Goal: Task Accomplishment & Management: Manage account settings

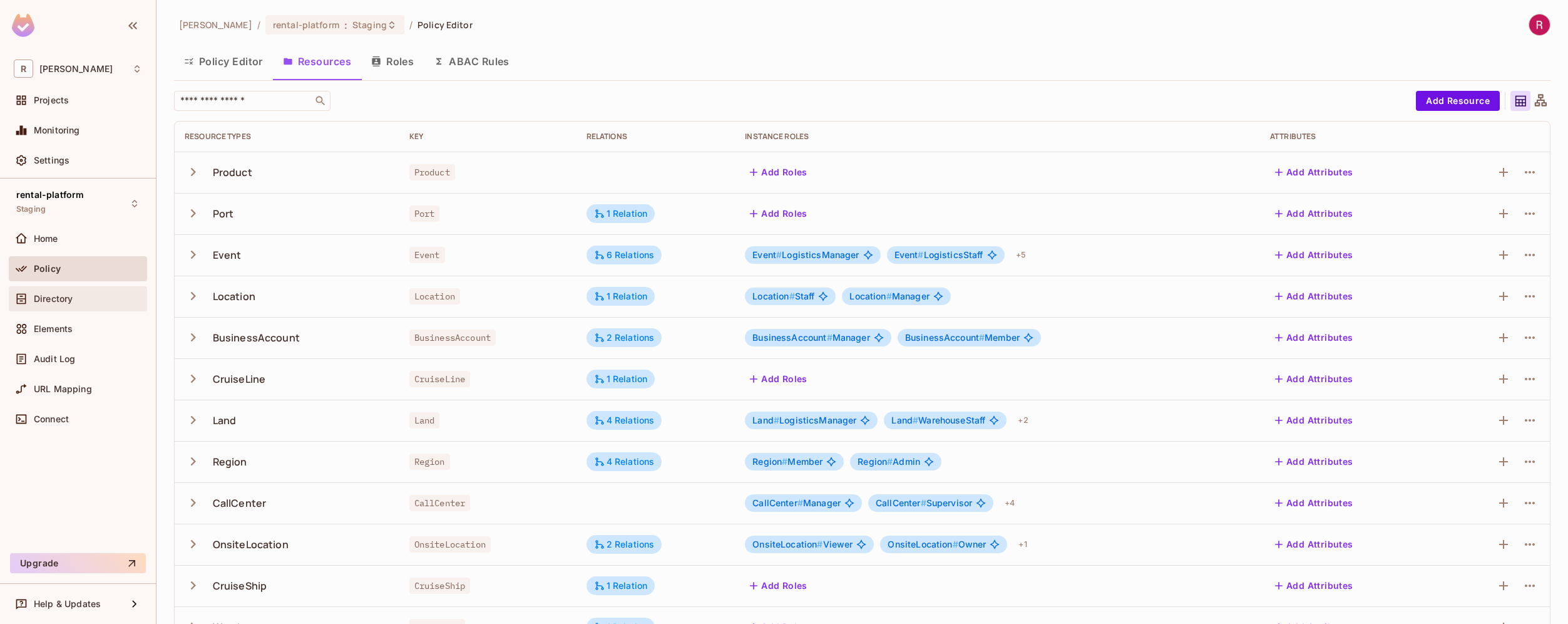
click at [66, 296] on span "Directory" at bounding box center [53, 298] width 39 height 10
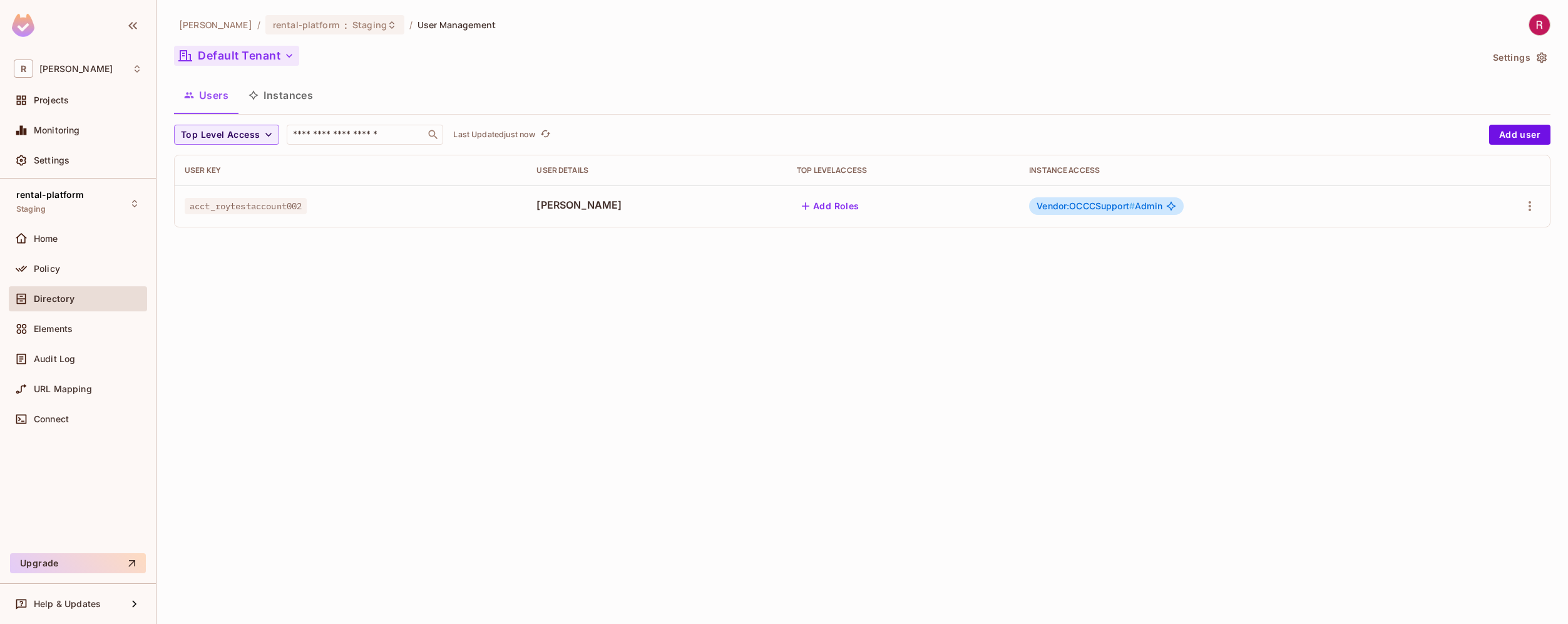
click at [284, 58] on icon "button" at bounding box center [289, 55] width 13 height 13
click at [313, 328] on div at bounding box center [784, 312] width 1568 height 624
drag, startPoint x: 558, startPoint y: 207, endPoint x: 603, endPoint y: 207, distance: 45.0
click at [602, 207] on span "[PERSON_NAME]" at bounding box center [657, 205] width 240 height 14
click at [578, 309] on div "[PERSON_NAME]-poc / rental-platform : Staging / User Management Default Tenant …" at bounding box center [863, 312] width 1412 height 624
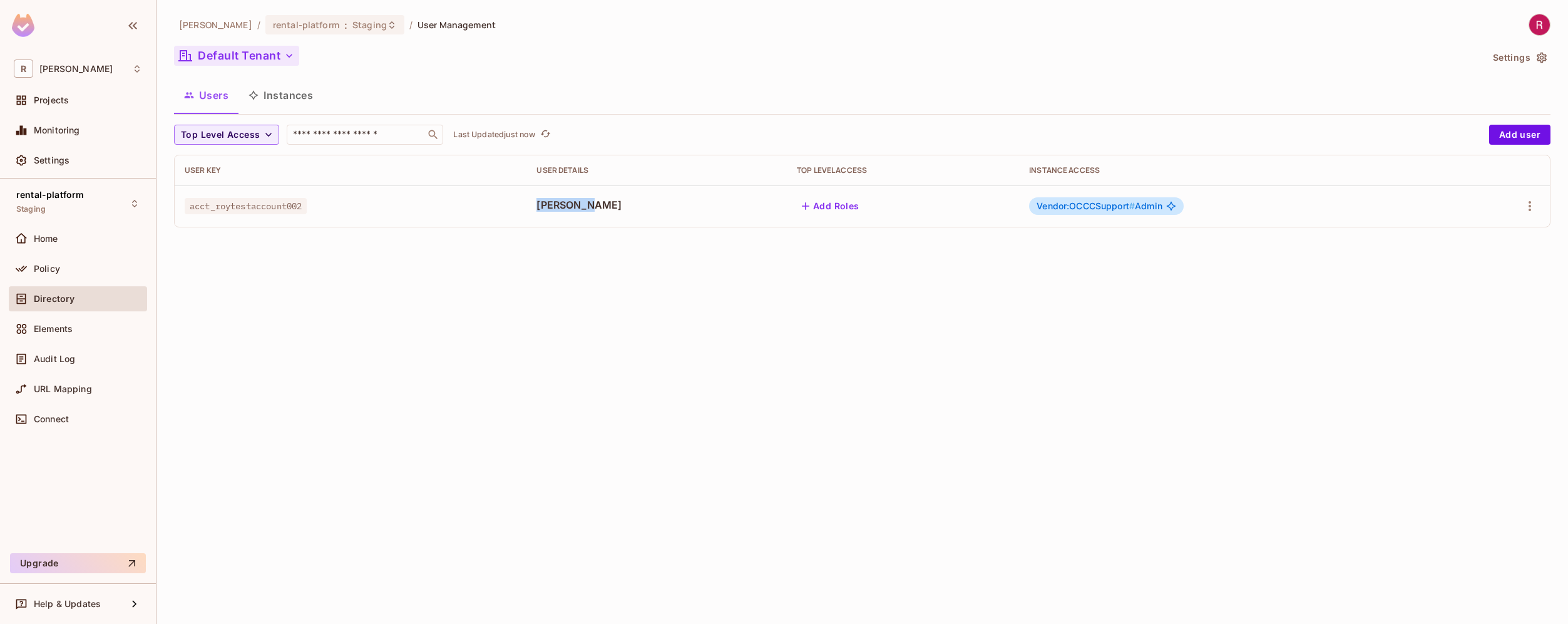
drag, startPoint x: 555, startPoint y: 203, endPoint x: 624, endPoint y: 203, distance: 69.0
click at [625, 203] on span "[PERSON_NAME]" at bounding box center [657, 205] width 240 height 14
click at [1514, 137] on button "Add user" at bounding box center [1520, 135] width 61 height 20
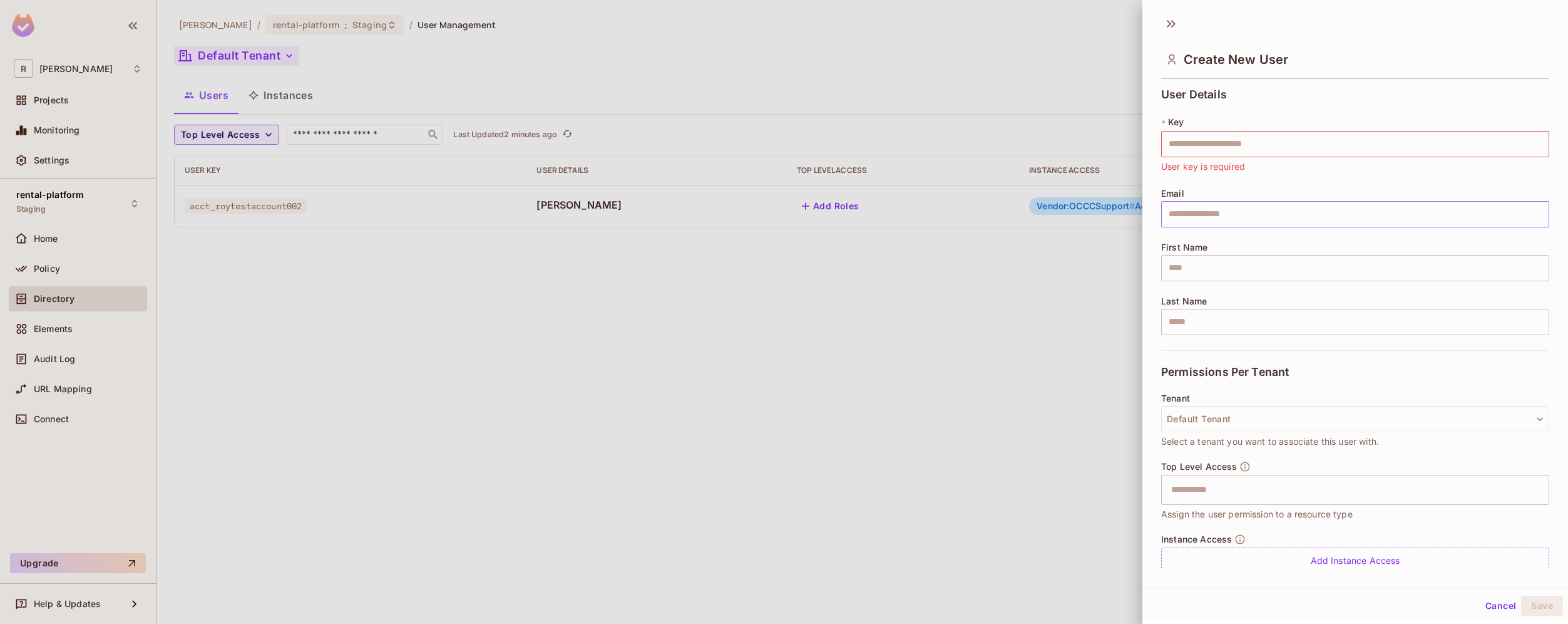
drag, startPoint x: 1531, startPoint y: 132, endPoint x: 1191, endPoint y: 205, distance: 347.7
click at [1191, 204] on div "User Details * Key ​ User key is required Email ​ First Name ​ Last Name ​ Perm…" at bounding box center [1355, 326] width 426 height 486
drag, startPoint x: 1162, startPoint y: 247, endPoint x: 1229, endPoint y: 247, distance: 67.0
click at [1229, 247] on div "First Name ​" at bounding box center [1355, 262] width 388 height 39
copy span "First Name"
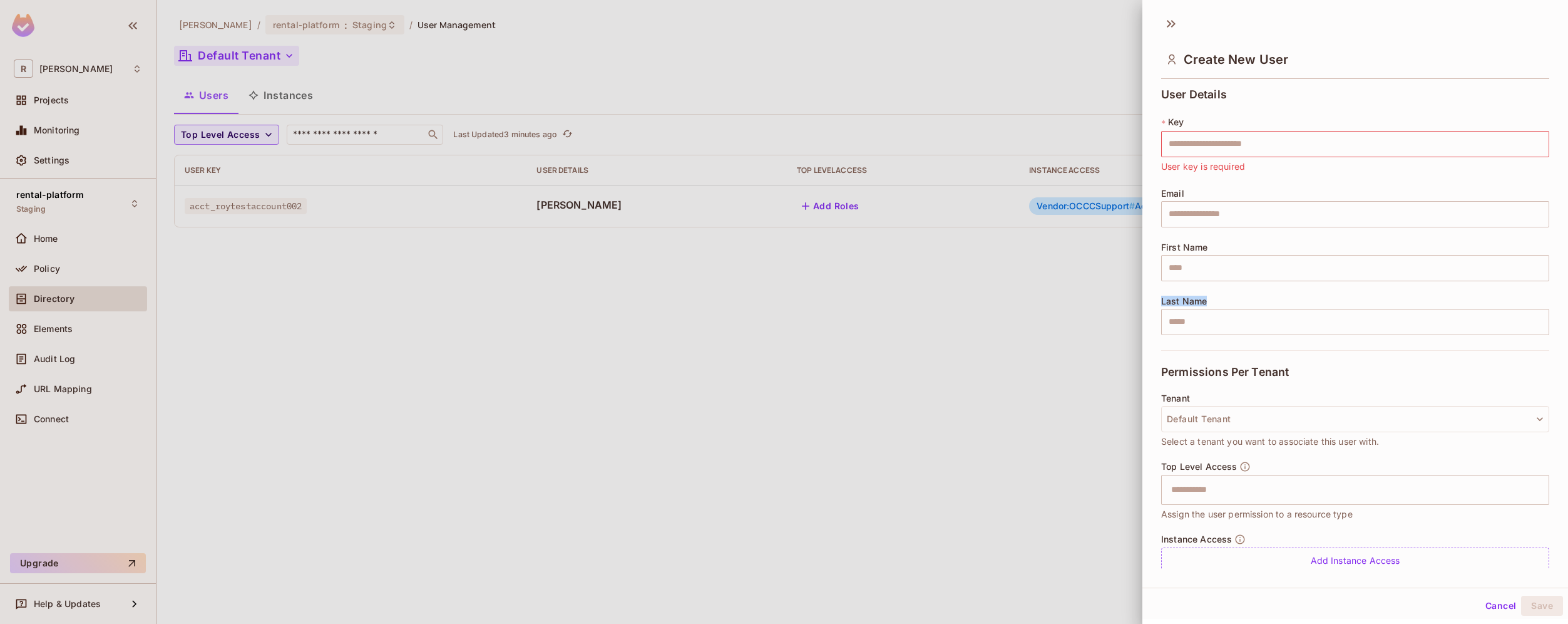
drag, startPoint x: 1162, startPoint y: 300, endPoint x: 1216, endPoint y: 300, distance: 54.0
click at [1217, 300] on div "Last Name ​" at bounding box center [1355, 316] width 388 height 39
copy span "Last Name"
drag, startPoint x: 1161, startPoint y: 191, endPoint x: 1214, endPoint y: 191, distance: 53.0
click at [1214, 191] on div "Email ​" at bounding box center [1355, 208] width 388 height 39
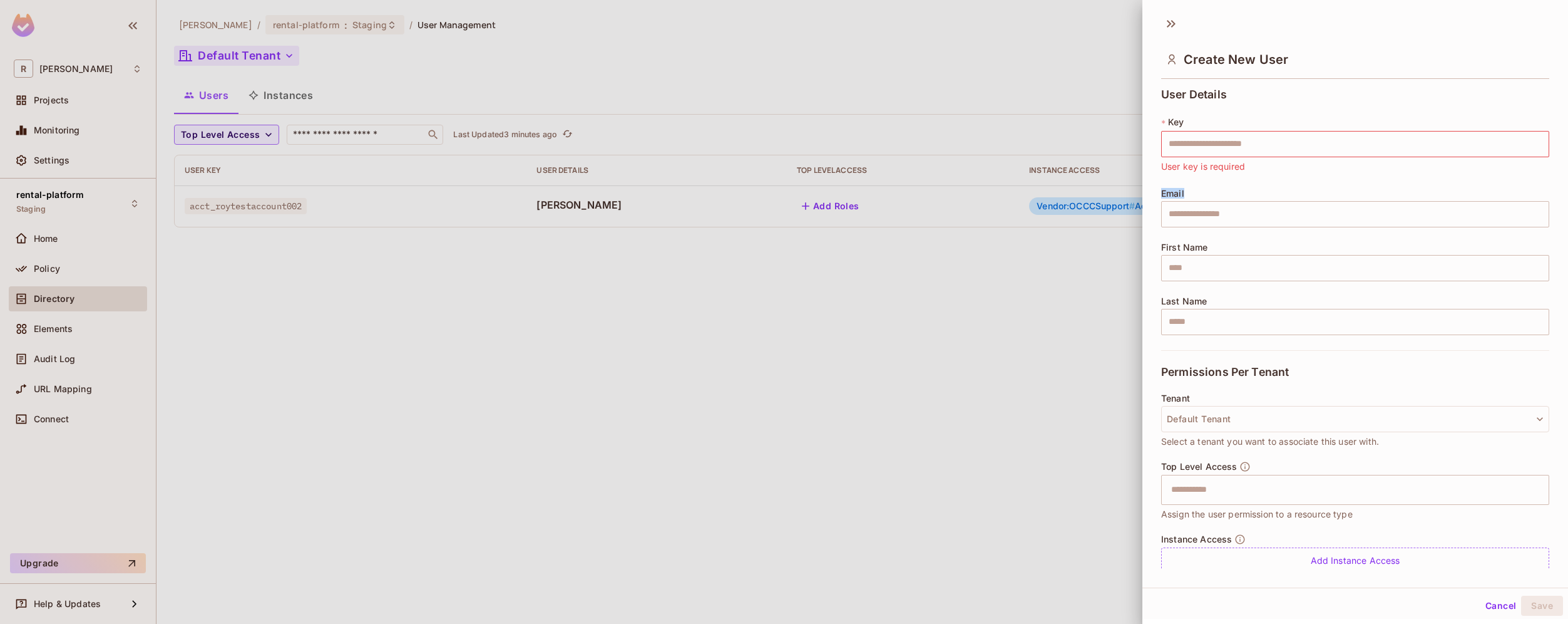
copy span "Email"
click at [917, 288] on div at bounding box center [784, 312] width 1568 height 624
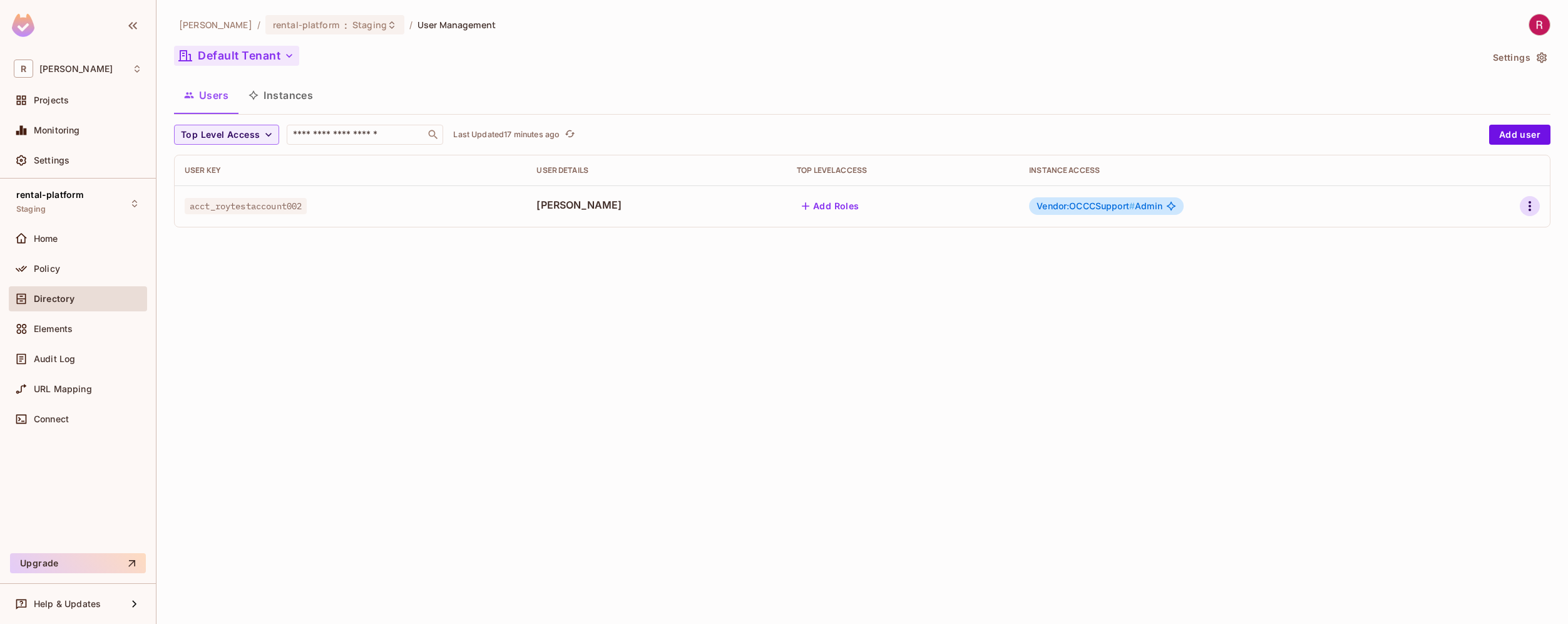
click at [1534, 208] on icon "button" at bounding box center [1529, 206] width 15 height 15
click at [1494, 239] on li "Edit" at bounding box center [1476, 235] width 111 height 27
click at [1528, 209] on icon "button" at bounding box center [1529, 206] width 15 height 15
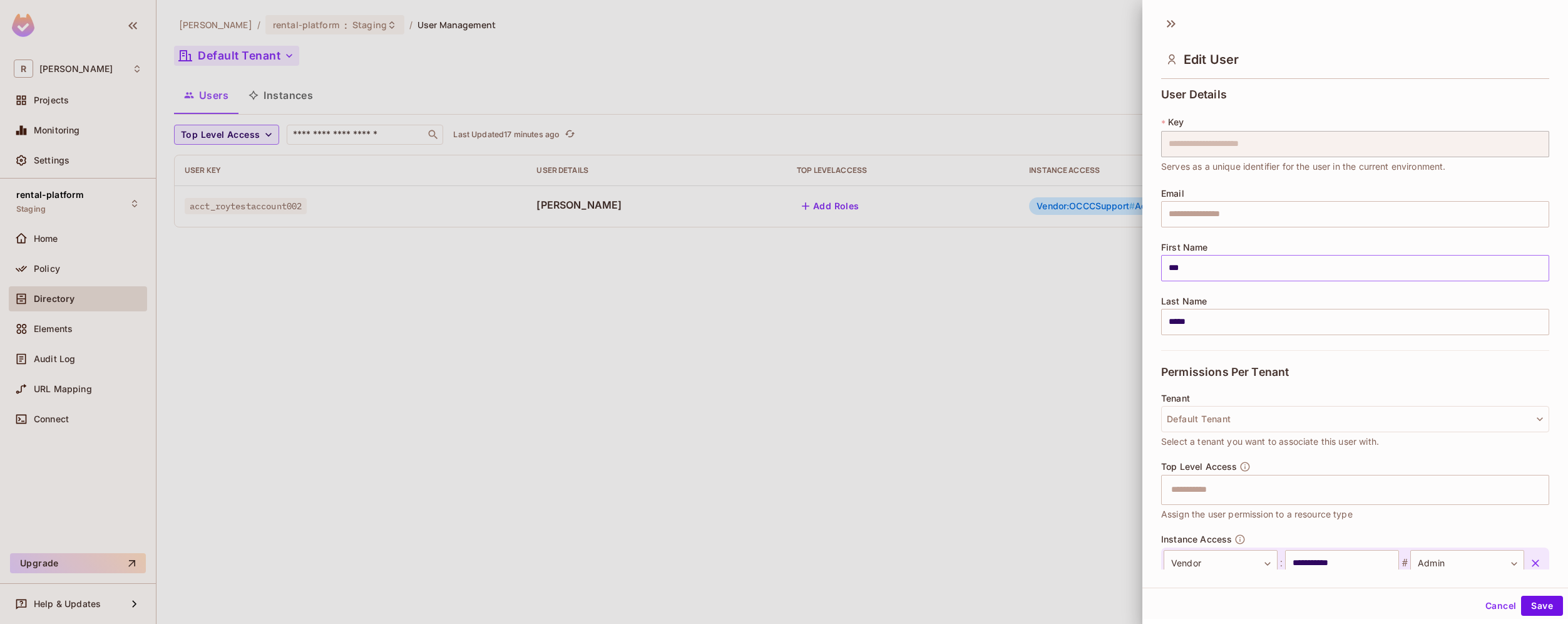
scroll to position [79, 0]
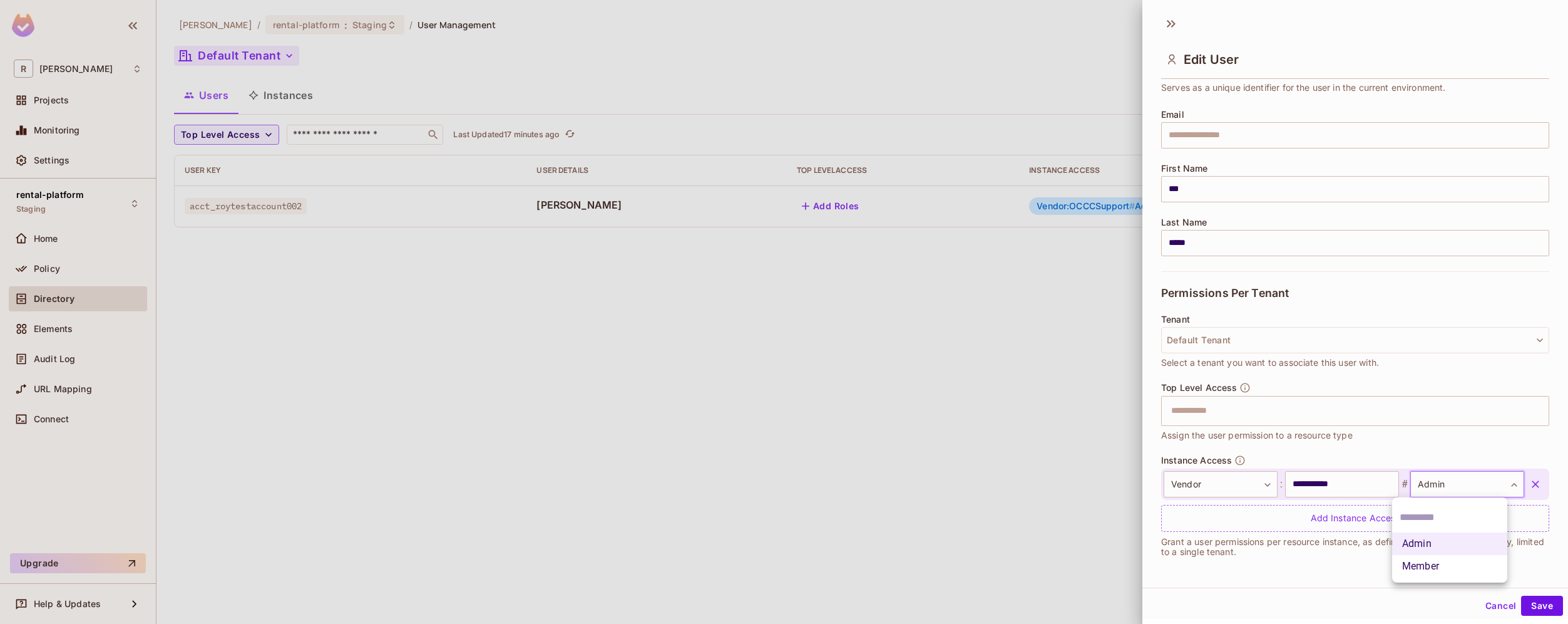
click at [1498, 482] on body "**********" at bounding box center [784, 312] width 1568 height 624
click at [1237, 461] on div at bounding box center [784, 312] width 1568 height 624
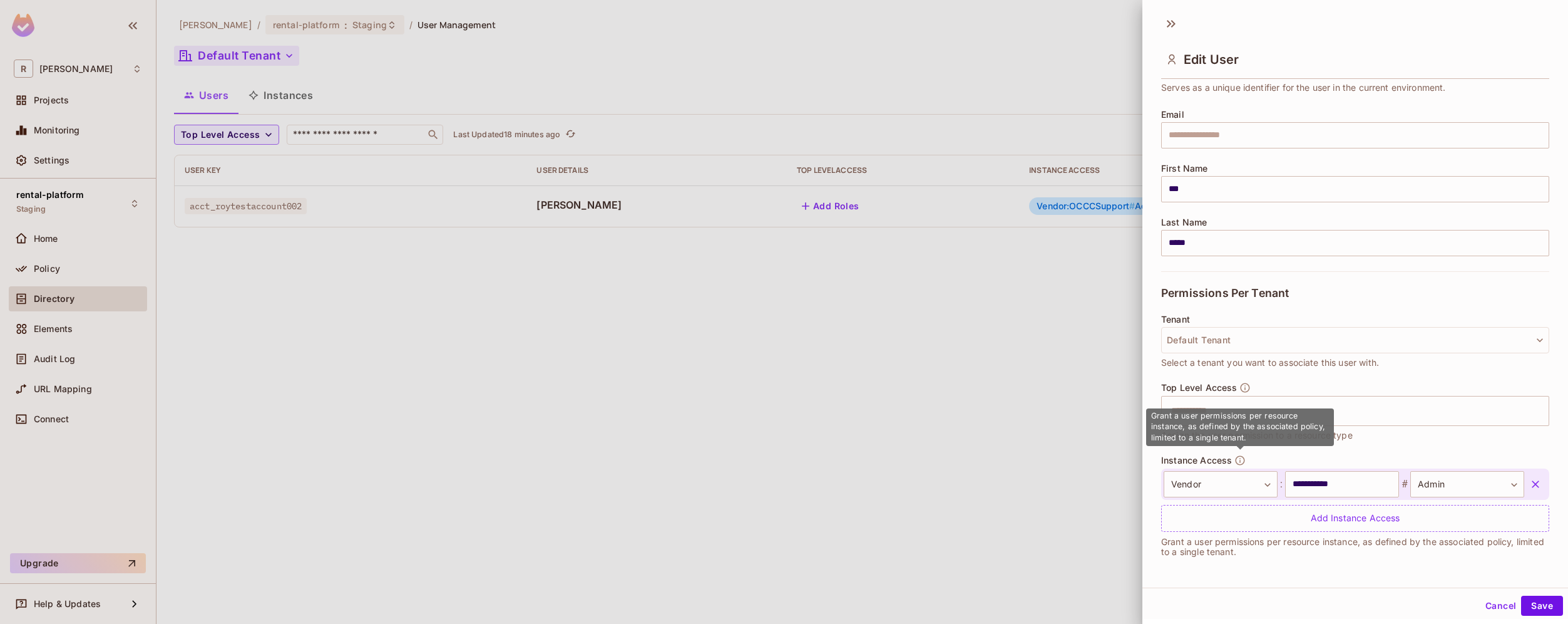
click at [1242, 460] on icon "button" at bounding box center [1240, 460] width 11 height 11
click at [986, 451] on div at bounding box center [784, 312] width 1568 height 624
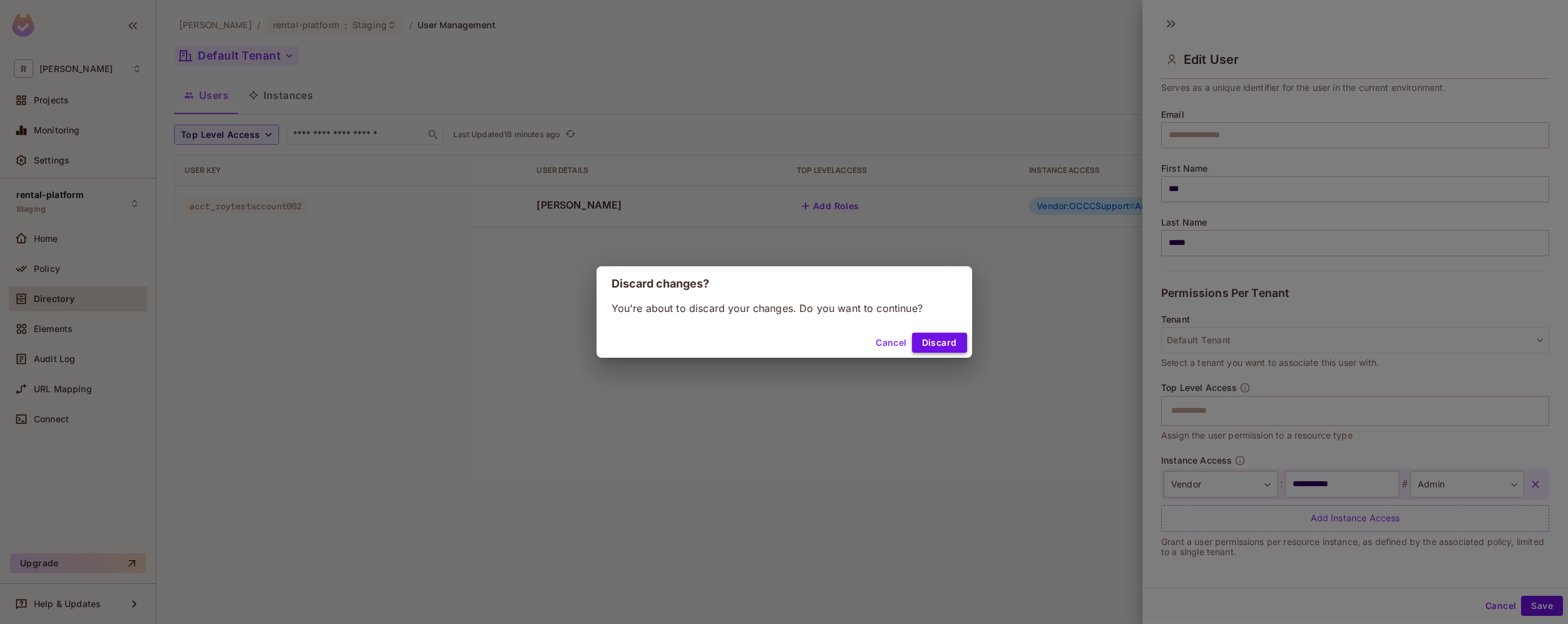
click at [925, 343] on button "Discard" at bounding box center [939, 343] width 55 height 20
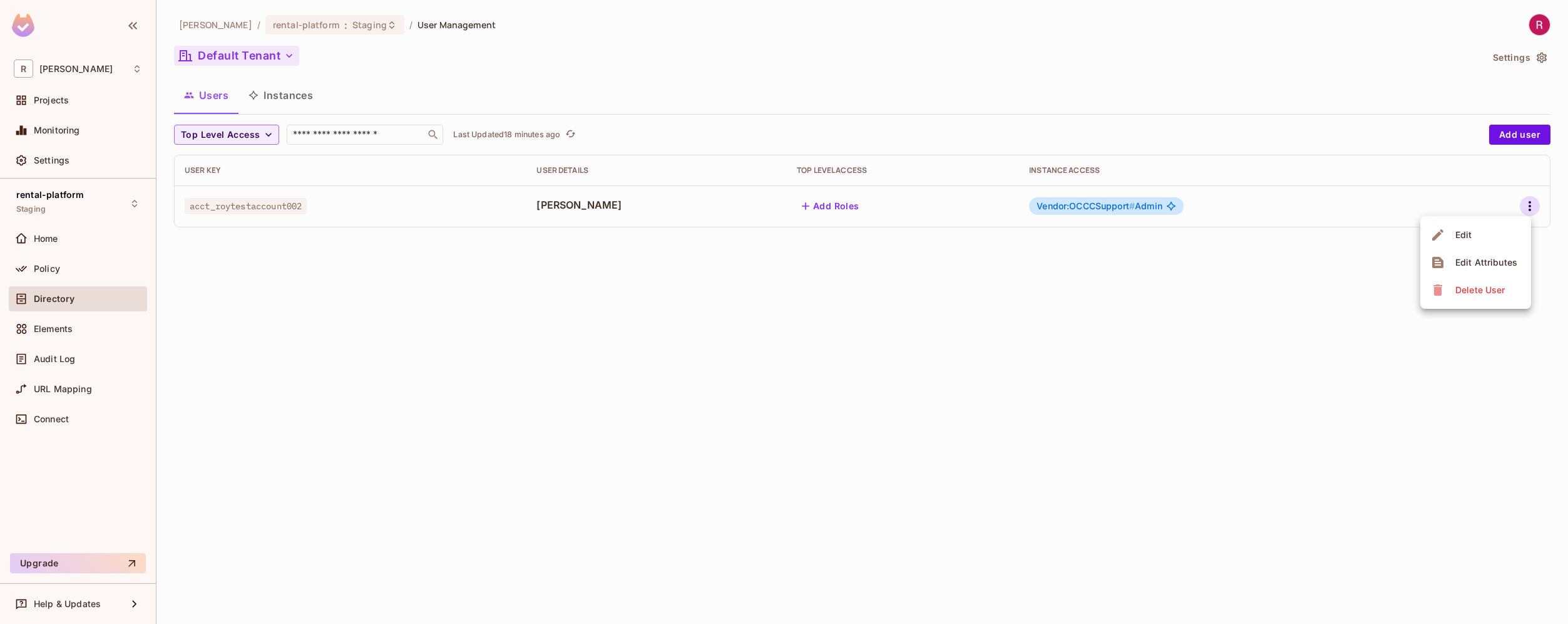
click at [70, 271] on div at bounding box center [784, 312] width 1568 height 624
click at [48, 264] on span "Policy" at bounding box center [47, 268] width 27 height 10
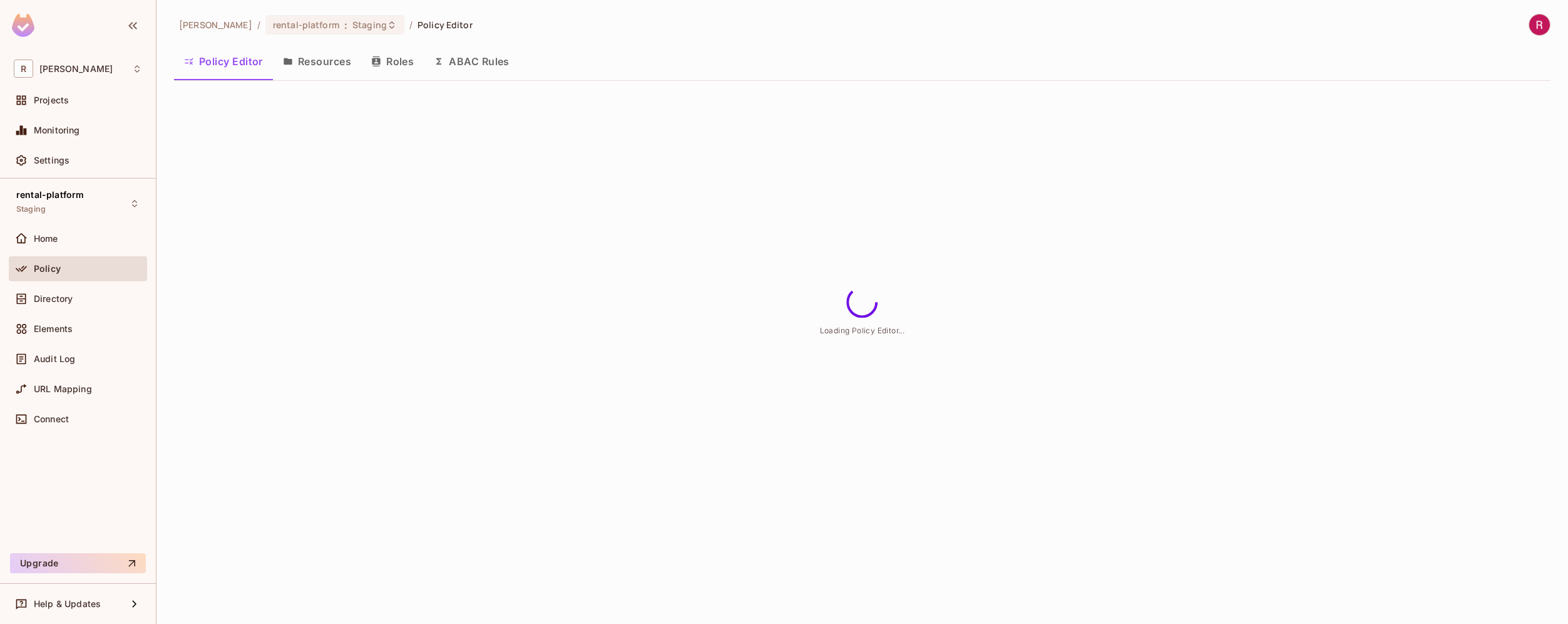
click at [317, 62] on button "Resources" at bounding box center [317, 61] width 88 height 31
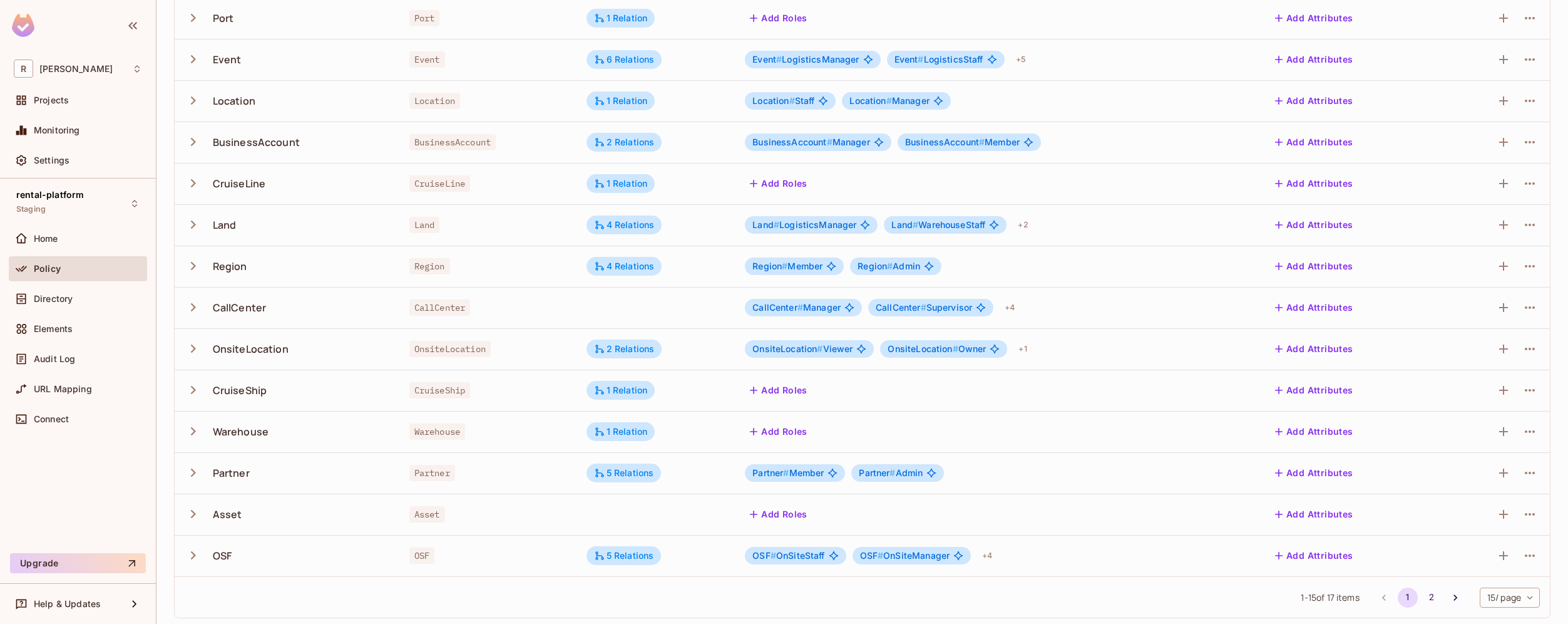
scroll to position [200, 0]
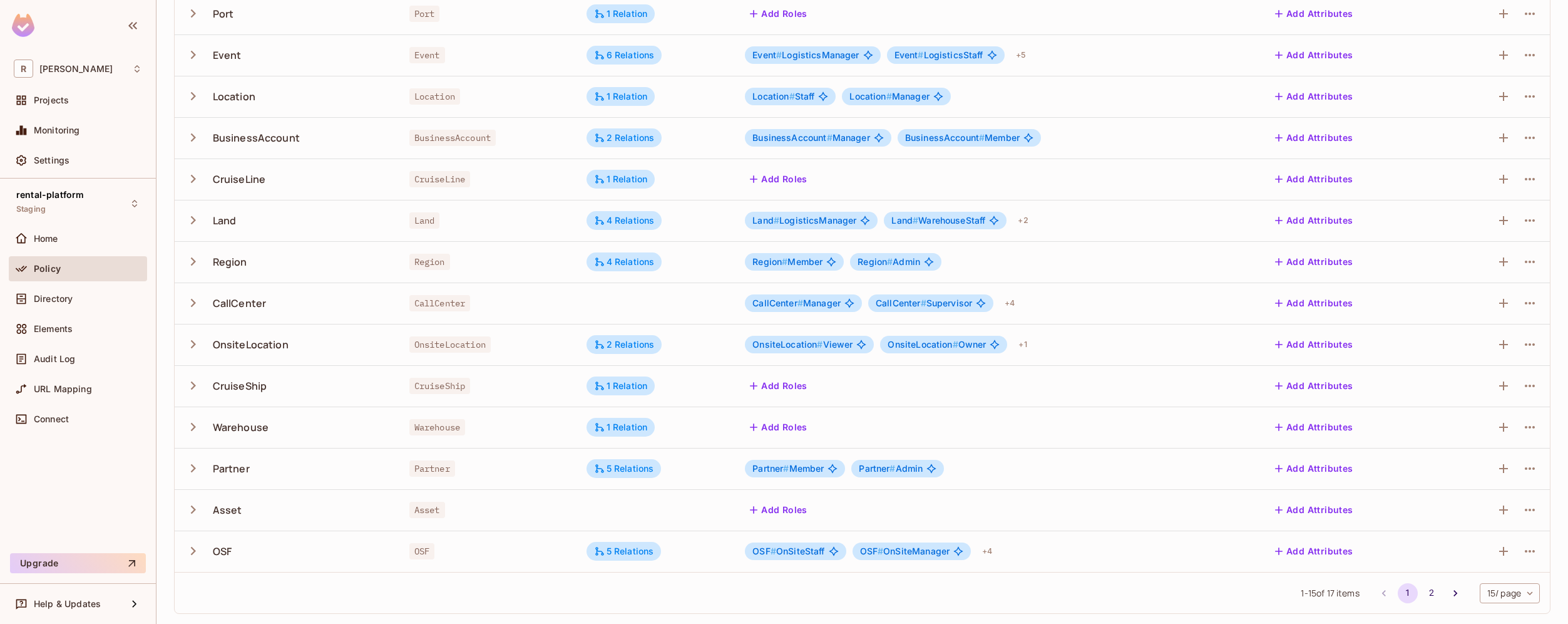
click at [1502, 588] on body "R [PERSON_NAME]-poc Projects Monitoring Settings rental-platform Staging Home P…" at bounding box center [784, 312] width 1568 height 624
click at [1499, 593] on li "100 / page" at bounding box center [1499, 596] width 62 height 27
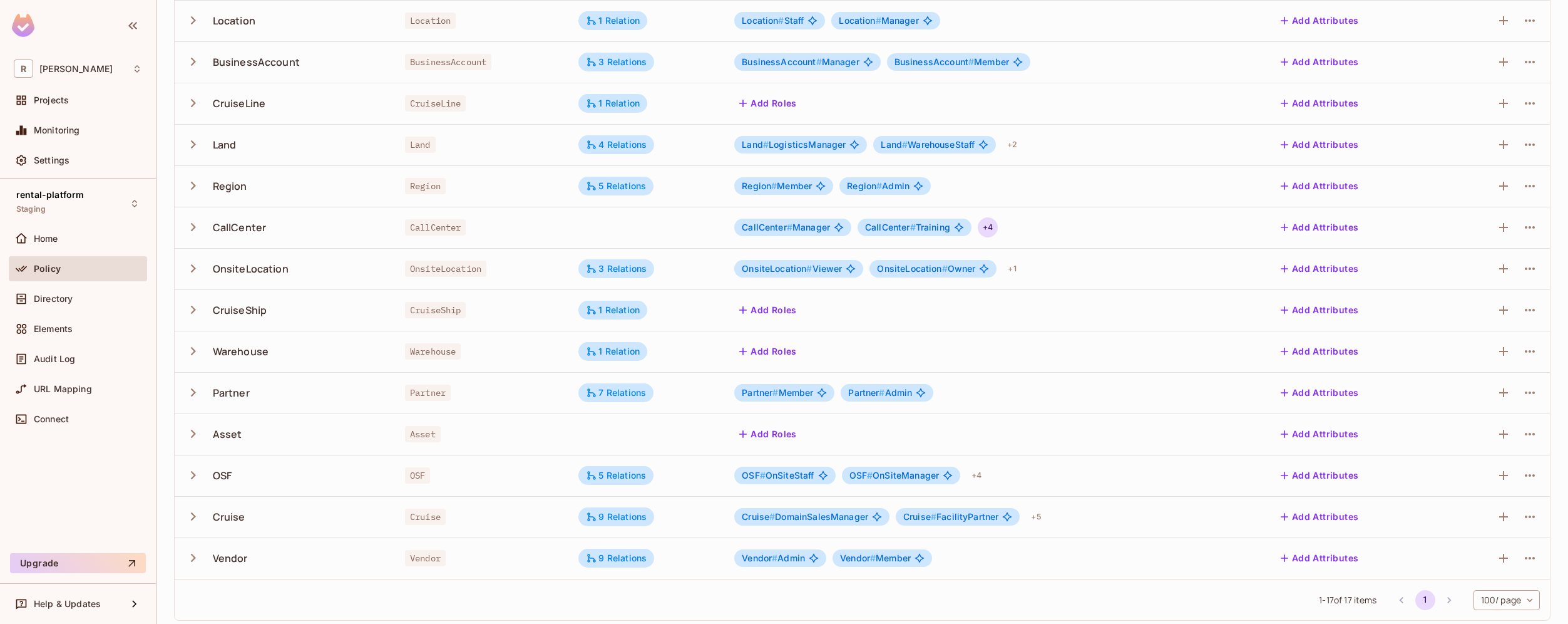
scroll to position [282, 0]
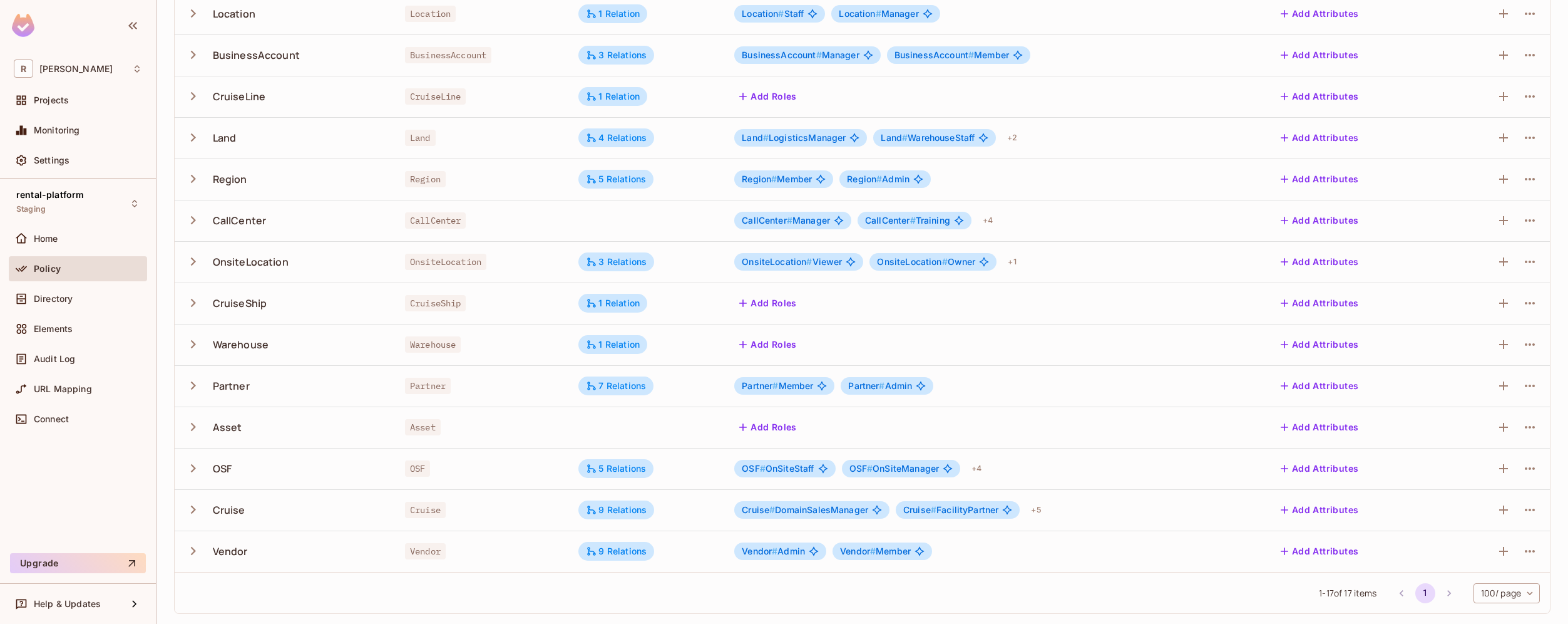
click at [792, 550] on span "Vendor # Admin" at bounding box center [773, 551] width 63 height 10
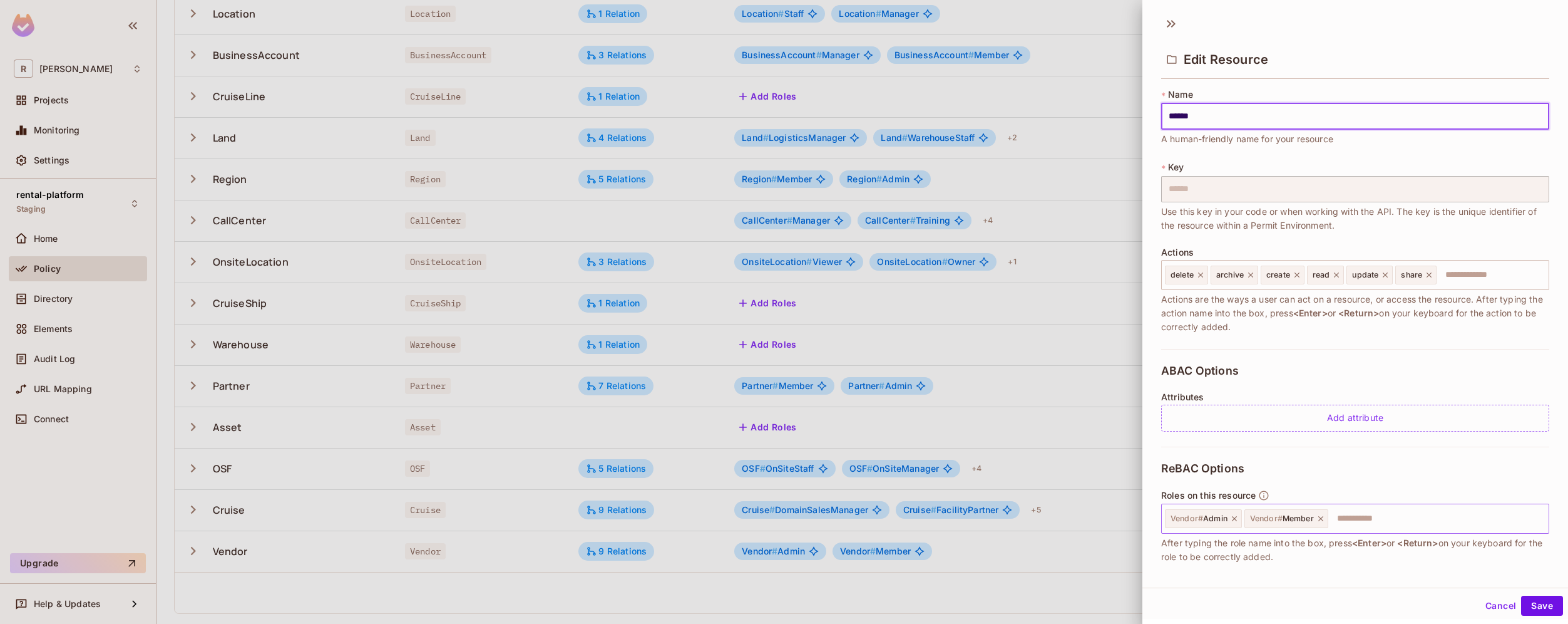
click at [1234, 519] on icon at bounding box center [1234, 518] width 9 height 9
click at [1280, 518] on input "text" at bounding box center [1397, 519] width 294 height 25
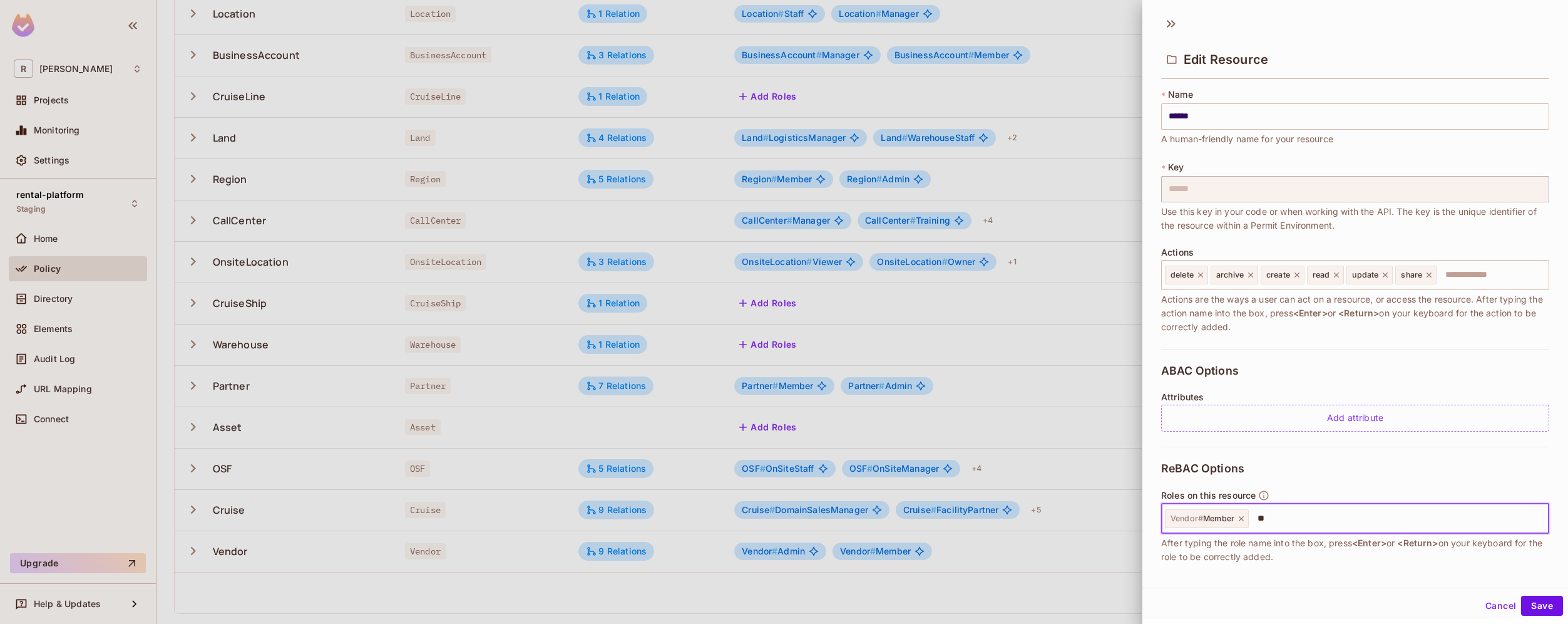
type input "*"
type input "*******"
click at [1543, 604] on button "Save" at bounding box center [1541, 605] width 42 height 20
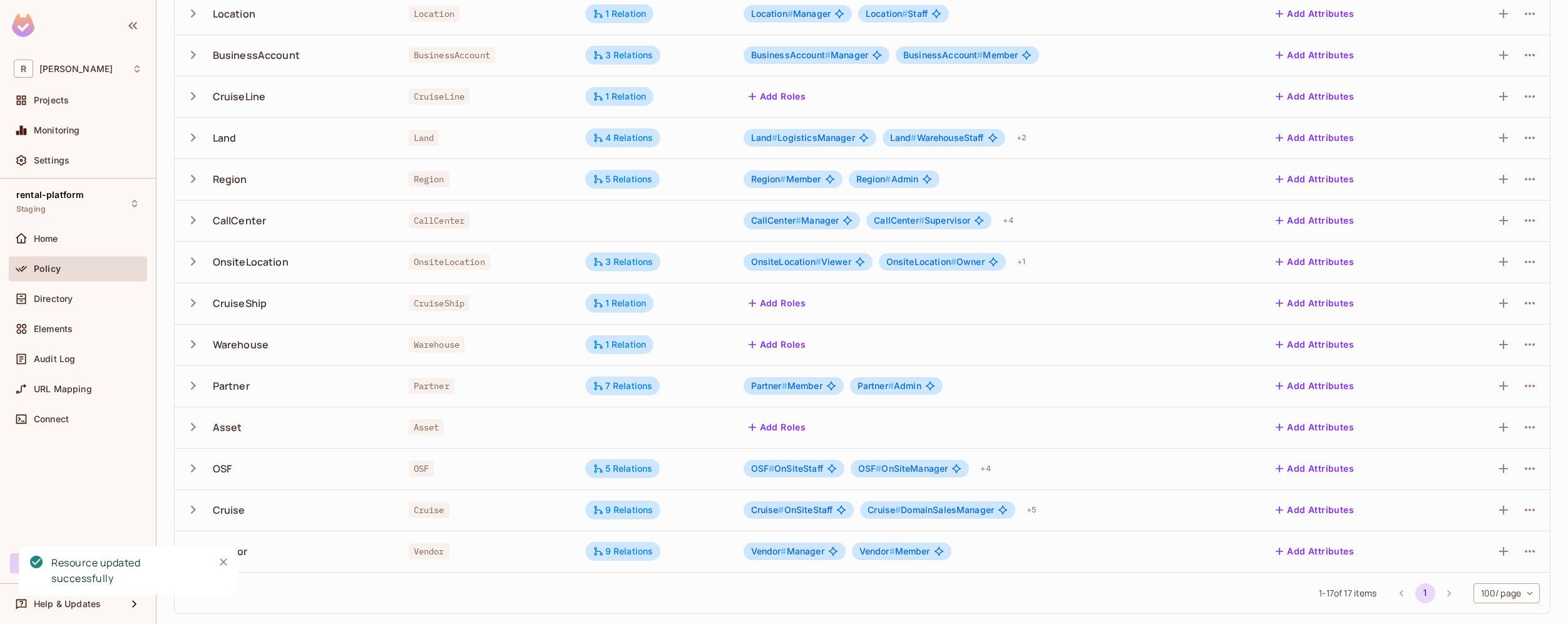
click at [1129, 576] on div "1 - 17 of 17 items 1 100 / page *** ​" at bounding box center [862, 593] width 1375 height 41
click at [88, 300] on div "Directory" at bounding box center [88, 298] width 108 height 10
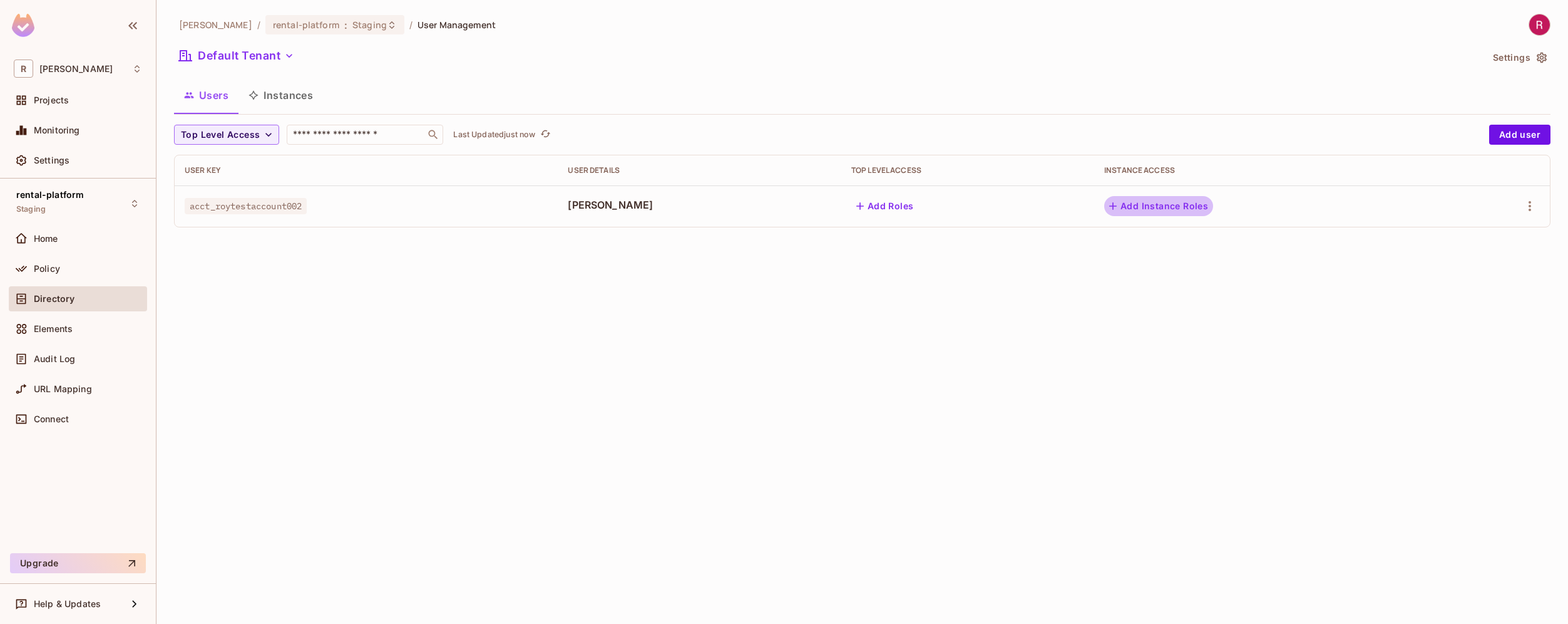
click at [1172, 211] on button "Add Instance Roles" at bounding box center [1159, 206] width 109 height 20
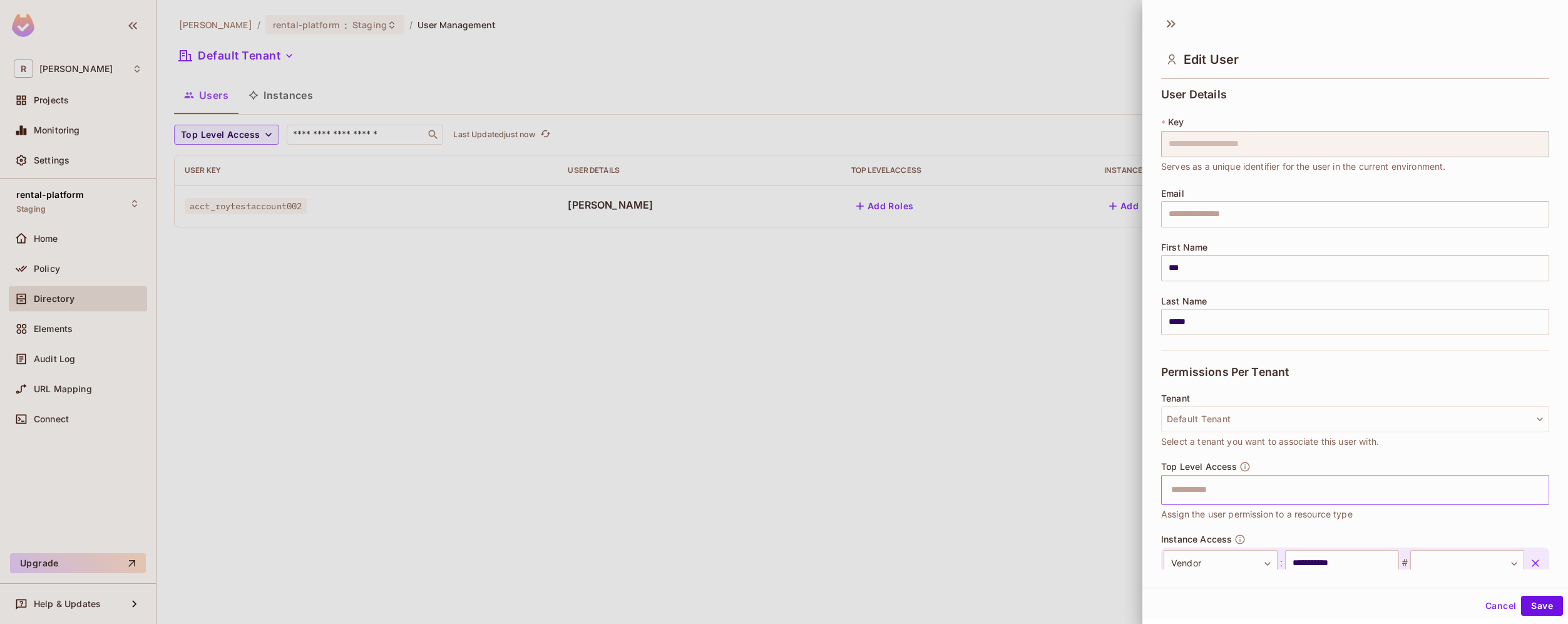
scroll to position [79, 0]
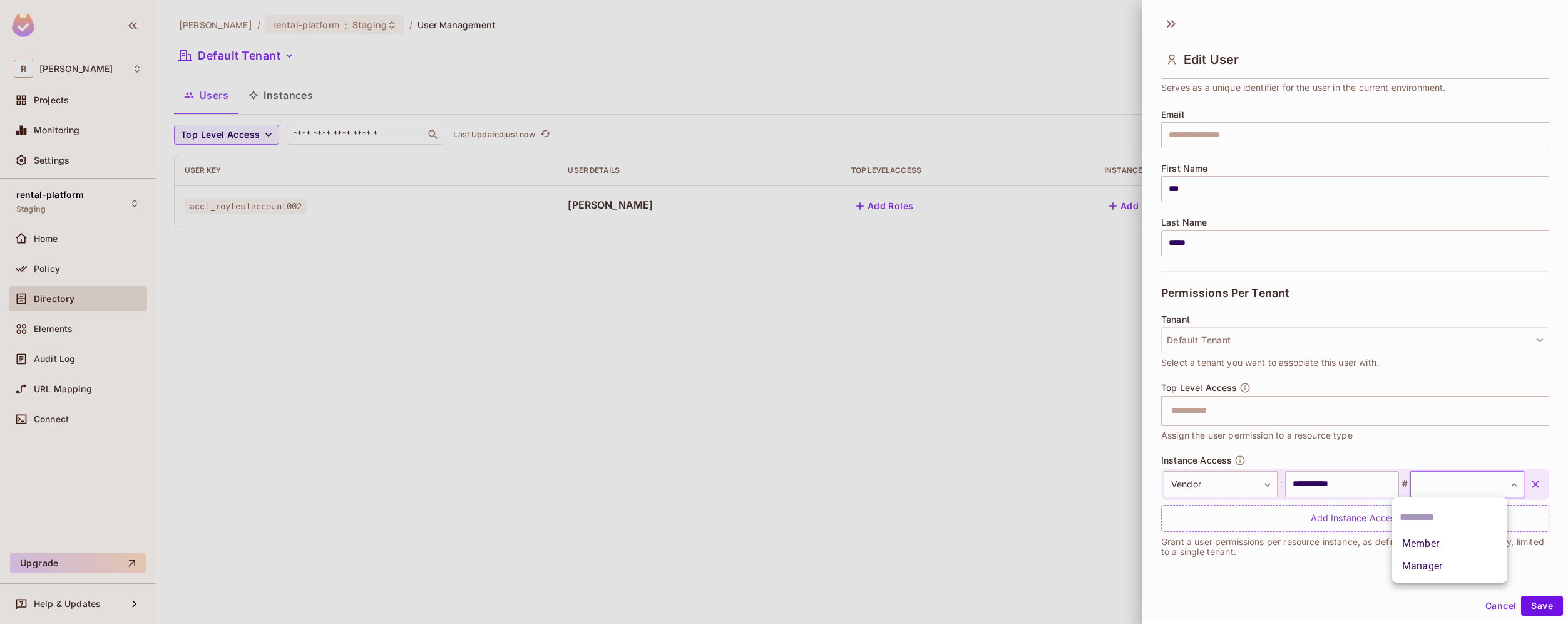
click at [1485, 474] on body "**********" at bounding box center [784, 312] width 1568 height 624
click at [1444, 568] on li "Manager" at bounding box center [1449, 566] width 115 height 23
type input "*******"
click at [1529, 600] on button "Save" at bounding box center [1541, 605] width 42 height 20
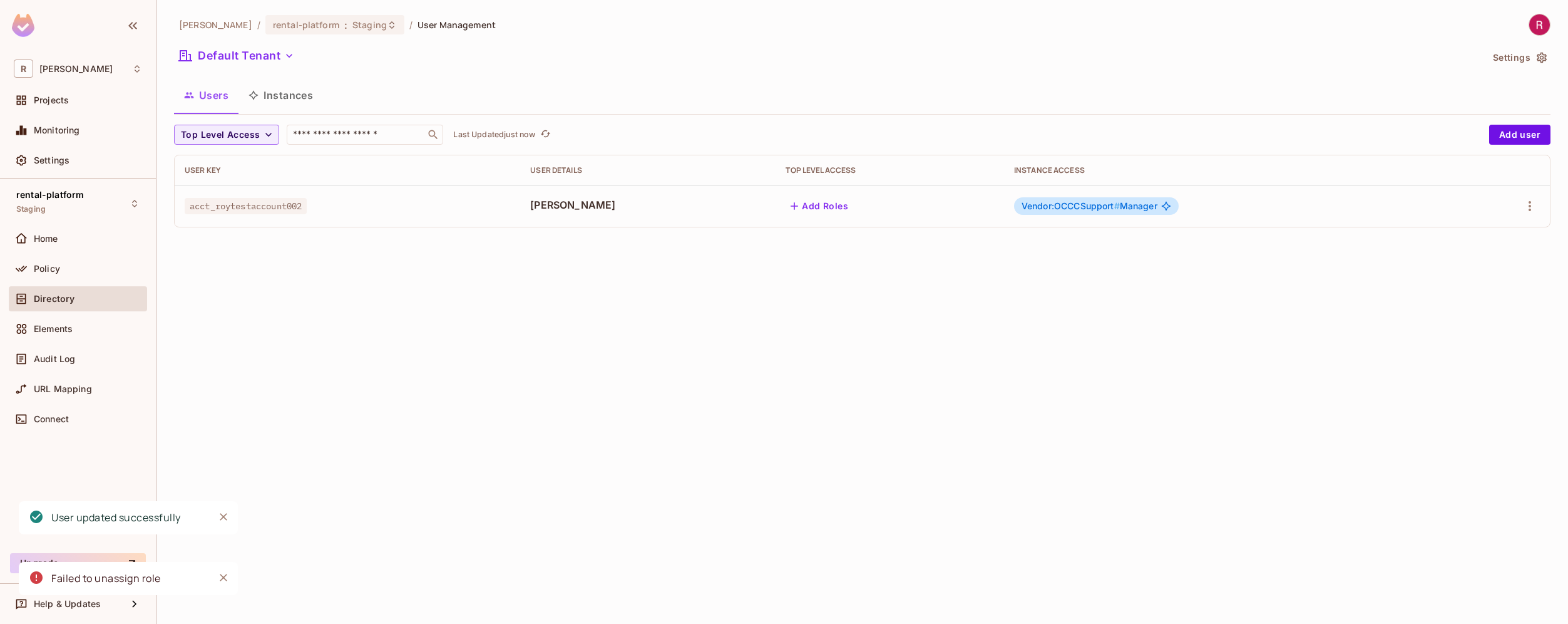
click at [1102, 469] on div "[PERSON_NAME]-poc / rental-platform : Staging / User Management Default Tenant …" at bounding box center [863, 312] width 1412 height 624
click at [225, 578] on icon "Close" at bounding box center [223, 577] width 13 height 13
click at [488, 393] on div "[PERSON_NAME]-poc / rental-platform : Staging / User Management Default Tenant …" at bounding box center [863, 312] width 1412 height 624
click at [280, 203] on span "acct_roytestaccount002" at bounding box center [246, 206] width 122 height 17
click at [66, 272] on div "Policy" at bounding box center [88, 268] width 108 height 10
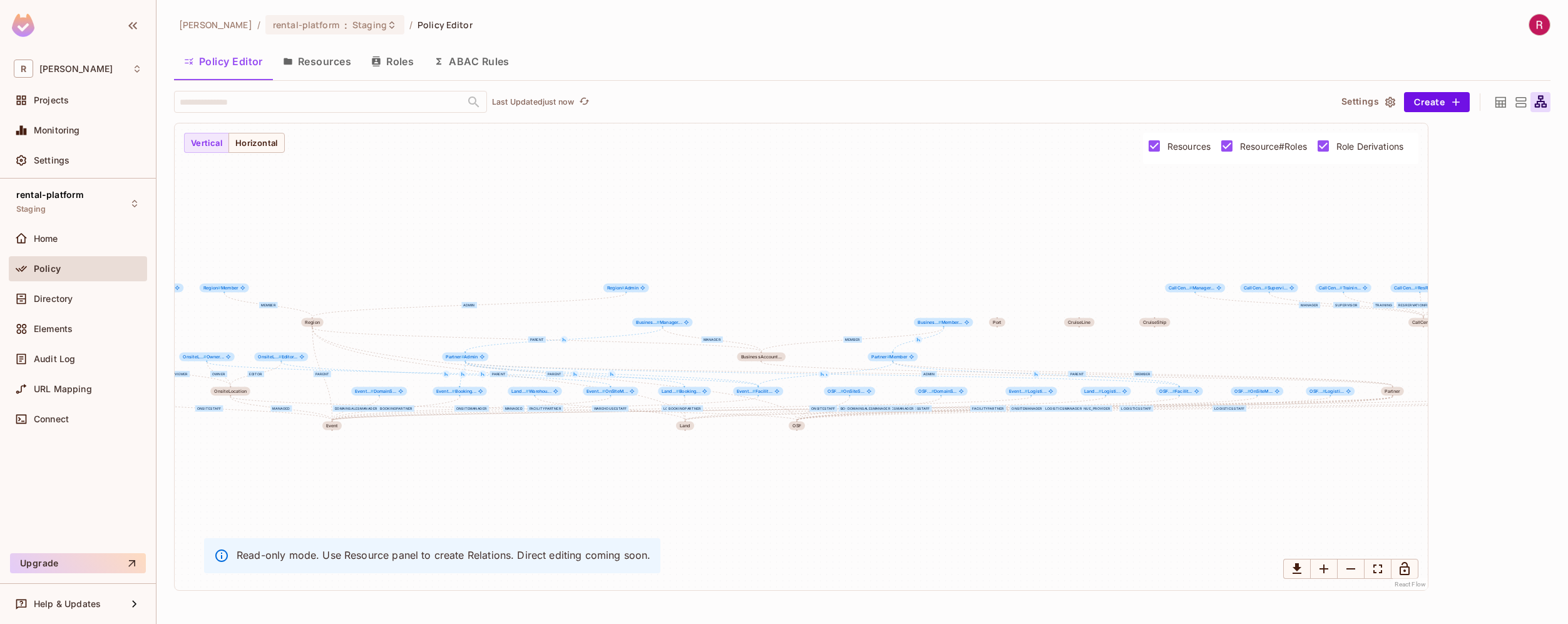
click at [408, 60] on button "Roles" at bounding box center [392, 61] width 62 height 31
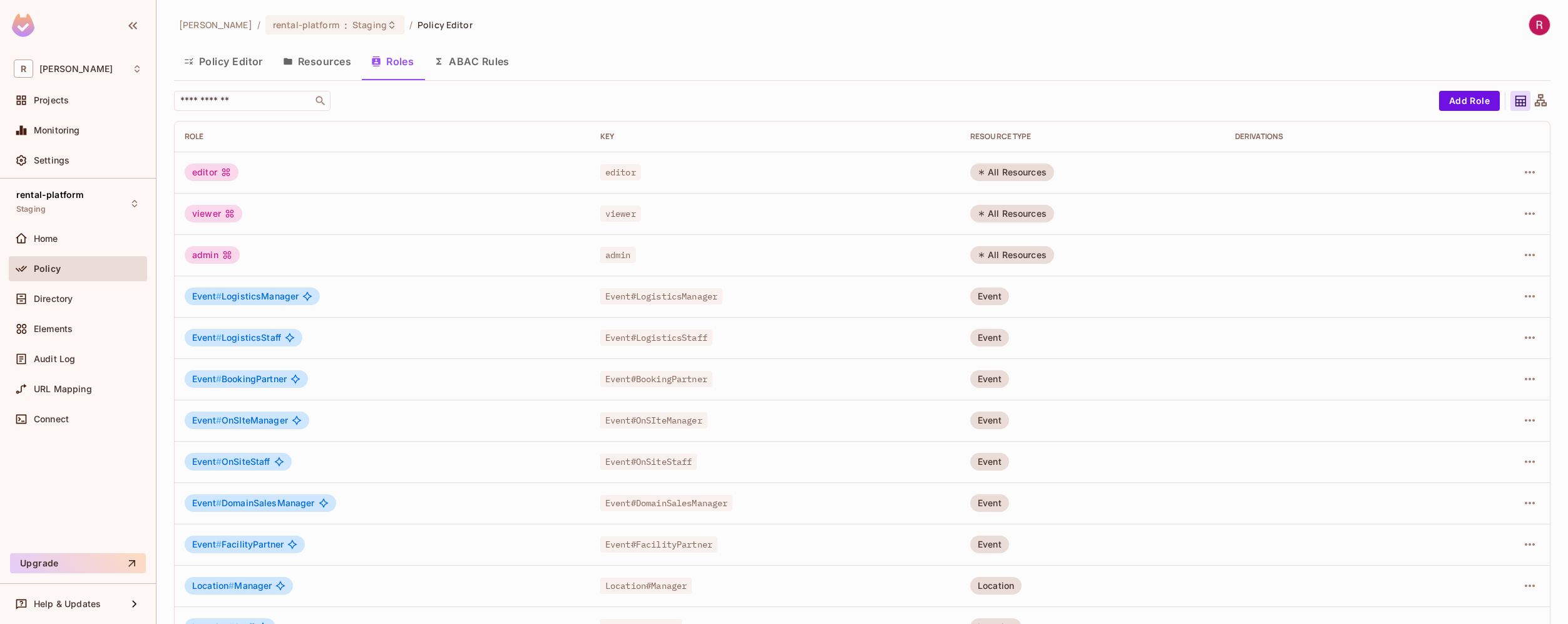
scroll to position [200, 0]
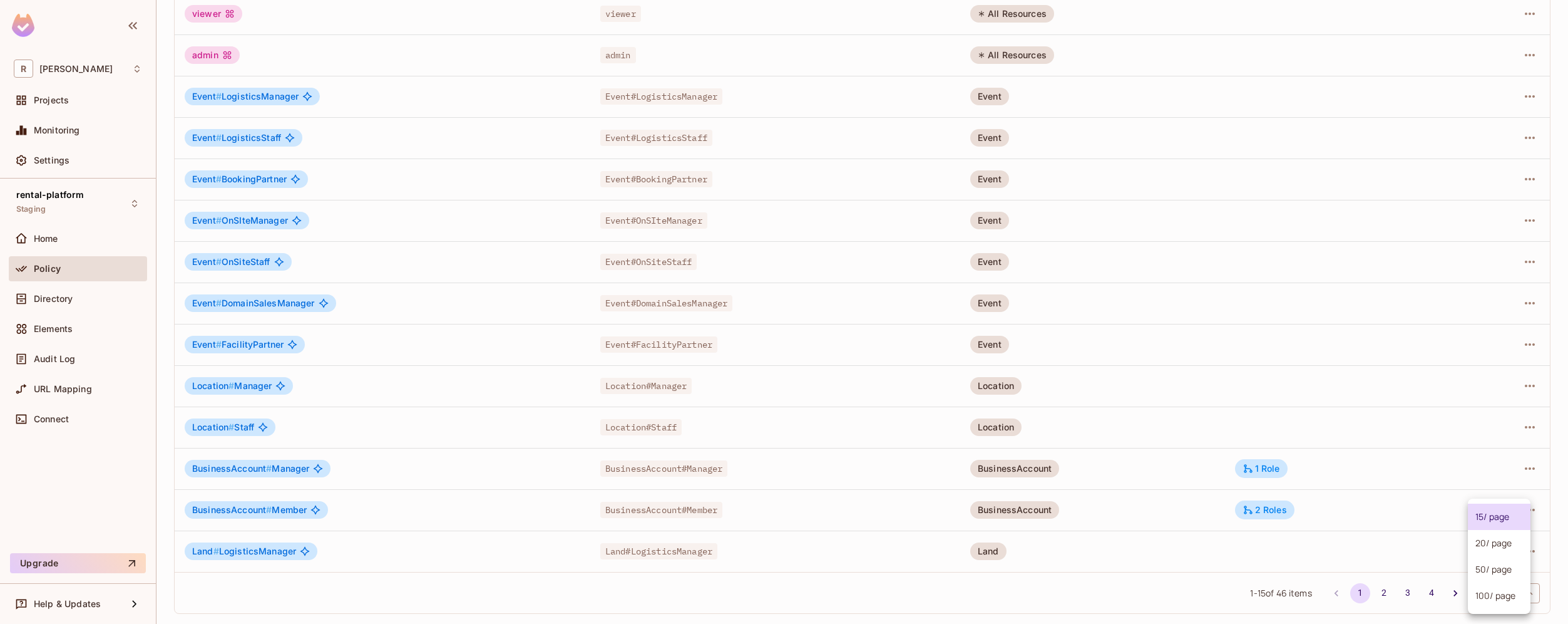
click at [1500, 589] on body "R [PERSON_NAME]-poc Projects Monitoring Settings rental-platform Staging Home P…" at bounding box center [784, 312] width 1568 height 624
click at [1504, 599] on li "100 / page" at bounding box center [1499, 596] width 62 height 27
type input "***"
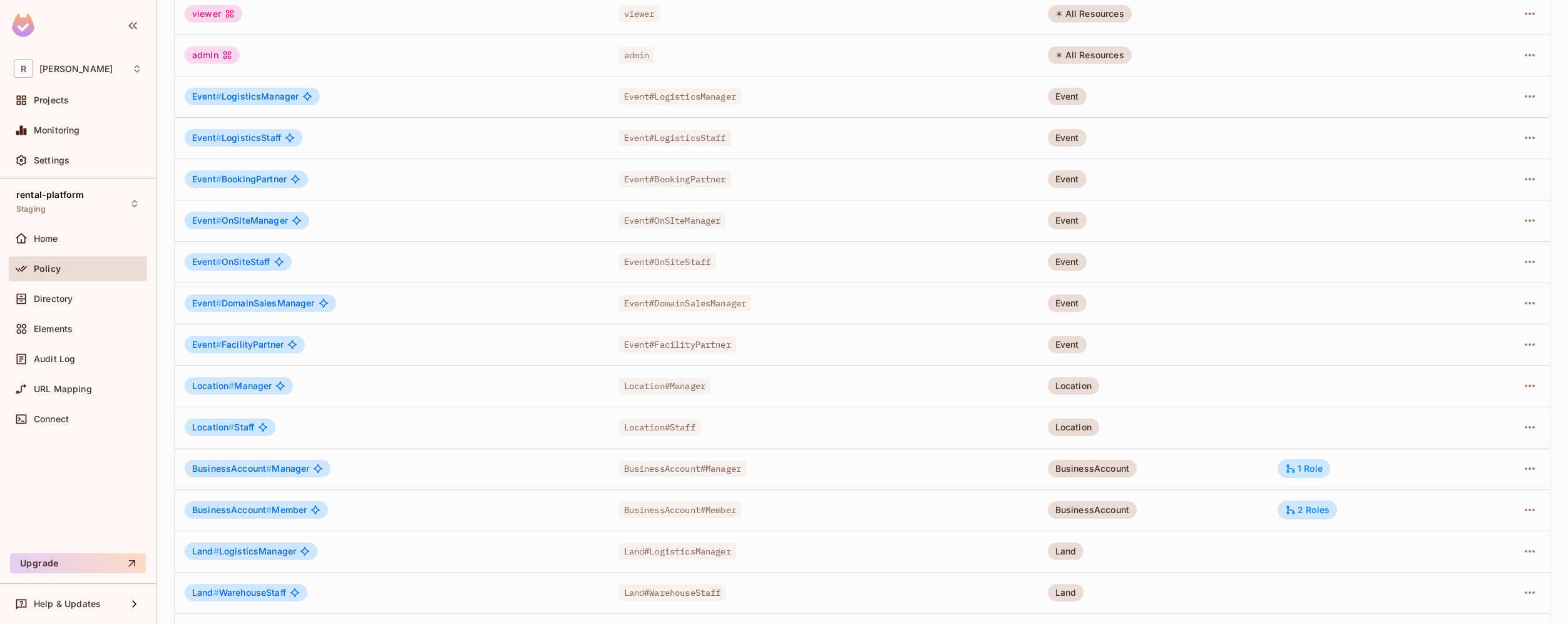
scroll to position [1481, 0]
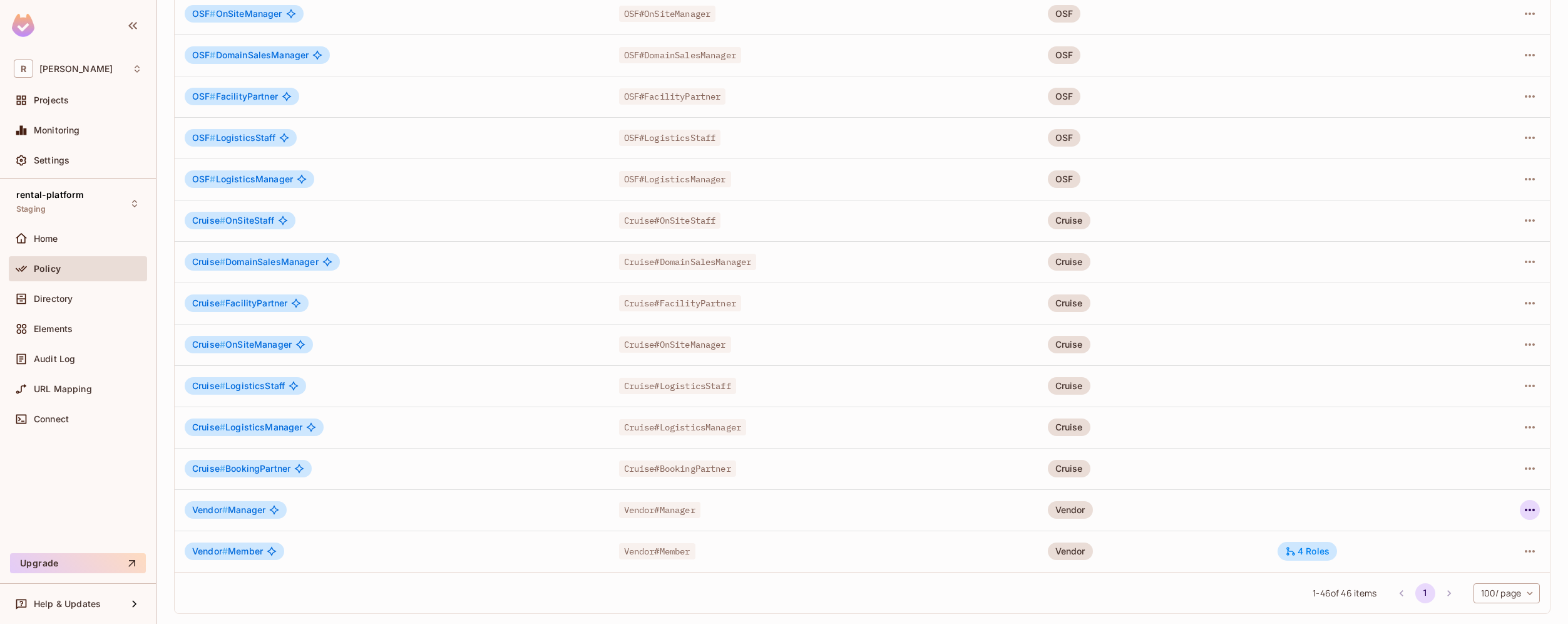
click at [1522, 512] on icon "button" at bounding box center [1529, 510] width 15 height 15
click at [1306, 556] on div at bounding box center [784, 312] width 1568 height 624
click at [1306, 551] on div "4 Roles" at bounding box center [1307, 551] width 44 height 11
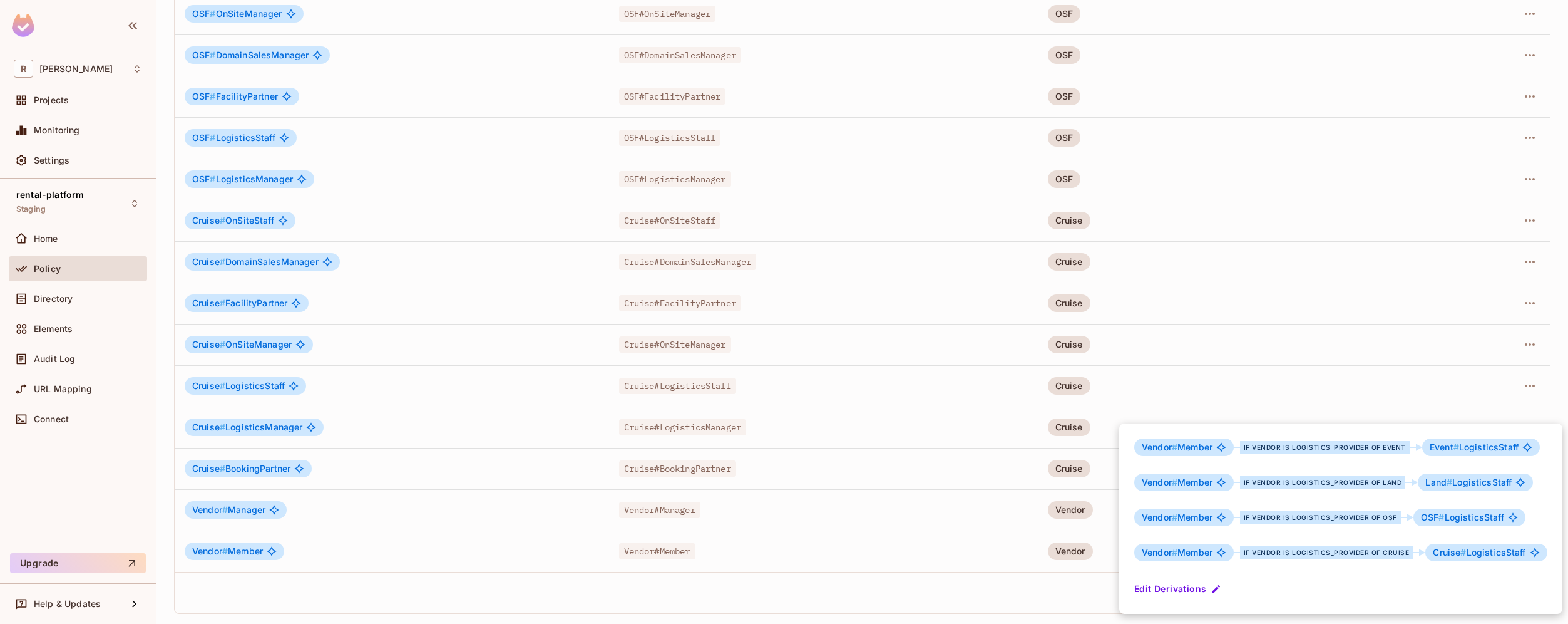
click at [1088, 605] on div at bounding box center [784, 312] width 1568 height 624
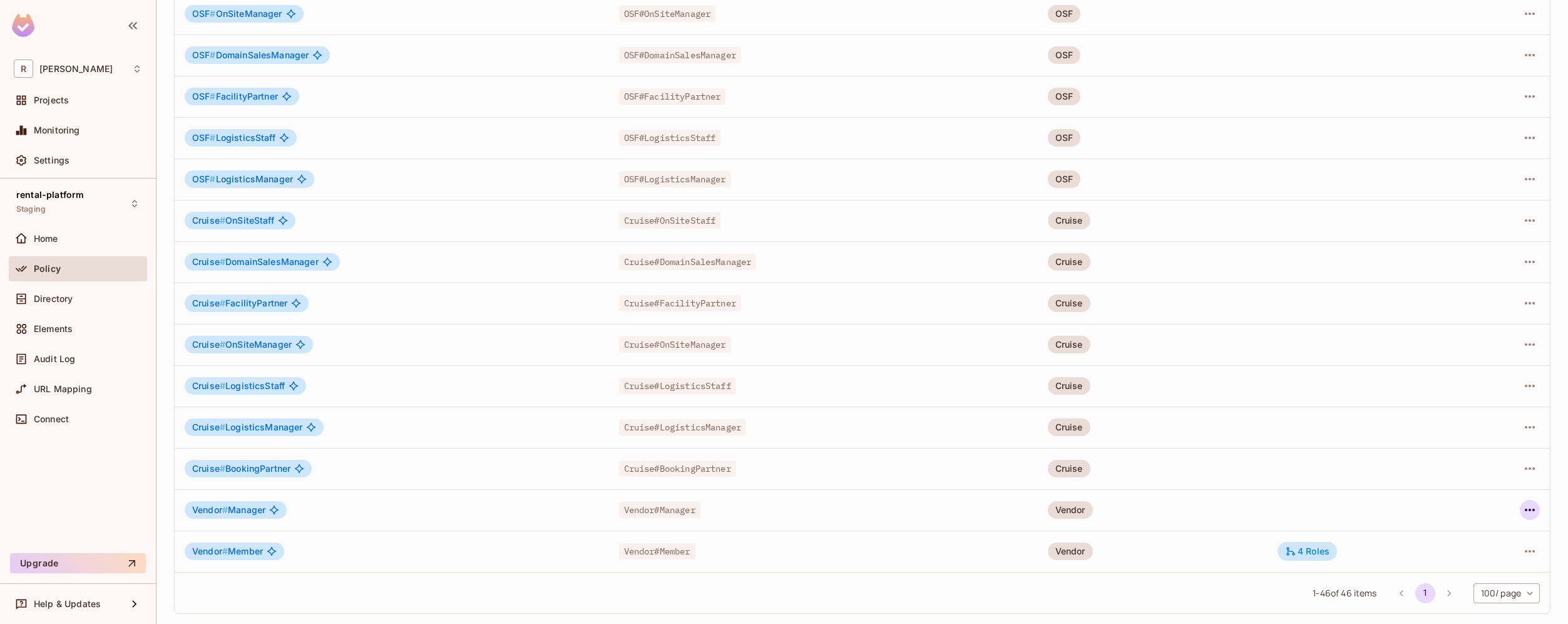
click at [1522, 516] on icon "button" at bounding box center [1529, 510] width 15 height 15
click at [1494, 535] on li "Edit Role" at bounding box center [1466, 538] width 111 height 27
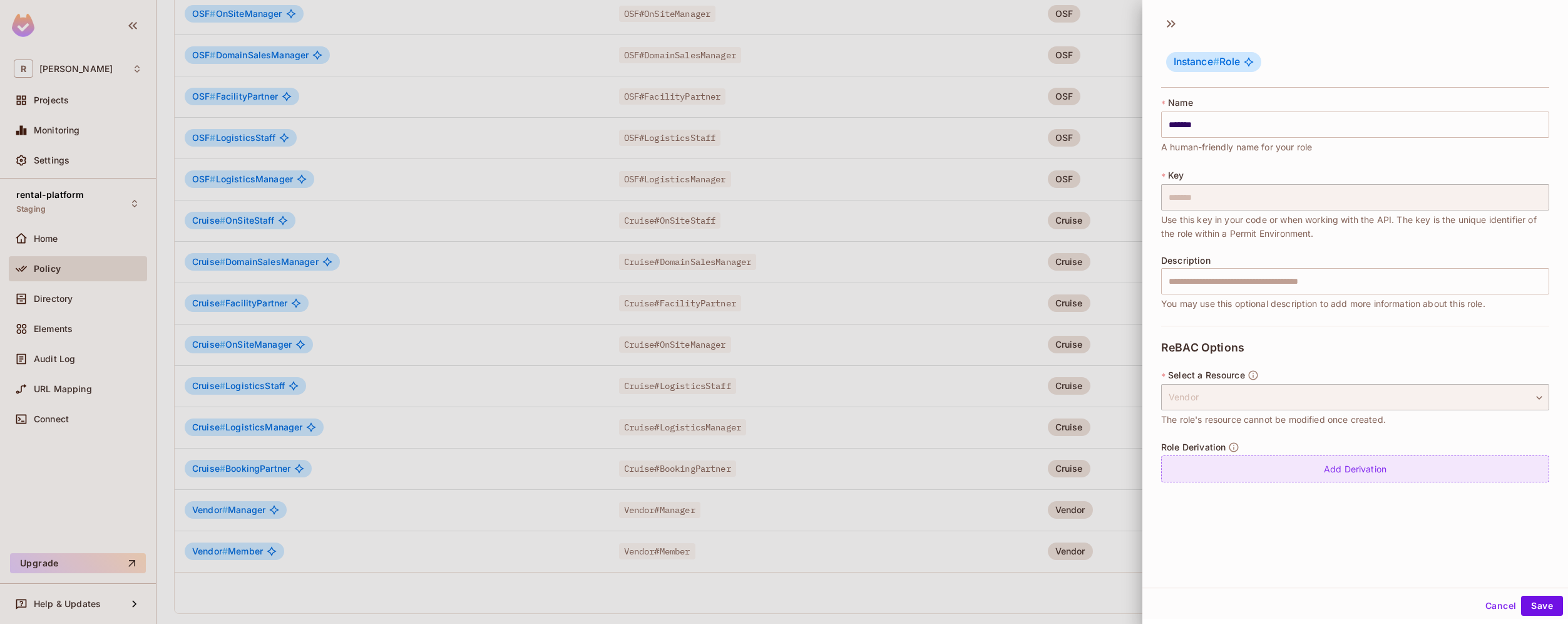
click at [1310, 467] on div "Add Derivation" at bounding box center [1355, 468] width 388 height 27
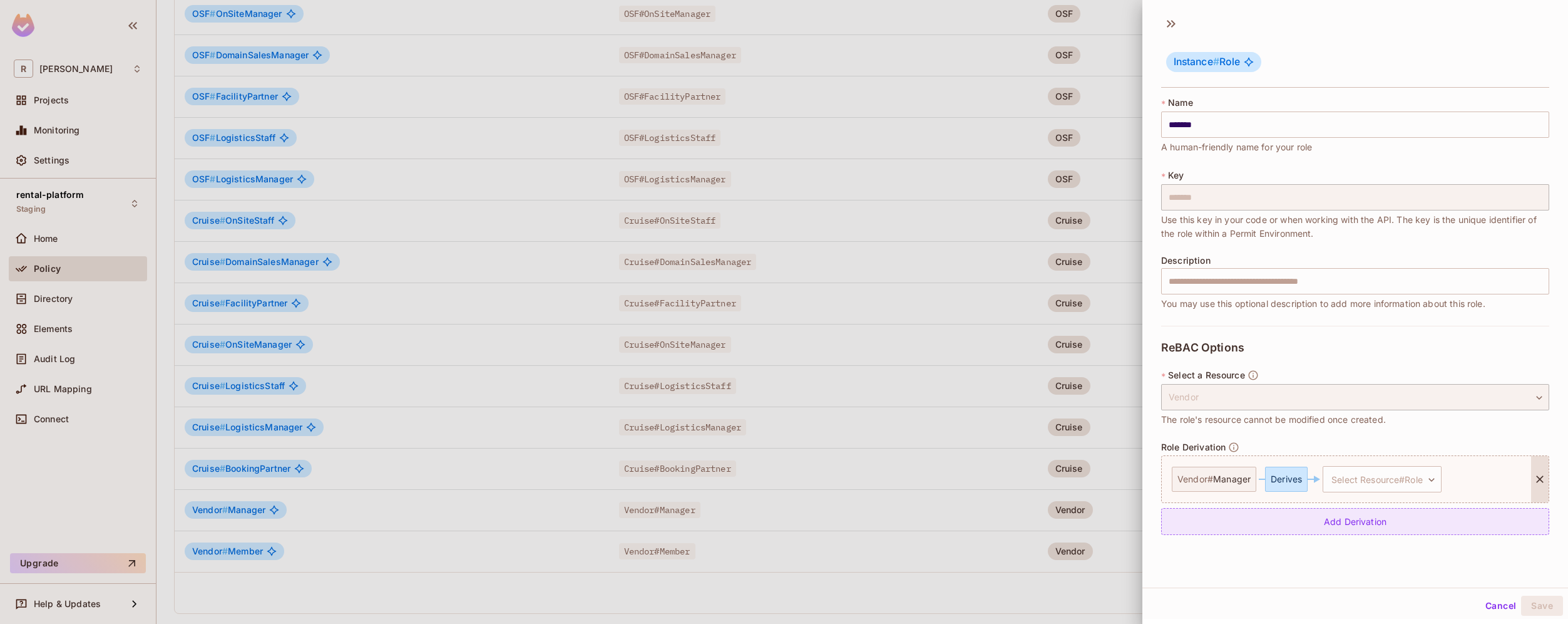
scroll to position [2, 0]
click at [1368, 474] on body "R [PERSON_NAME]-poc Projects Monitoring Settings rental-platform Staging Home P…" at bounding box center [784, 312] width 1568 height 624
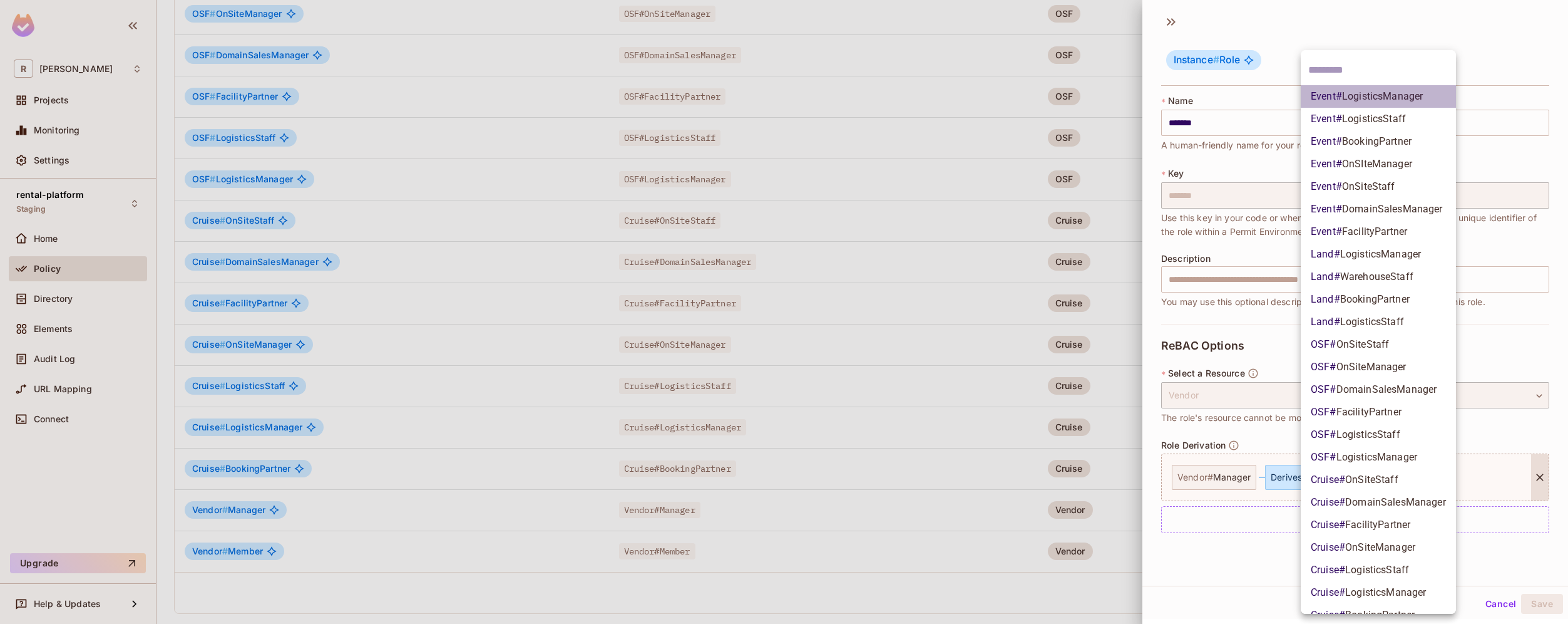
click at [1422, 100] on span "LogisticsManager" at bounding box center [1383, 96] width 81 height 12
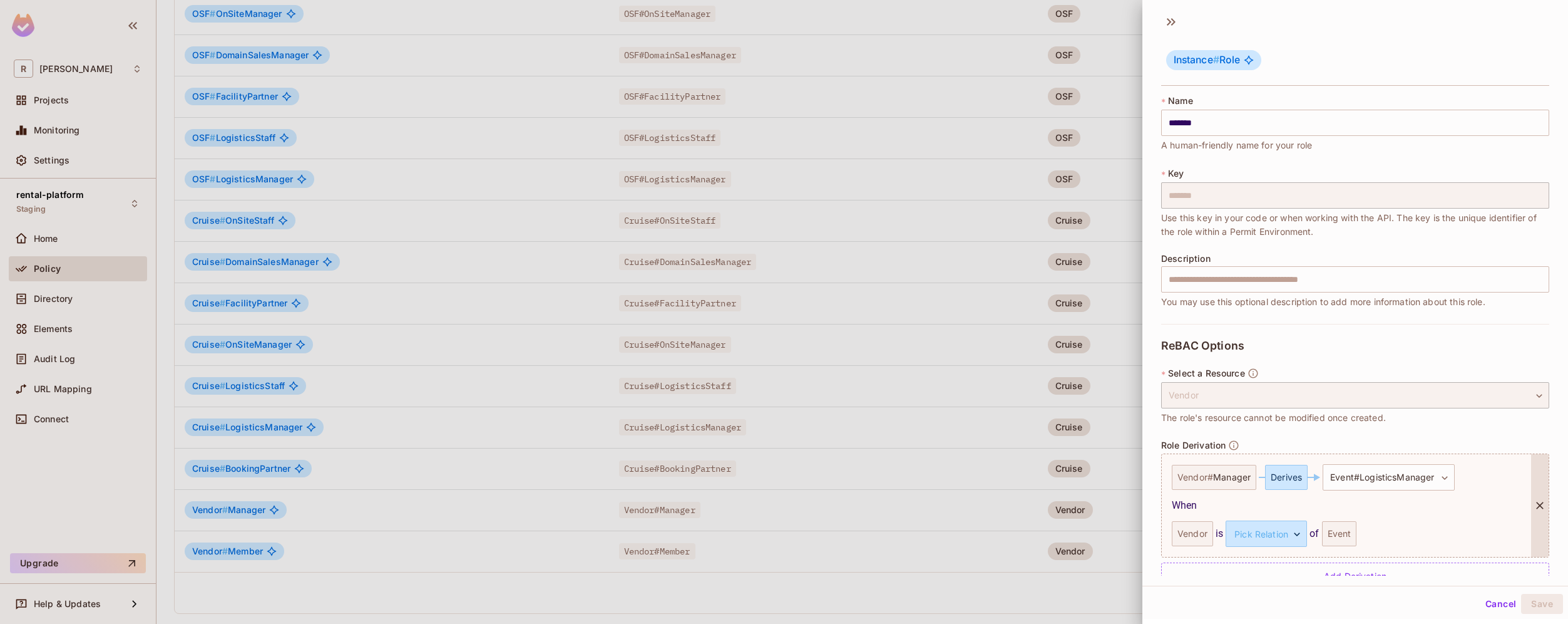
scroll to position [29, 0]
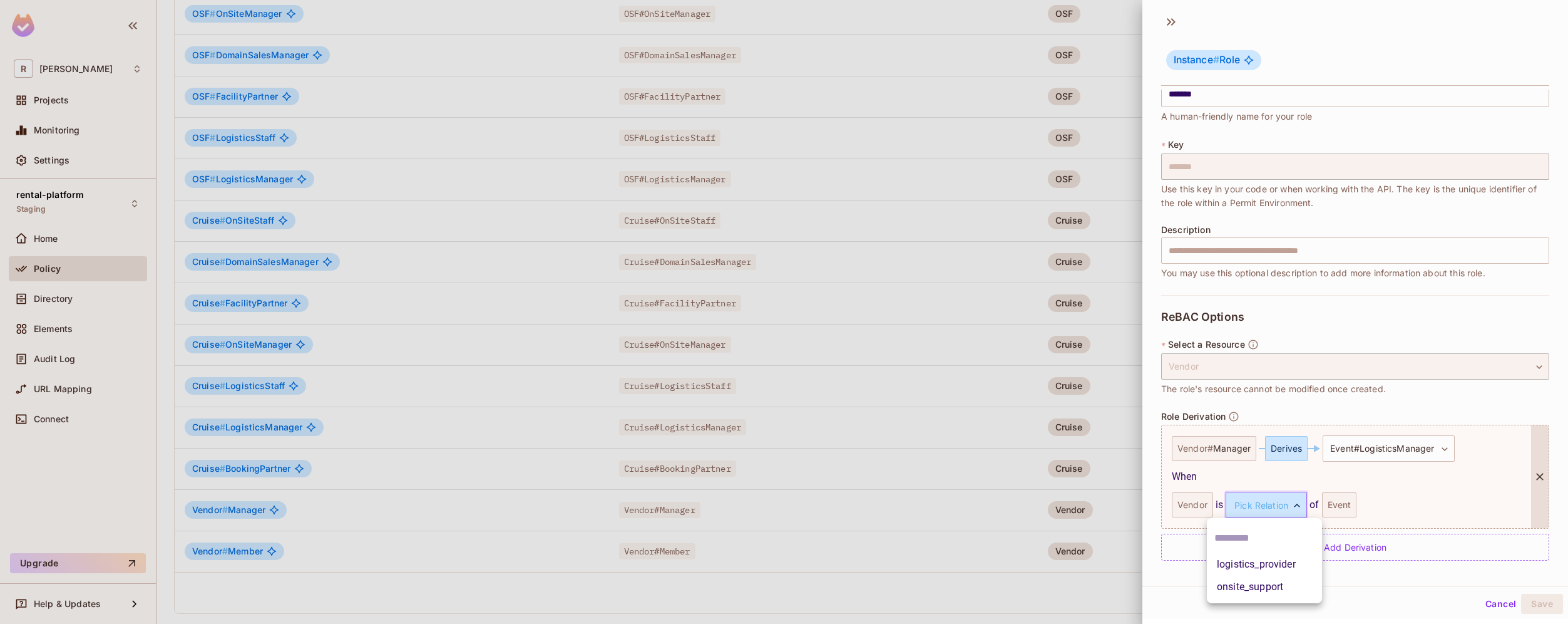
click at [1287, 503] on body "R [PERSON_NAME]-poc Projects Monitoring Settings rental-platform Staging Home P…" at bounding box center [784, 312] width 1568 height 624
click at [1302, 563] on li "logistics_provider" at bounding box center [1264, 564] width 115 height 23
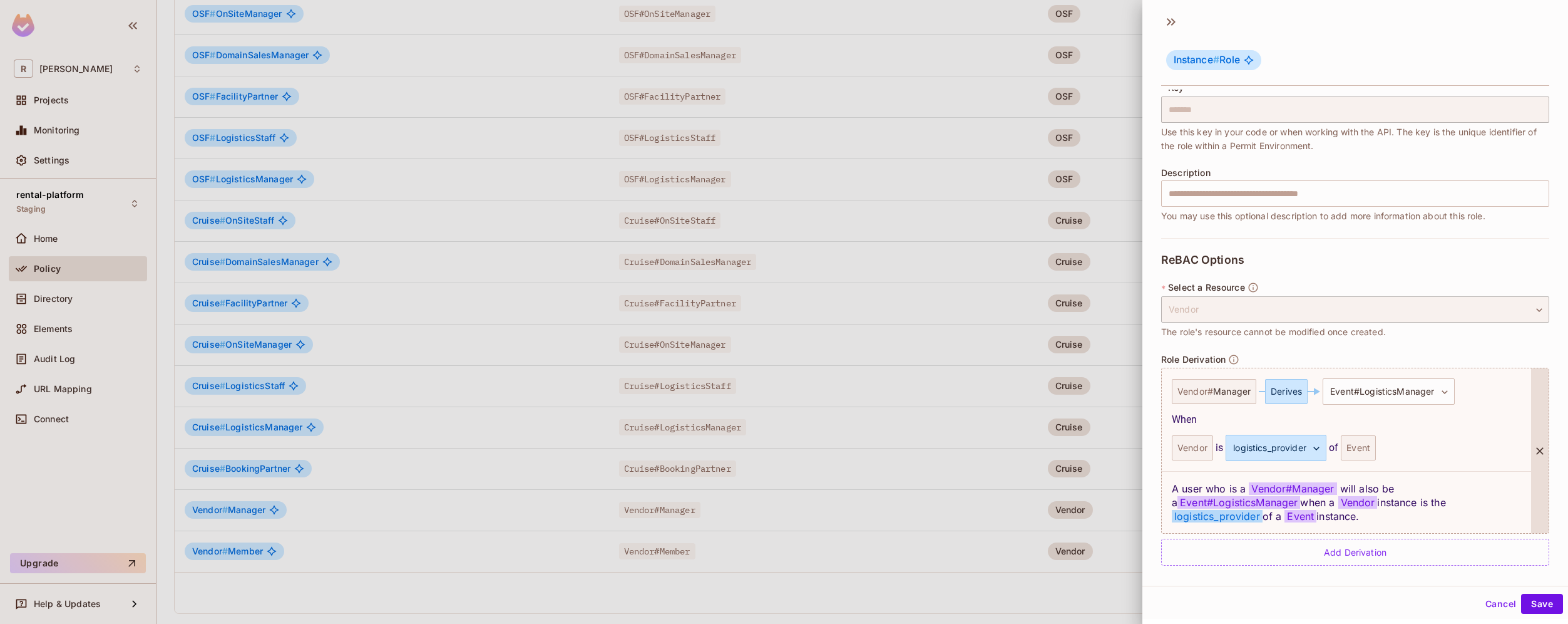
scroll to position [91, 0]
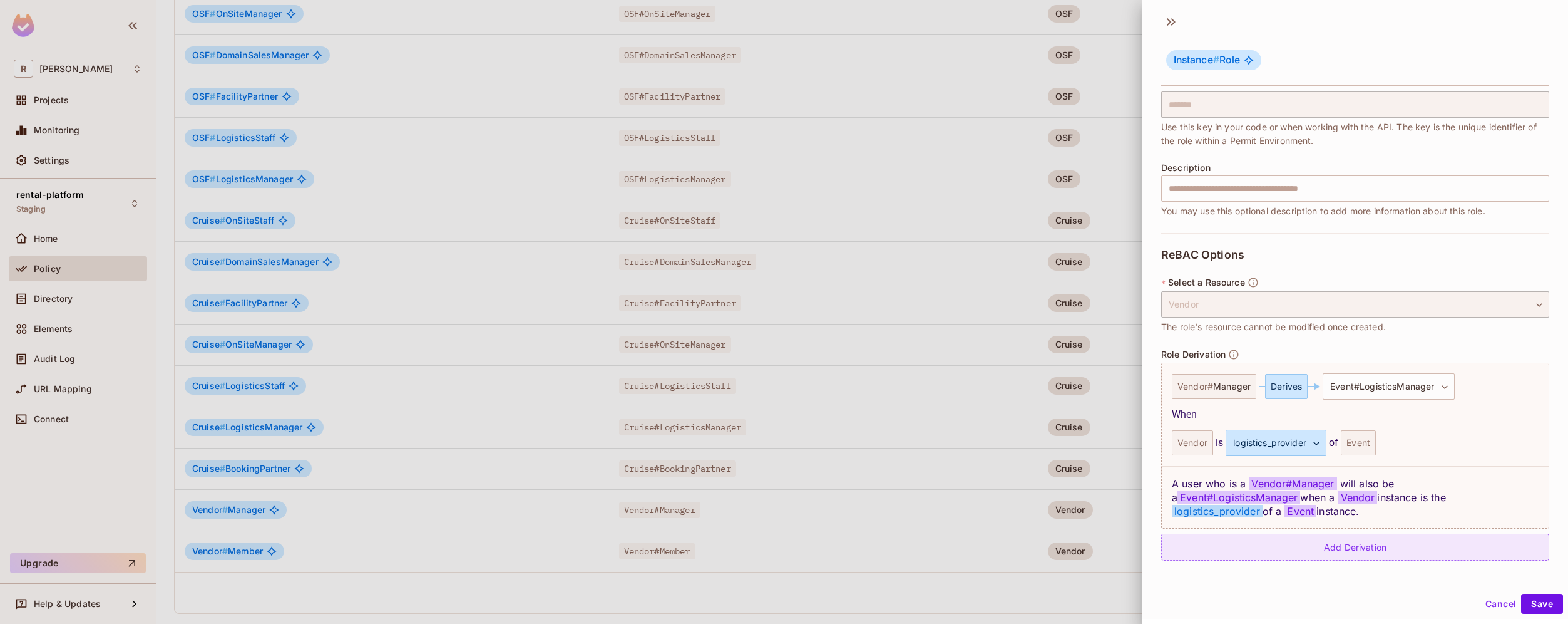
click at [1407, 542] on div "Add Derivation" at bounding box center [1355, 547] width 388 height 27
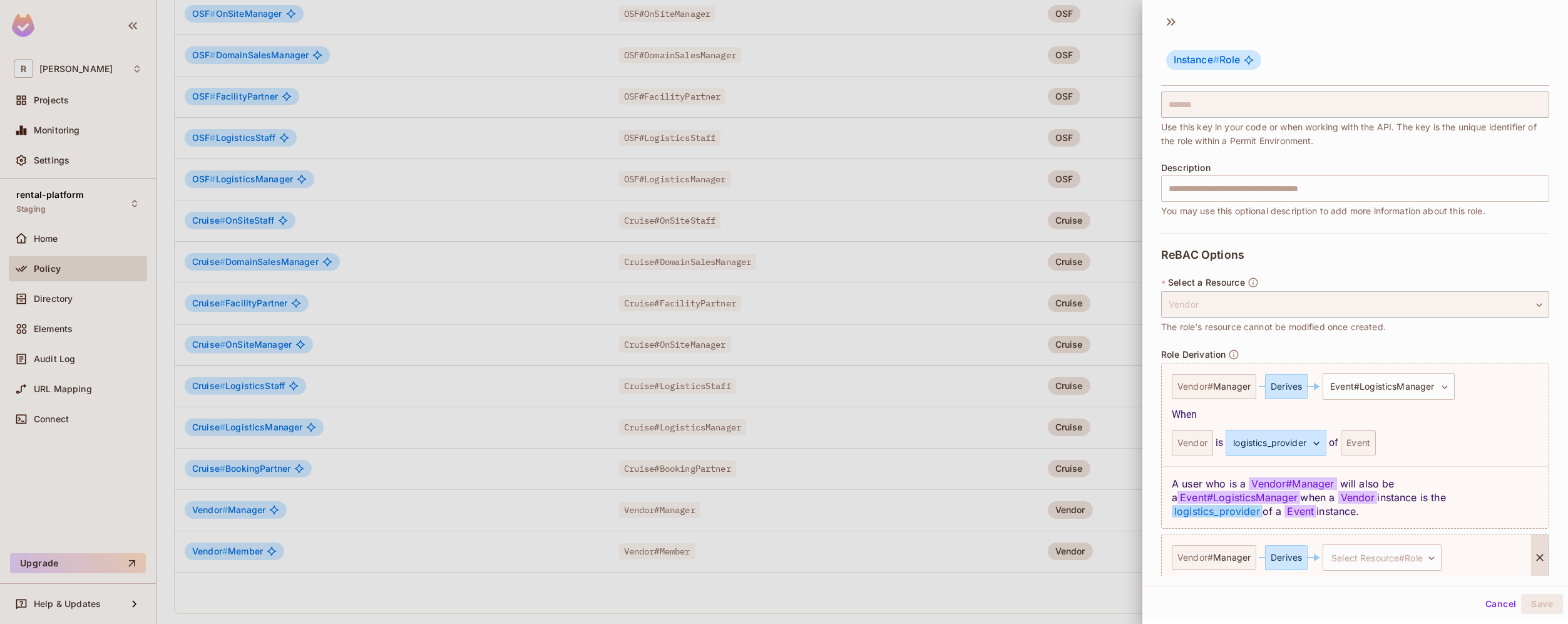
scroll to position [144, 0]
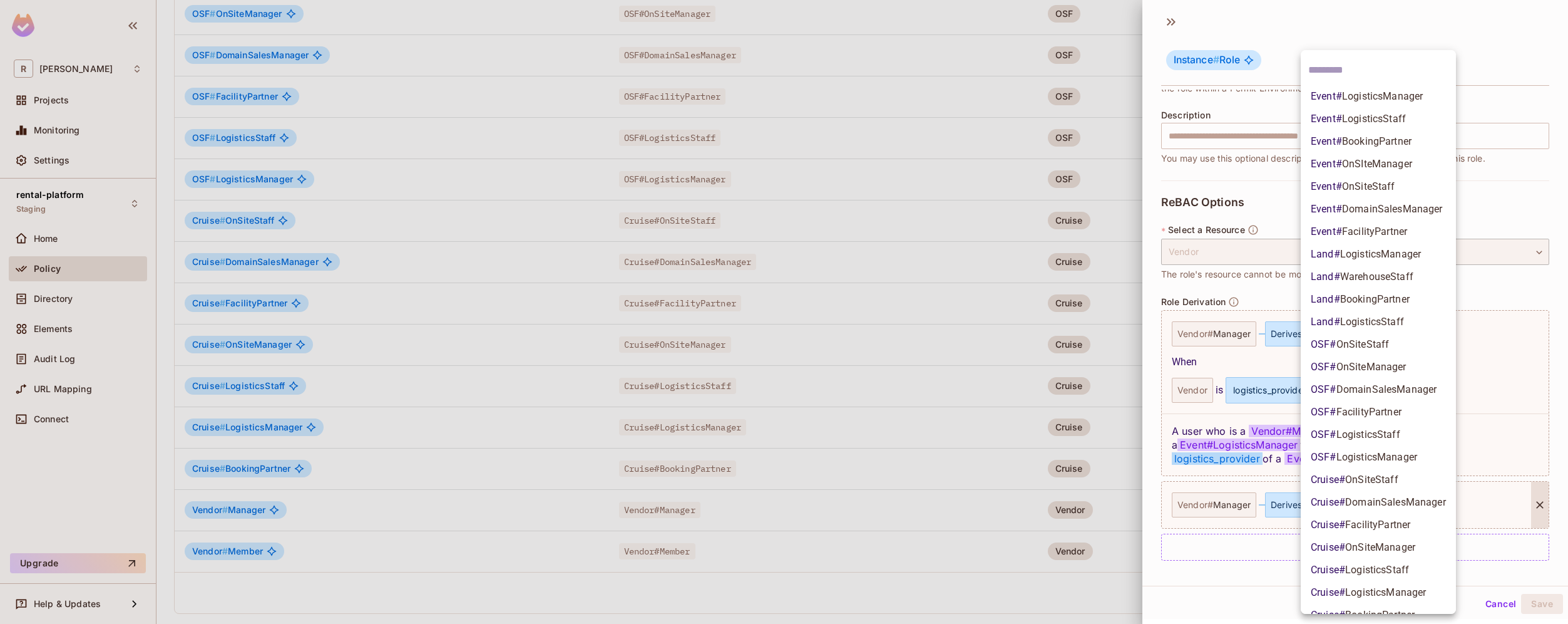
click at [1423, 514] on body "R [PERSON_NAME]-poc Projects Monitoring Settings rental-platform Staging Home P…" at bounding box center [784, 312] width 1568 height 624
click at [1413, 257] on span "LogisticsManager" at bounding box center [1381, 254] width 81 height 12
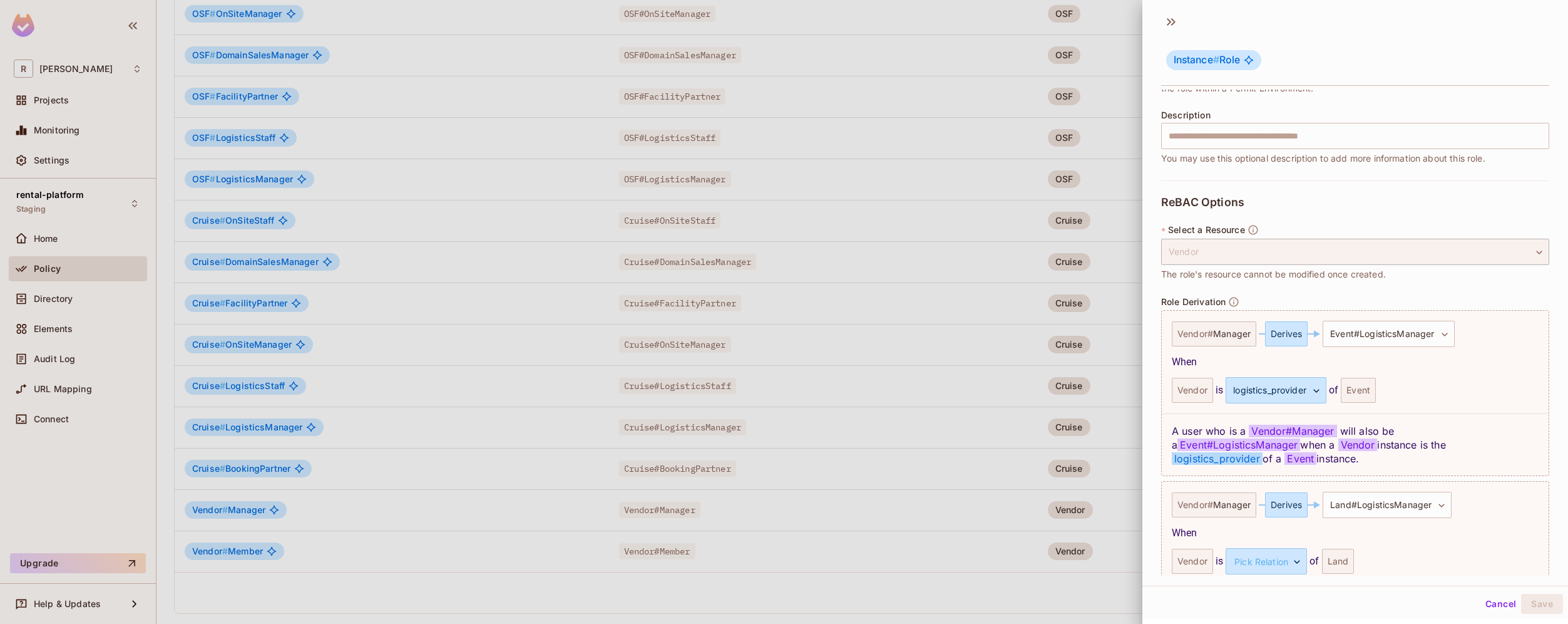
scroll to position [200, 0]
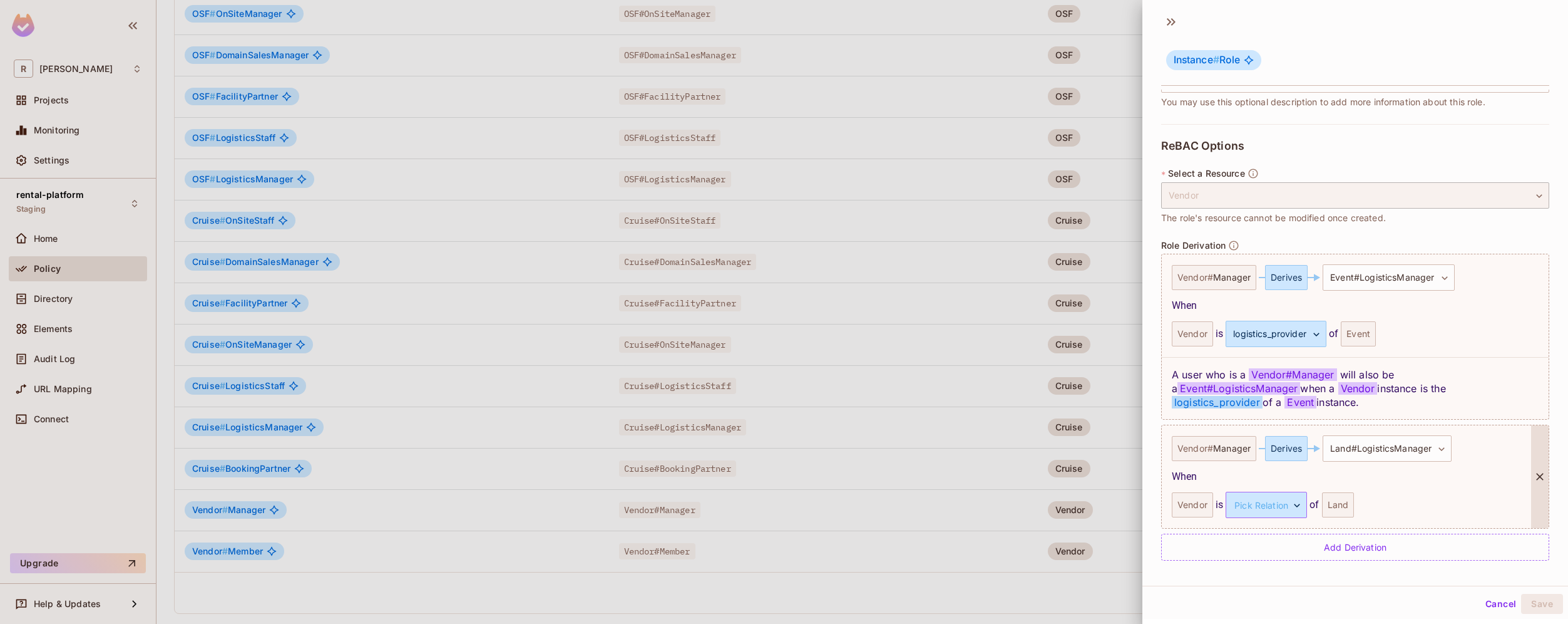
click at [1300, 504] on body "R [PERSON_NAME]-poc Projects Monitoring Settings rental-platform Staging Home P…" at bounding box center [784, 312] width 1568 height 624
click at [1282, 564] on li "logistics_provider" at bounding box center [1264, 564] width 115 height 23
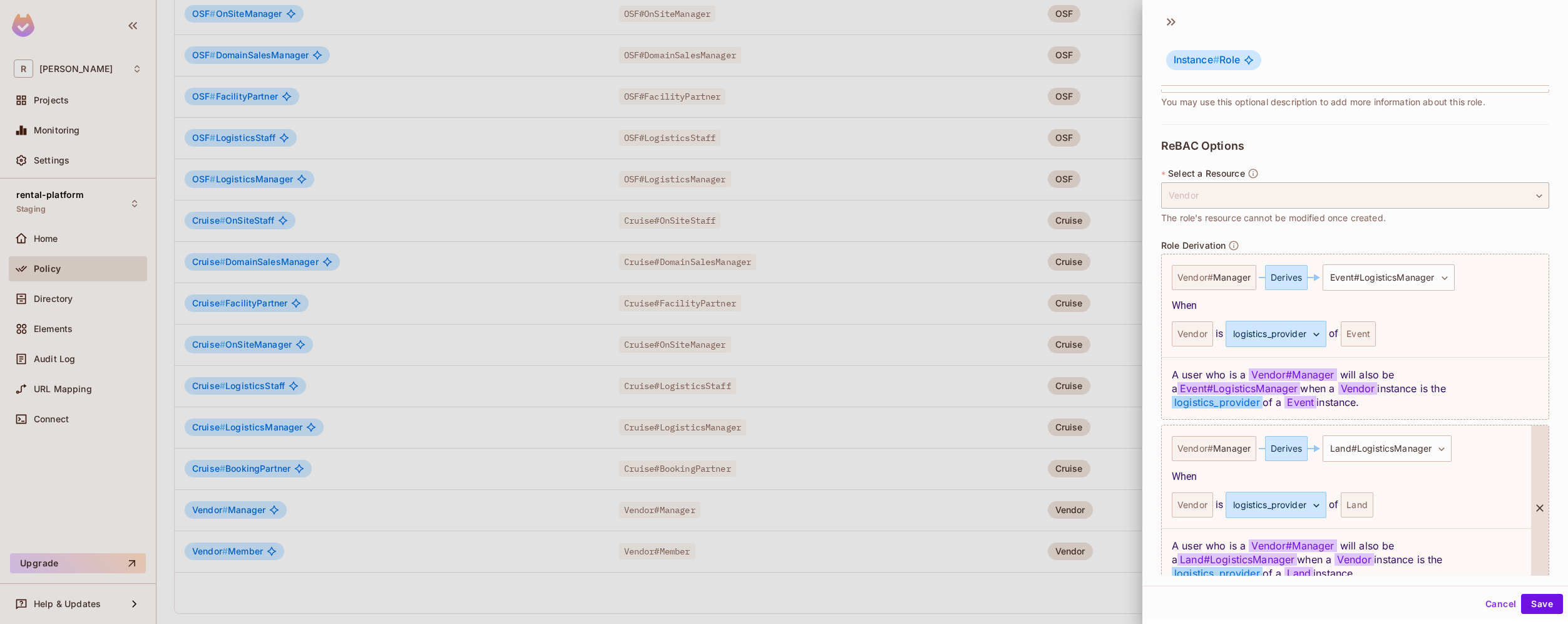
scroll to position [262, 0]
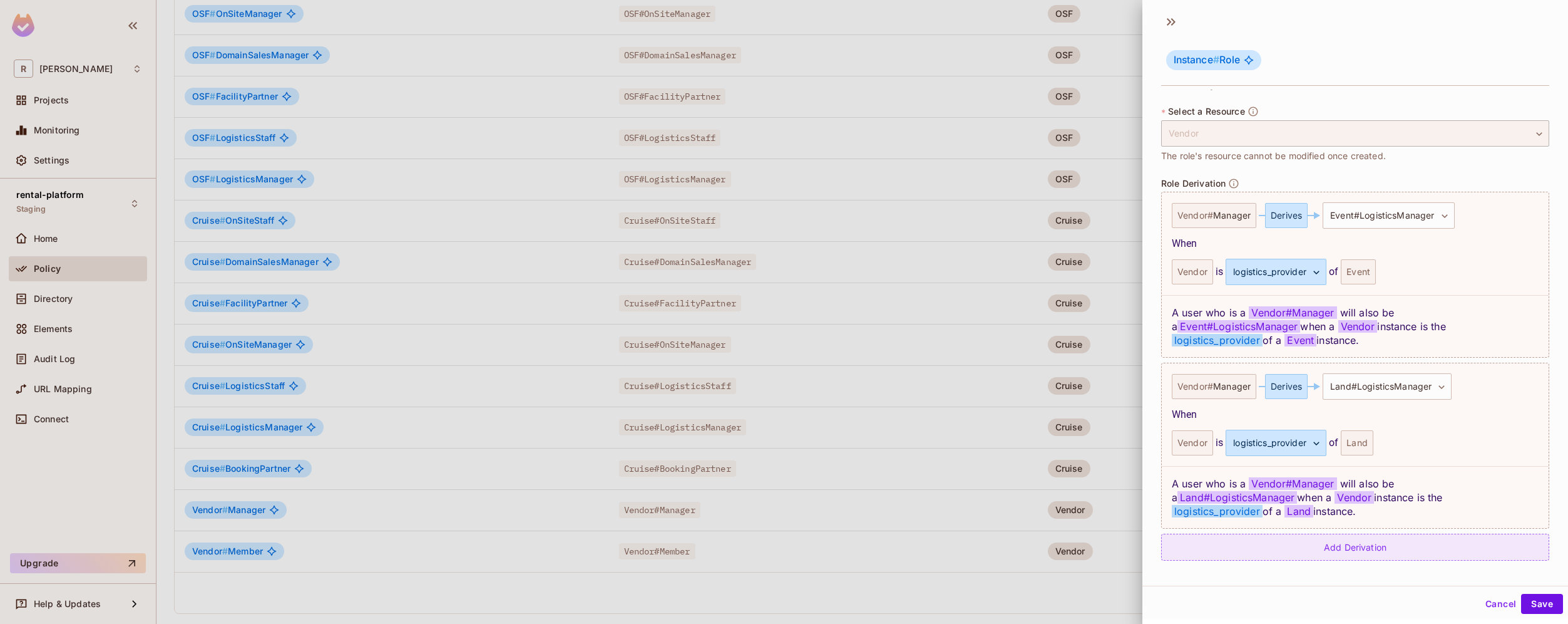
click at [1379, 554] on div "Add Derivation" at bounding box center [1355, 547] width 388 height 27
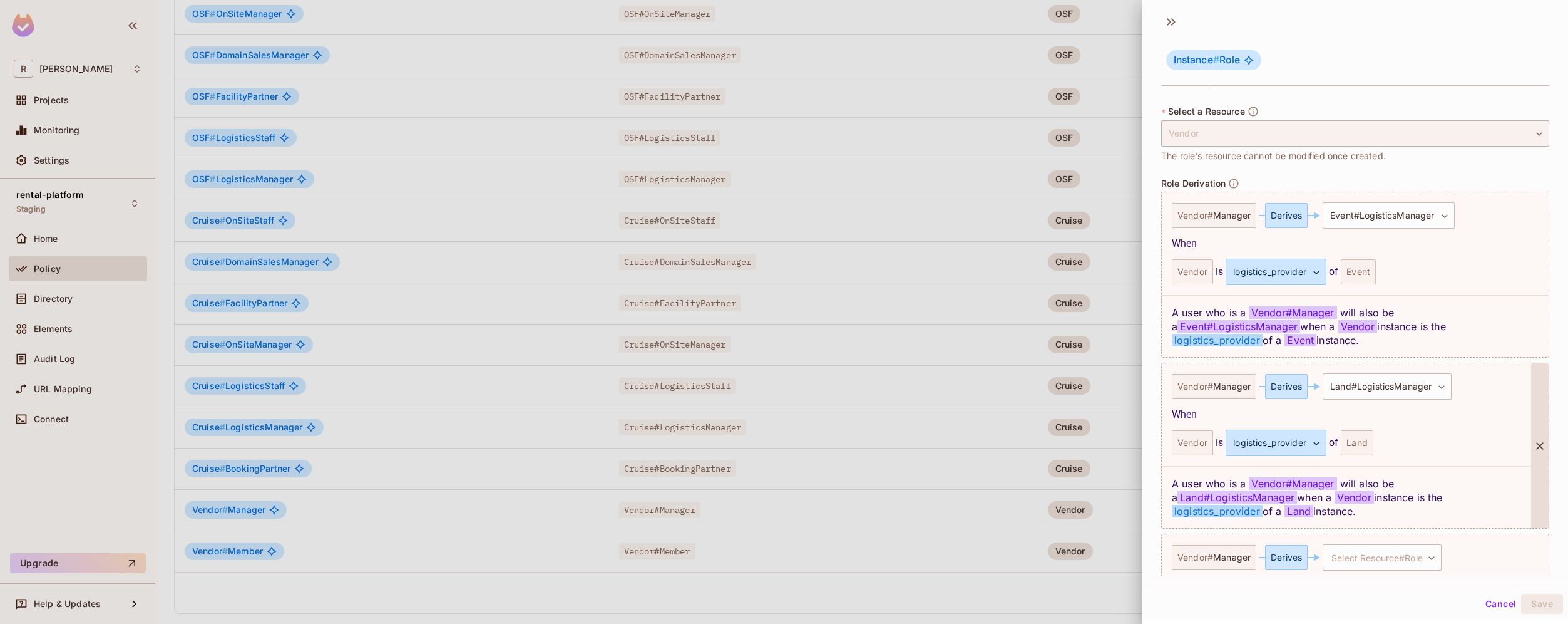
scroll to position [314, 0]
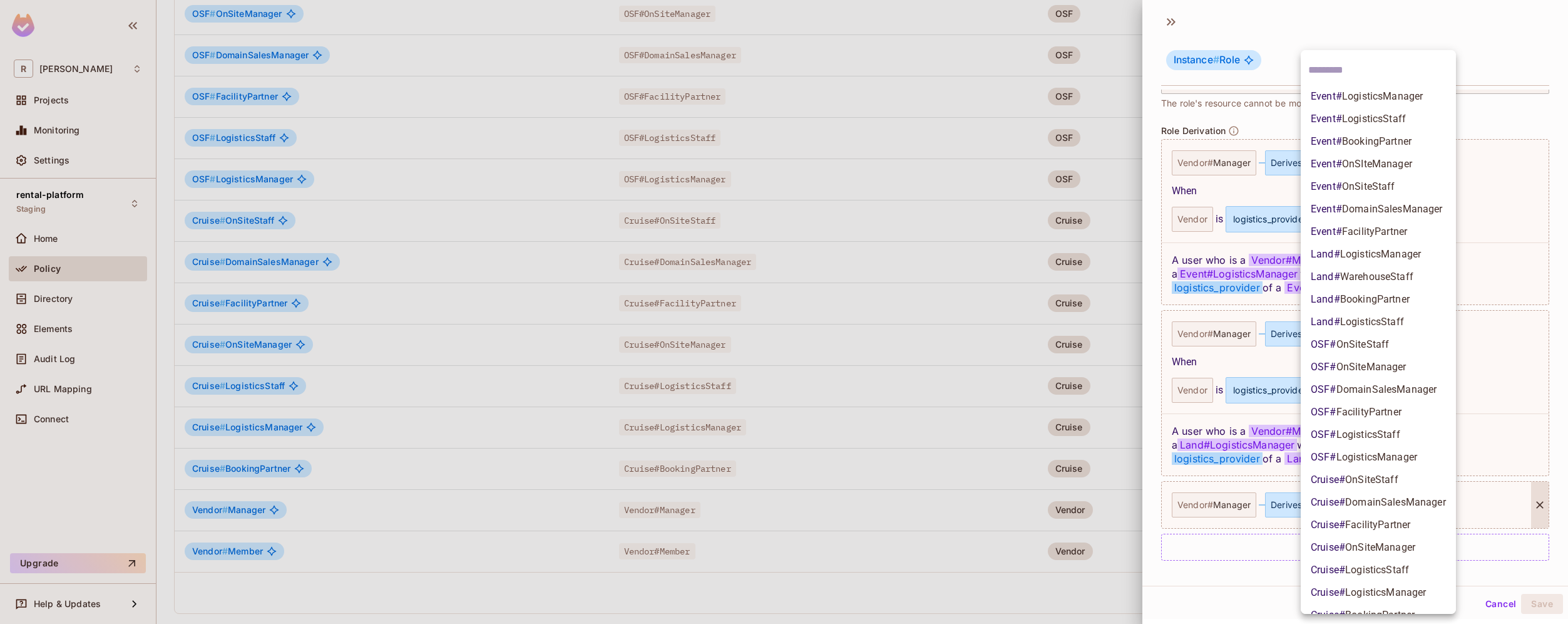
click at [1411, 507] on body "R [PERSON_NAME]-poc Projects Monitoring Settings rental-platform Staging Home P…" at bounding box center [784, 312] width 1568 height 624
click at [1408, 455] on span "LogisticsManager" at bounding box center [1377, 457] width 81 height 12
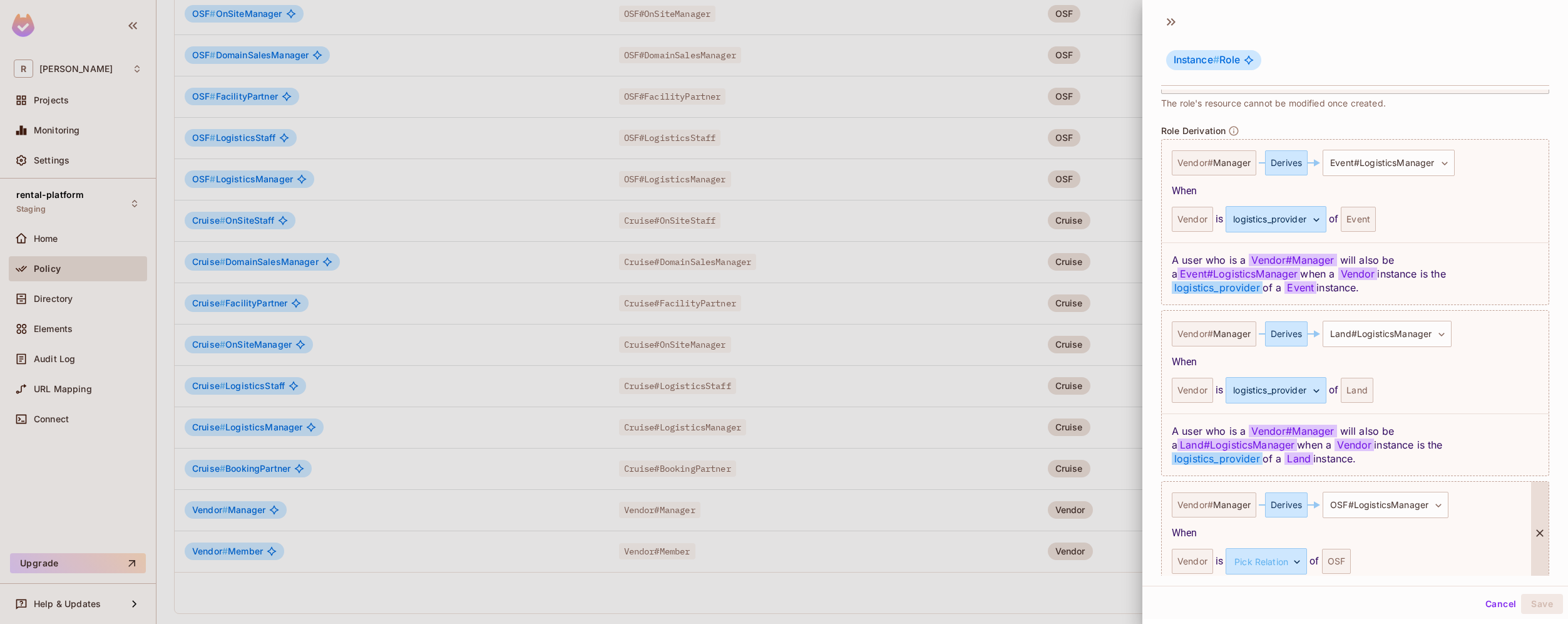
scroll to position [371, 0]
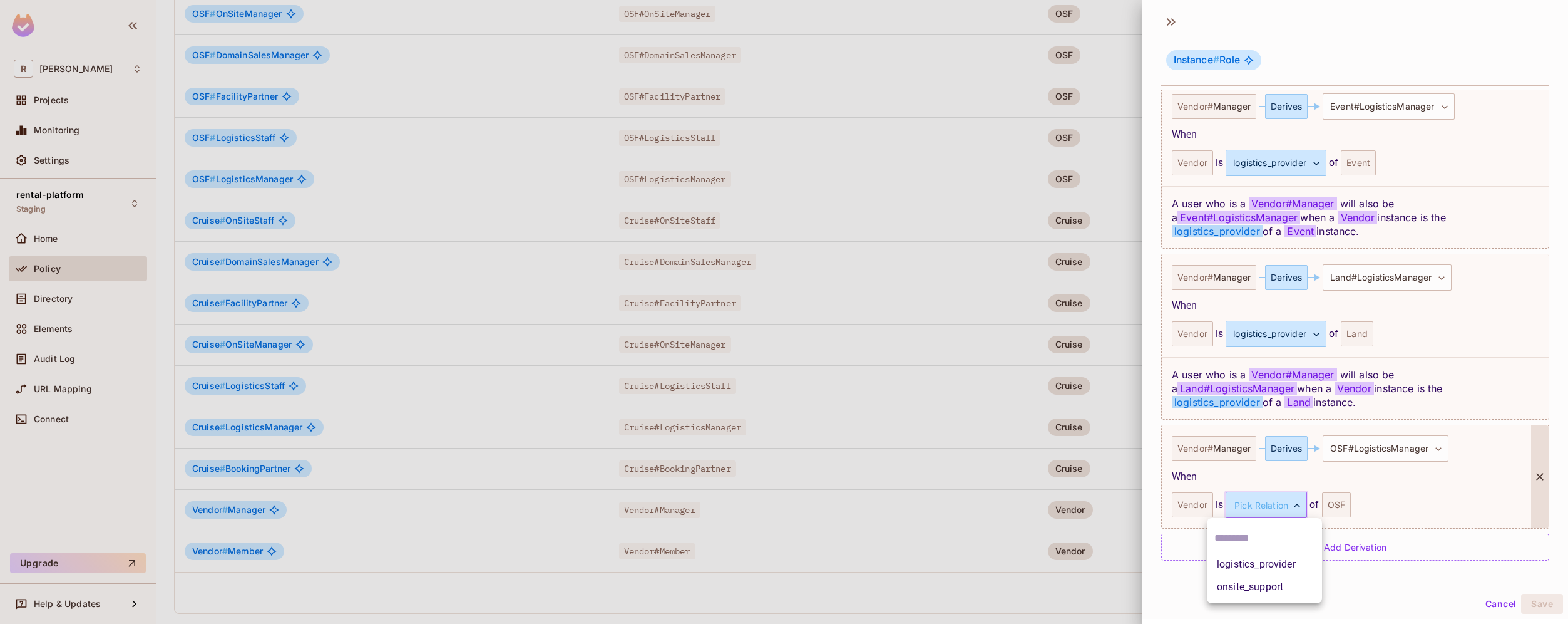
click at [1298, 507] on body "R [PERSON_NAME]-poc Projects Monitoring Settings rental-platform Staging Home P…" at bounding box center [784, 312] width 1568 height 624
click at [1275, 563] on li "logistics_provider" at bounding box center [1264, 564] width 115 height 23
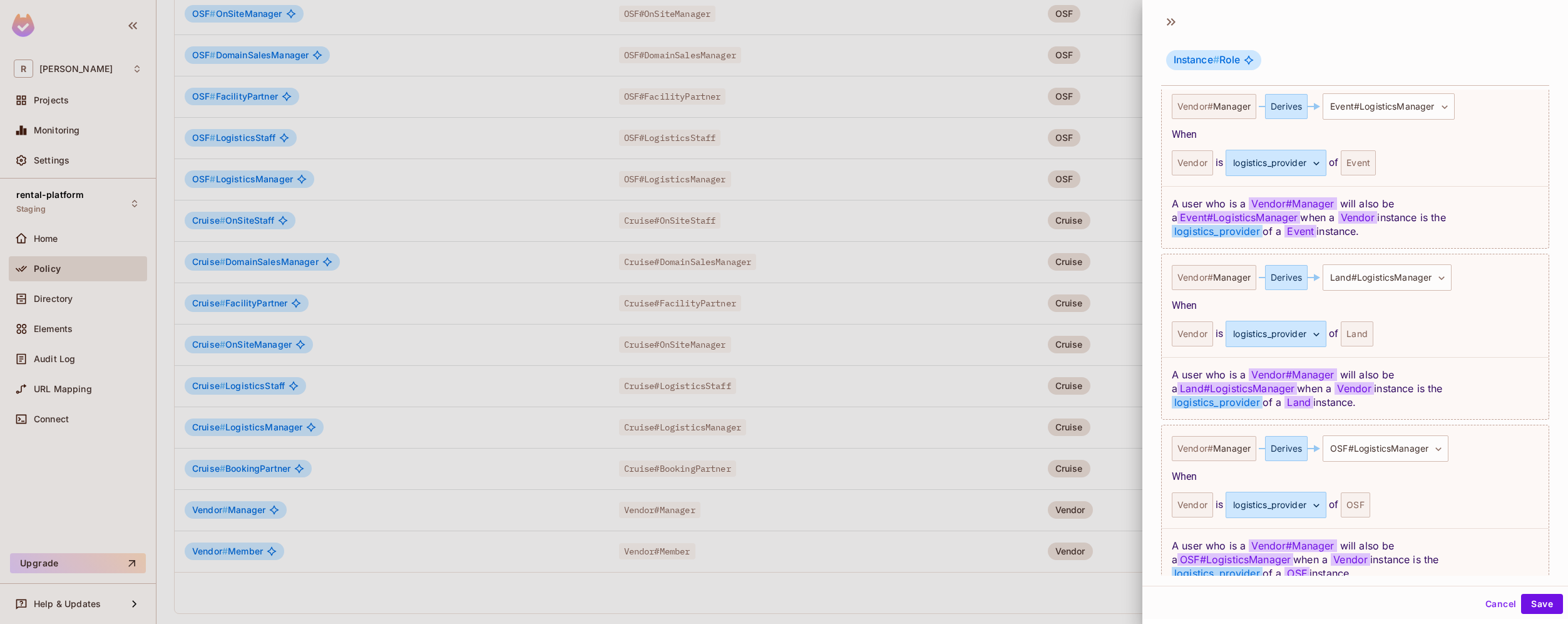
scroll to position [433, 0]
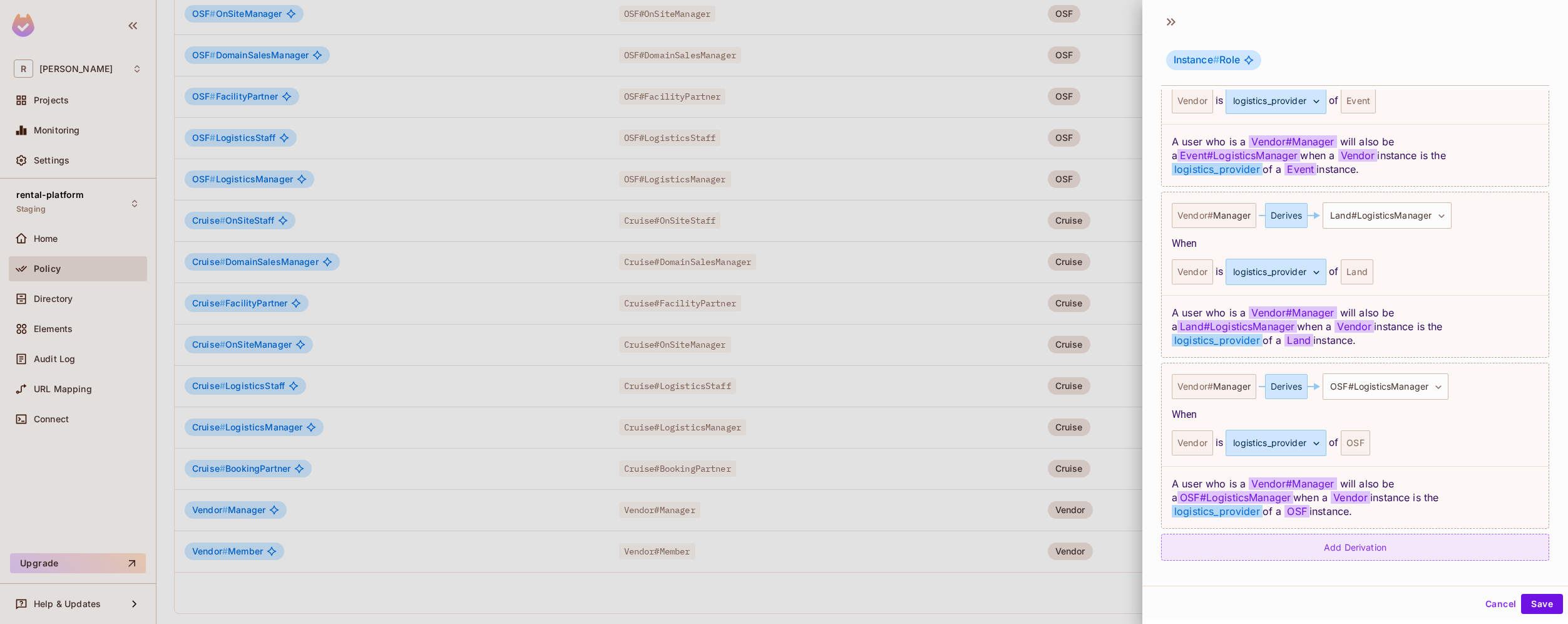
click at [1393, 551] on div "Add Derivation" at bounding box center [1355, 547] width 388 height 27
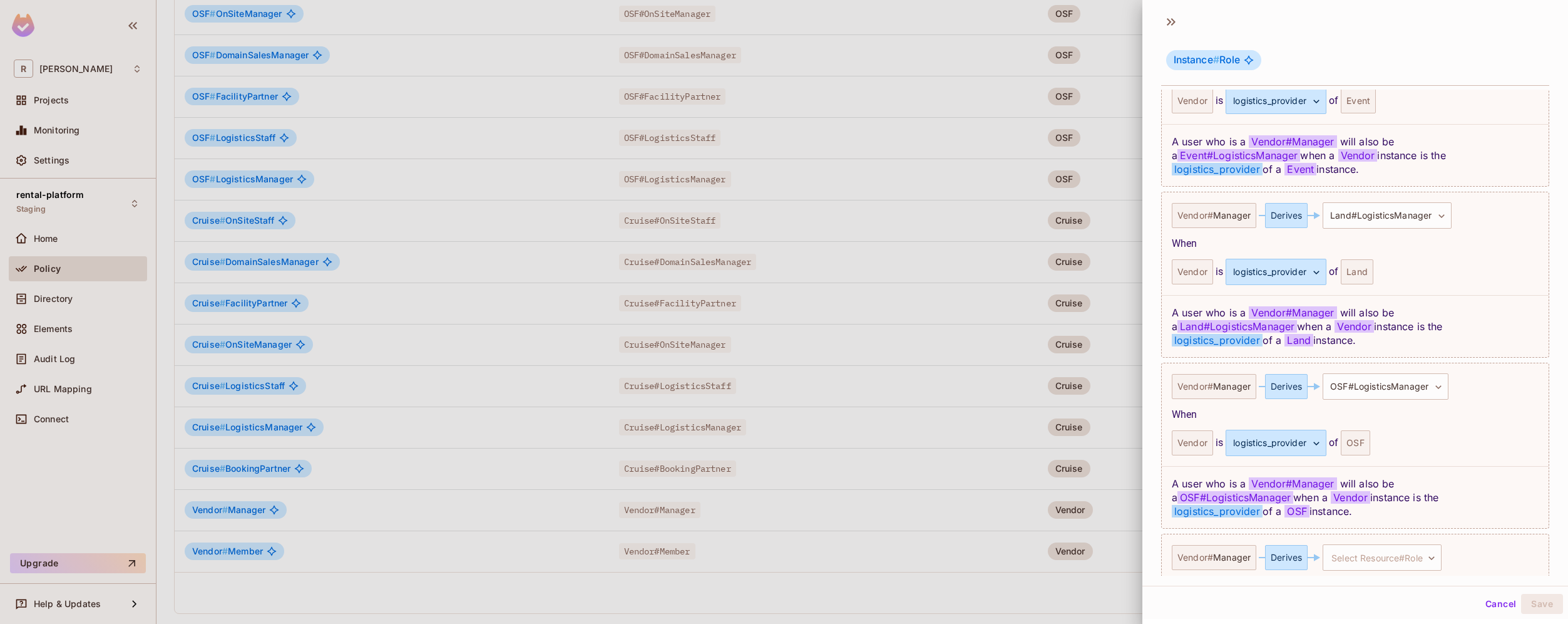
scroll to position [485, 0]
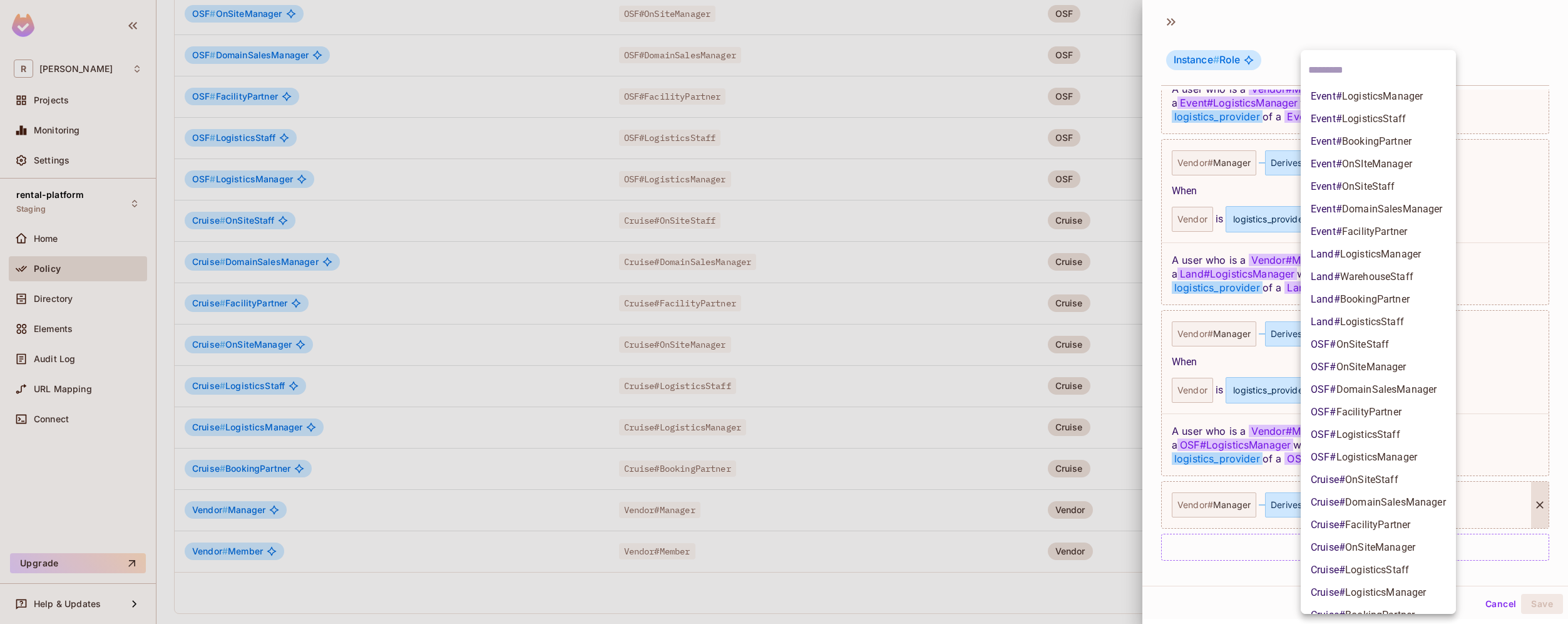
click at [1405, 510] on body "R [PERSON_NAME]-poc Projects Monitoring Settings rental-platform Staging Home P…" at bounding box center [784, 312] width 1568 height 624
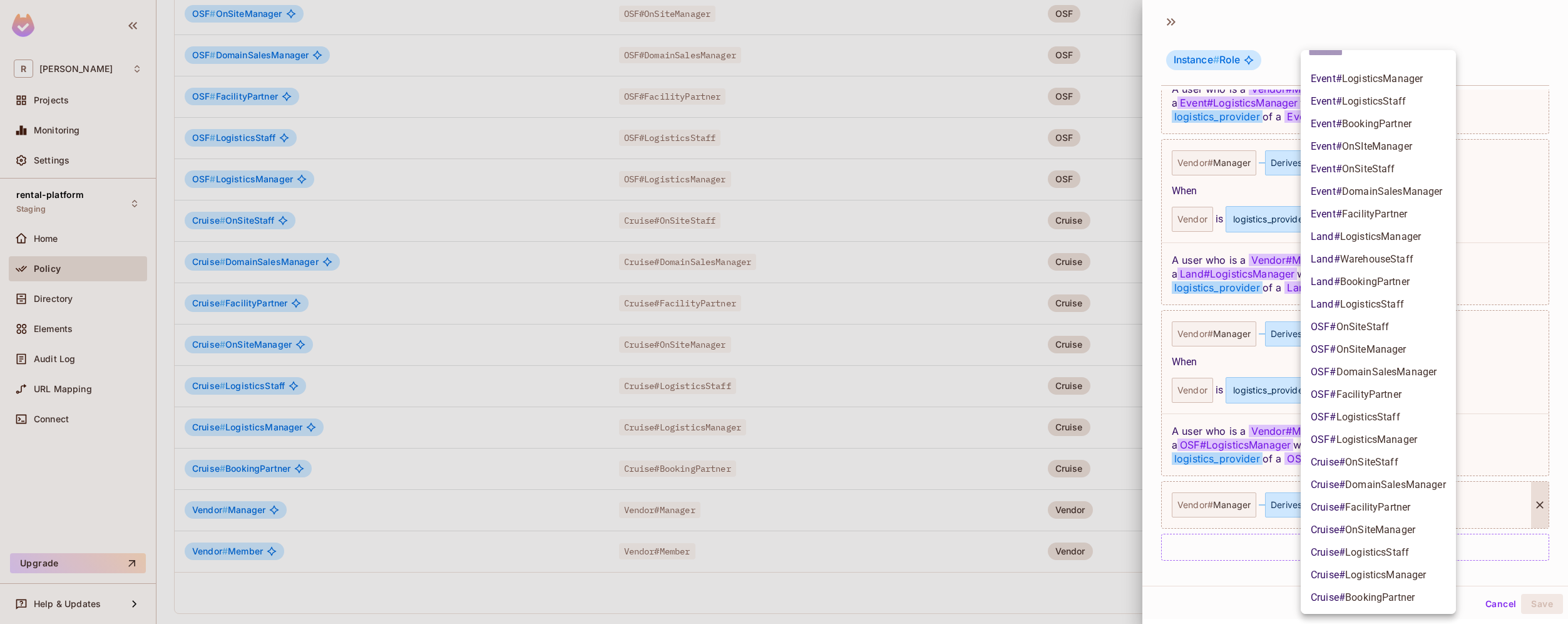
click at [1423, 576] on span "LogisticsManager" at bounding box center [1386, 575] width 81 height 12
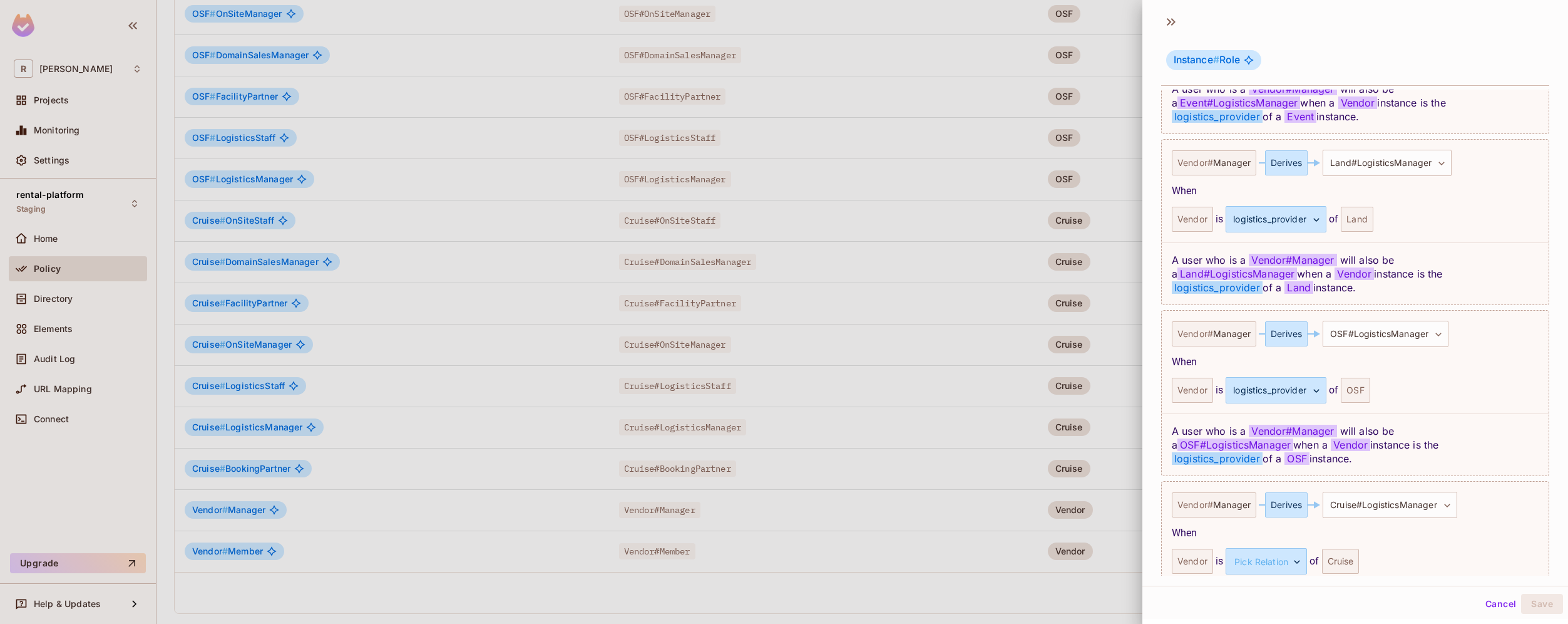
scroll to position [542, 0]
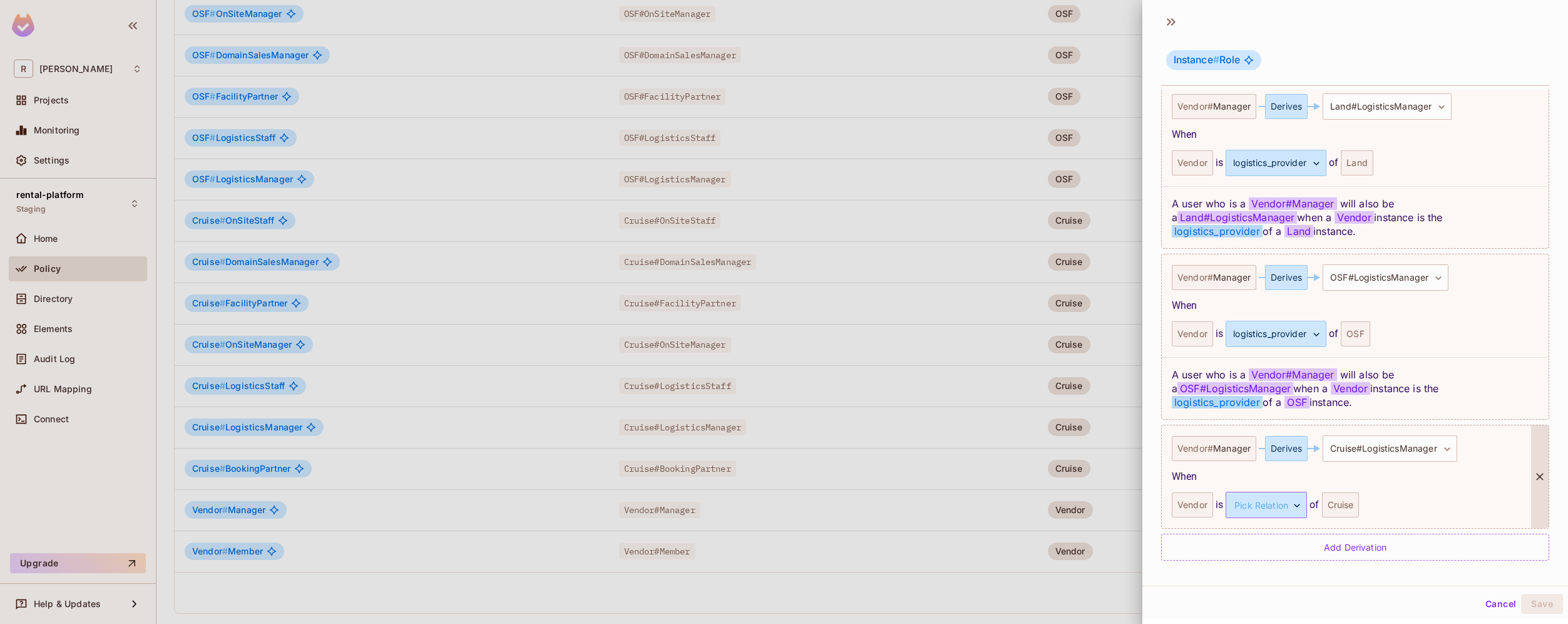
click at [1288, 508] on body "R [PERSON_NAME]-poc Projects Monitoring Settings rental-platform Staging Home P…" at bounding box center [784, 312] width 1568 height 624
click at [1278, 563] on li "logistics_provider" at bounding box center [1264, 564] width 115 height 23
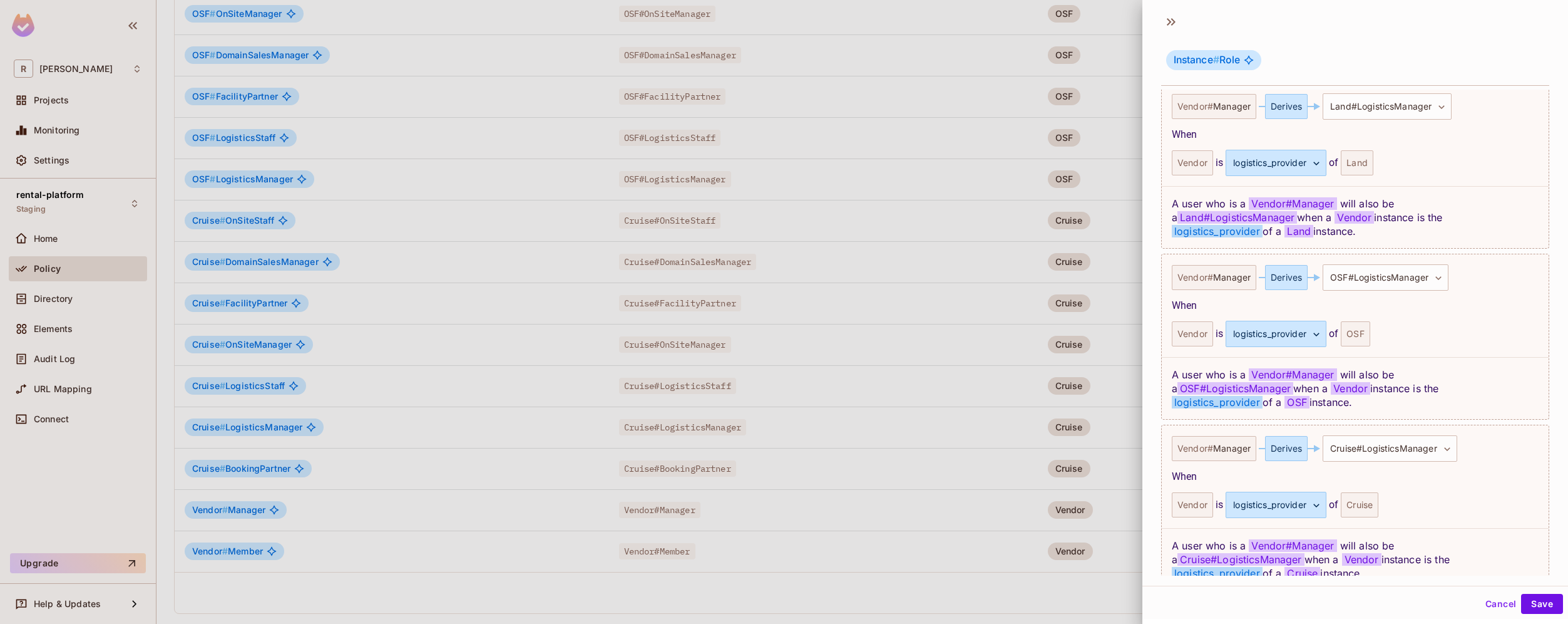
scroll to position [604, 0]
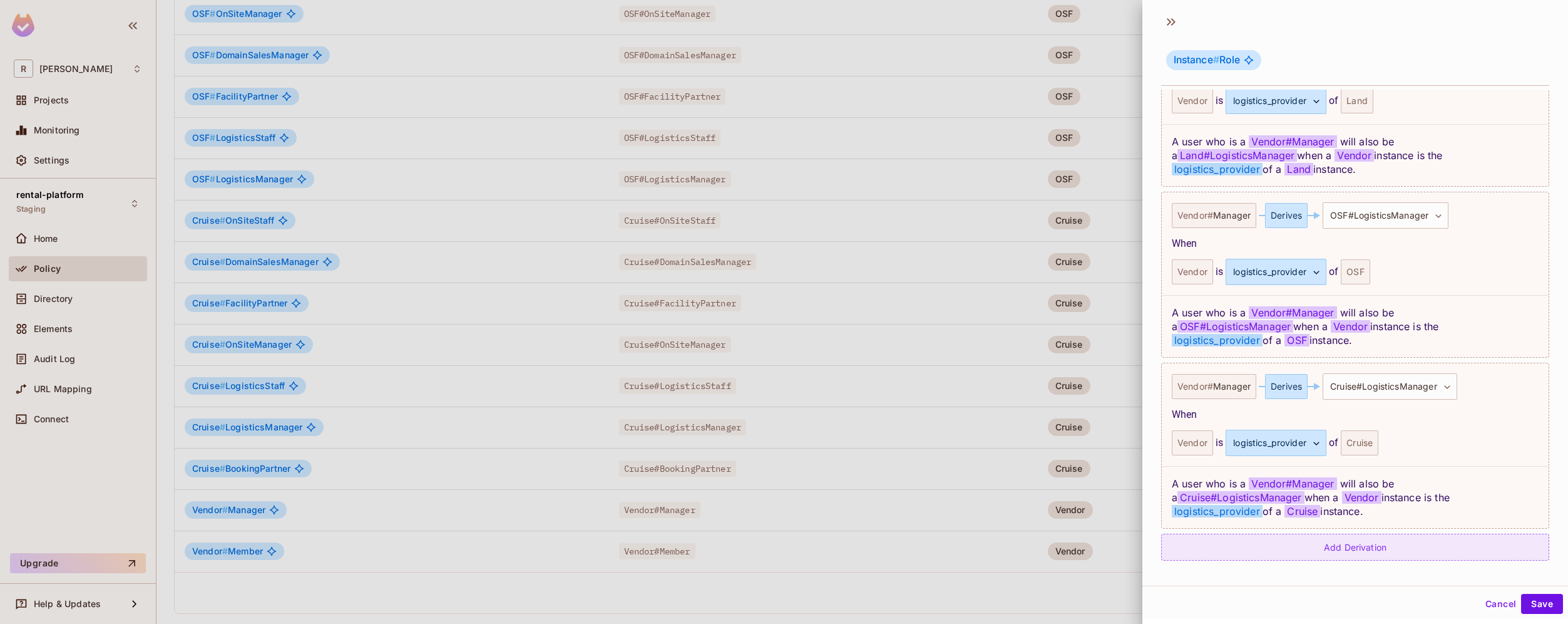
click at [1456, 550] on div "Add Derivation" at bounding box center [1355, 547] width 388 height 27
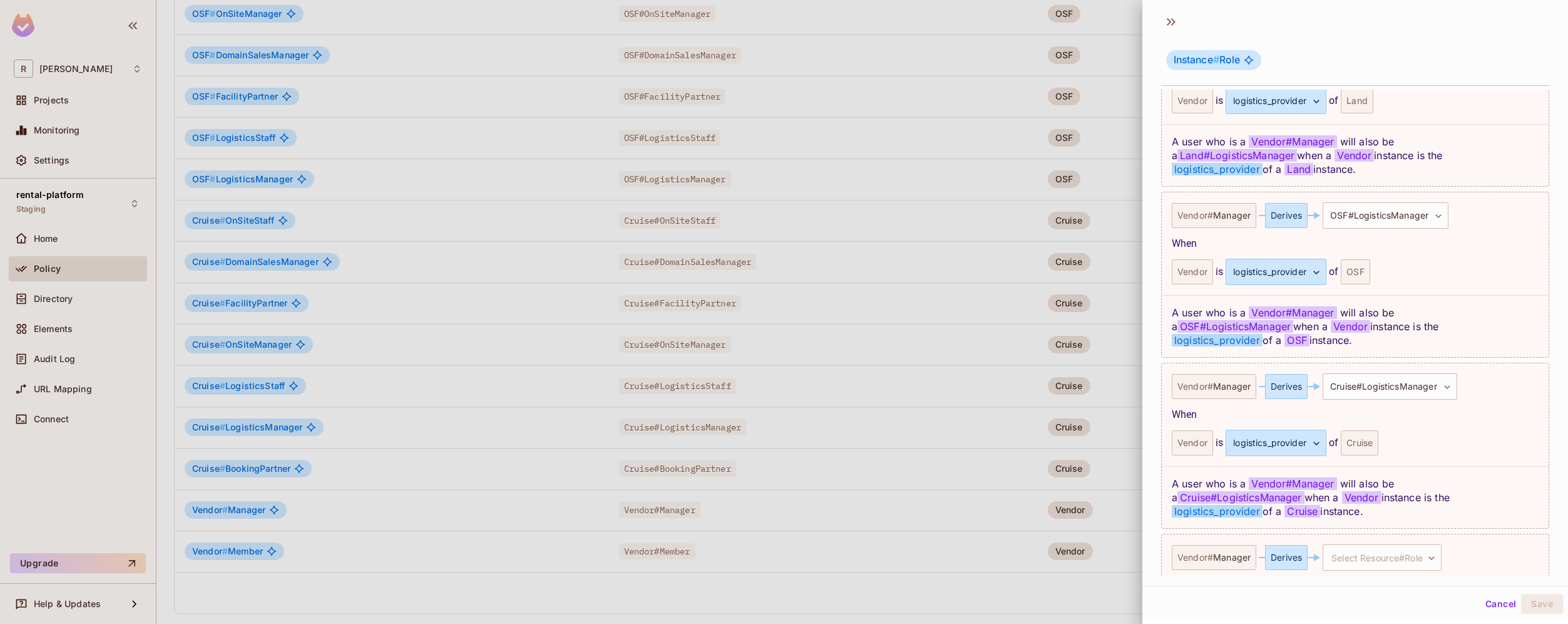
scroll to position [657, 0]
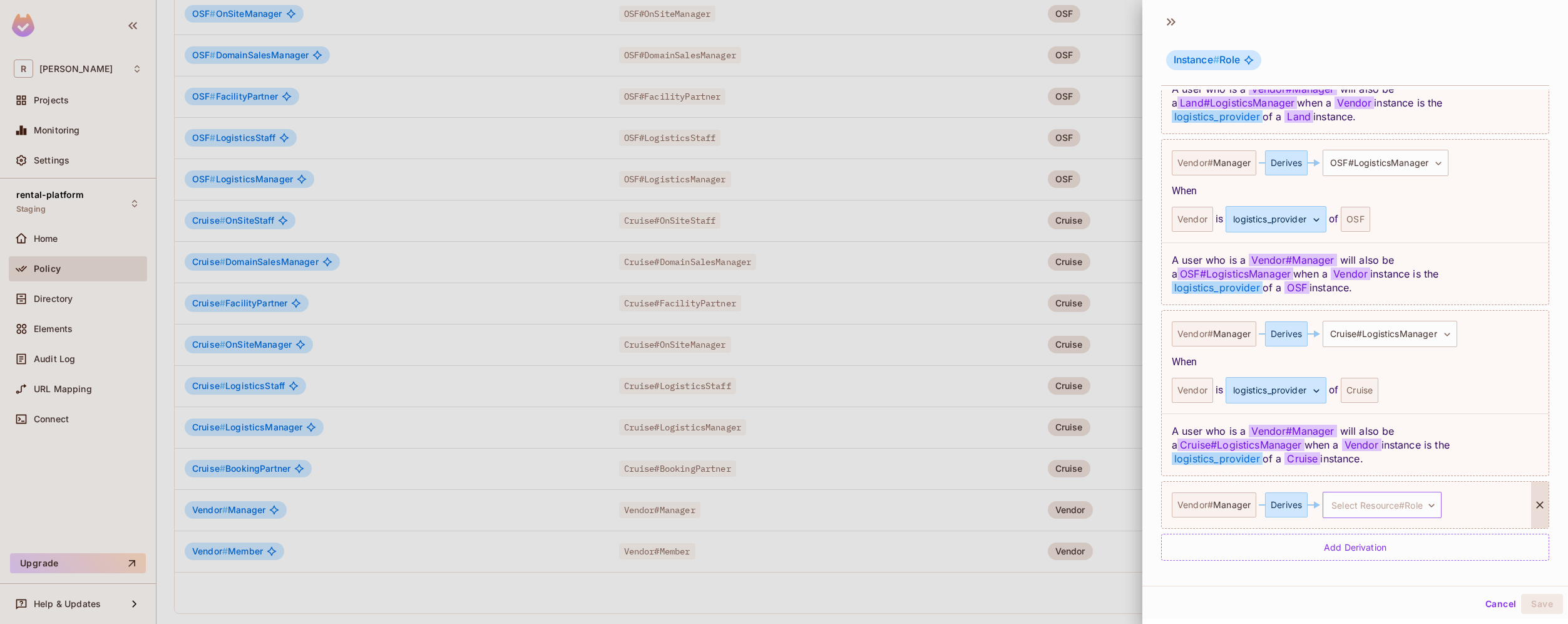
click at [1412, 506] on body "R [PERSON_NAME]-poc Projects Monitoring Settings rental-platform Staging Home P…" at bounding box center [784, 312] width 1568 height 624
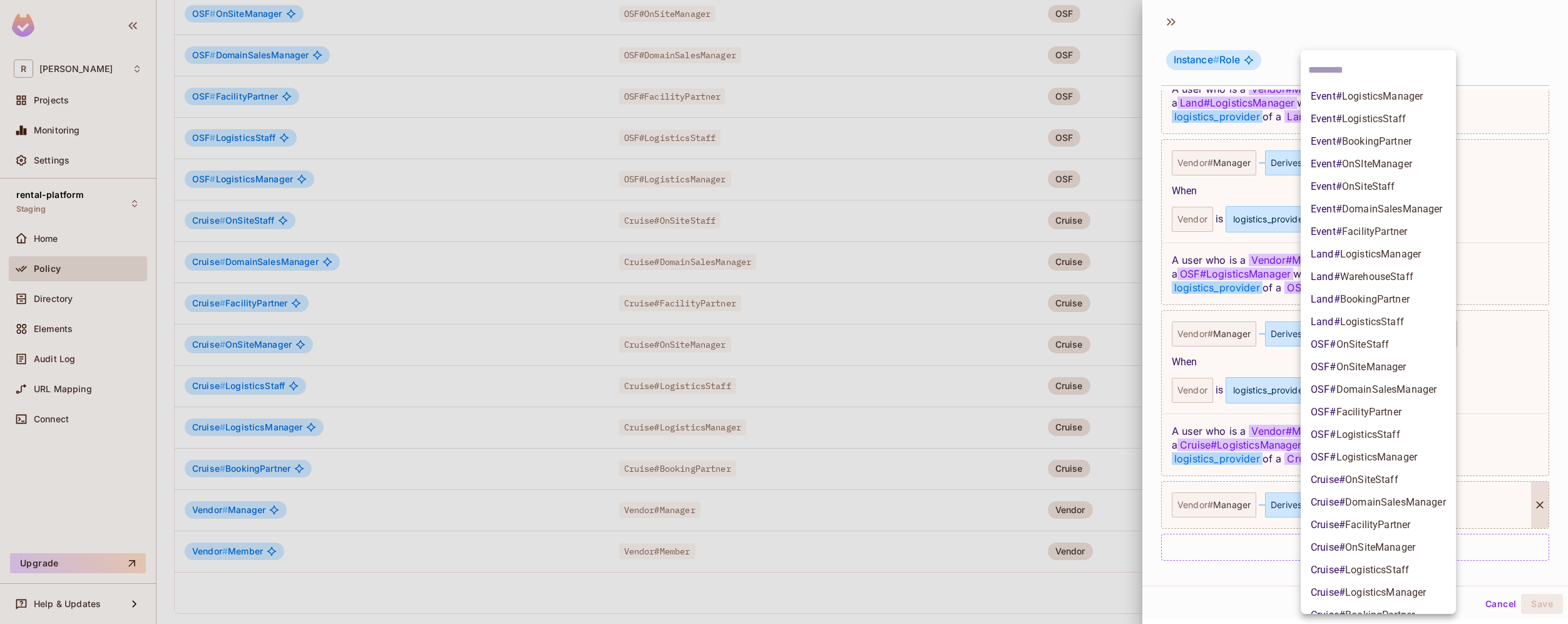
click at [1408, 169] on span "OnSIteManager" at bounding box center [1377, 164] width 70 height 12
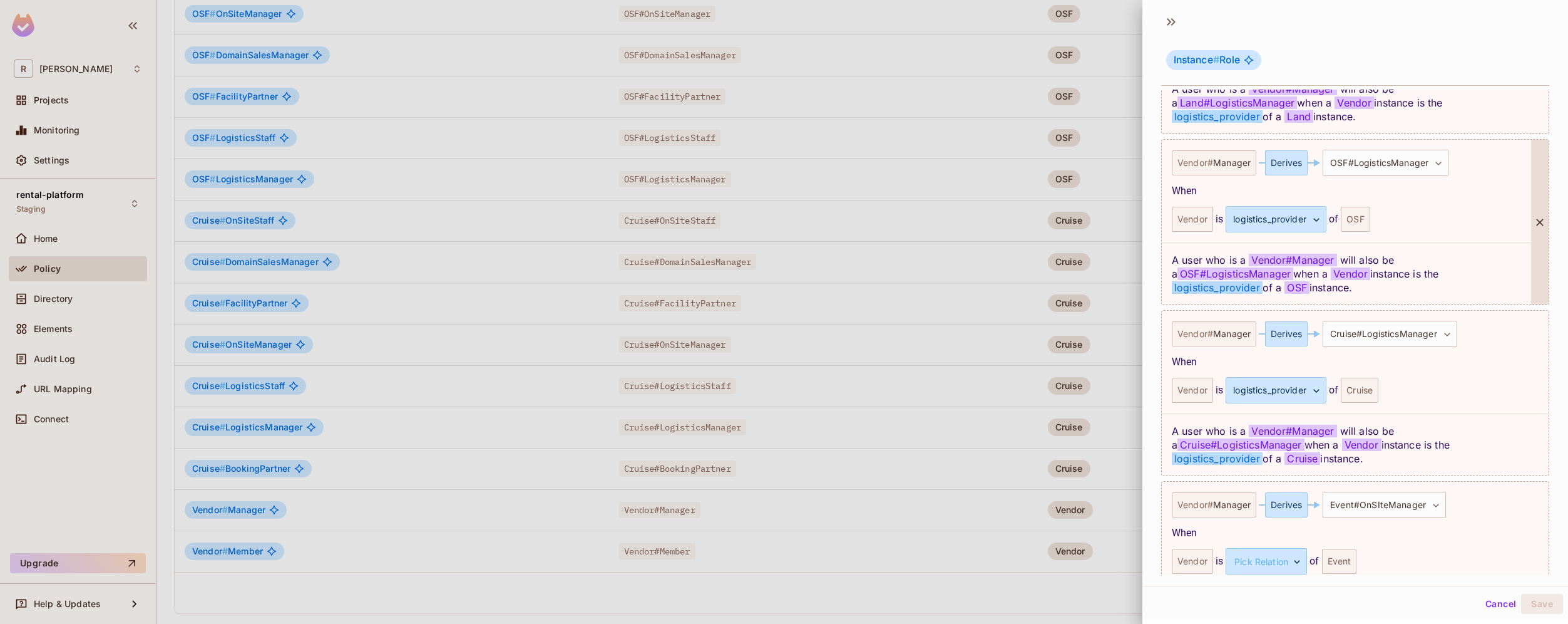
scroll to position [713, 0]
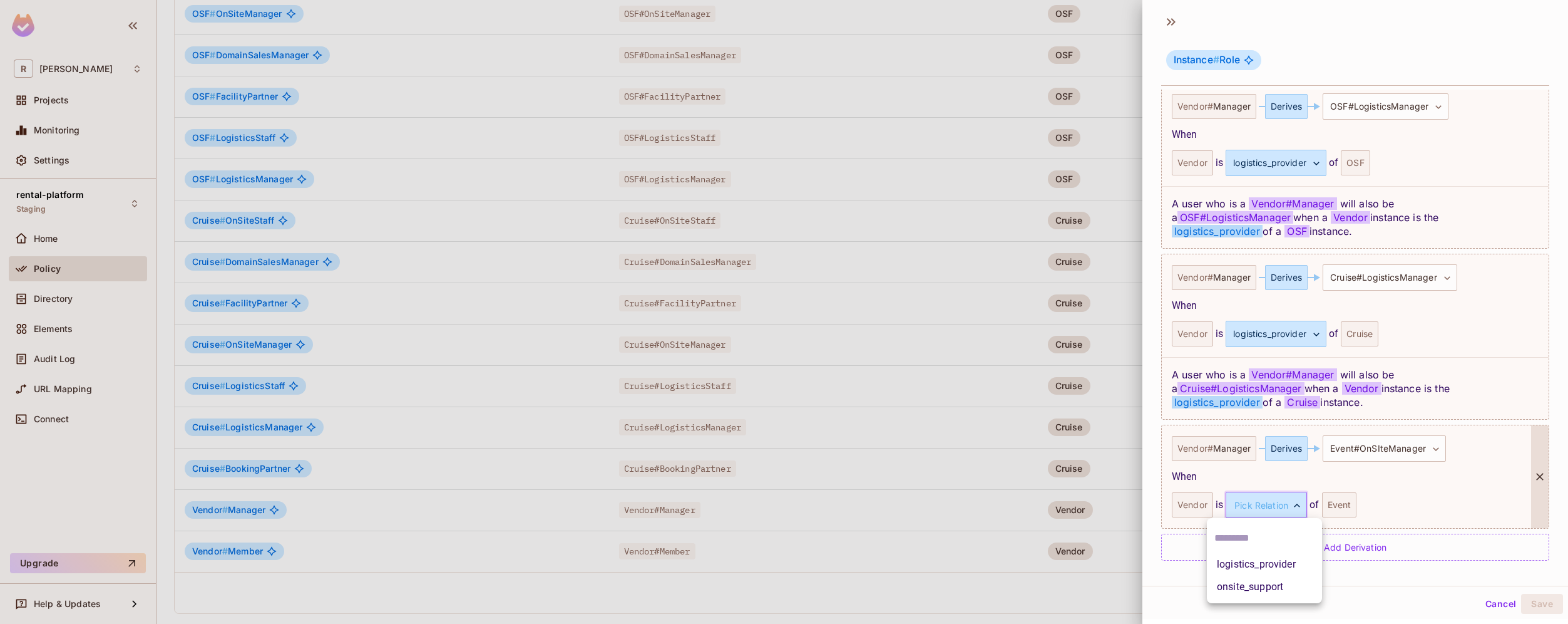
click at [1287, 510] on body "R [PERSON_NAME]-poc Projects Monitoring Settings rental-platform Staging Home P…" at bounding box center [784, 312] width 1568 height 624
click at [1285, 590] on li "onsite_support" at bounding box center [1264, 587] width 115 height 23
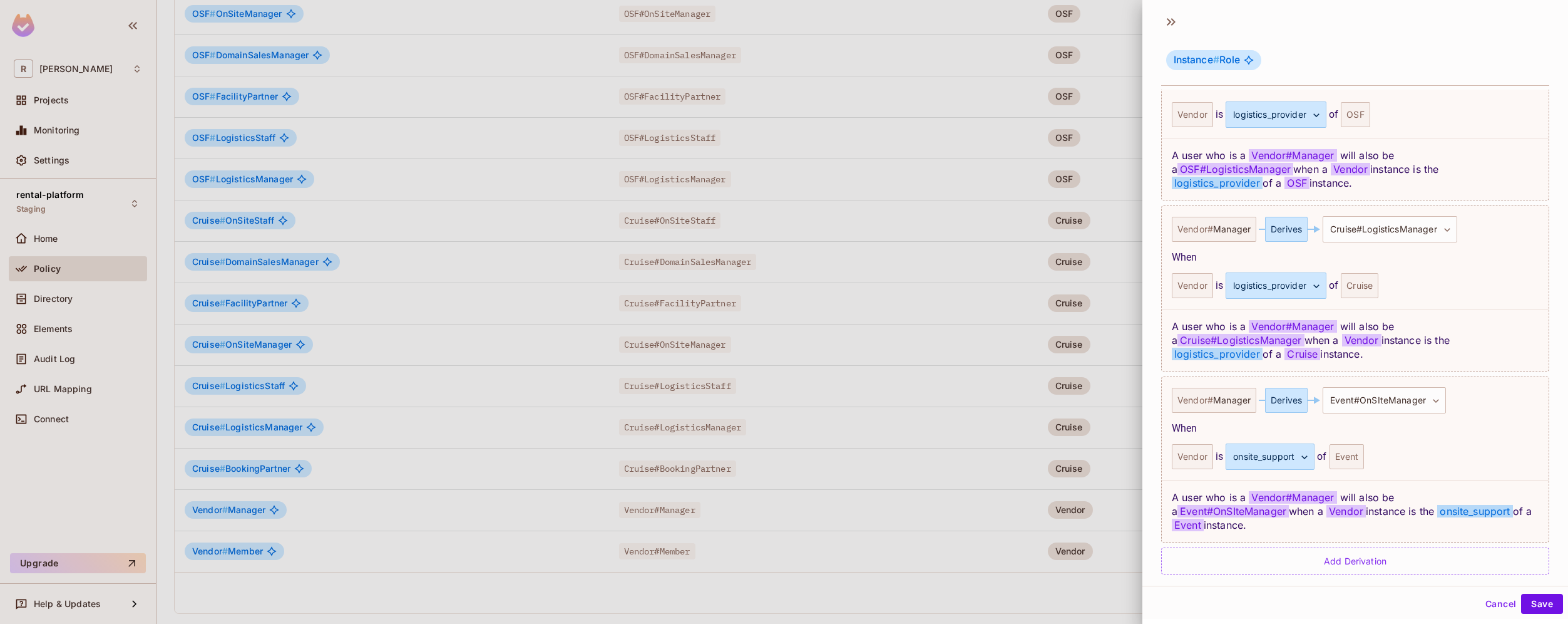
scroll to position [775, 0]
click at [1357, 550] on div "Add Derivation" at bounding box center [1355, 561] width 388 height 27
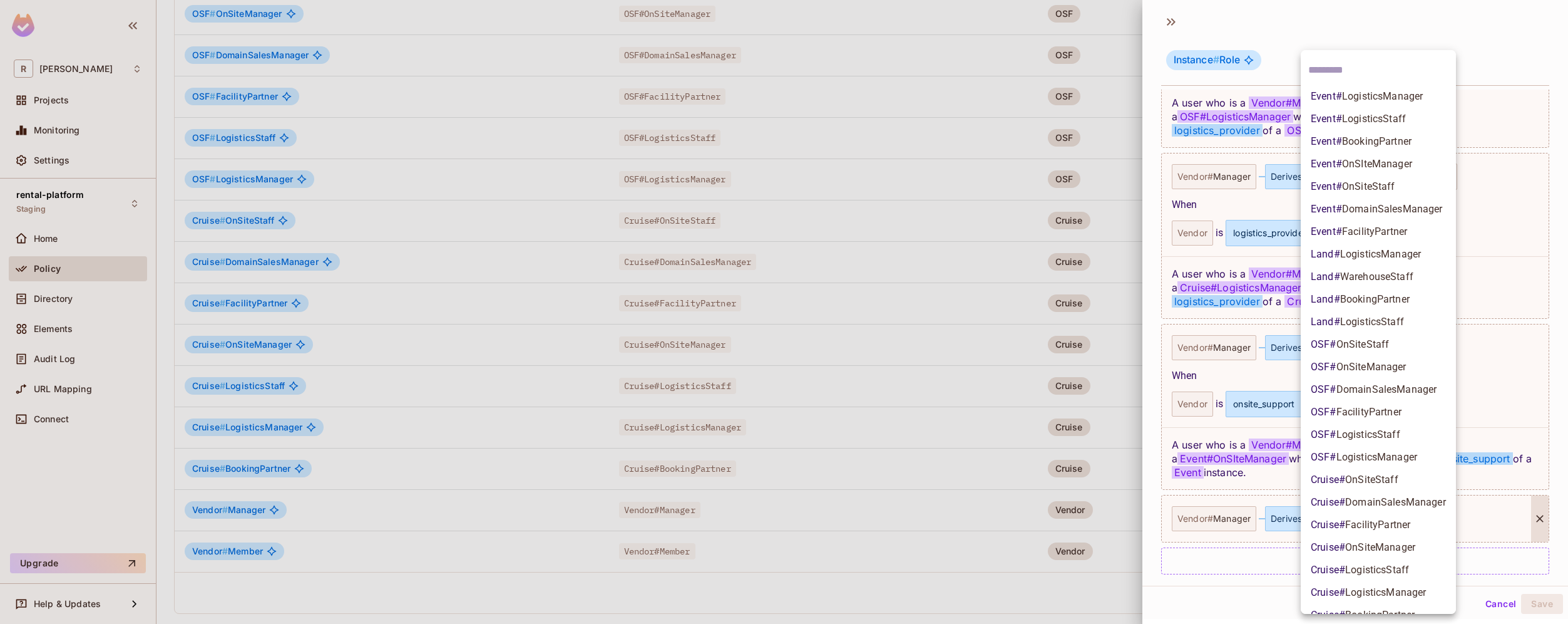
click at [1401, 496] on body "R [PERSON_NAME]-poc Projects Monitoring Settings rental-platform Staging Home P…" at bounding box center [784, 312] width 1568 height 624
click at [1408, 365] on li "OSF # OnSiteManager" at bounding box center [1379, 367] width 155 height 23
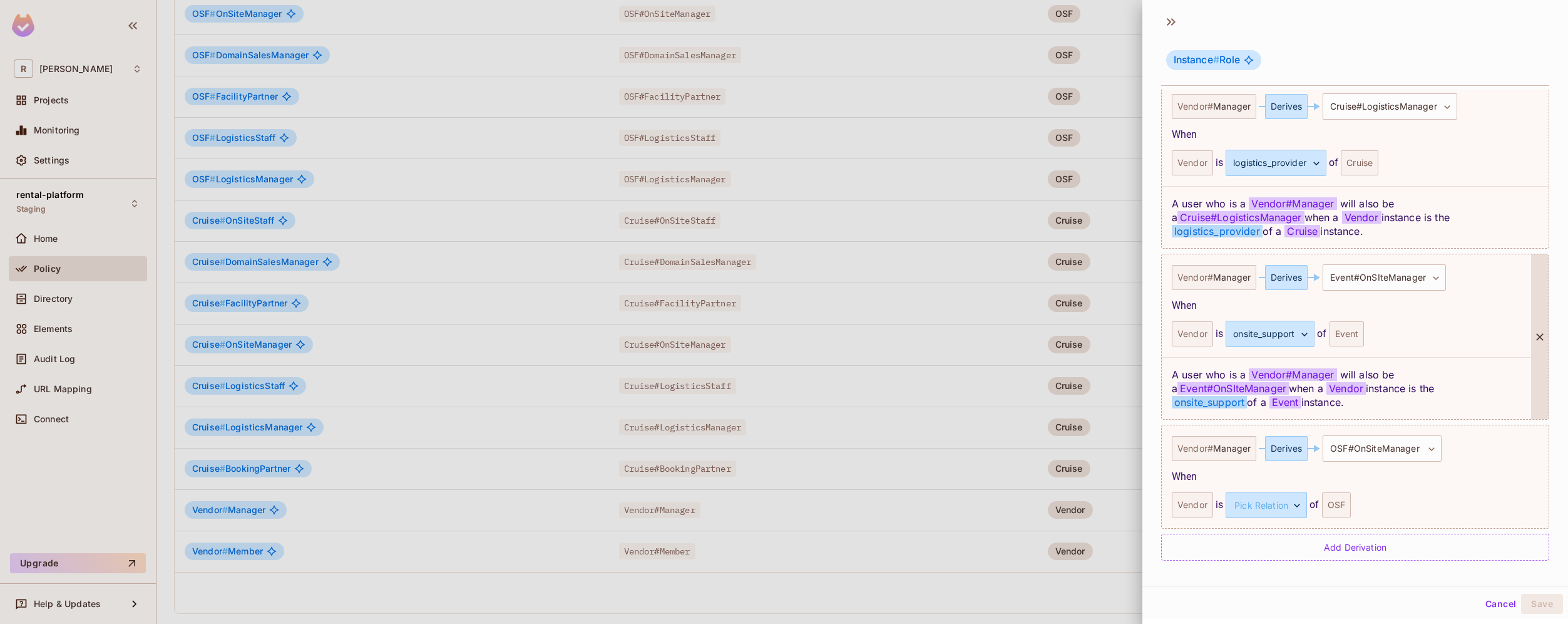
scroll to position [870, 0]
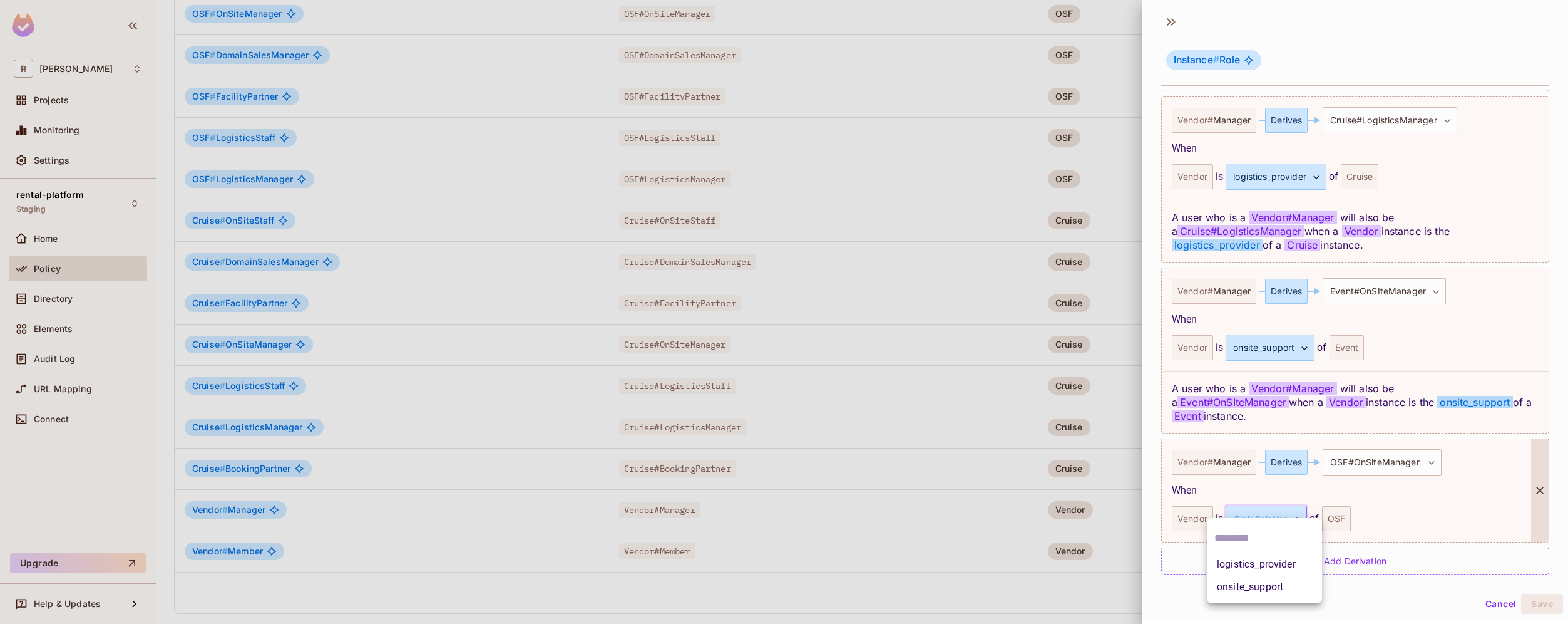
click at [1264, 514] on body "R [PERSON_NAME]-poc Projects Monitoring Settings rental-platform Staging Home P…" at bounding box center [784, 312] width 1568 height 624
click at [1268, 589] on li "onsite_support" at bounding box center [1264, 587] width 115 height 23
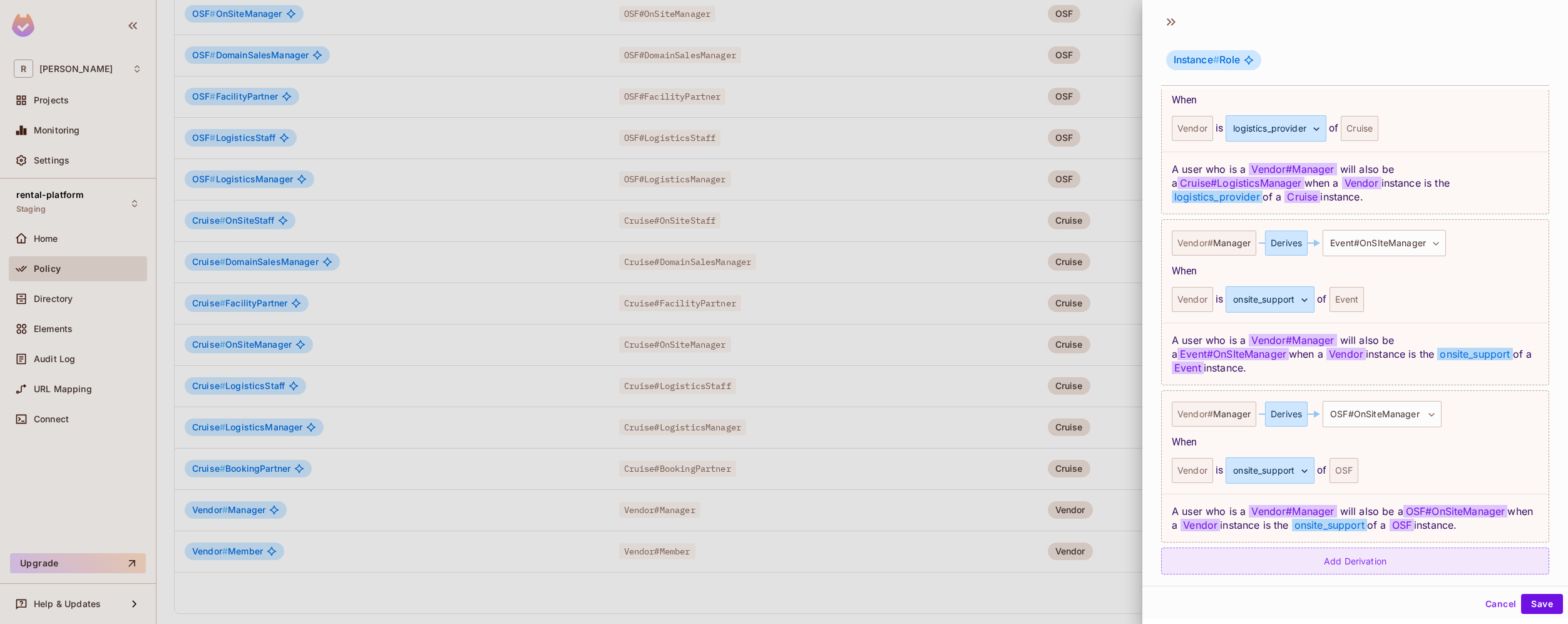
click at [1358, 551] on div "Add Derivation" at bounding box center [1355, 561] width 388 height 27
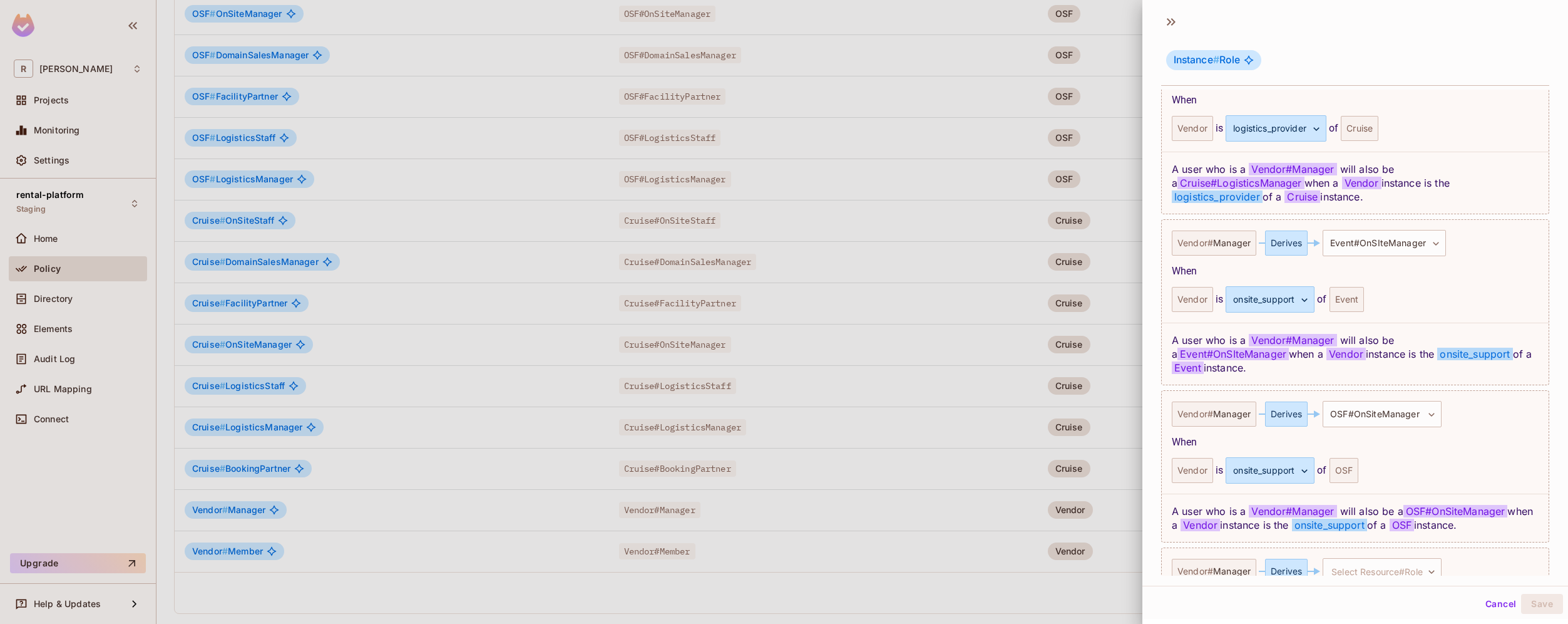
scroll to position [971, 0]
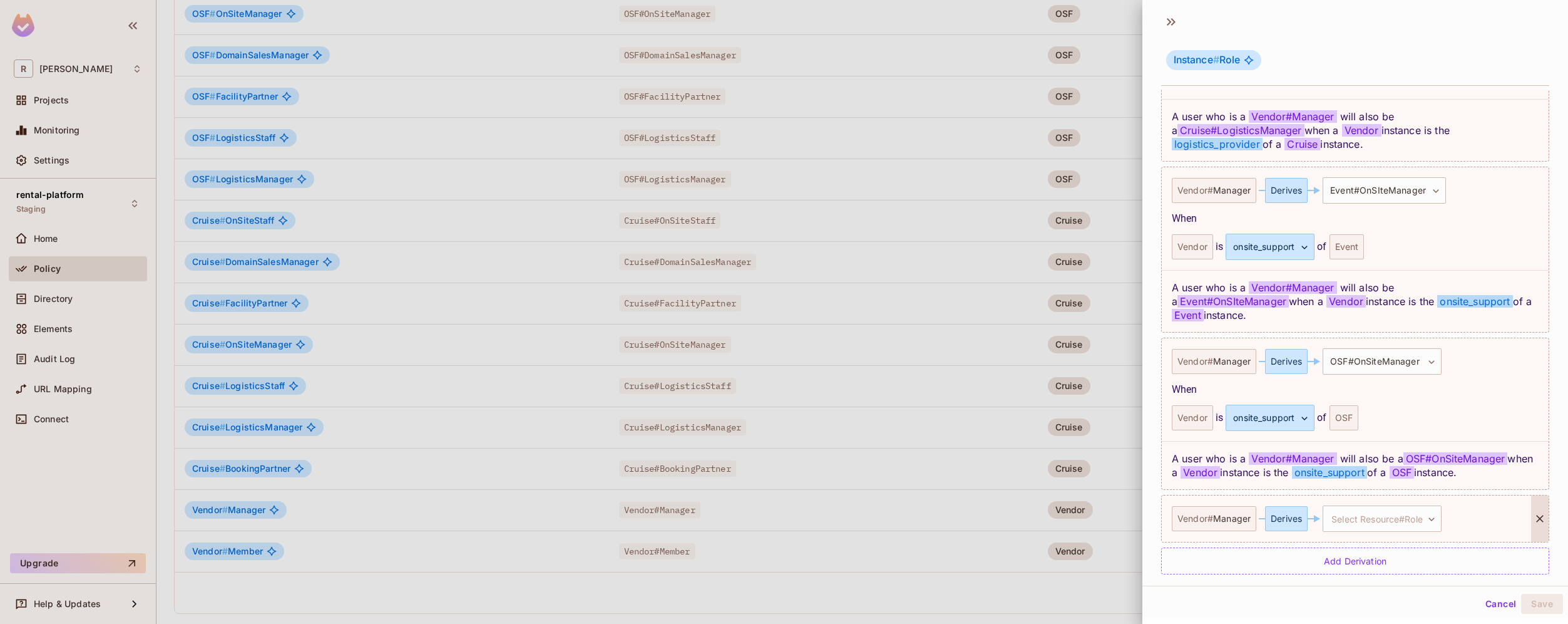
click at [1398, 518] on div "Select Resource#Role ​ Select Resource#Role" at bounding box center [1382, 519] width 119 height 27
click at [1417, 505] on body "R [PERSON_NAME]-poc Projects Monitoring Settings rental-platform Staging Home P…" at bounding box center [784, 312] width 1568 height 624
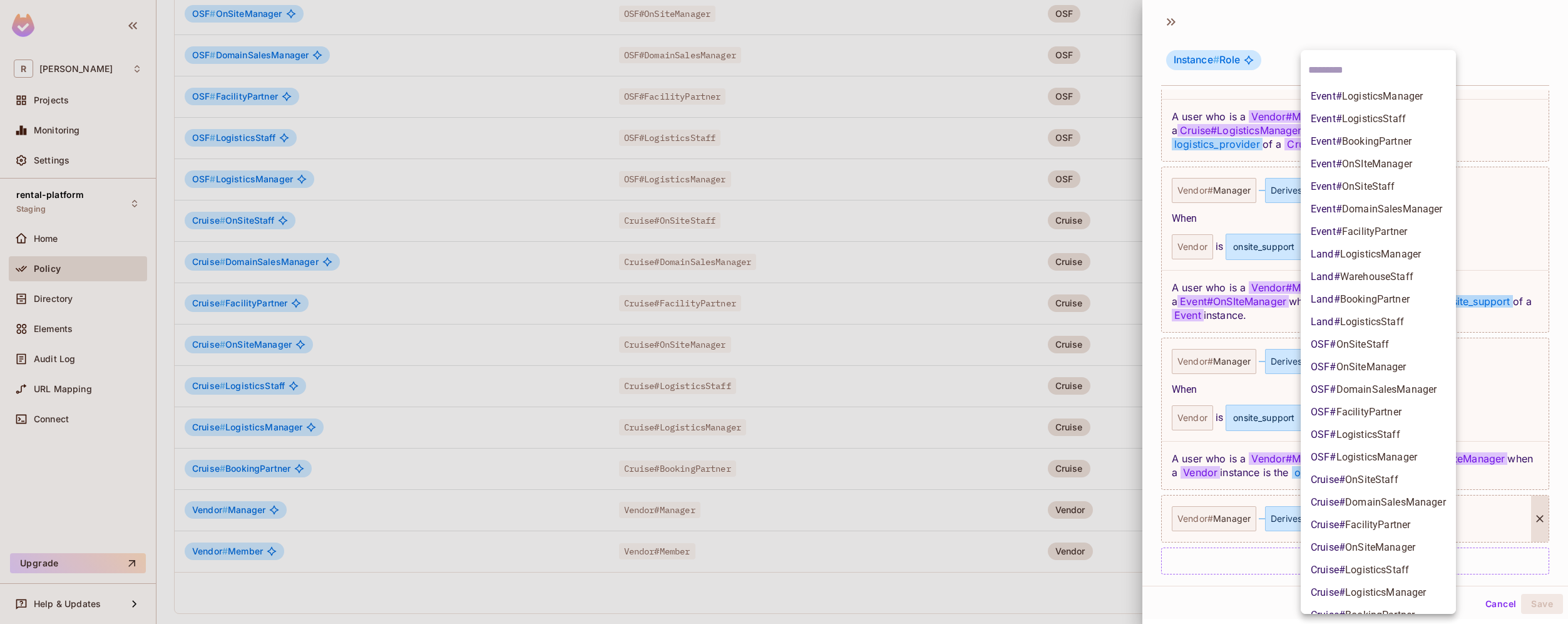
scroll to position [17, 0]
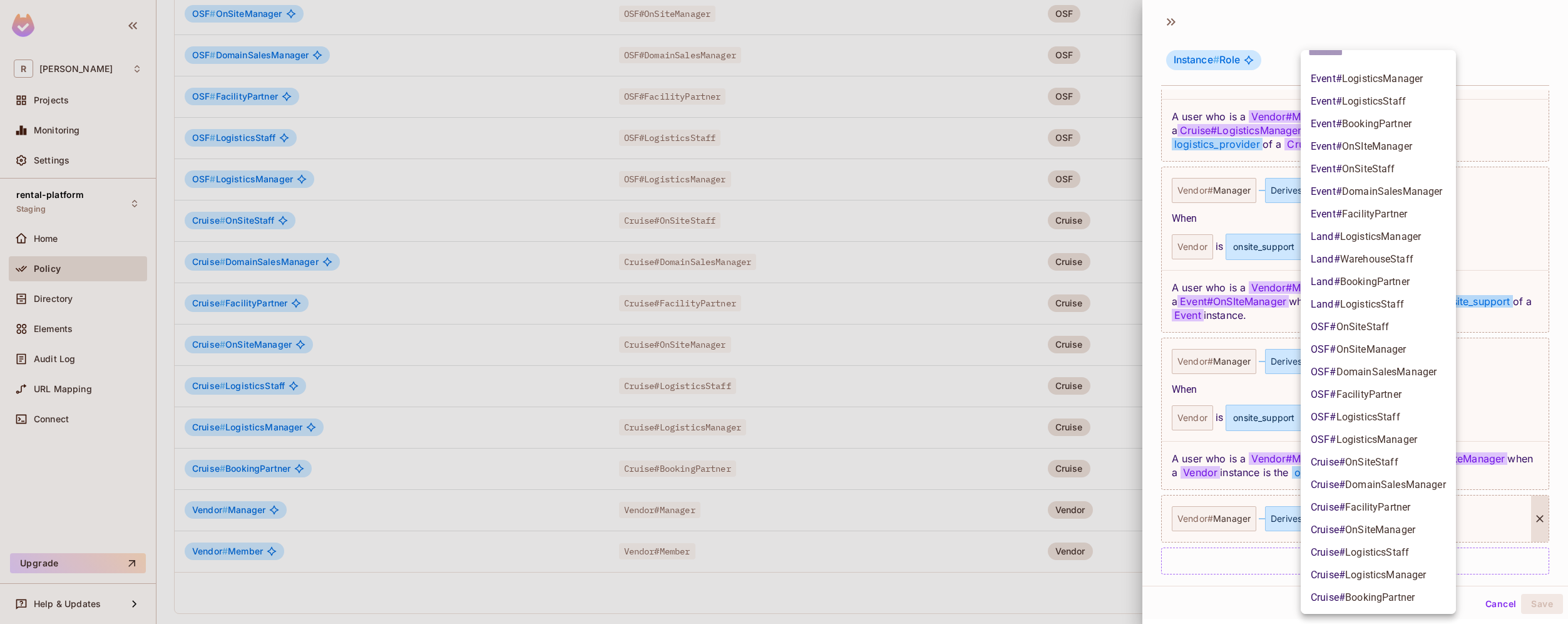
click at [1414, 534] on span "OnSiteManager" at bounding box center [1381, 530] width 70 height 12
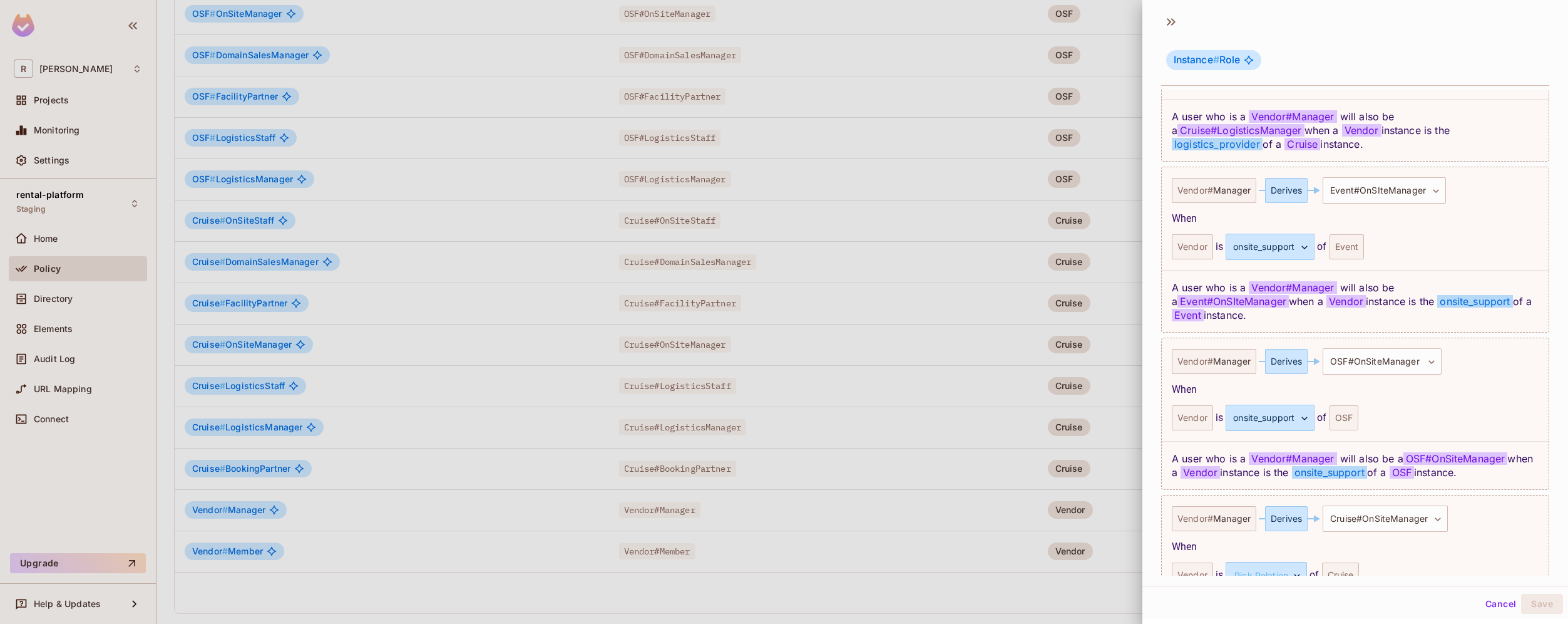
scroll to position [1027, 0]
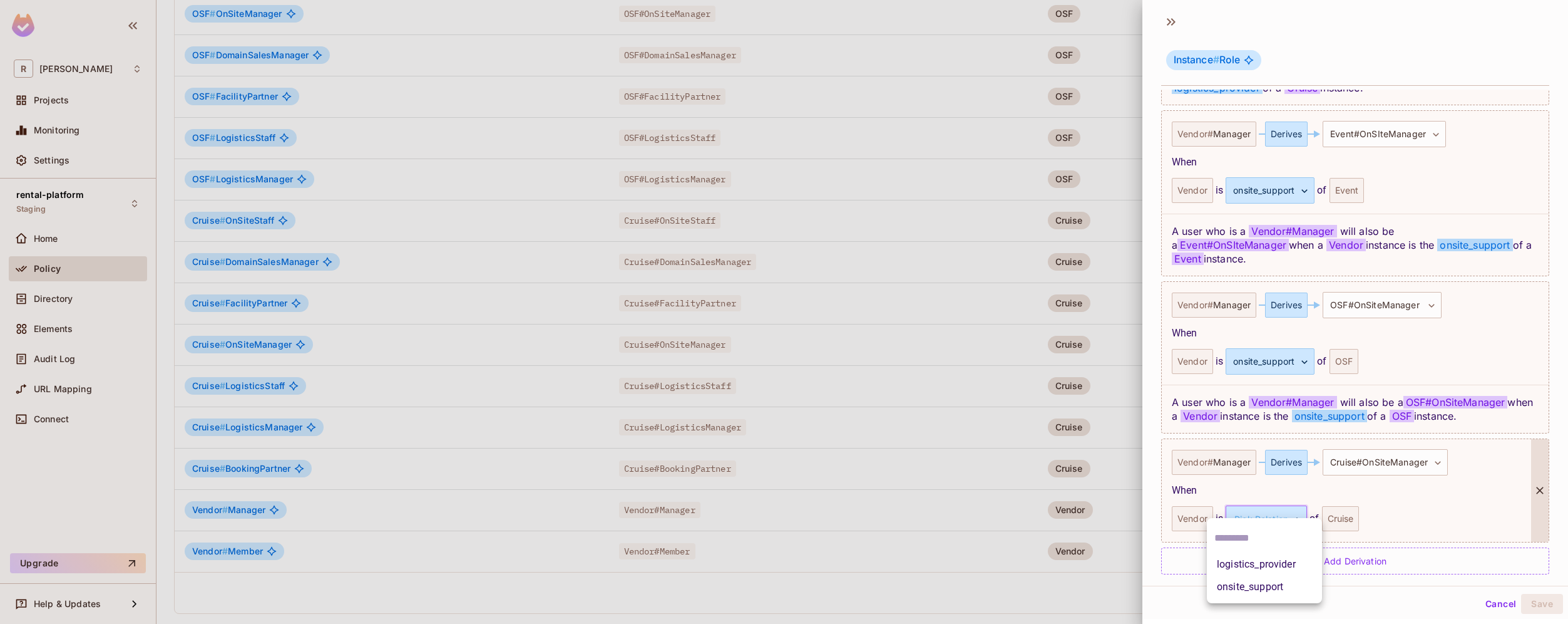
click at [1274, 510] on body "R [PERSON_NAME]-poc Projects Monitoring Settings rental-platform Staging Home P…" at bounding box center [784, 312] width 1568 height 624
click at [1274, 582] on li "onsite_support" at bounding box center [1264, 587] width 115 height 23
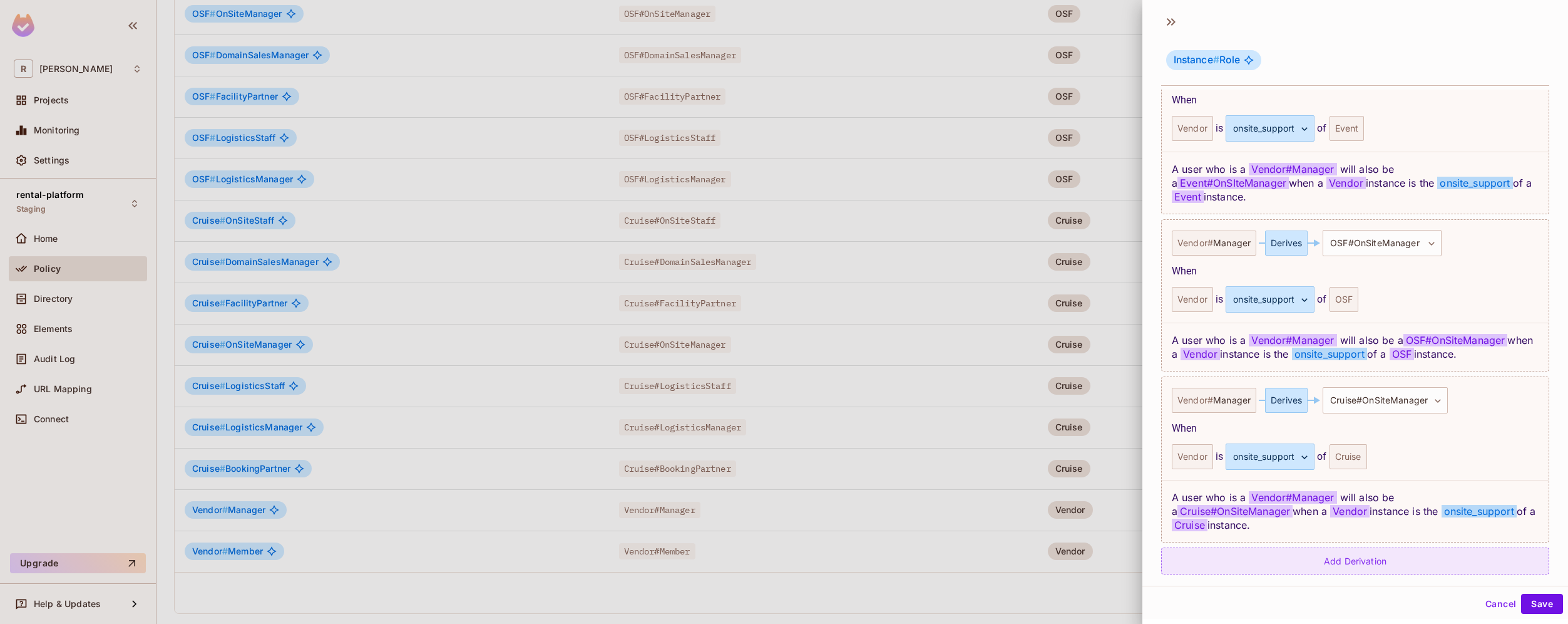
click at [1389, 555] on div "Add Derivation" at bounding box center [1355, 561] width 388 height 27
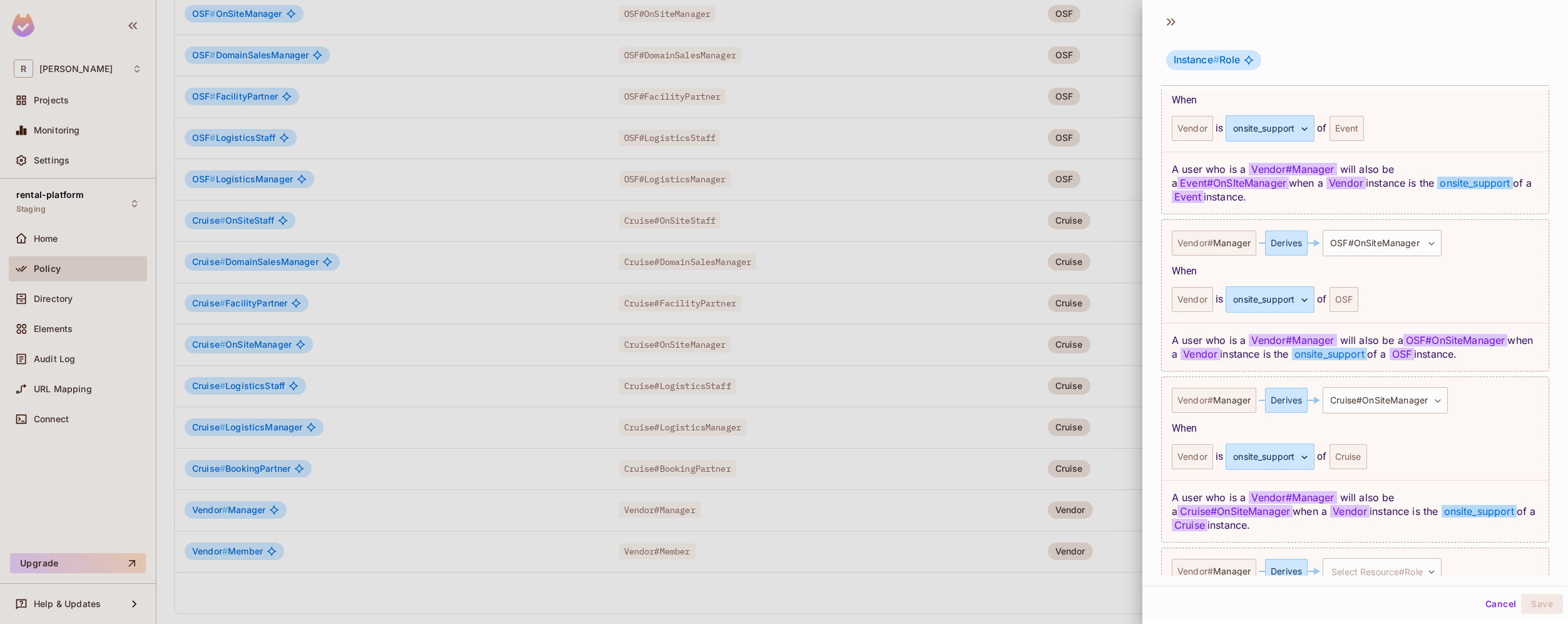
scroll to position [1142, 0]
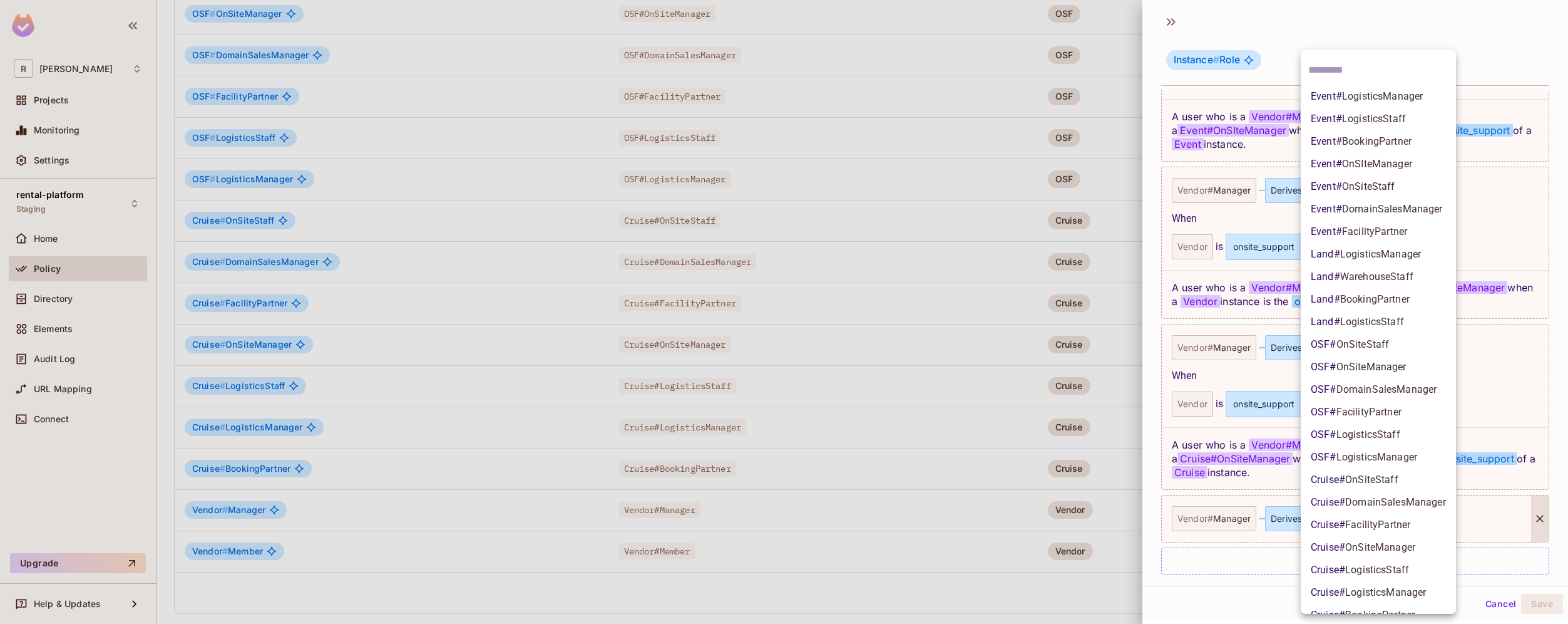
click at [1405, 507] on body "R [PERSON_NAME]-poc Projects Monitoring Settings rental-platform Staging Home P…" at bounding box center [784, 312] width 1568 height 624
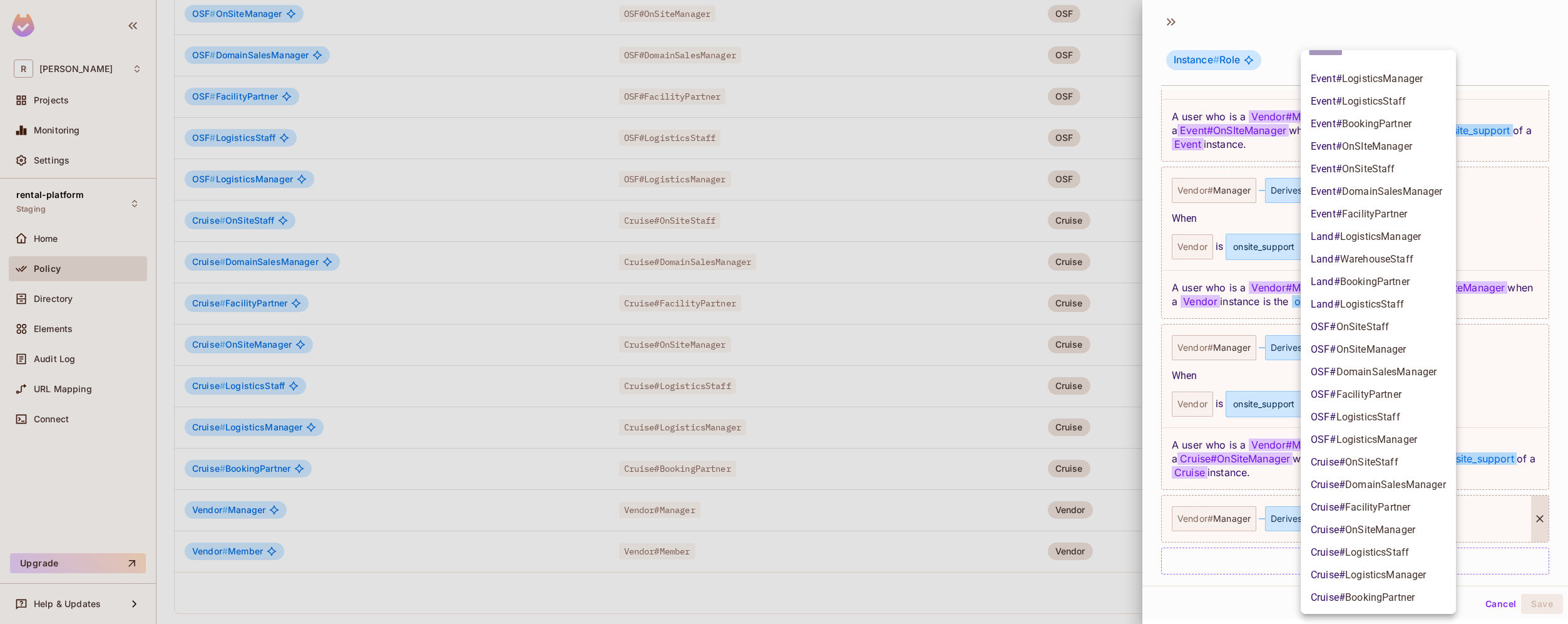
click at [1257, 606] on div at bounding box center [784, 312] width 1568 height 624
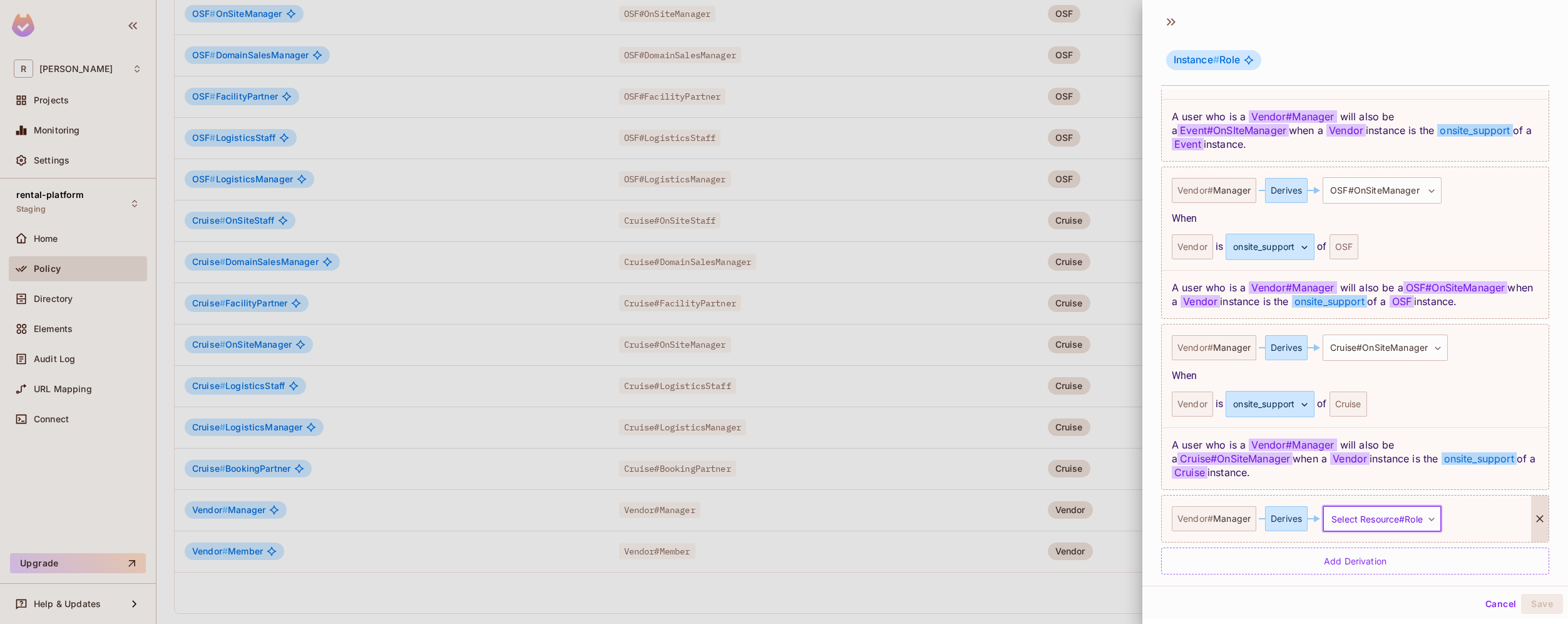
click at [1533, 512] on icon at bounding box center [1539, 518] width 13 height 13
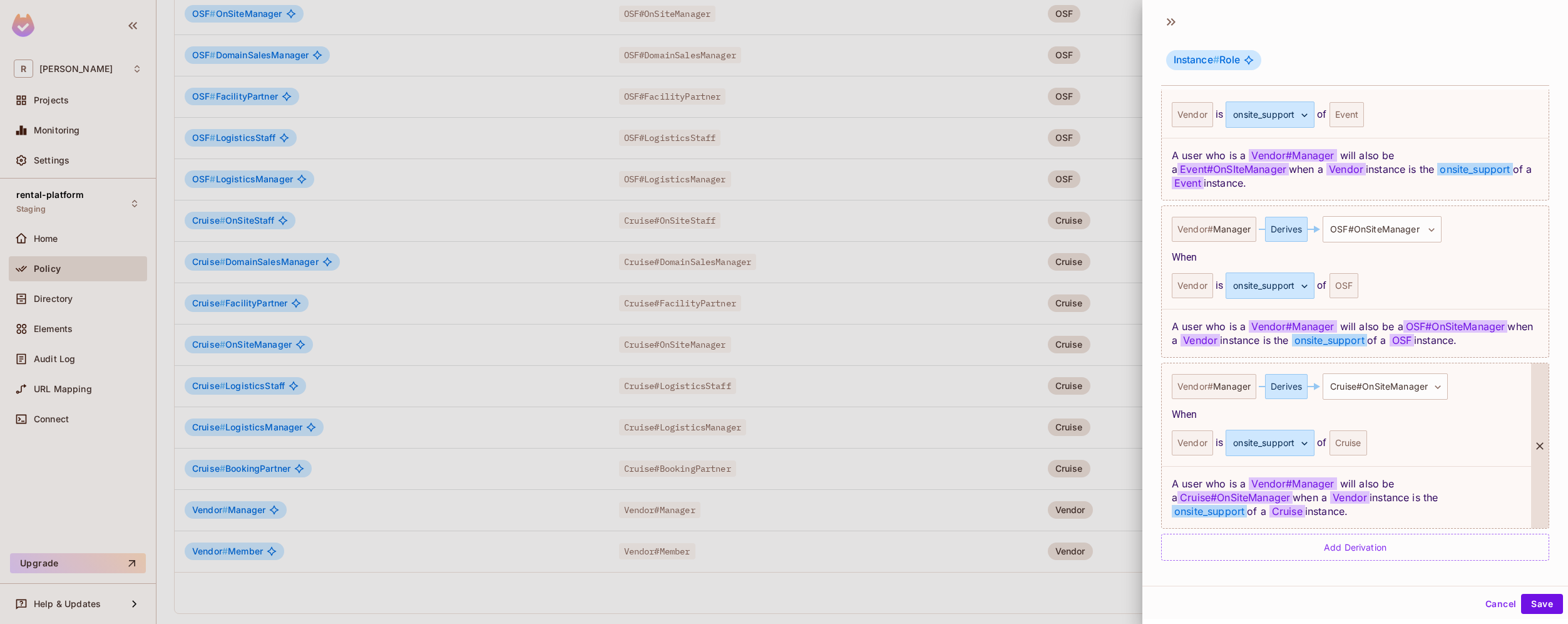
scroll to position [1089, 0]
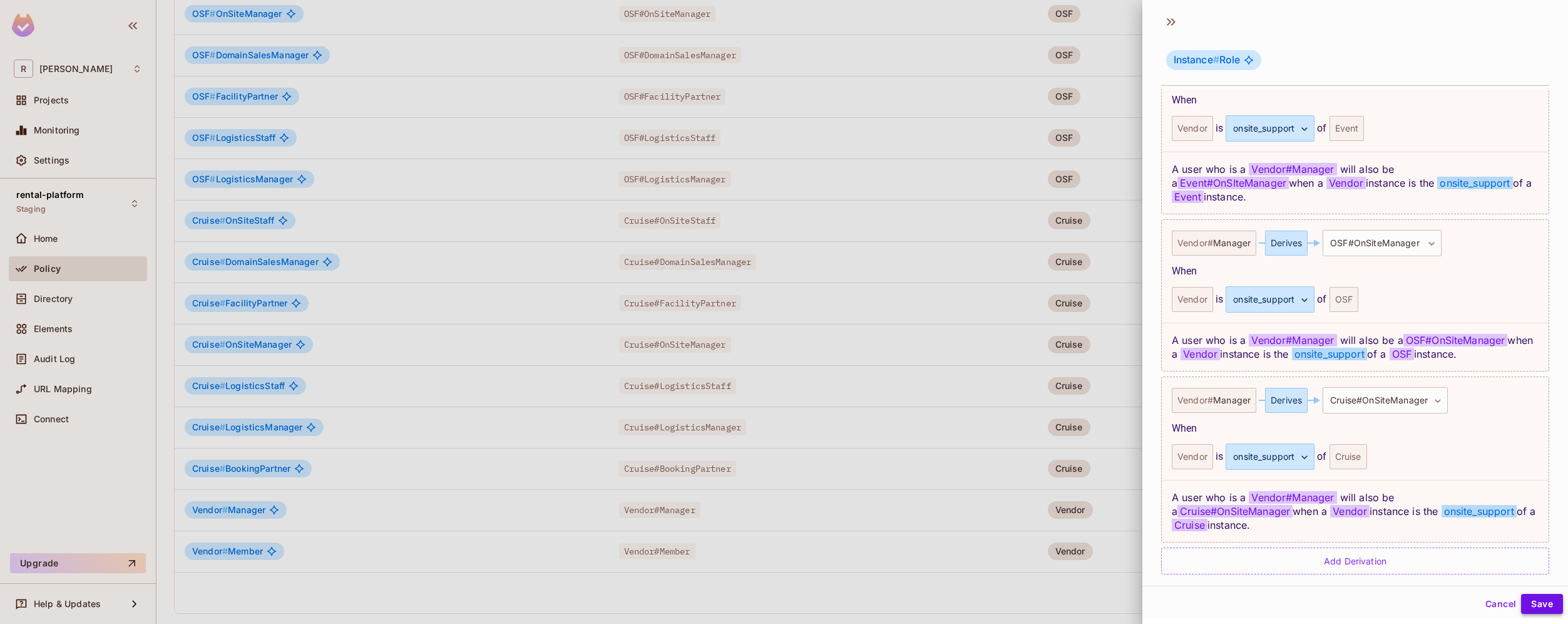
click at [1537, 601] on button "Save" at bounding box center [1541, 604] width 42 height 20
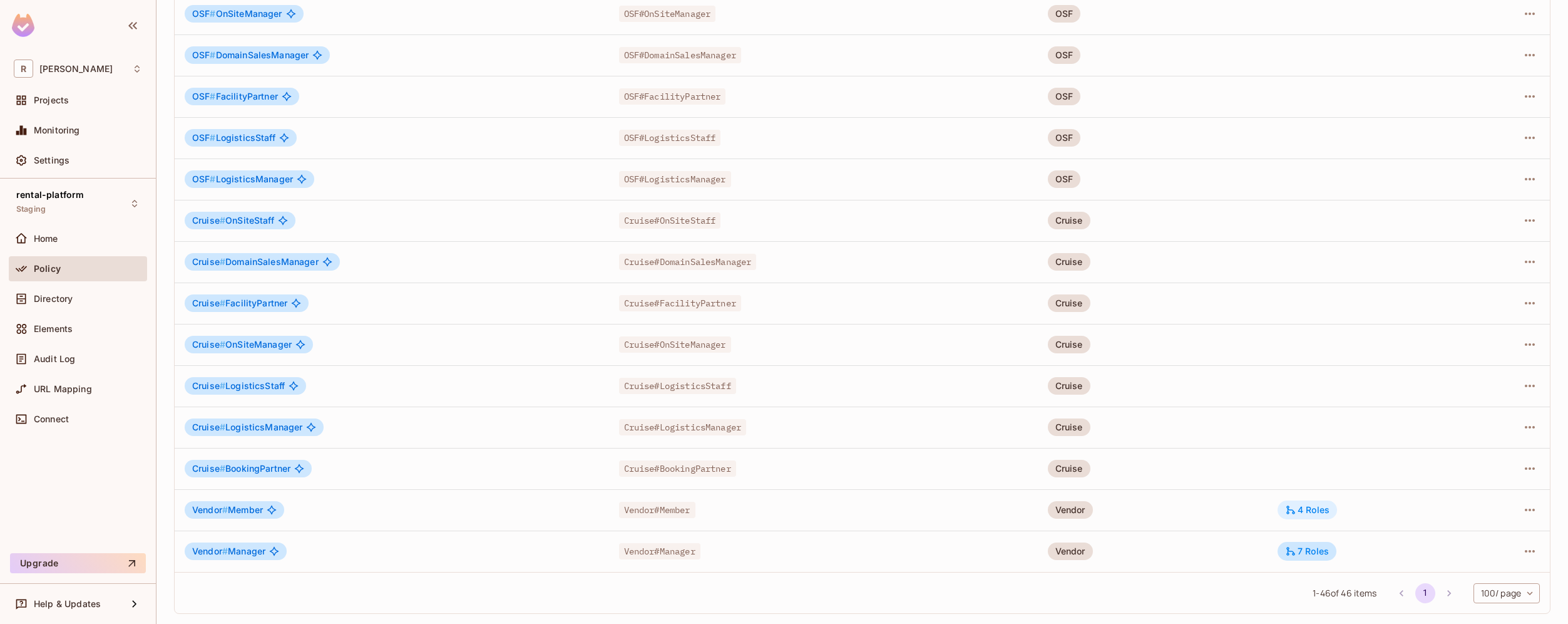
click at [1322, 516] on div "4 Roles" at bounding box center [1308, 510] width 60 height 19
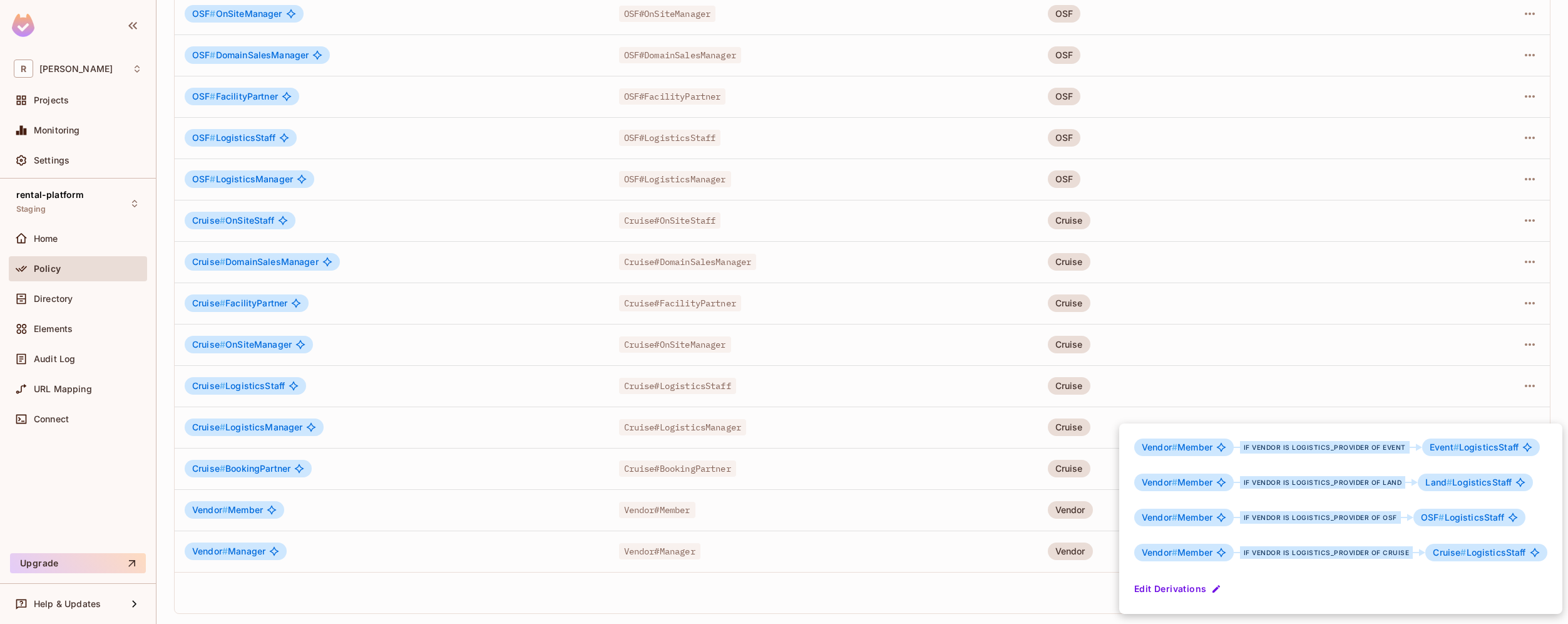
click at [1191, 588] on button "Edit Derivations" at bounding box center [1179, 589] width 90 height 20
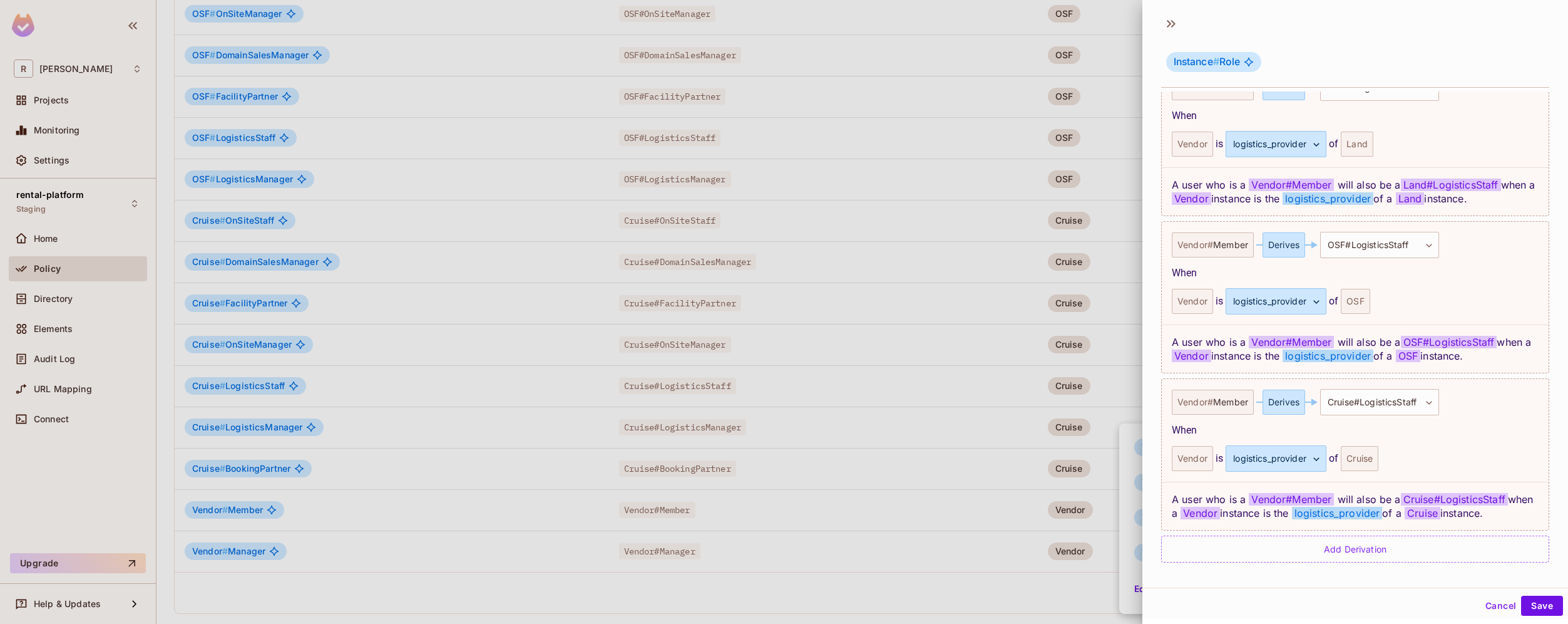
scroll to position [562, 0]
click at [1342, 550] on div "Add Derivation" at bounding box center [1355, 549] width 388 height 27
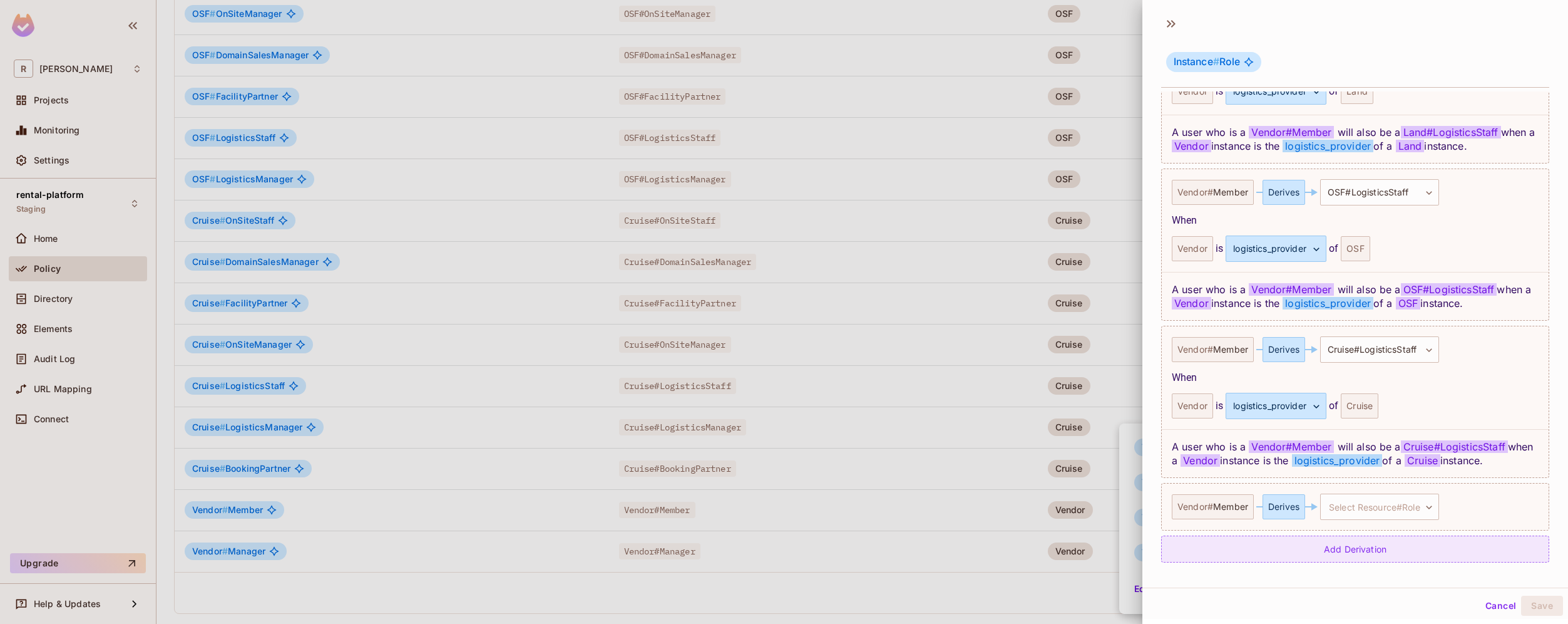
scroll to position [2, 0]
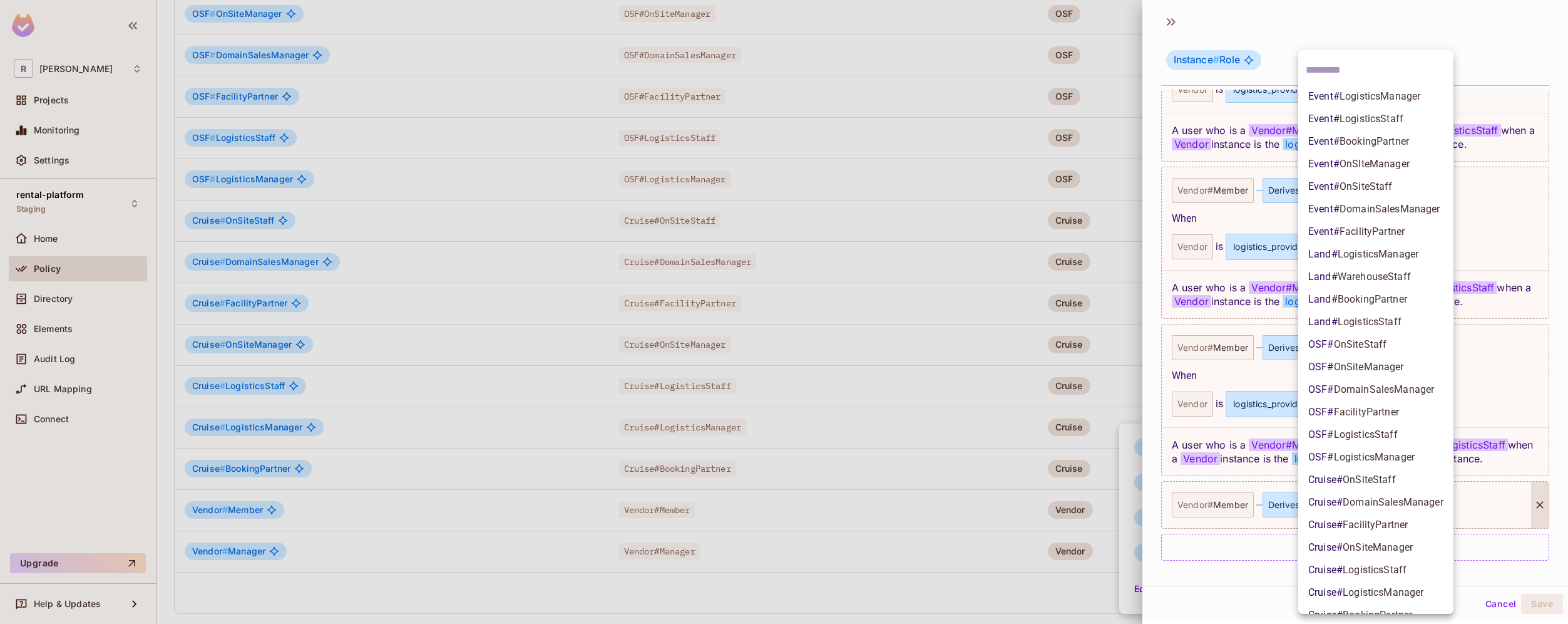
click at [1403, 504] on body "R [PERSON_NAME]-poc Projects Monitoring Settings rental-platform Staging Home P…" at bounding box center [784, 312] width 1568 height 624
click at [1404, 189] on li "Event # OnSiteStaff" at bounding box center [1376, 187] width 155 height 23
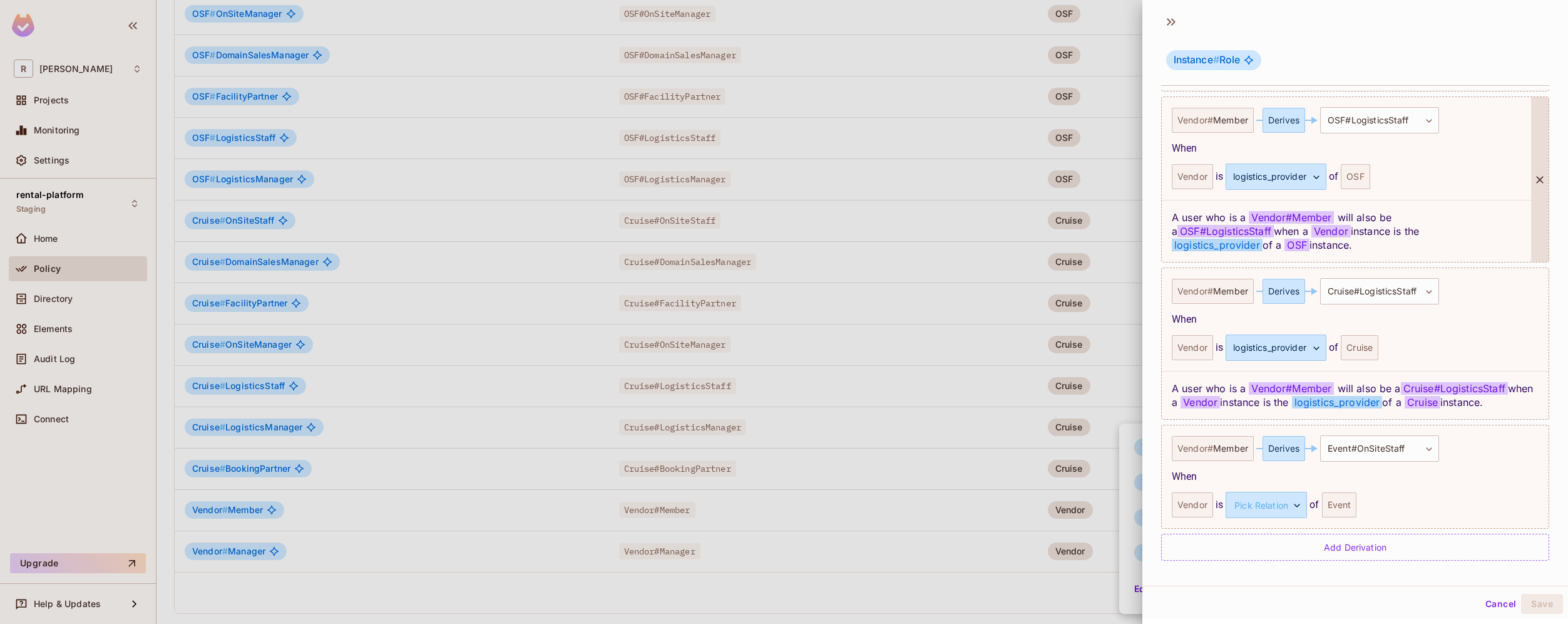
scroll to position [671, 0]
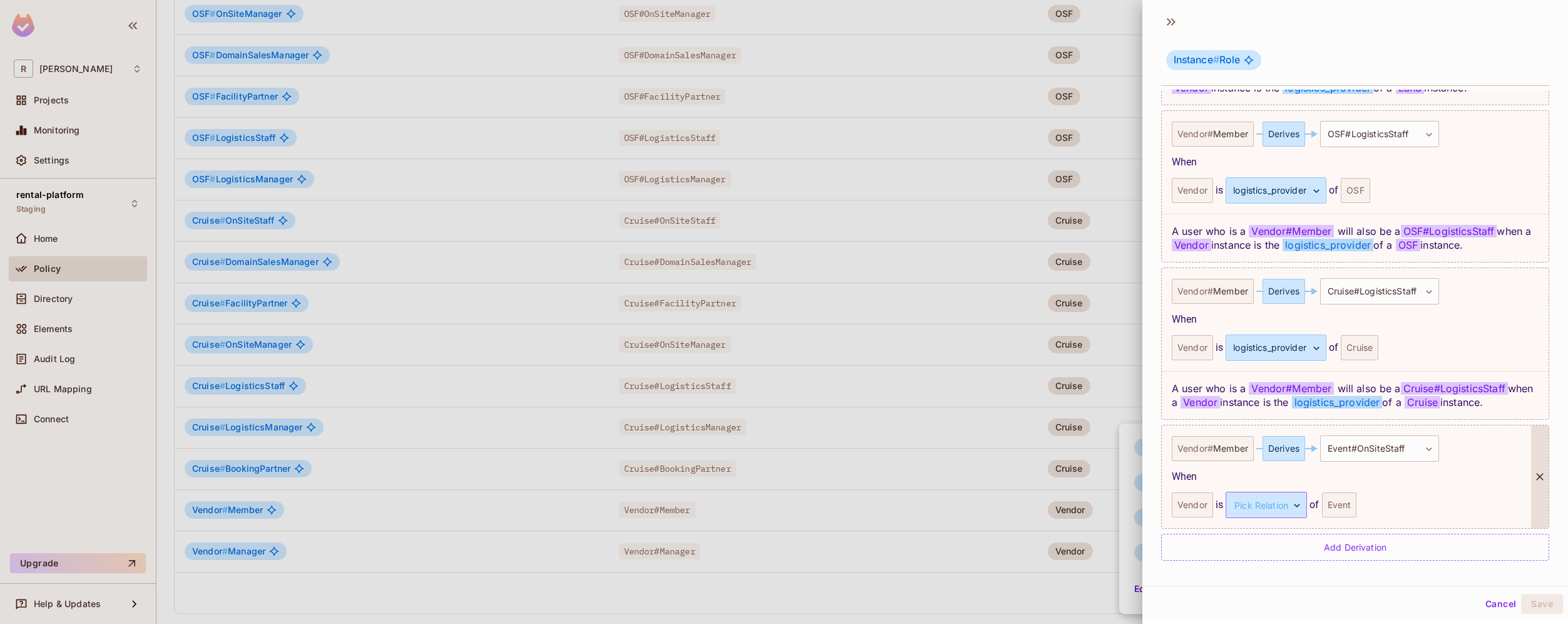
click at [1290, 505] on body "R [PERSON_NAME]-poc Projects Monitoring Settings rental-platform Staging Home P…" at bounding box center [784, 312] width 1568 height 624
click at [1280, 587] on li "onsite_support" at bounding box center [1264, 587] width 115 height 23
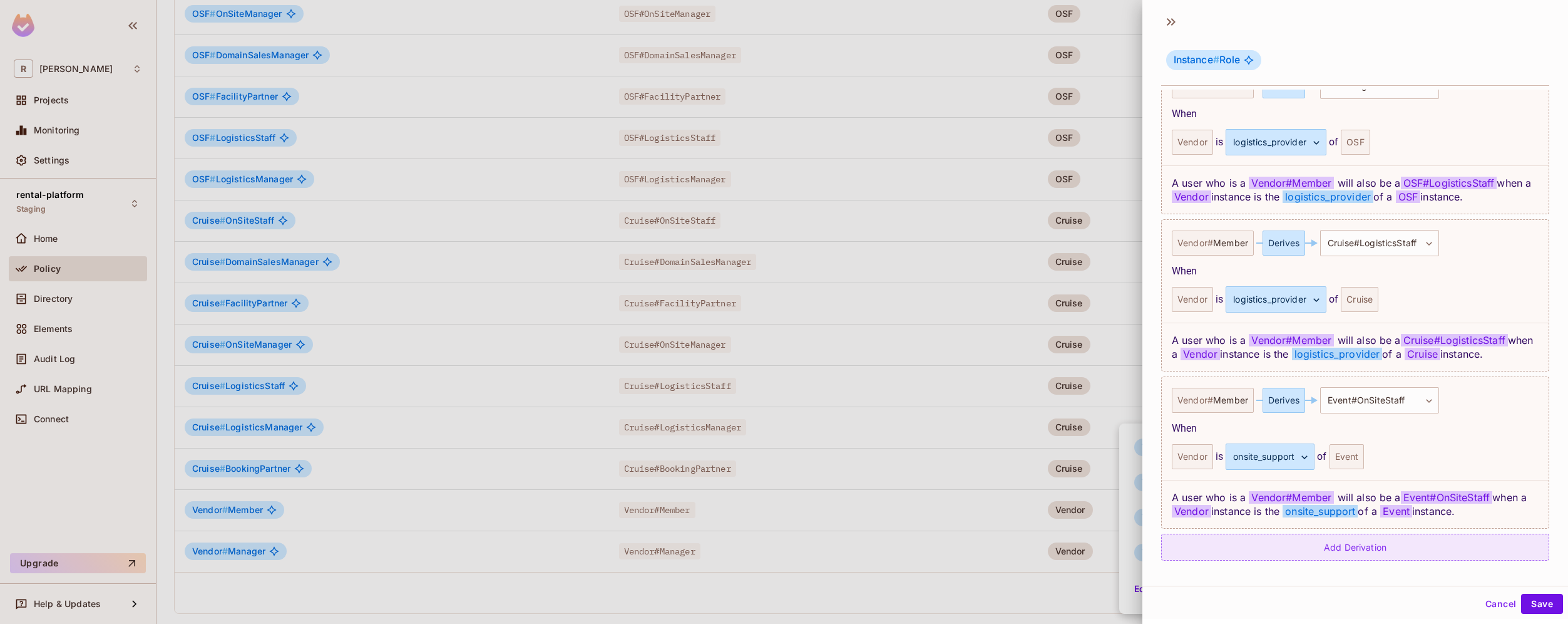
click at [1354, 553] on div "Add Derivation" at bounding box center [1355, 547] width 388 height 27
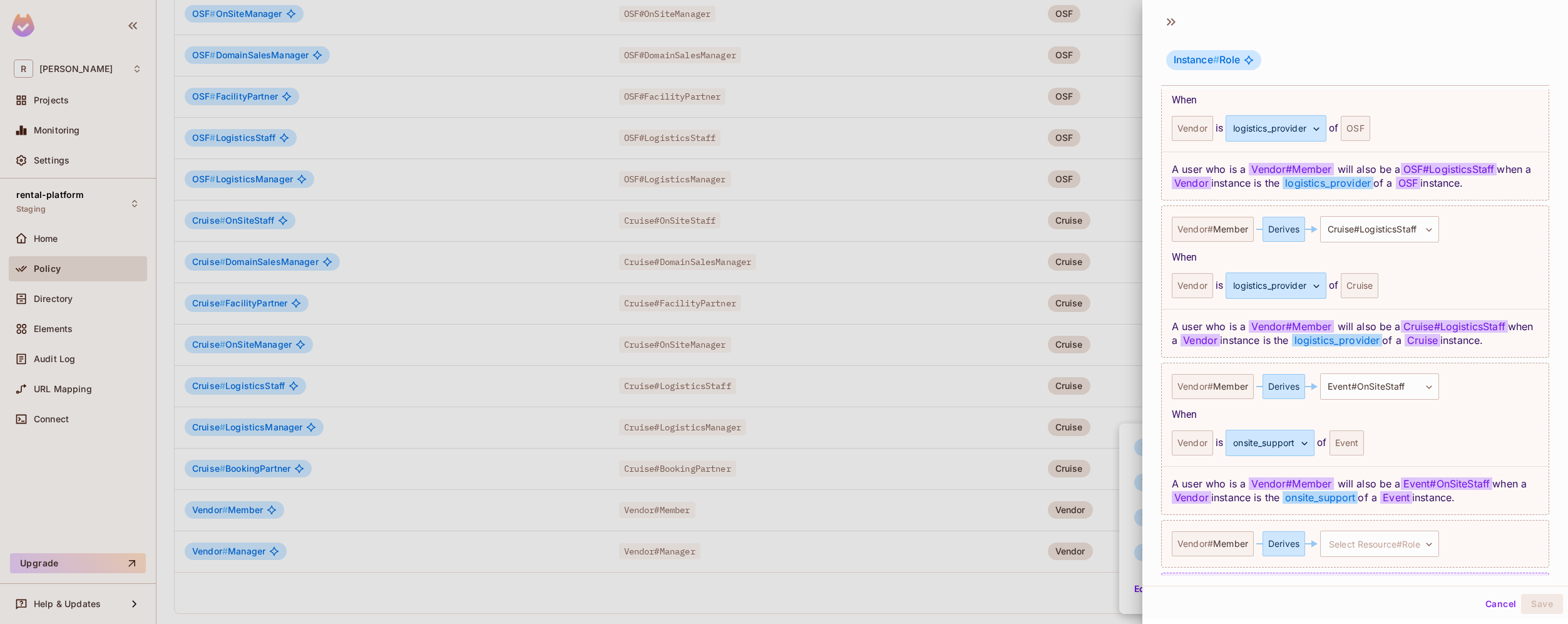
scroll to position [772, 0]
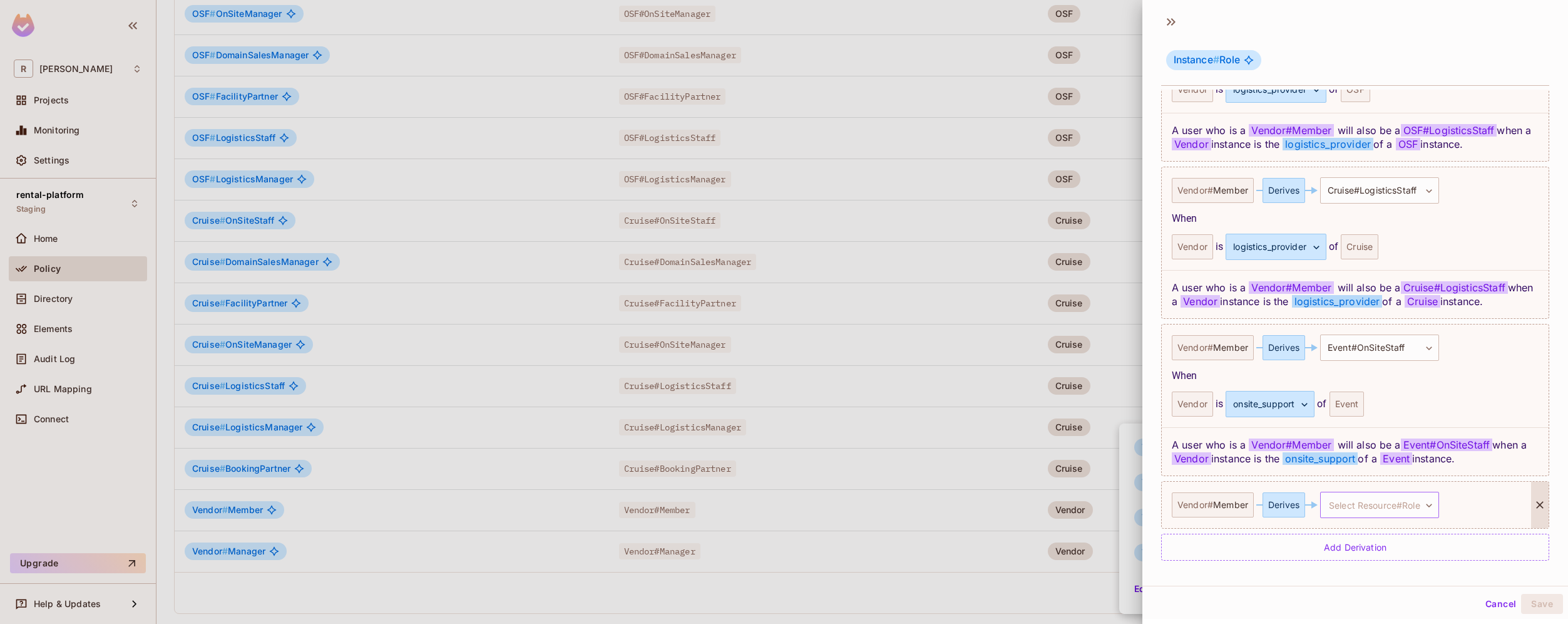
click at [1391, 502] on body "R [PERSON_NAME]-poc Projects Monitoring Settings rental-platform Staging Home P…" at bounding box center [784, 312] width 1568 height 624
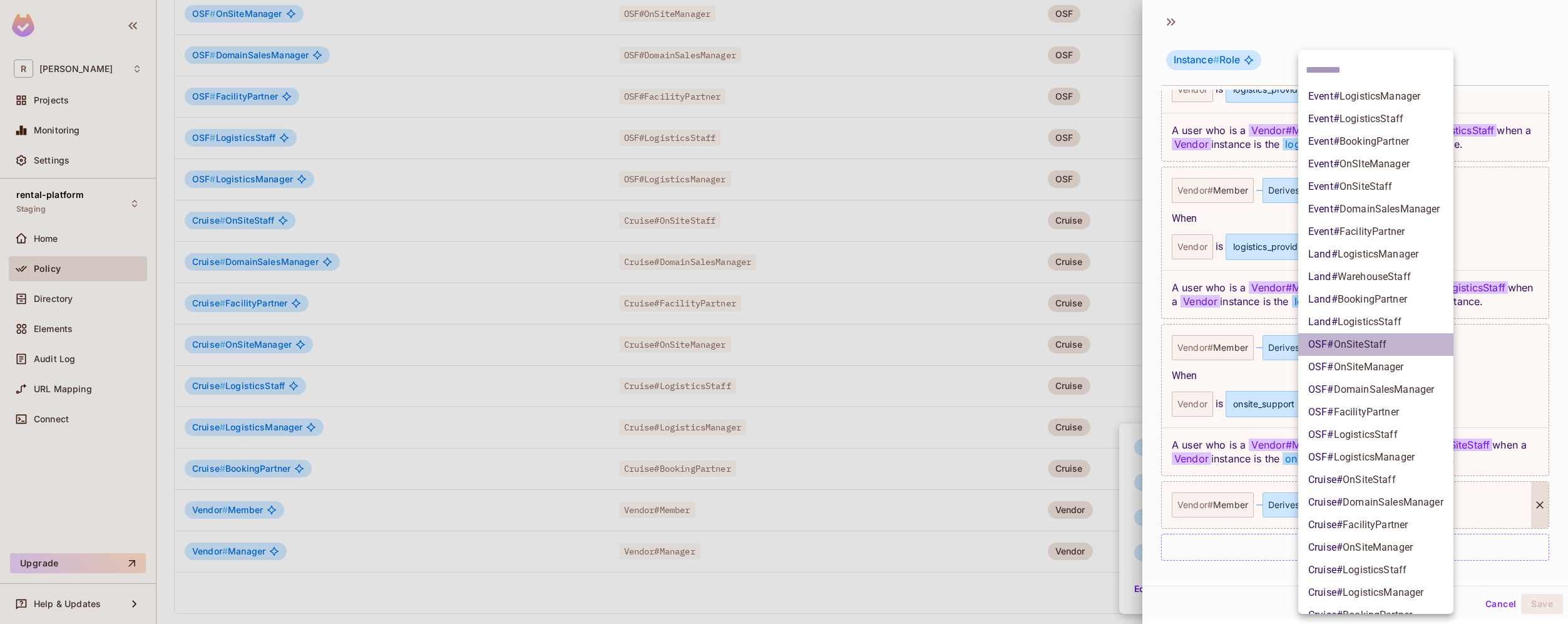
click at [1401, 342] on li "OSF # OnSiteStaff" at bounding box center [1376, 344] width 155 height 23
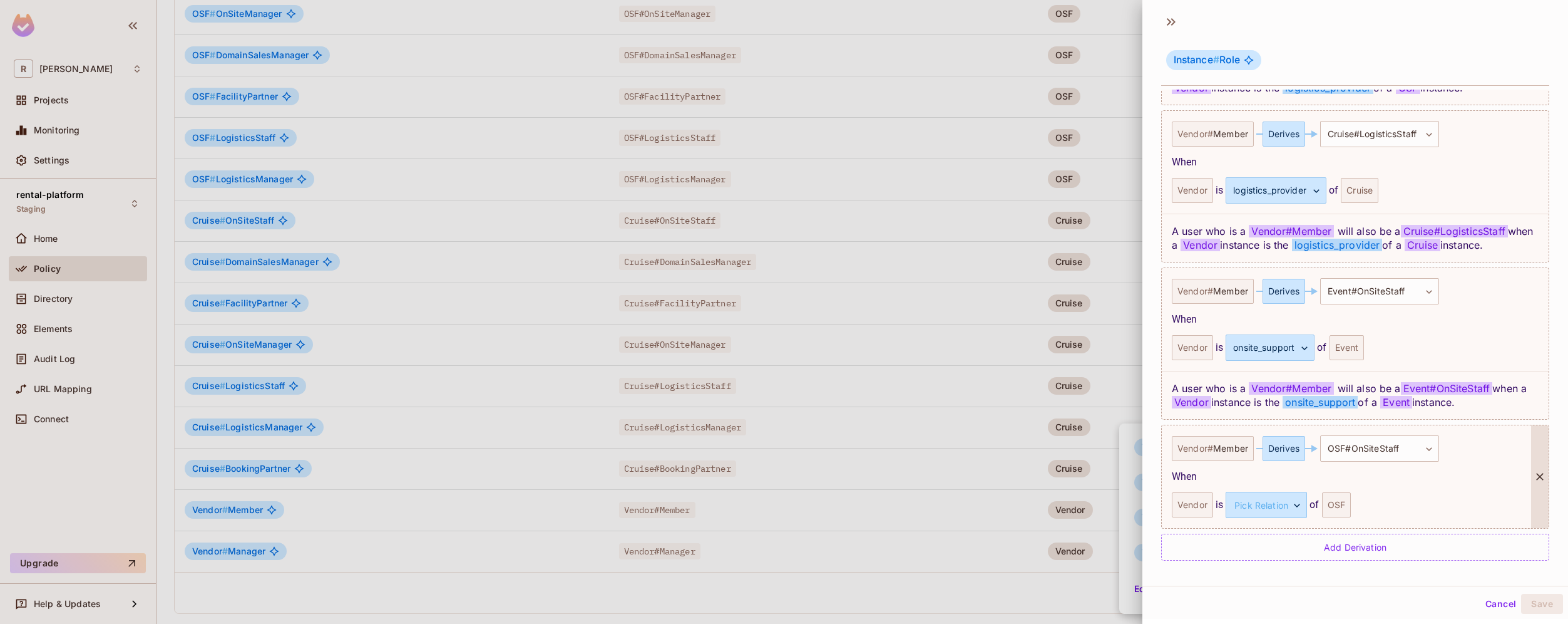
scroll to position [829, 0]
click at [1281, 508] on body "R [PERSON_NAME]-poc Projects Monitoring Settings rental-platform Staging Home P…" at bounding box center [784, 312] width 1568 height 624
click at [1259, 584] on li "onsite_support" at bounding box center [1264, 587] width 115 height 23
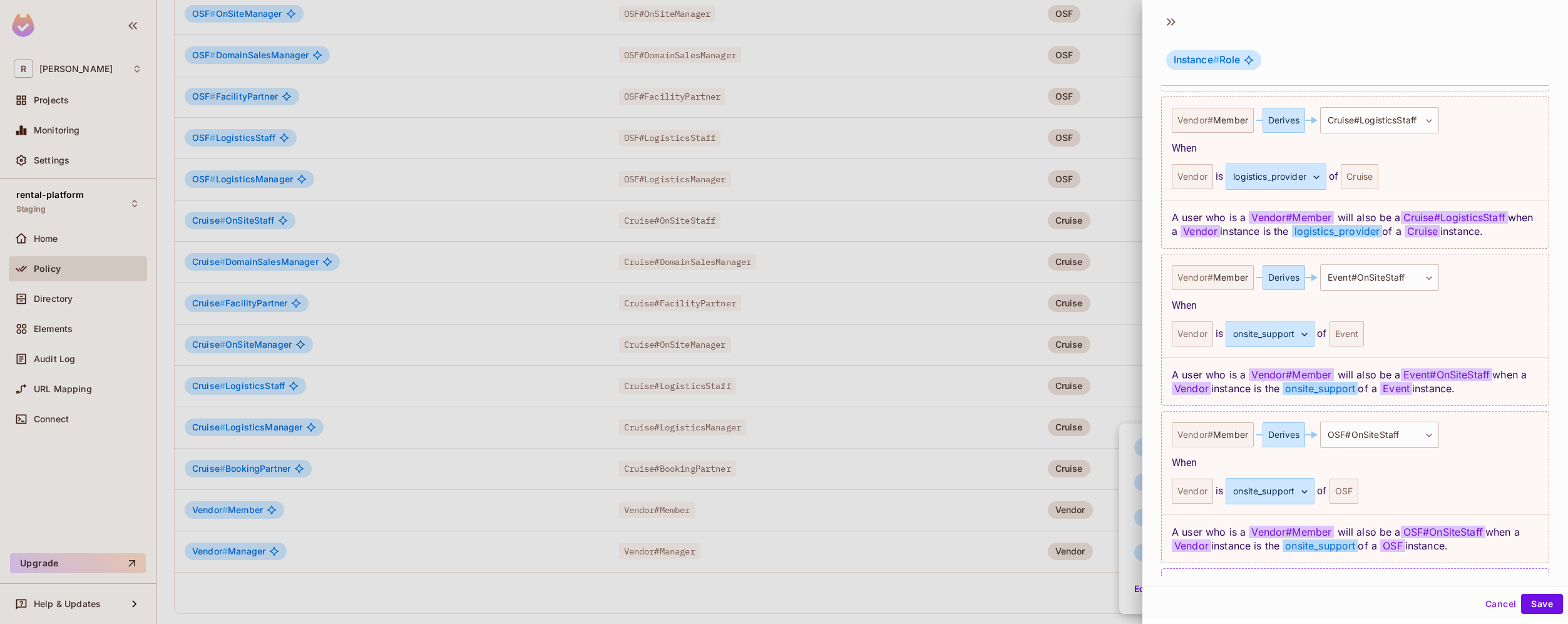
scroll to position [877, 0]
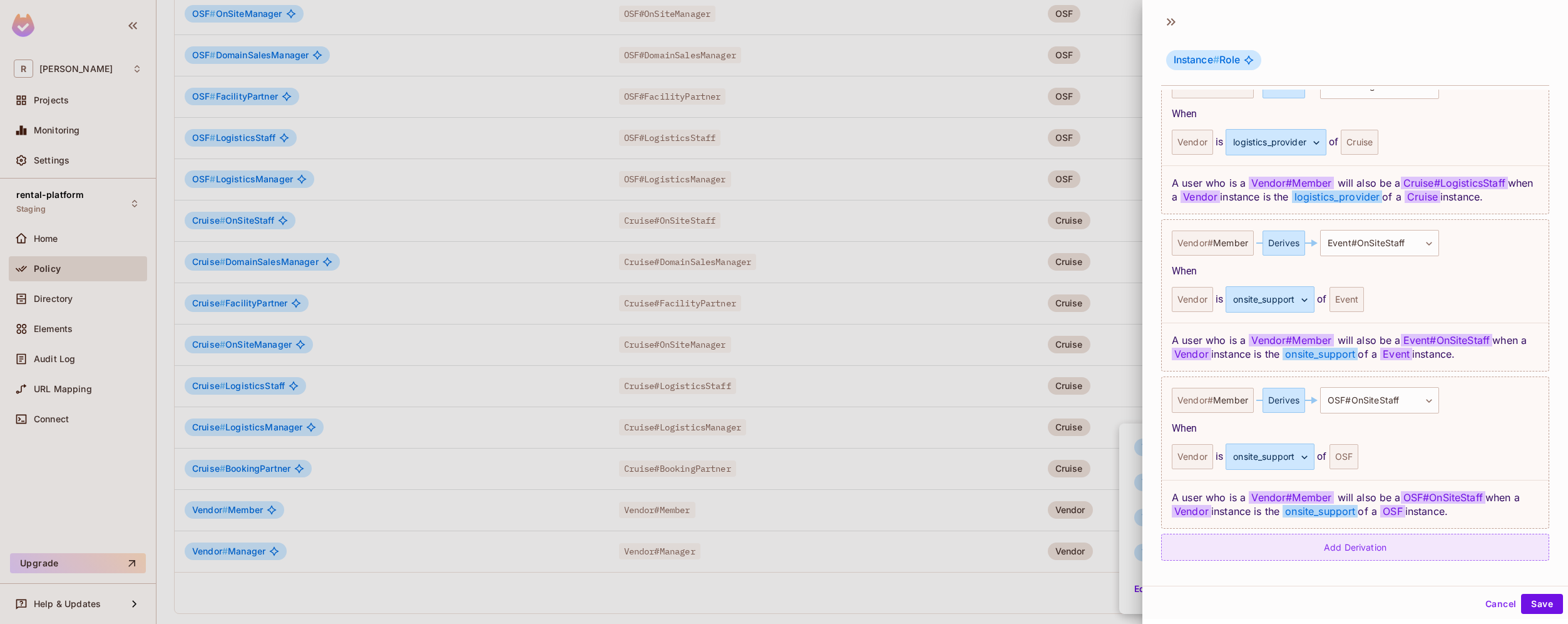
click at [1373, 552] on div "Add Derivation" at bounding box center [1355, 547] width 388 height 27
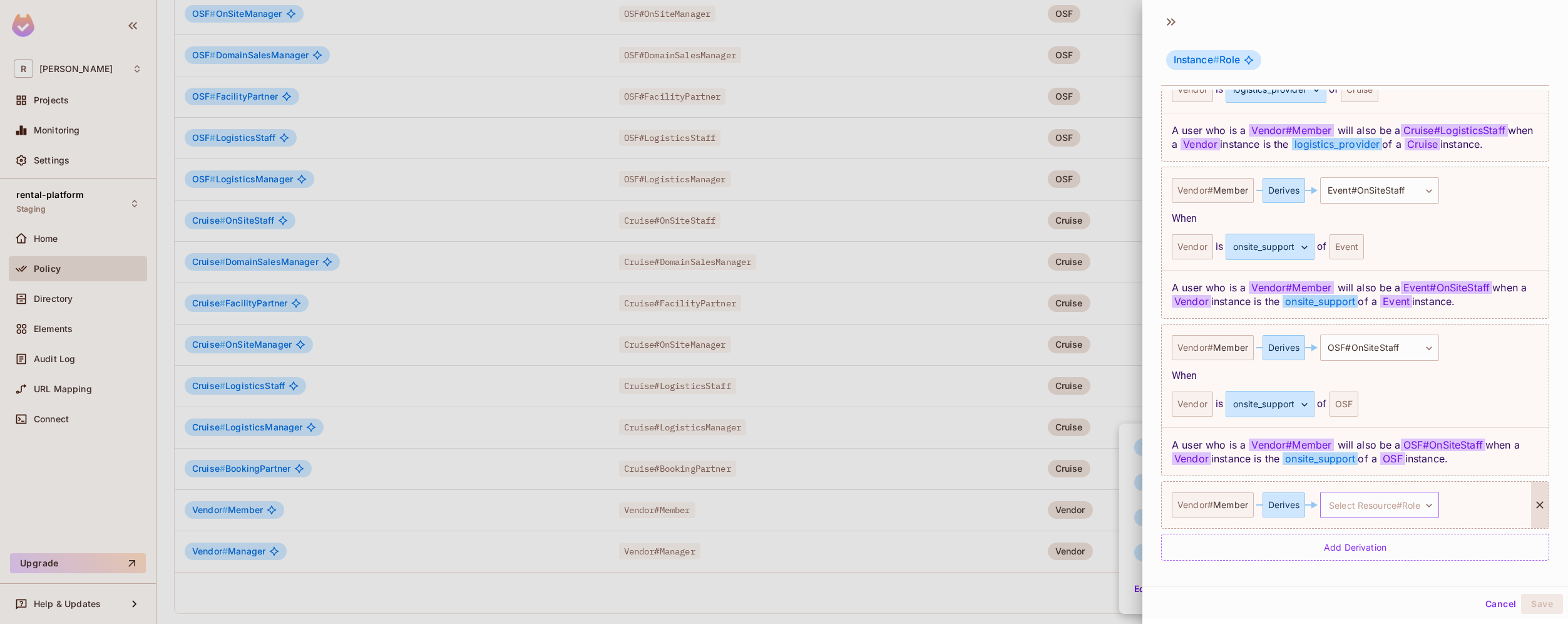
click at [1412, 505] on body "R [PERSON_NAME]-poc Projects Monitoring Settings rental-platform Staging Home P…" at bounding box center [784, 312] width 1568 height 624
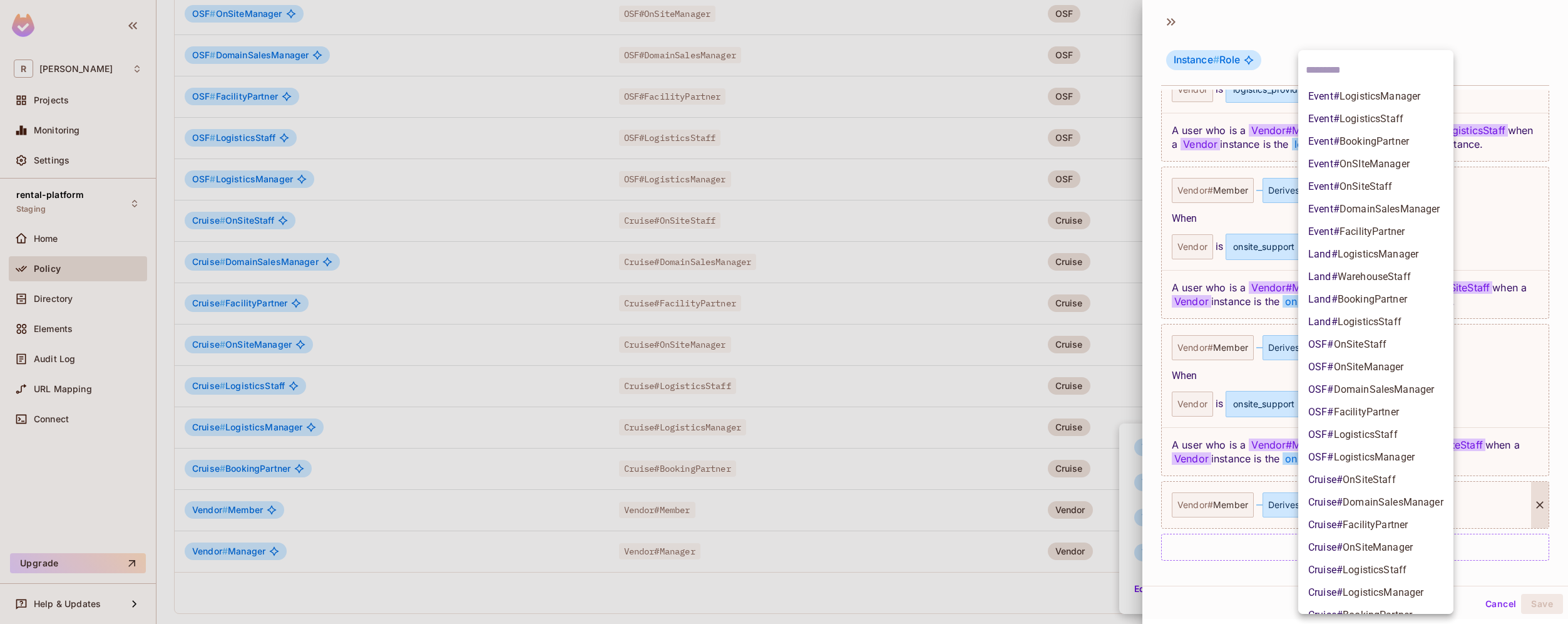
scroll to position [17, 0]
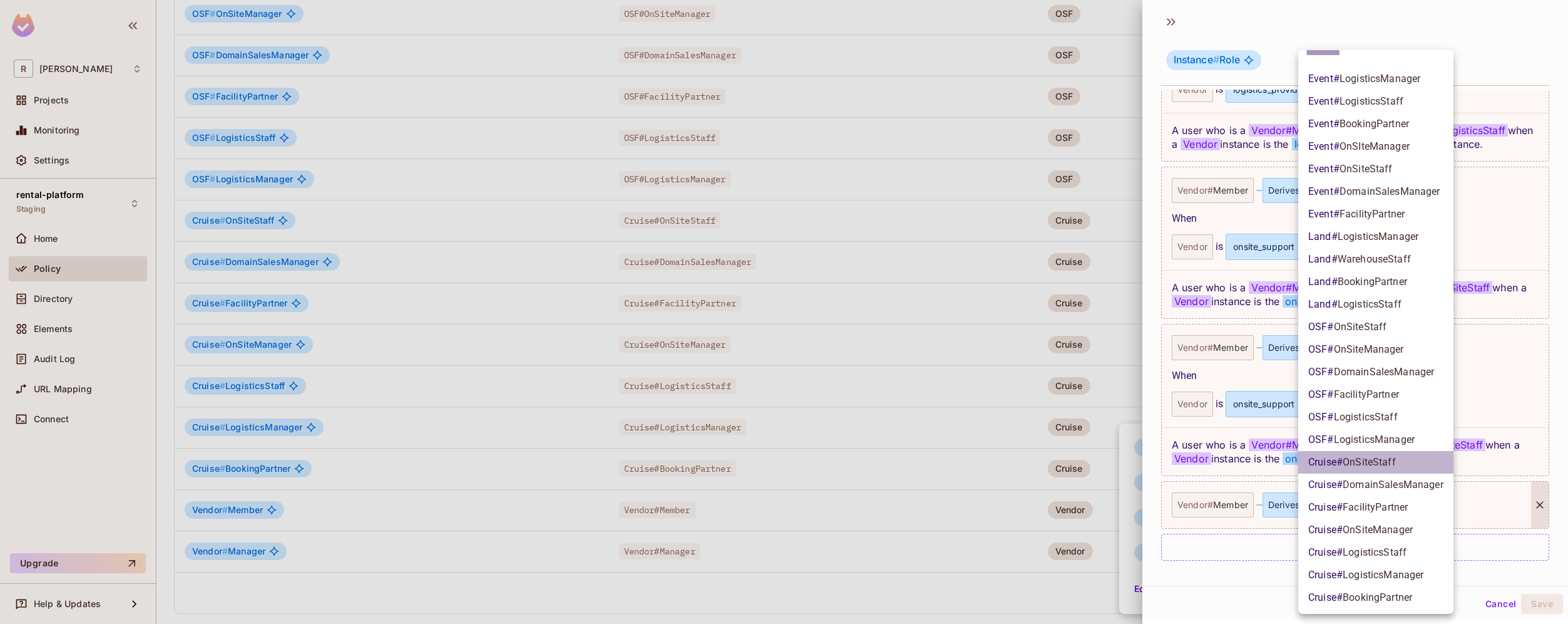
click at [1405, 465] on li "Cruise # OnSiteStaff" at bounding box center [1376, 463] width 155 height 23
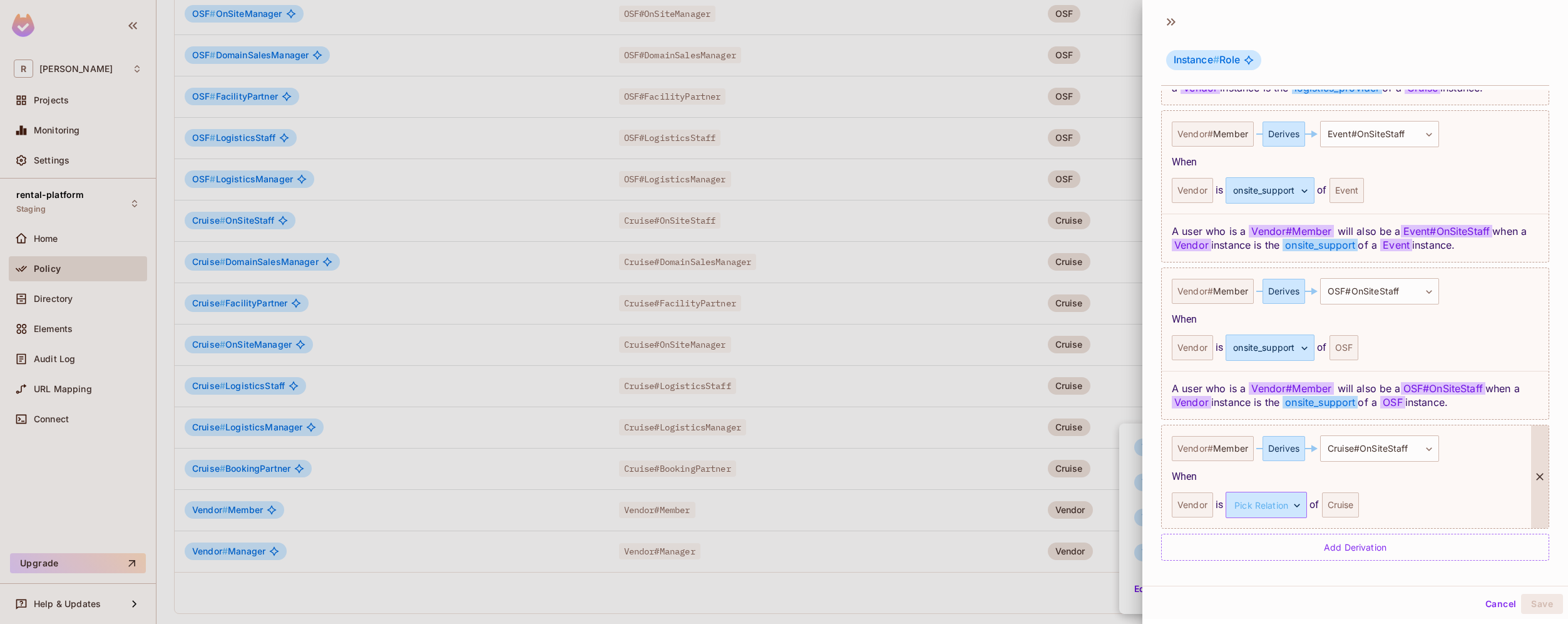
click at [1269, 501] on body "R [PERSON_NAME]-poc Projects Monitoring Settings rental-platform Staging Home P…" at bounding box center [784, 312] width 1568 height 624
click at [1274, 587] on li "onsite_support" at bounding box center [1264, 587] width 115 height 23
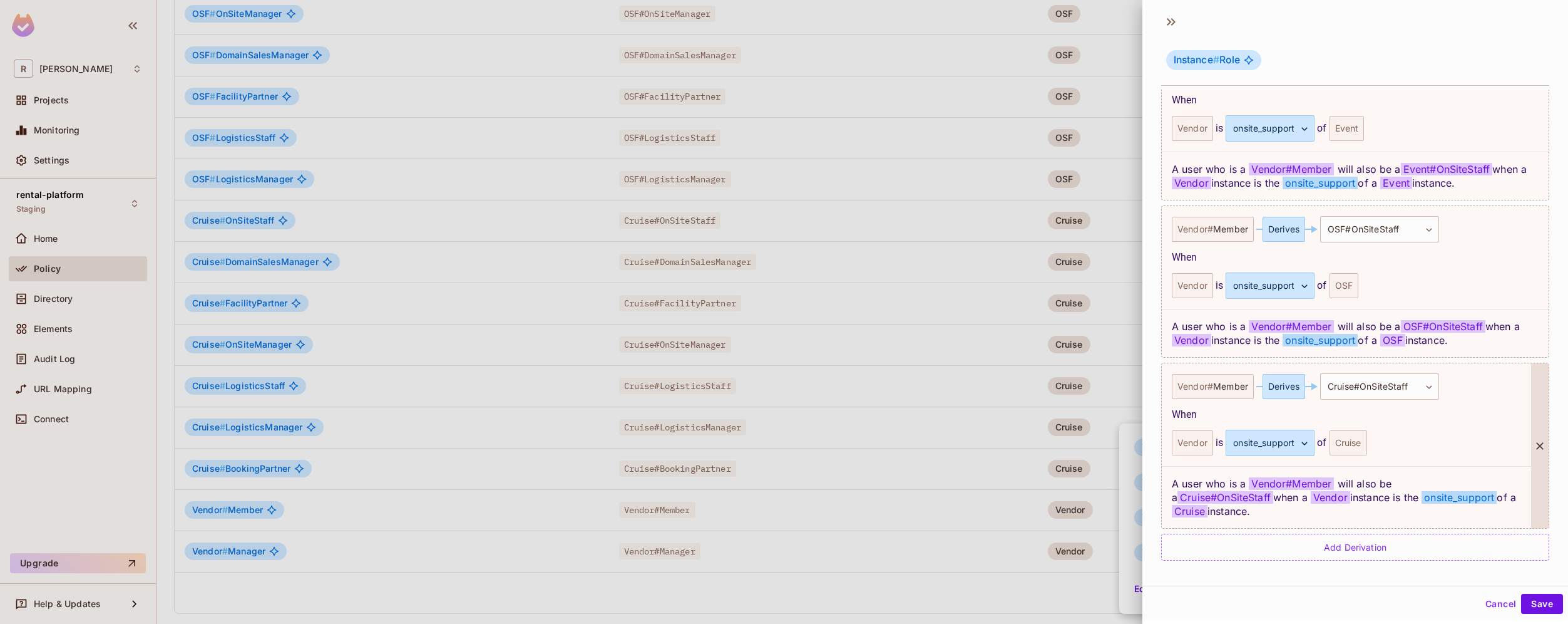
scroll to position [1034, 0]
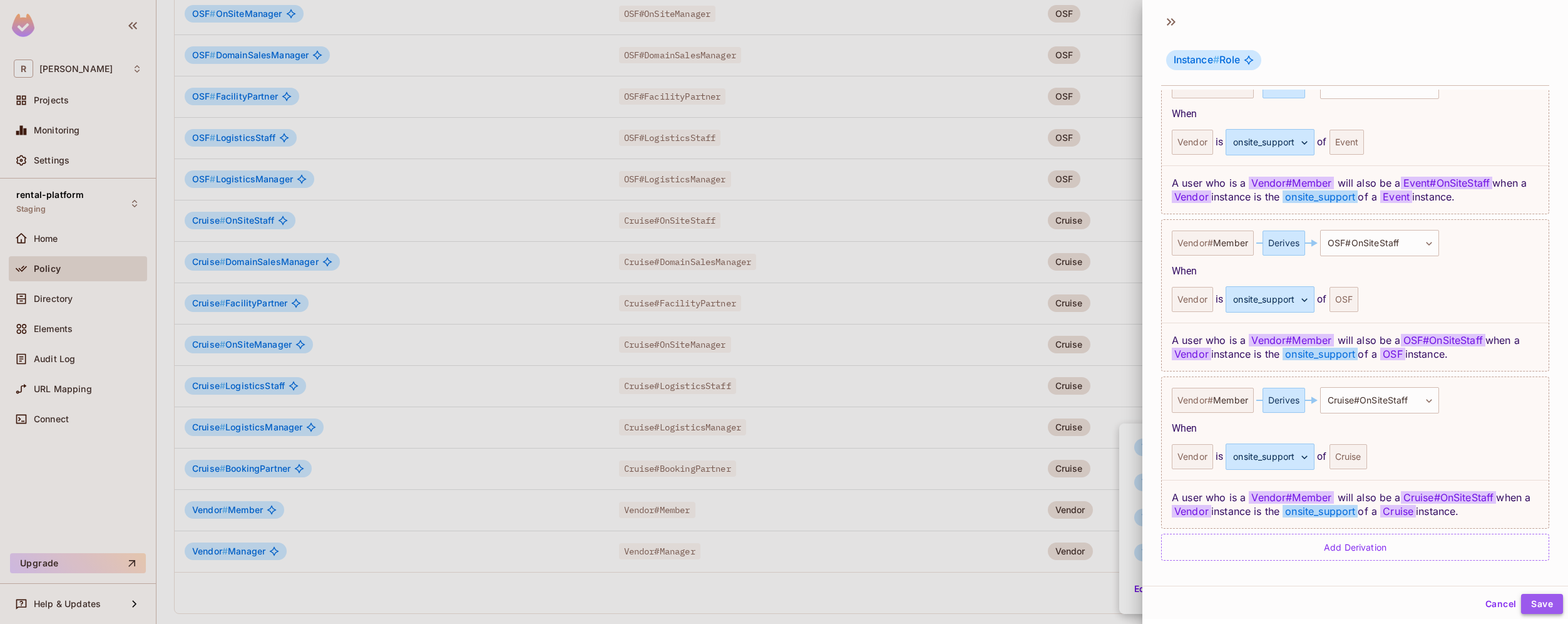
click at [1536, 604] on button "Save" at bounding box center [1541, 604] width 42 height 20
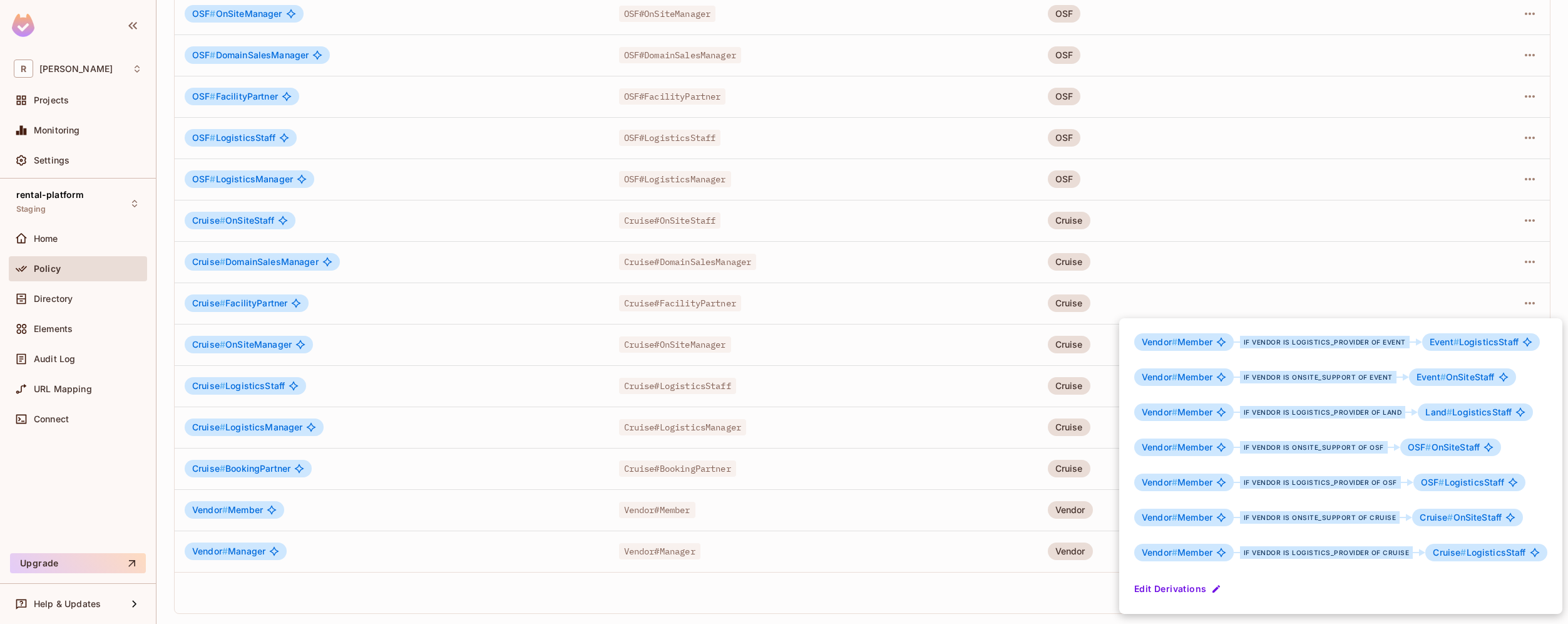
click at [1068, 590] on div at bounding box center [784, 312] width 1568 height 624
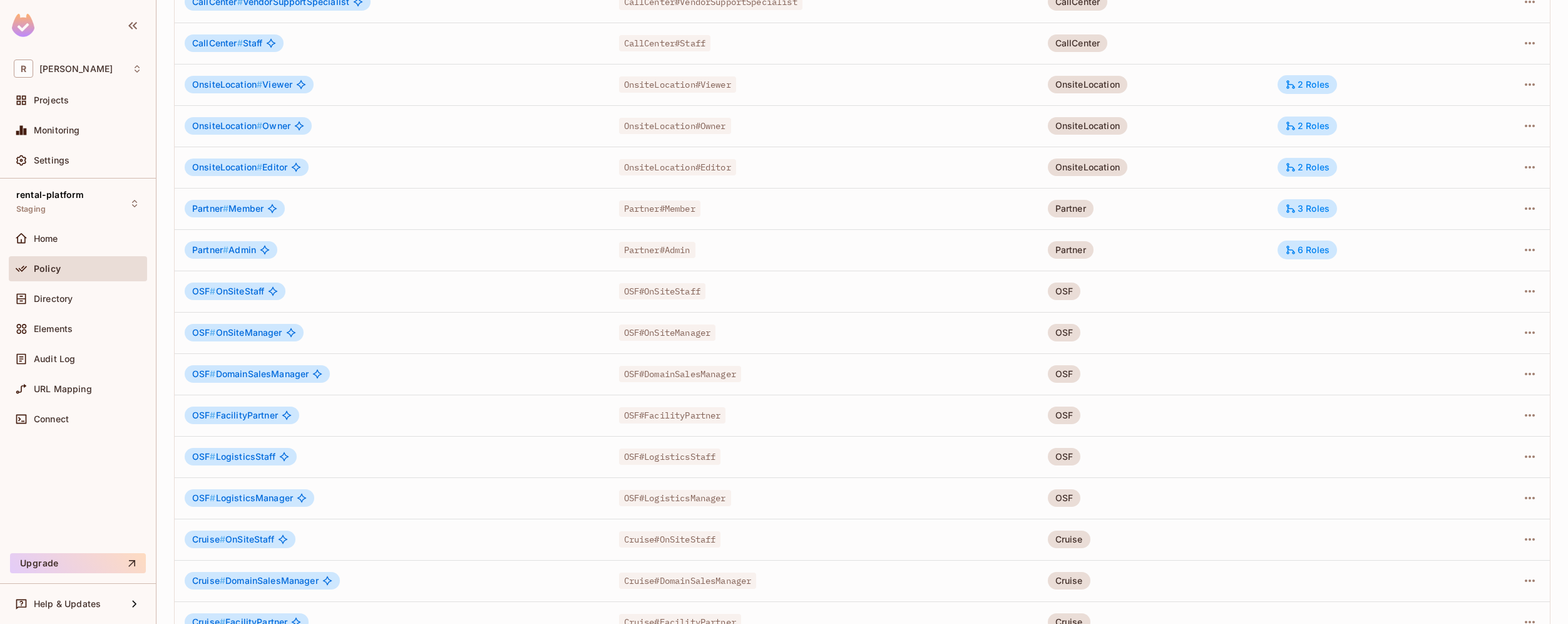
scroll to position [1153, 0]
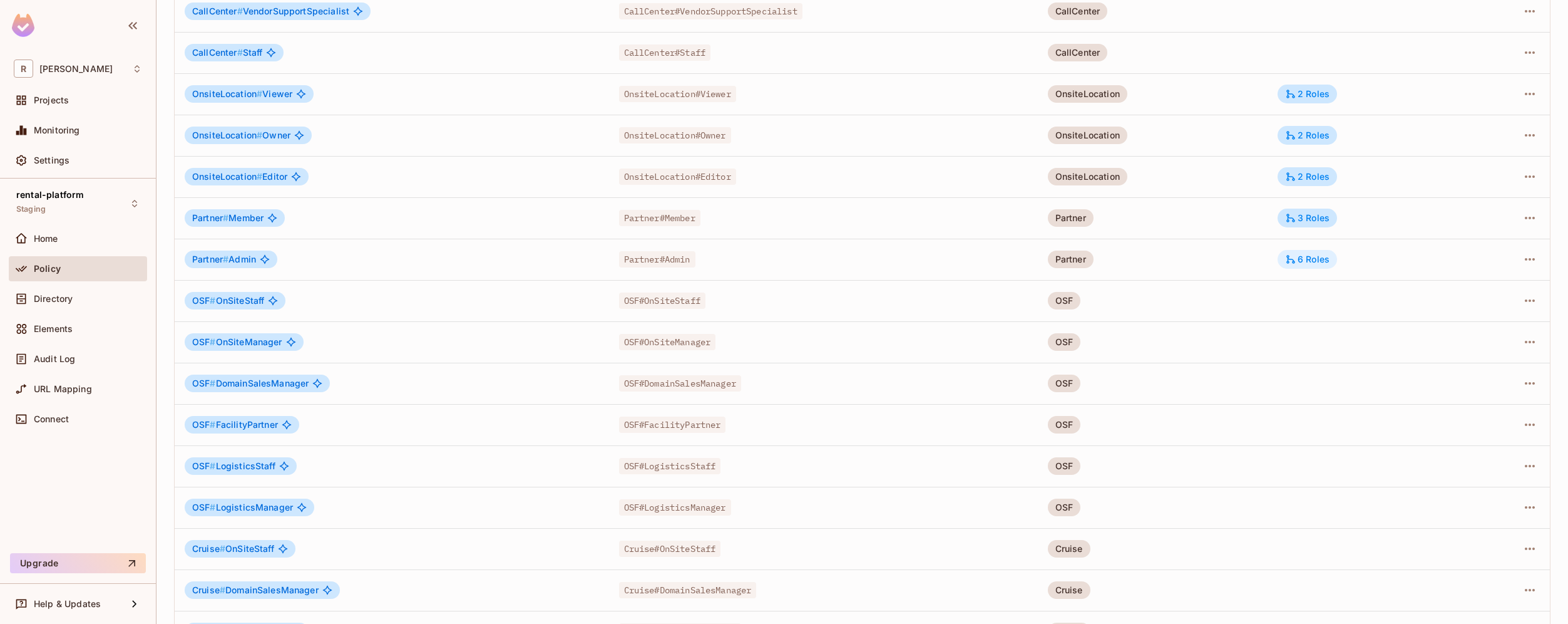
click at [1313, 257] on div "6 Roles" at bounding box center [1307, 259] width 44 height 11
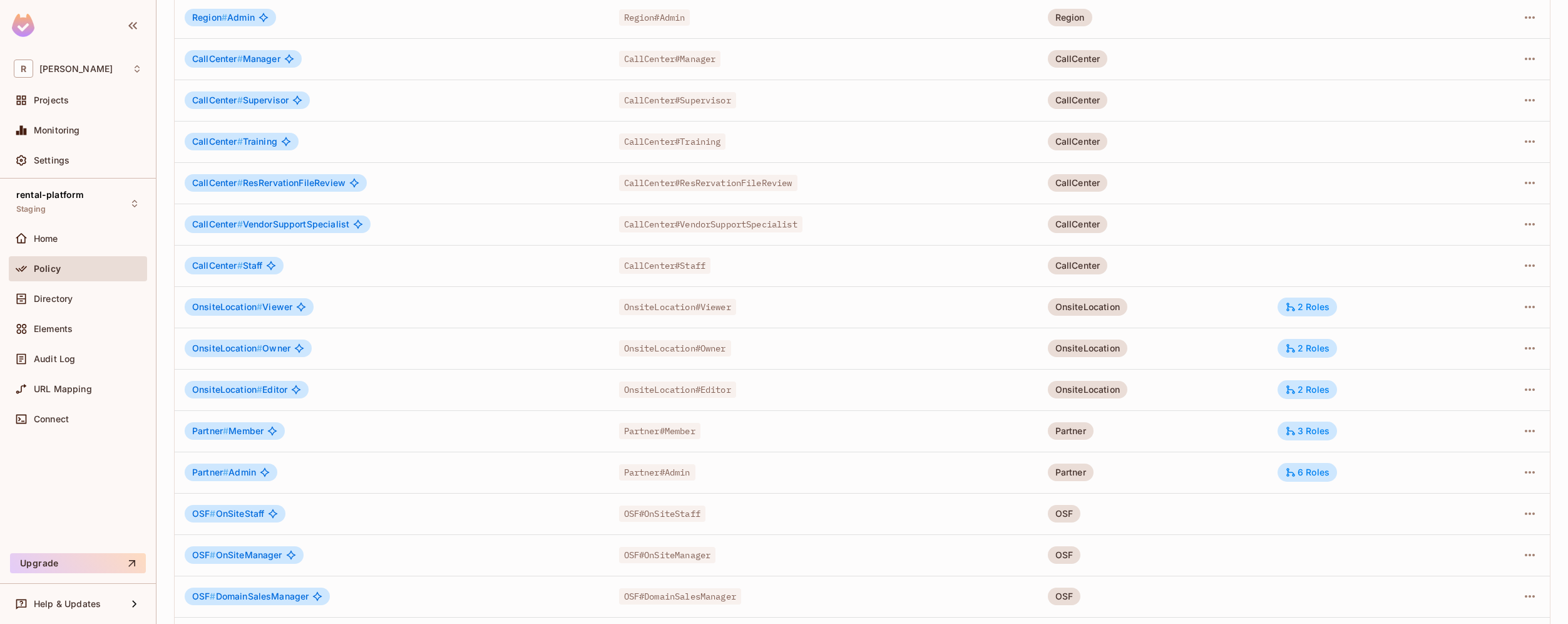
scroll to position [940, 0]
click at [56, 303] on span "Directory" at bounding box center [53, 298] width 39 height 10
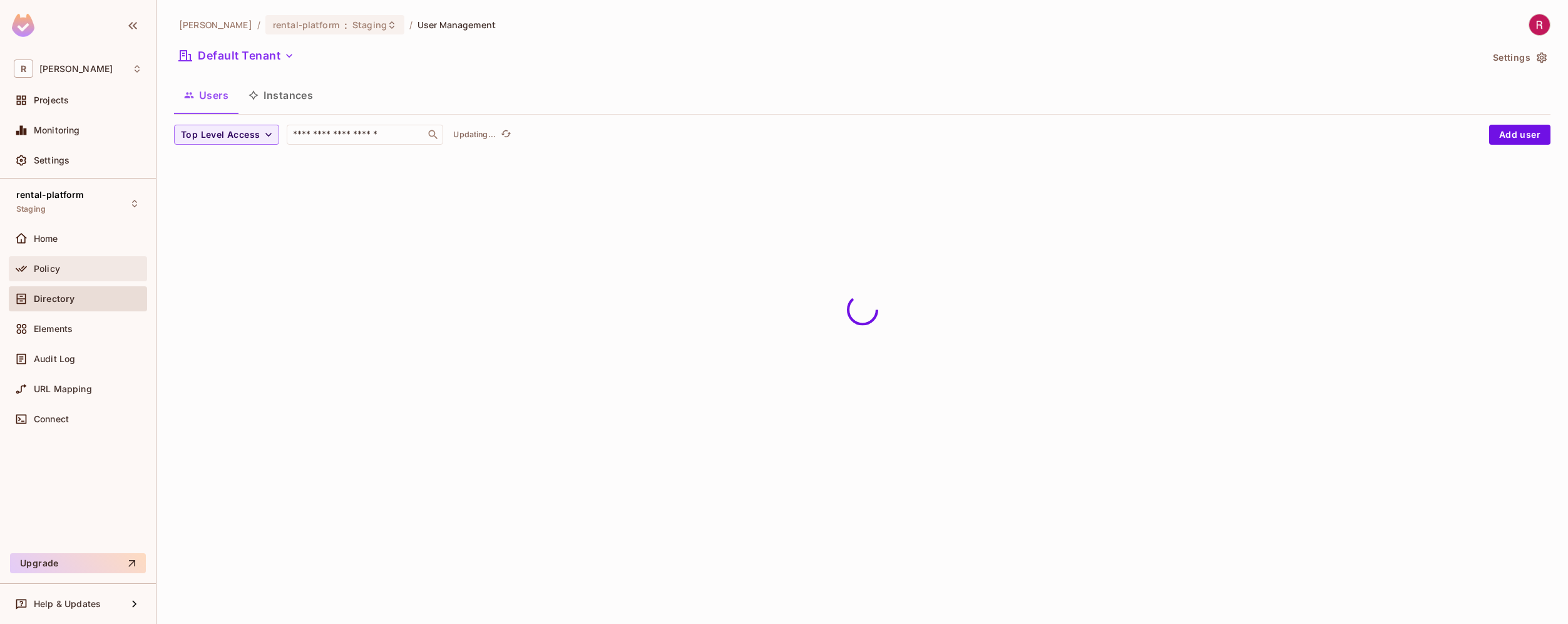
click at [69, 268] on div "Policy" at bounding box center [88, 268] width 108 height 10
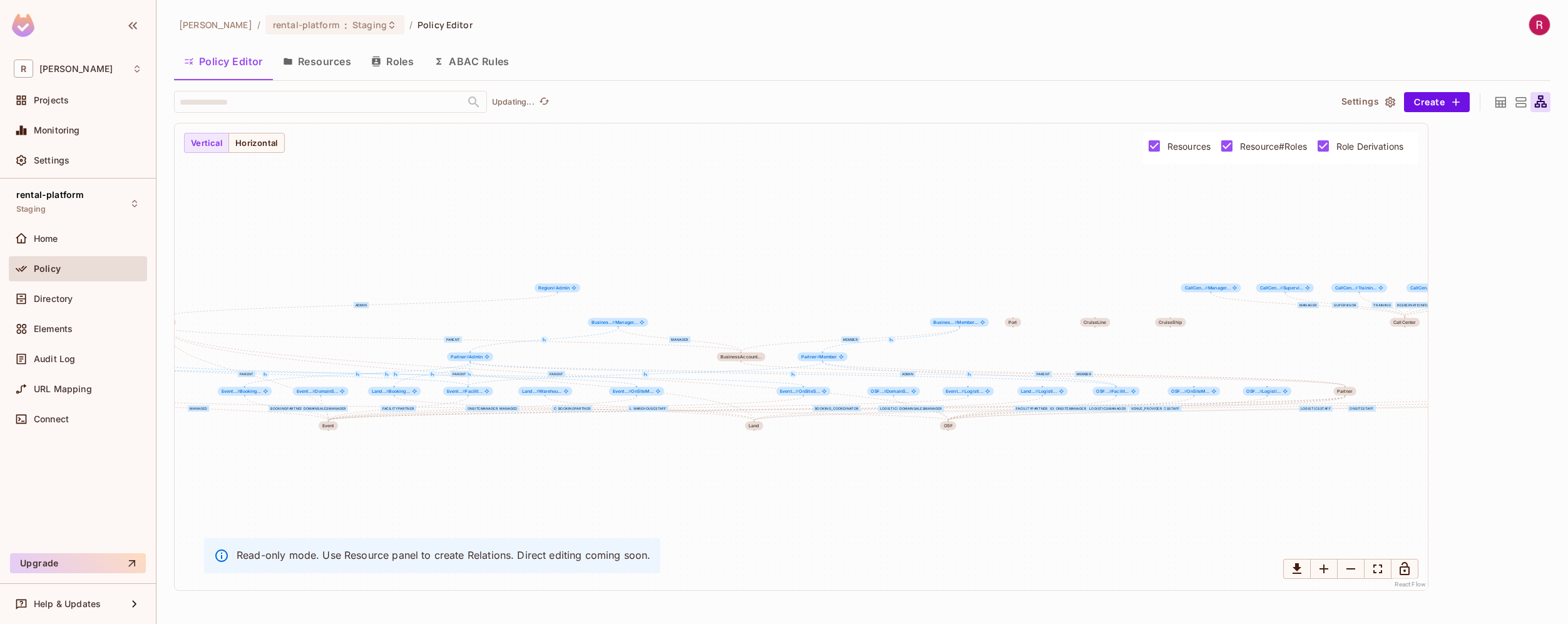
click at [331, 62] on button "Resources" at bounding box center [317, 61] width 88 height 31
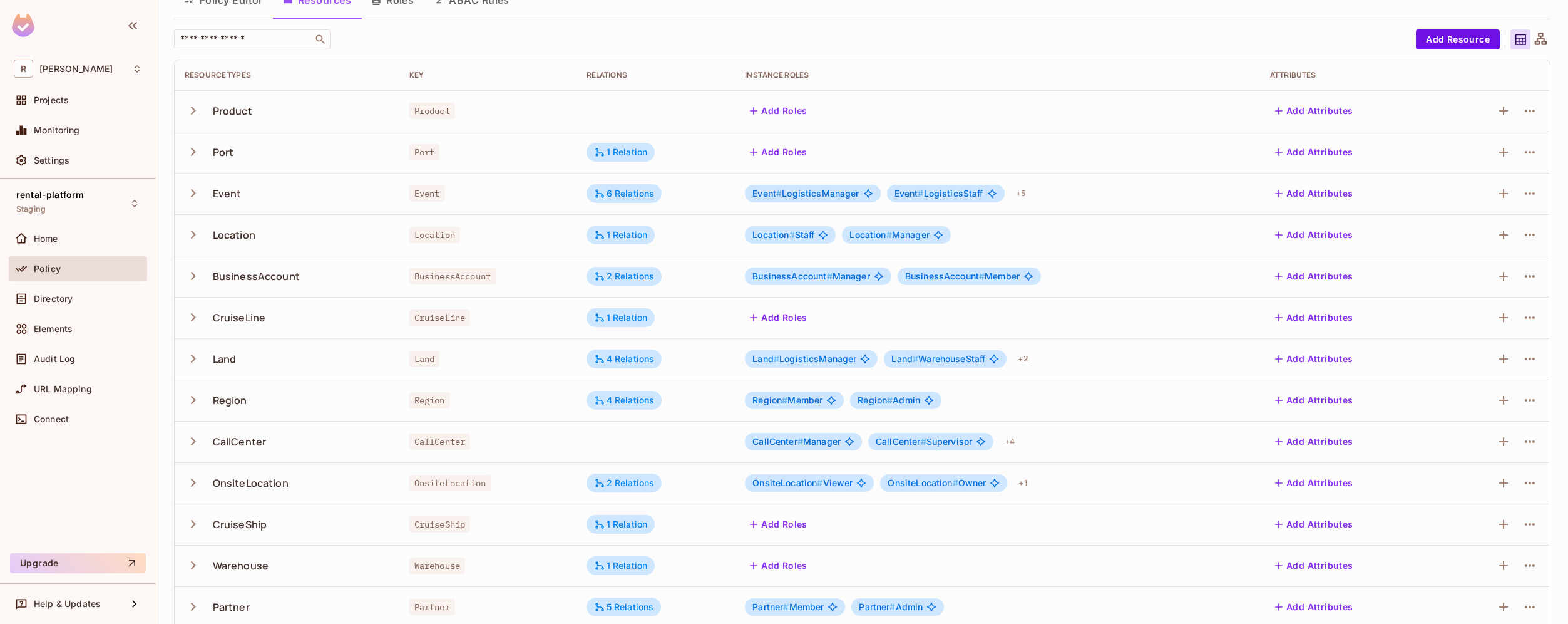
scroll to position [200, 0]
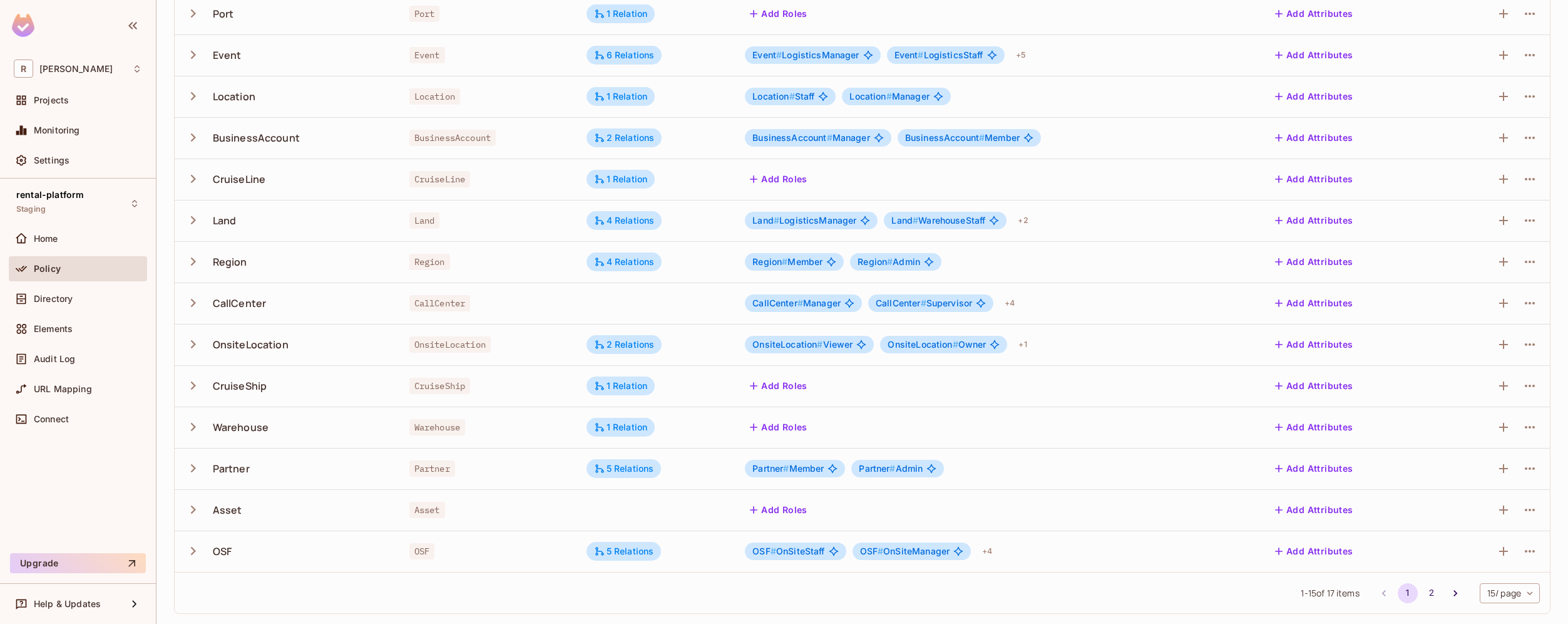
click at [915, 467] on span "Partner # Admin" at bounding box center [891, 468] width 64 height 10
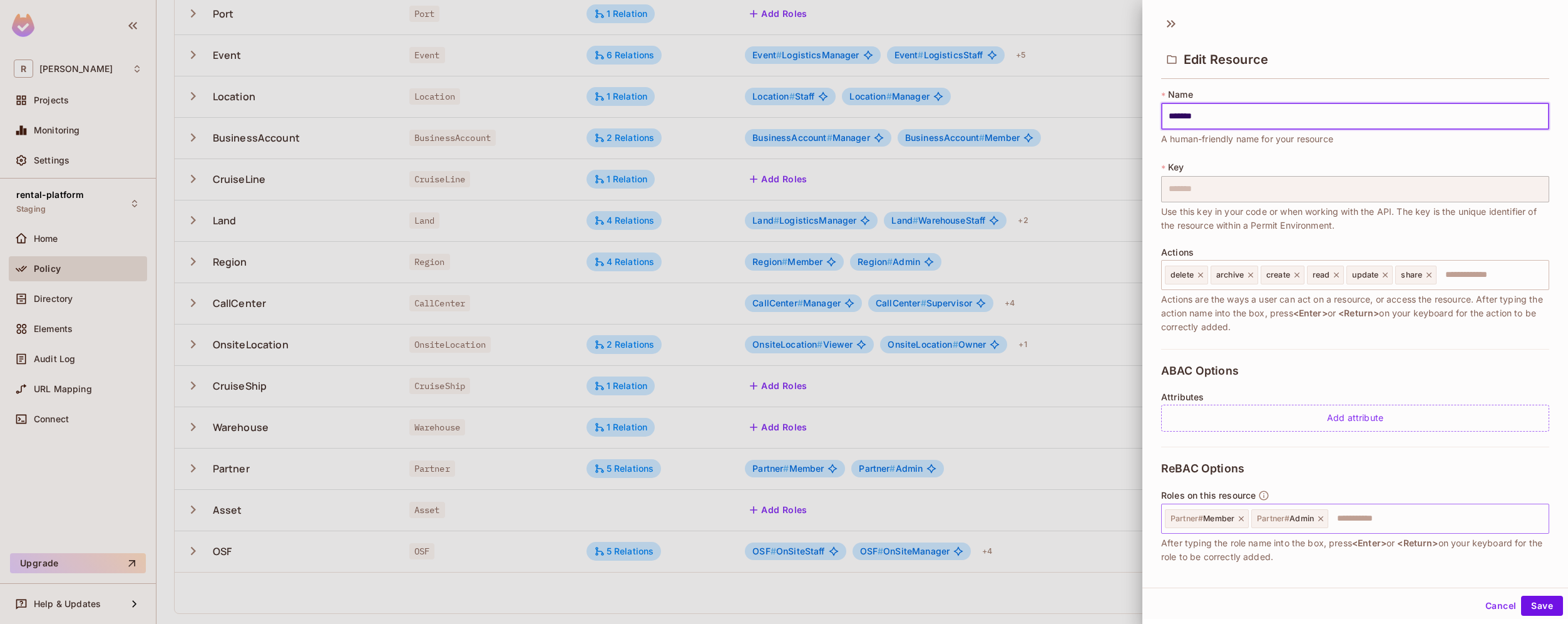
click at [1323, 518] on icon at bounding box center [1321, 519] width 5 height 5
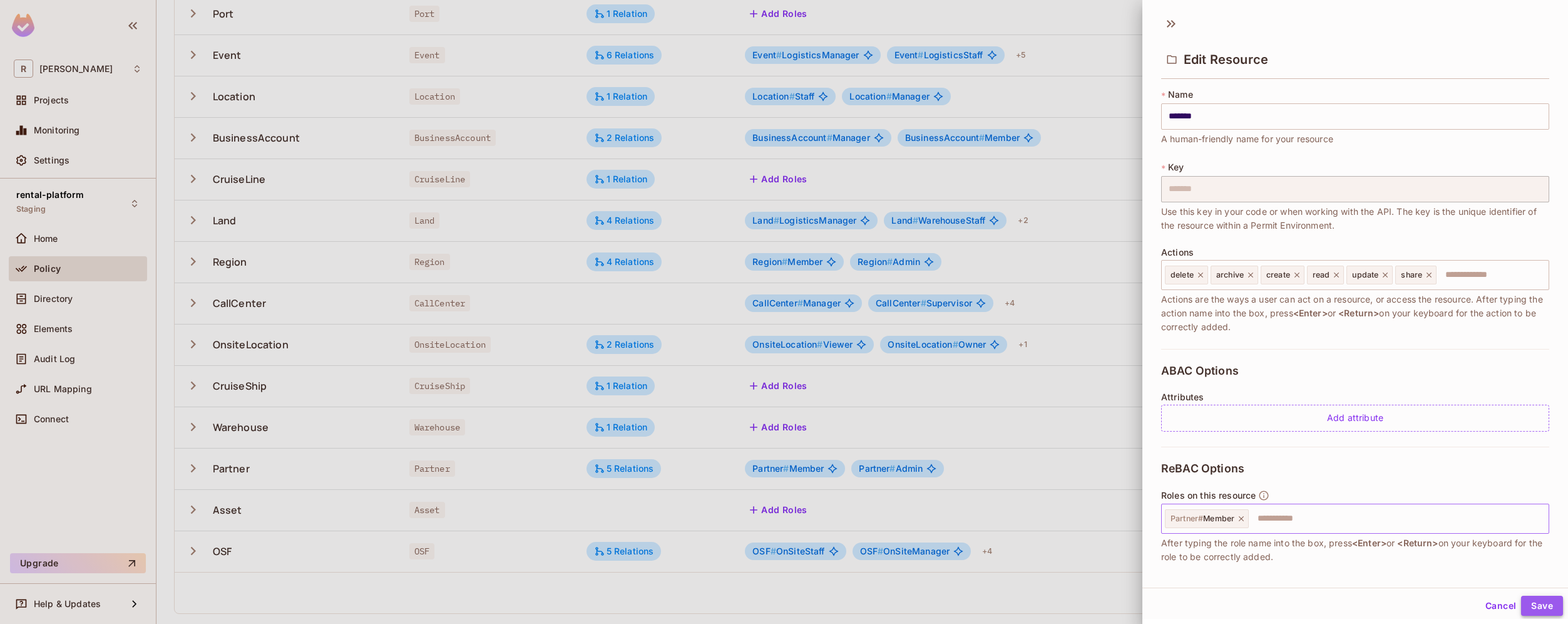
click at [1543, 605] on button "Save" at bounding box center [1541, 605] width 42 height 20
click at [1389, 517] on input "text" at bounding box center [1397, 519] width 294 height 25
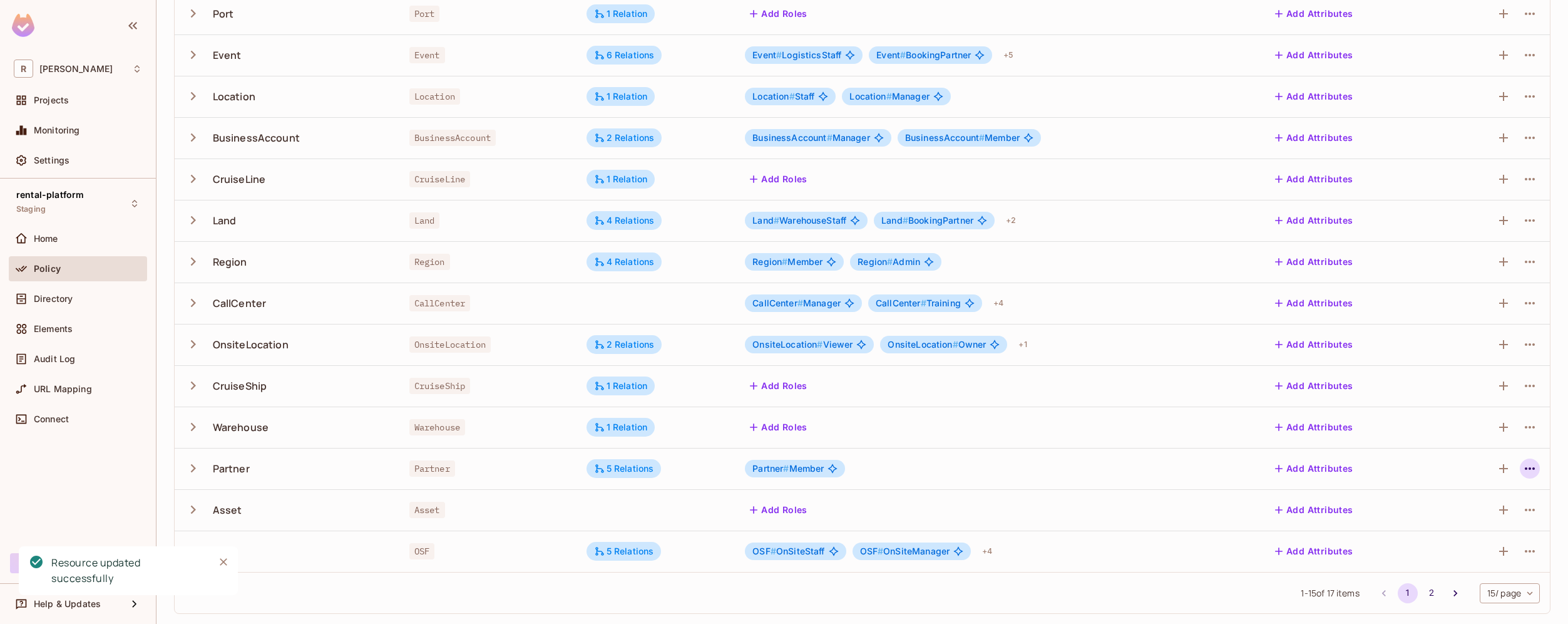
click at [1522, 473] on icon "button" at bounding box center [1529, 468] width 15 height 15
click at [1466, 520] on div "Edit Resource" at bounding box center [1466, 518] width 59 height 13
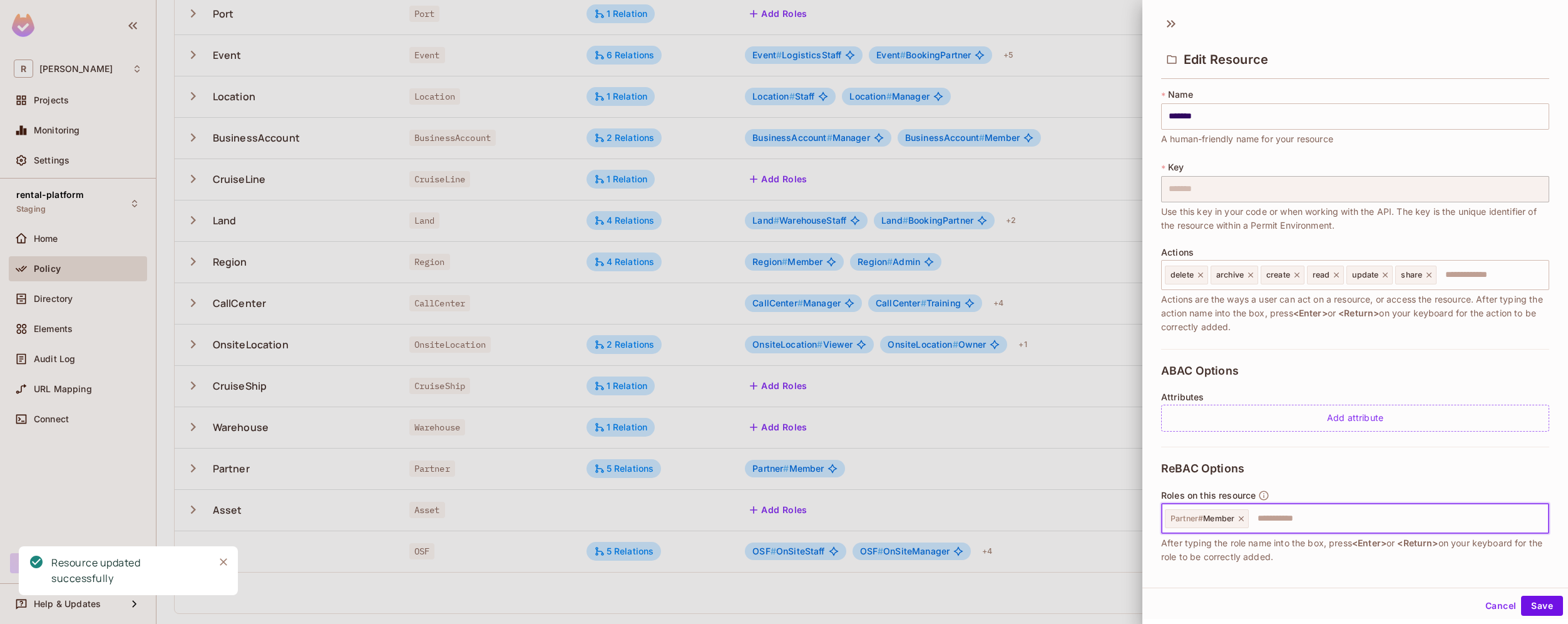
click at [1304, 510] on input "text" at bounding box center [1397, 519] width 294 height 25
type input "*******"
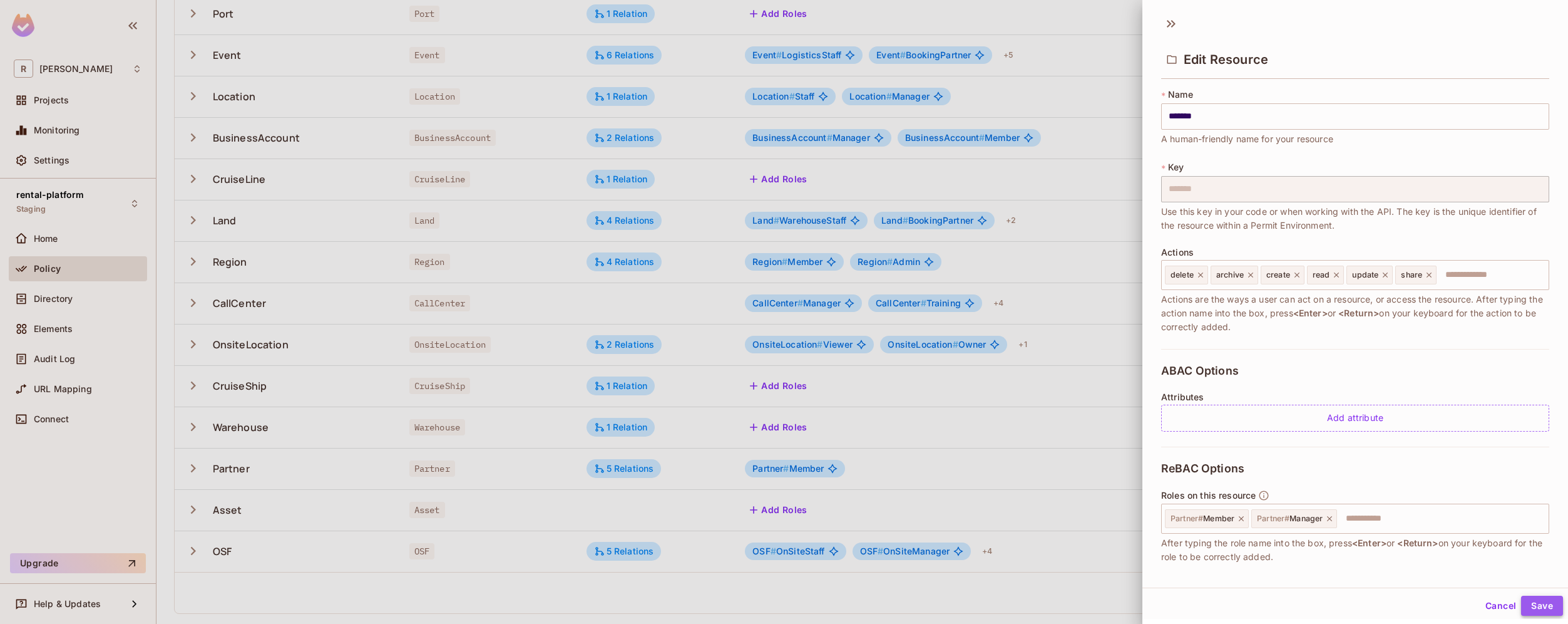
click at [1538, 606] on button "Save" at bounding box center [1541, 605] width 42 height 20
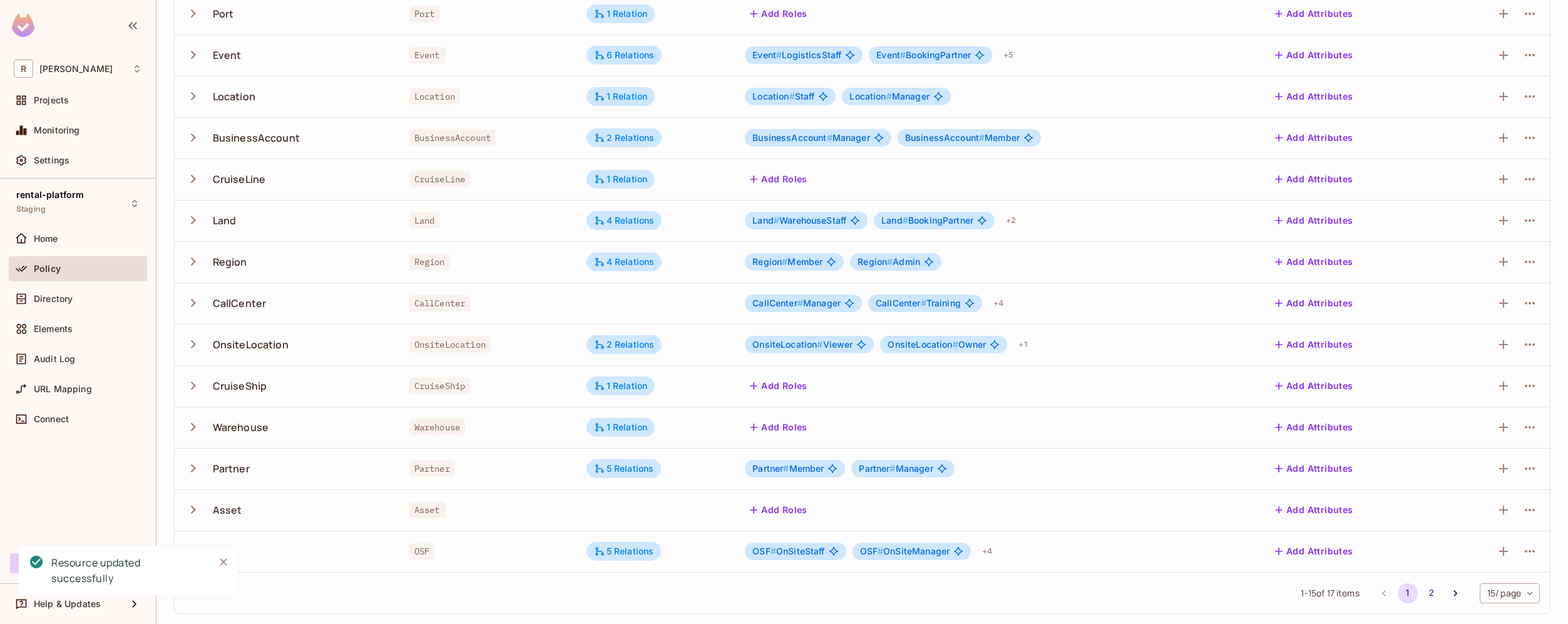
scroll to position [0, 0]
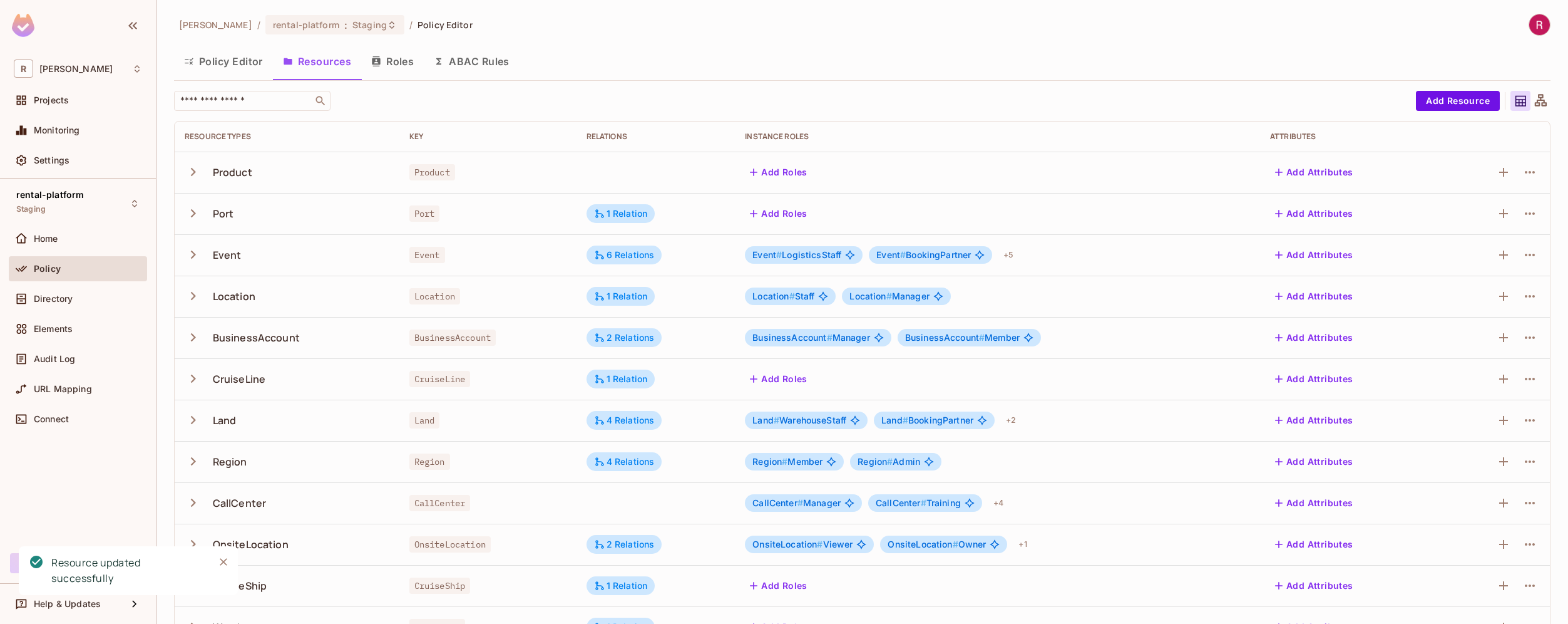
click at [415, 65] on button "Roles" at bounding box center [392, 61] width 62 height 31
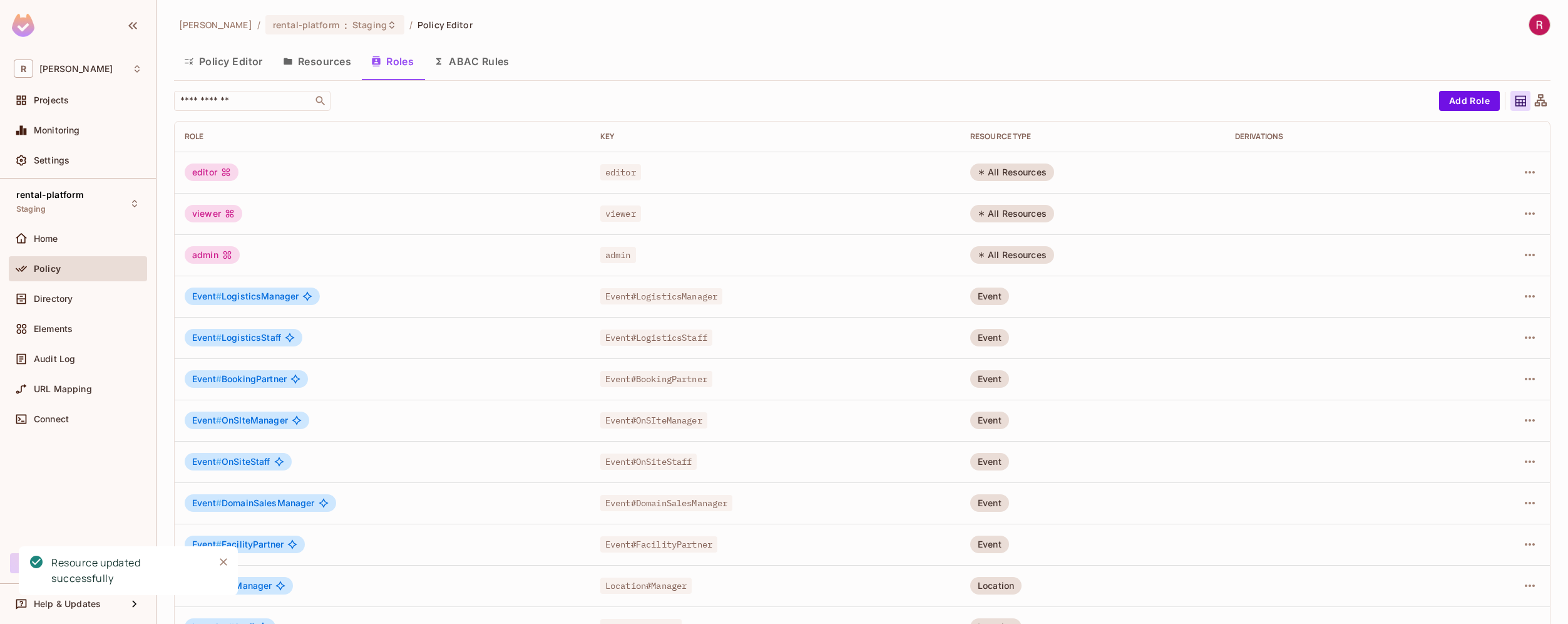
scroll to position [200, 0]
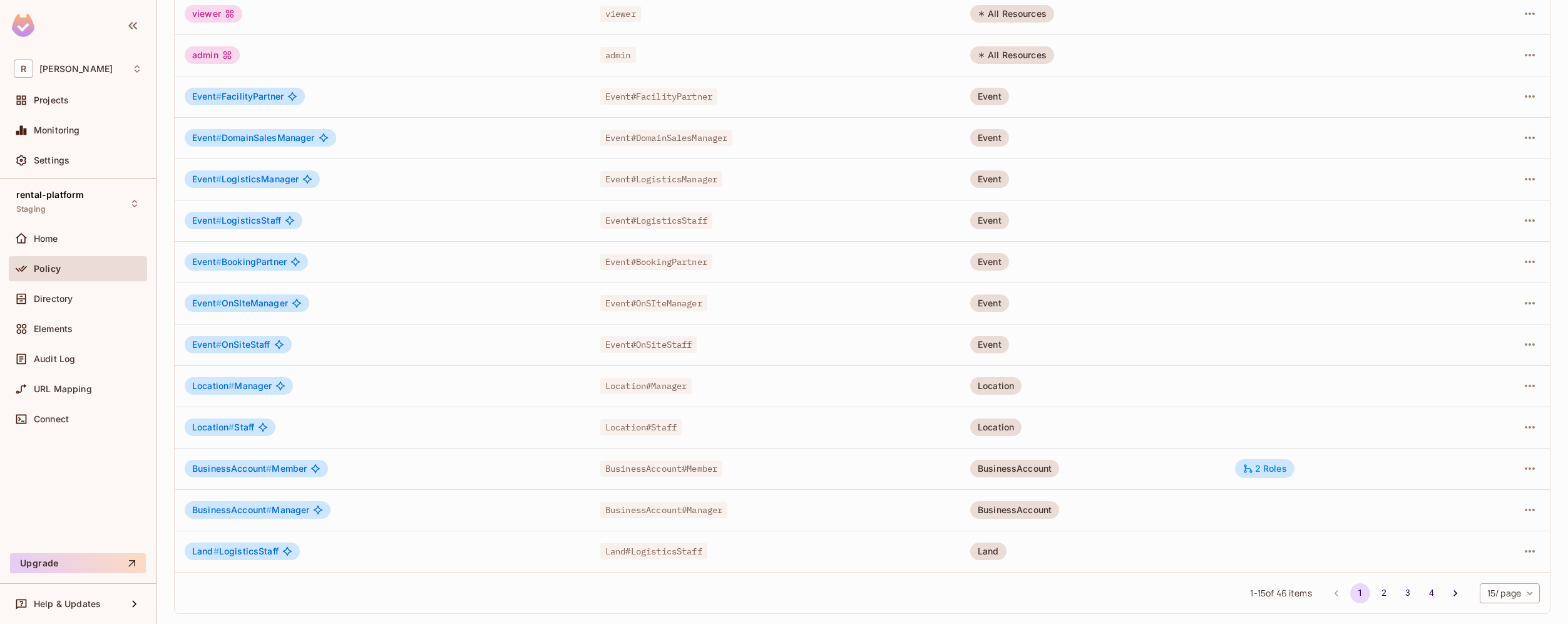
click at [1500, 586] on body "R [PERSON_NAME]-poc Projects Monitoring Settings rental-platform Staging Home P…" at bounding box center [784, 312] width 1568 height 624
click at [1497, 602] on li "100 / page" at bounding box center [1499, 596] width 62 height 27
type input "***"
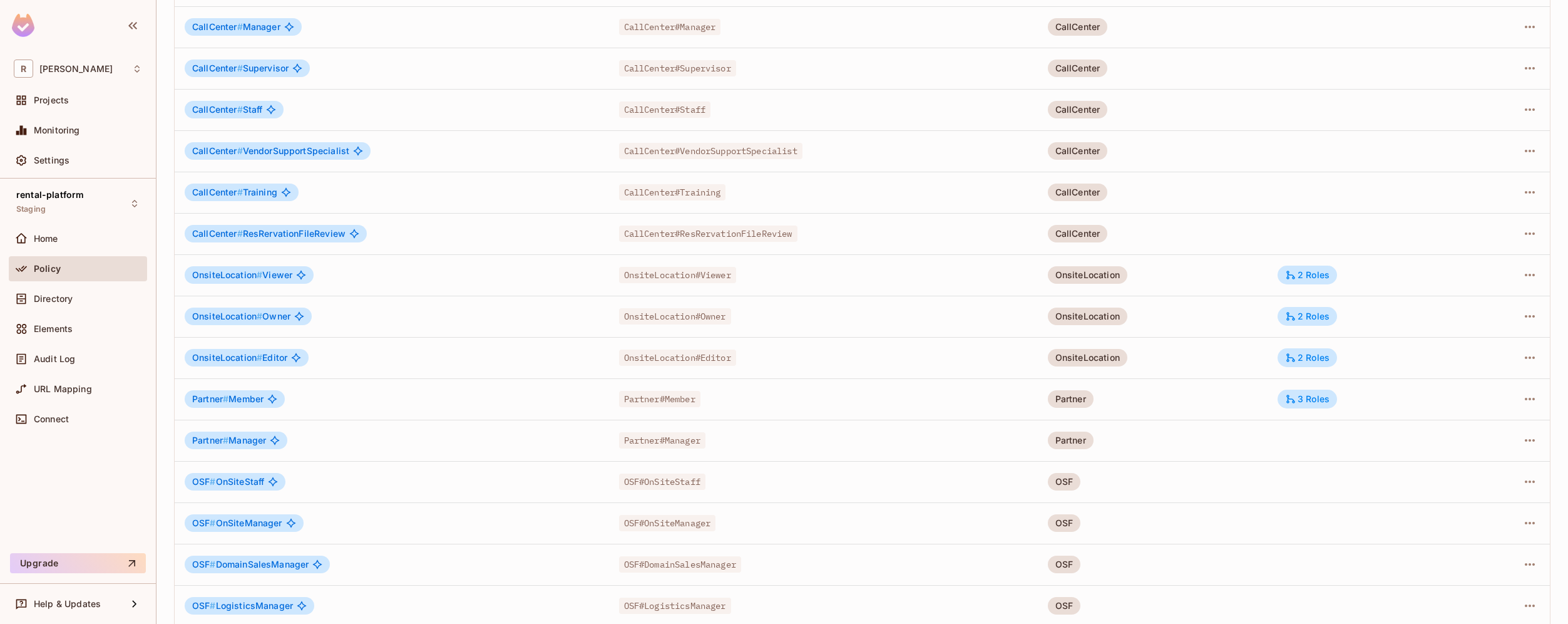
scroll to position [988, 0]
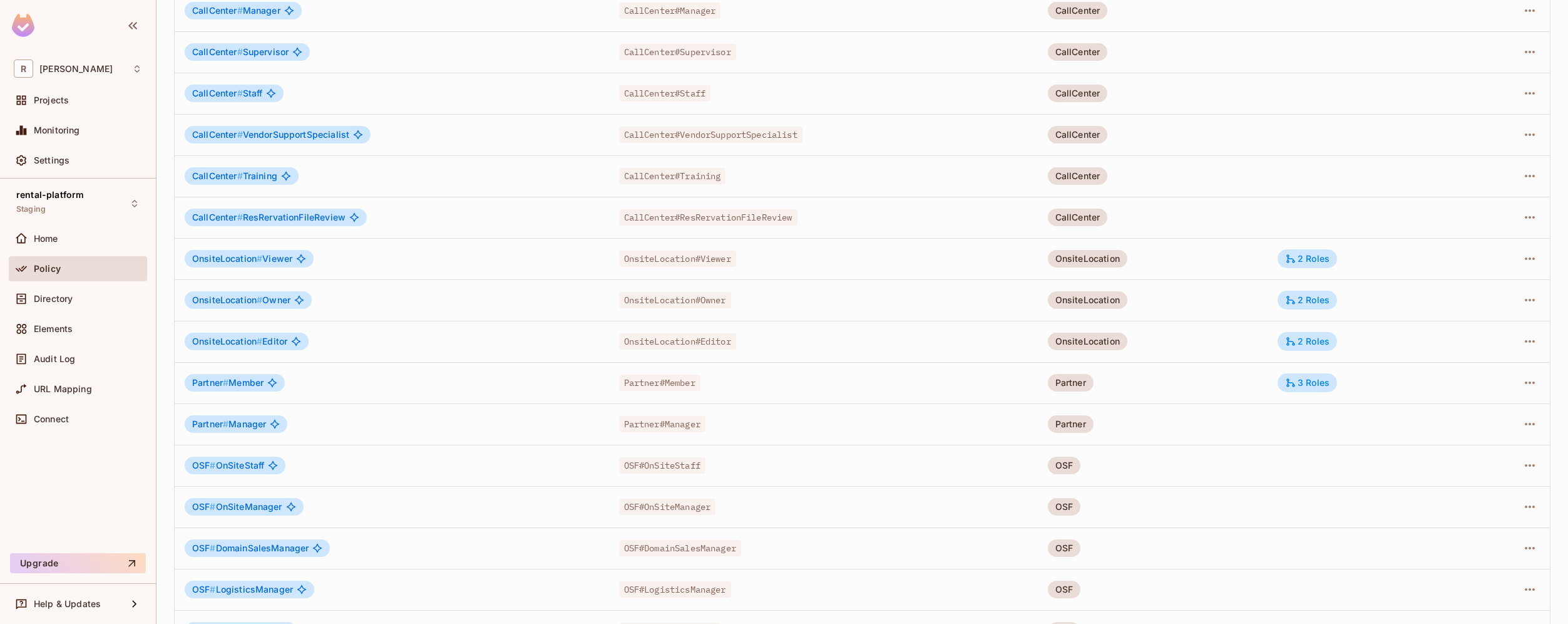
click at [1314, 429] on td at bounding box center [1367, 424] width 198 height 41
click at [1522, 431] on icon "button" at bounding box center [1529, 424] width 15 height 15
click at [1495, 450] on li "Edit Role" at bounding box center [1466, 453] width 111 height 27
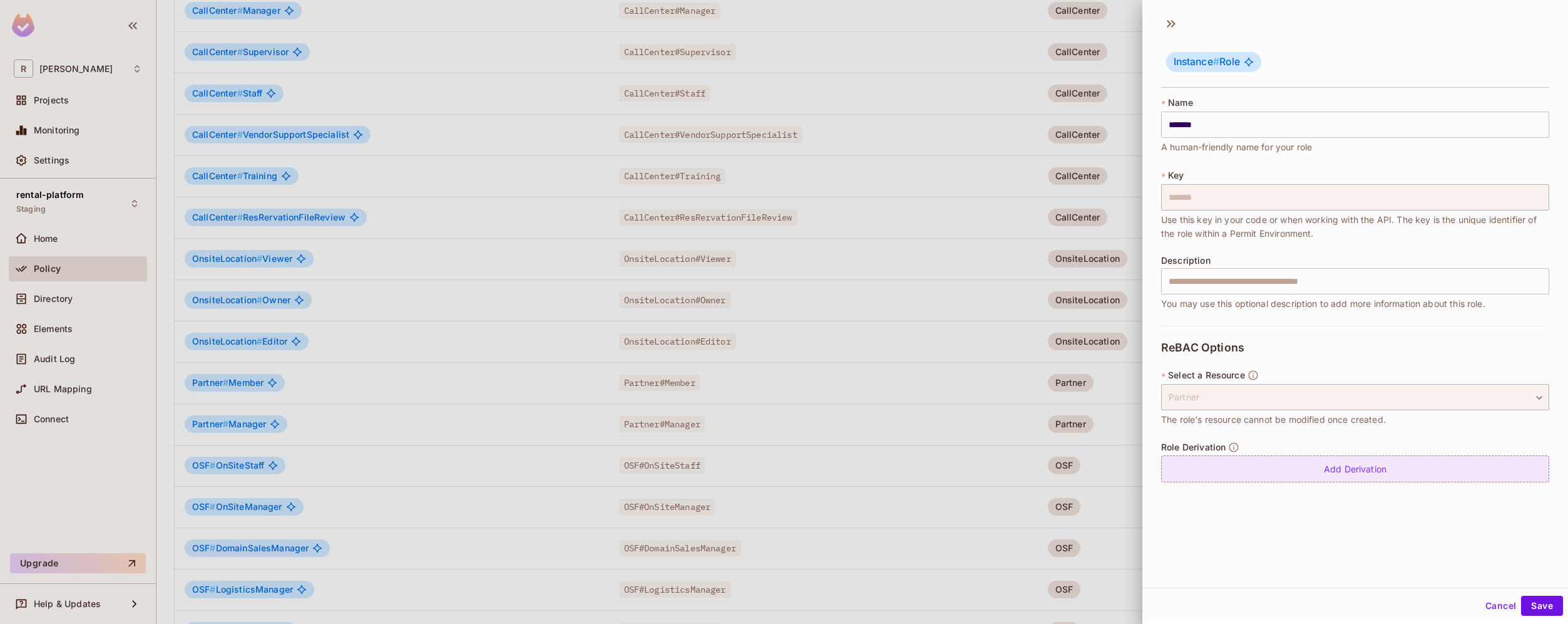
click at [1304, 466] on div "Add Derivation" at bounding box center [1355, 468] width 388 height 27
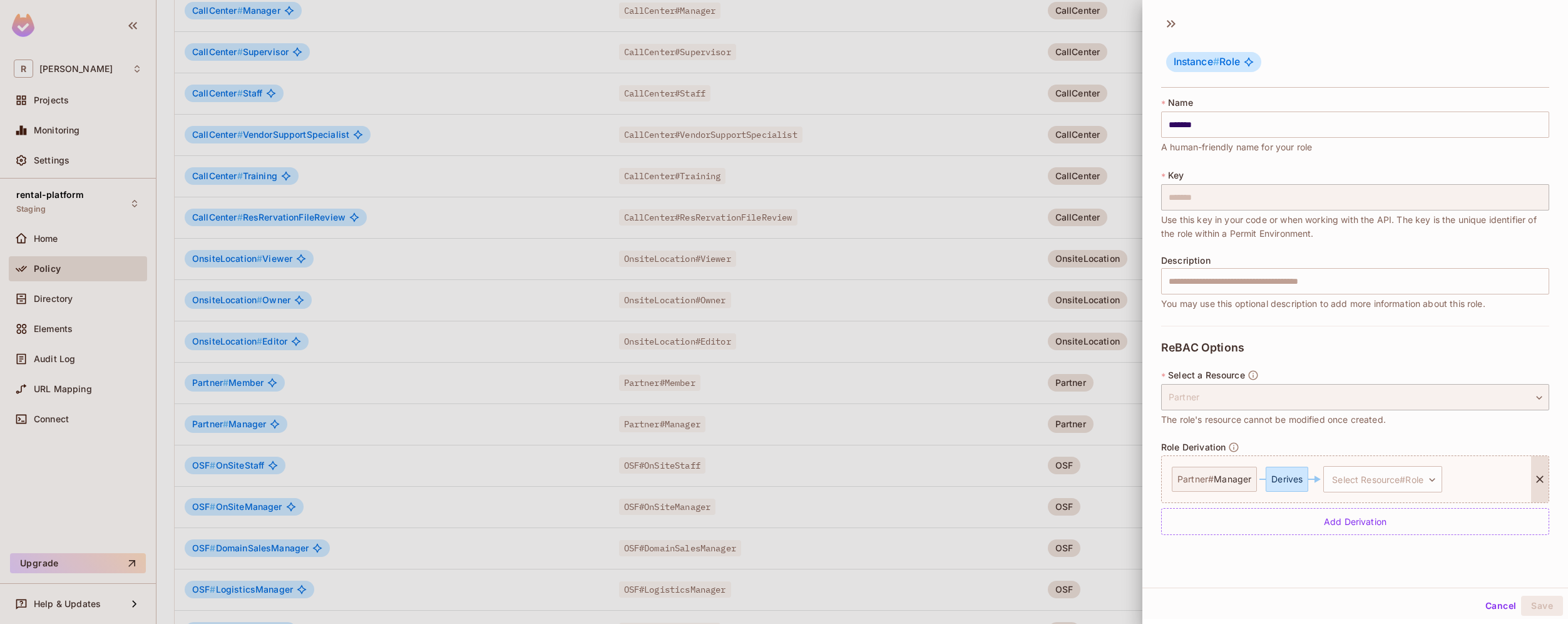
scroll to position [2, 0]
click at [1399, 472] on body "R [PERSON_NAME]-poc Projects Monitoring Settings rental-platform Staging Home P…" at bounding box center [784, 312] width 1568 height 624
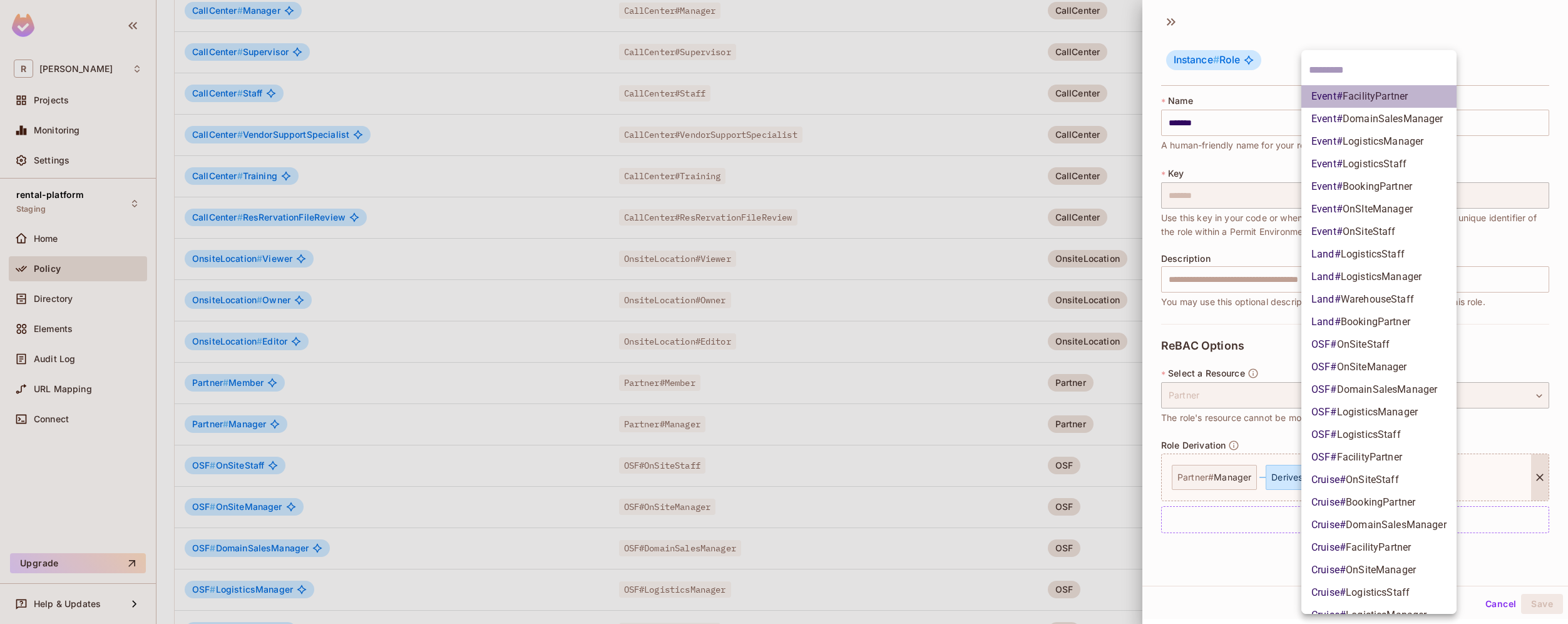
click at [1406, 89] on span "Event # FacilityPartner" at bounding box center [1359, 96] width 96 height 15
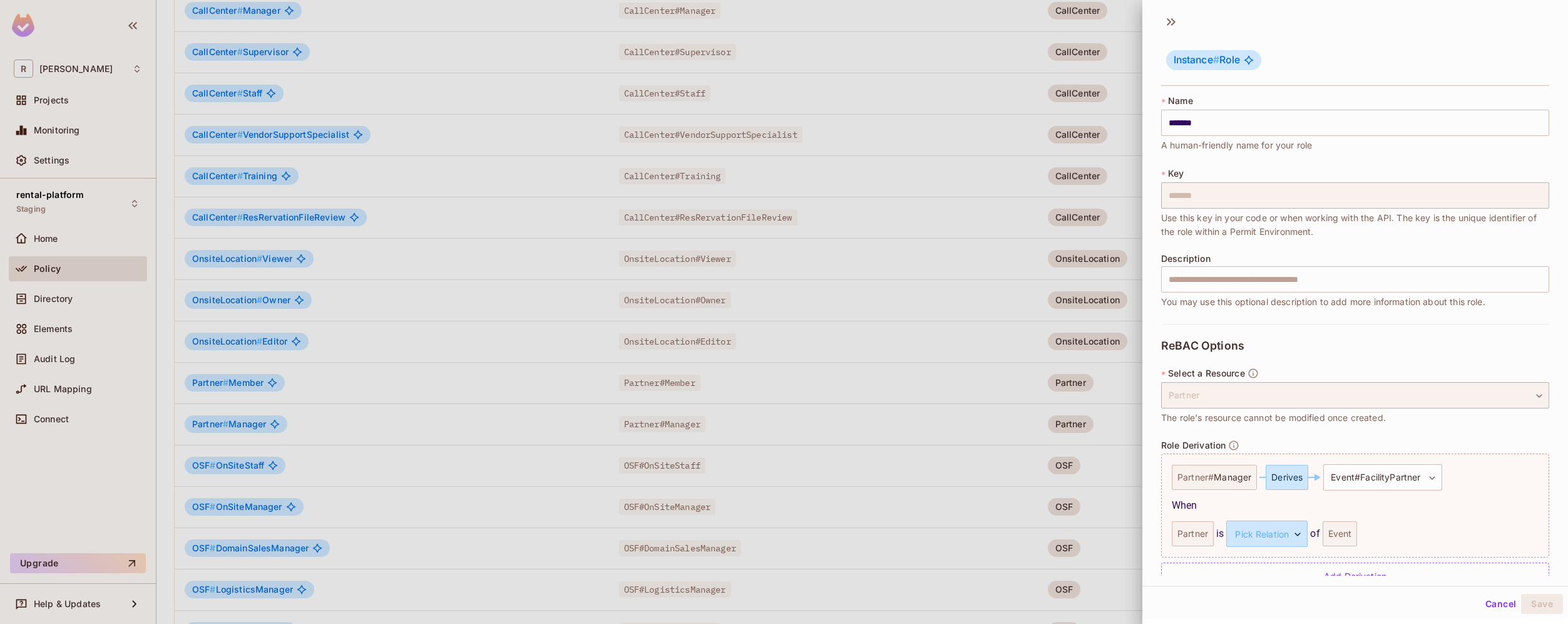
scroll to position [29, 0]
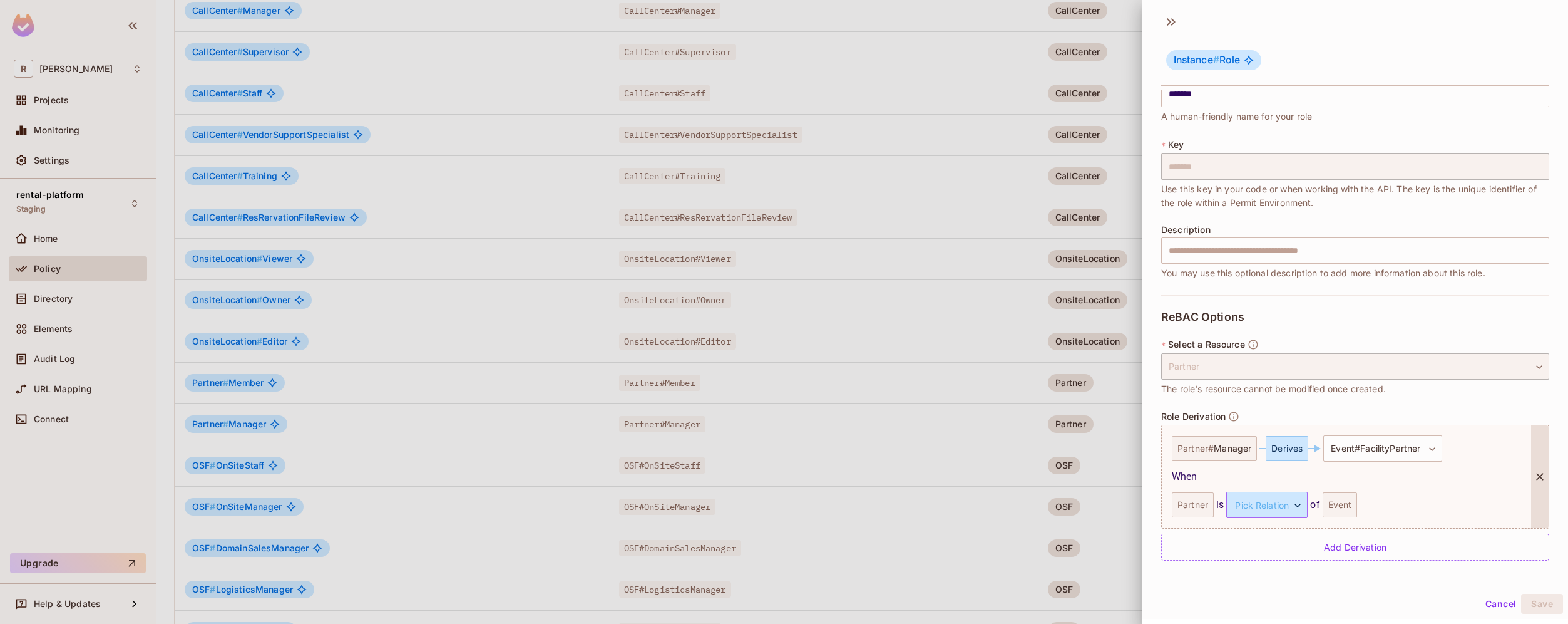
click at [1294, 502] on body "R [PERSON_NAME]-poc Projects Monitoring Settings rental-platform Staging Home P…" at bounding box center [784, 312] width 1568 height 624
click at [1285, 562] on li "venue_provider" at bounding box center [1265, 564] width 115 height 23
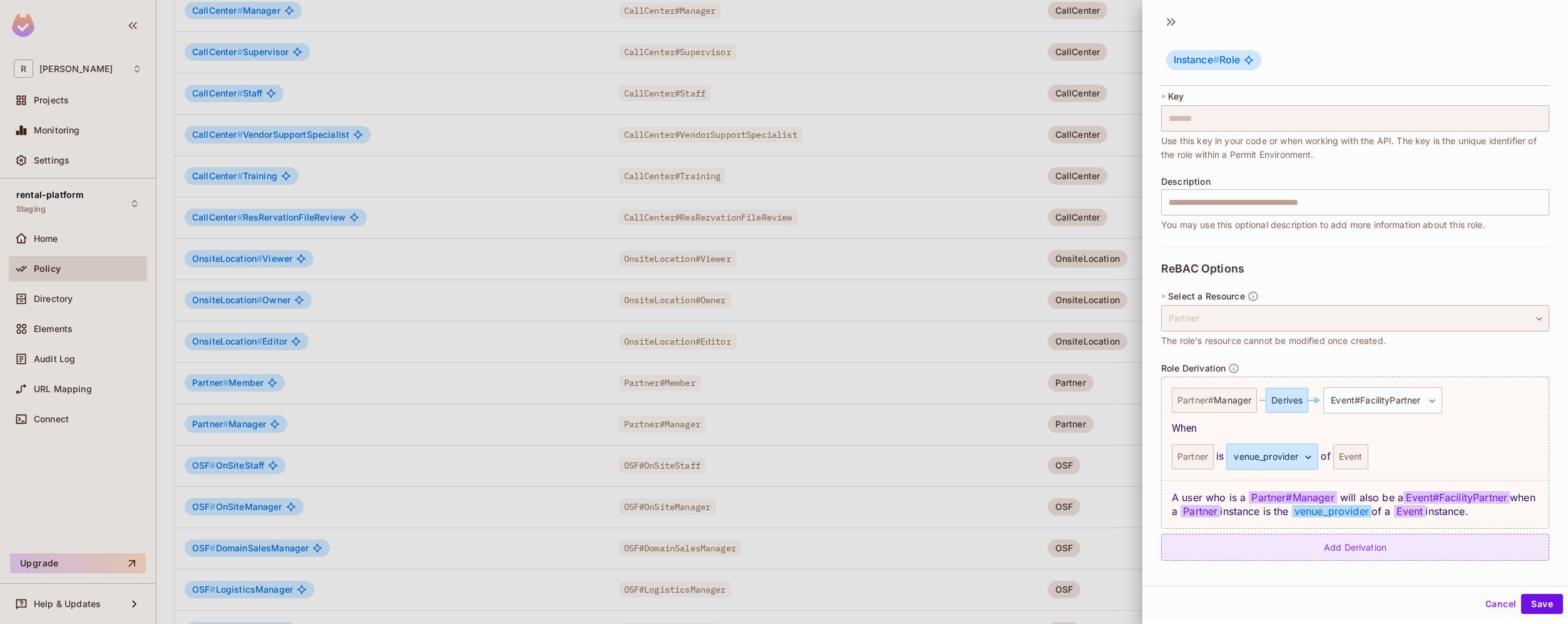
click at [1415, 551] on div "Add Derivation" at bounding box center [1355, 547] width 388 height 27
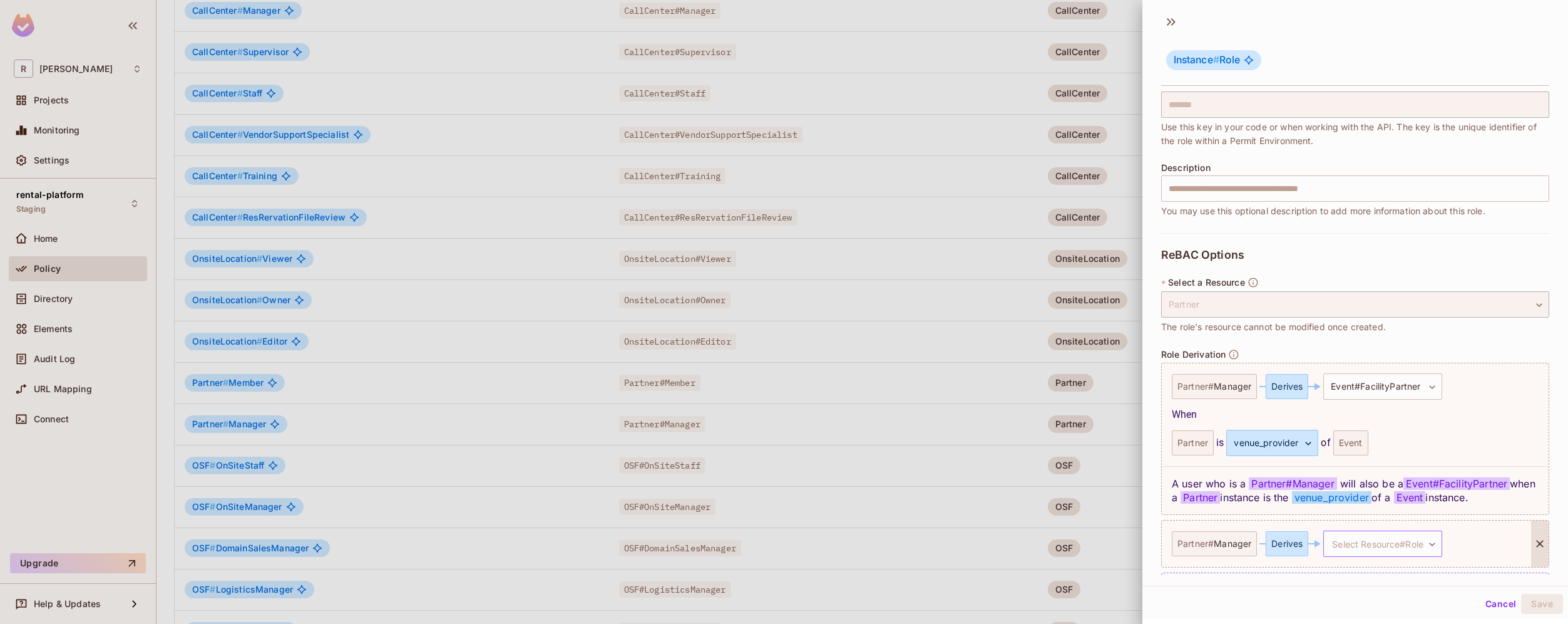
click at [1411, 539] on body "R [PERSON_NAME]-poc Projects Monitoring Settings rental-platform Staging Home P…" at bounding box center [784, 312] width 1568 height 624
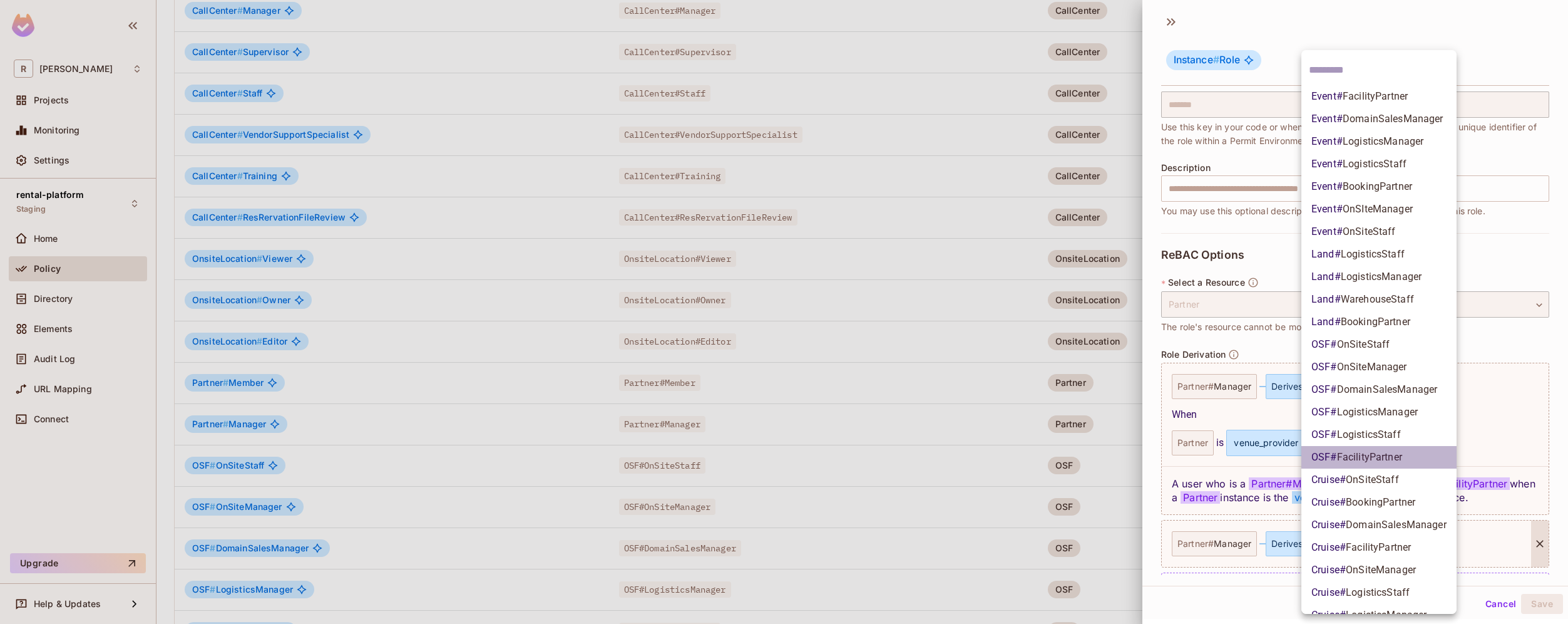
click at [1391, 453] on span "FacilityPartner" at bounding box center [1369, 457] width 65 height 12
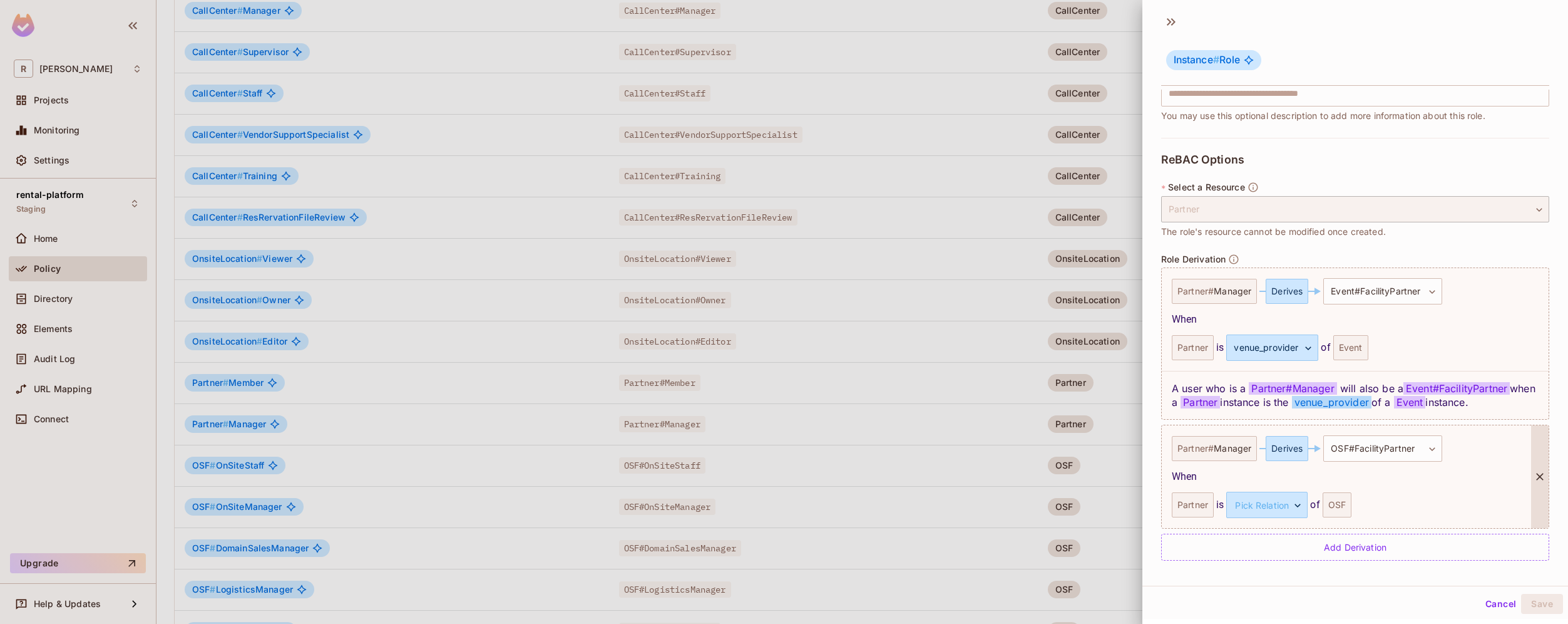
scroll to position [186, 0]
click at [1292, 503] on body "R [PERSON_NAME]-poc Projects Monitoring Settings rental-platform Staging Home P…" at bounding box center [784, 312] width 1568 height 624
click at [1275, 562] on li "venue_provider" at bounding box center [1265, 564] width 115 height 23
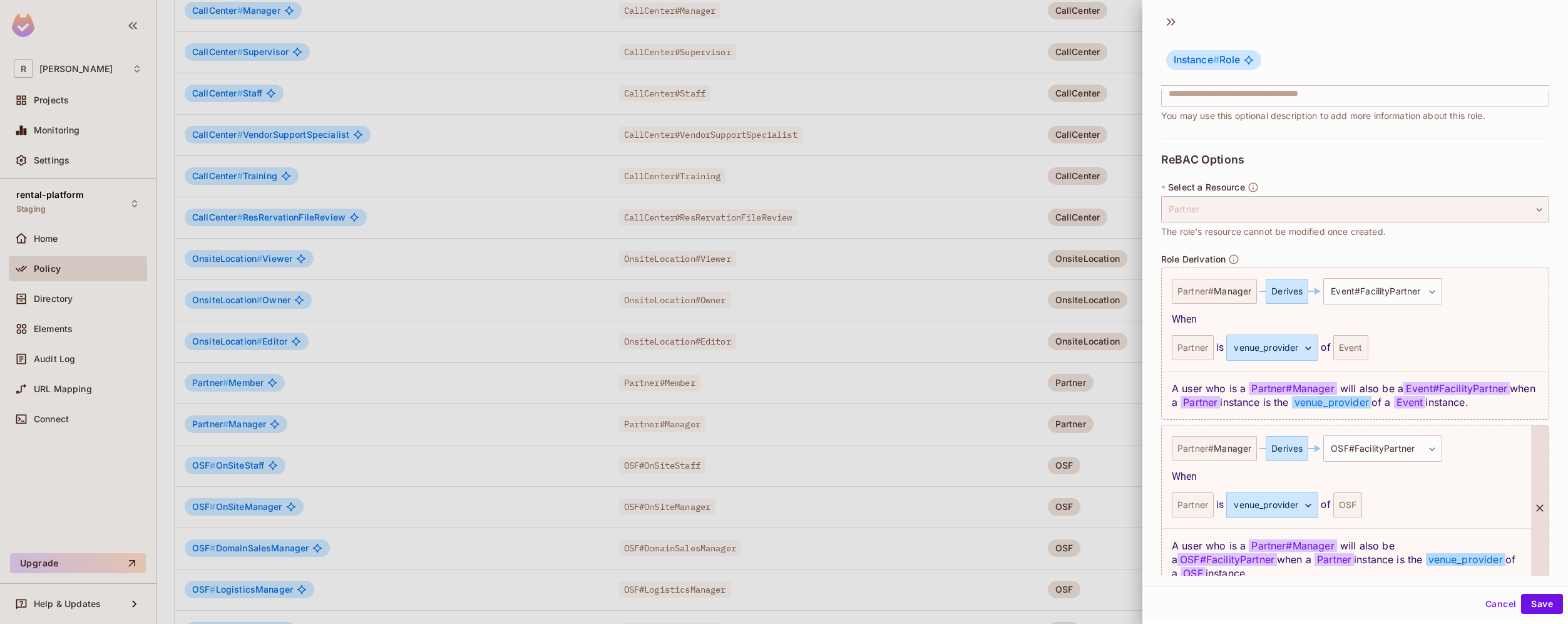
scroll to position [248, 0]
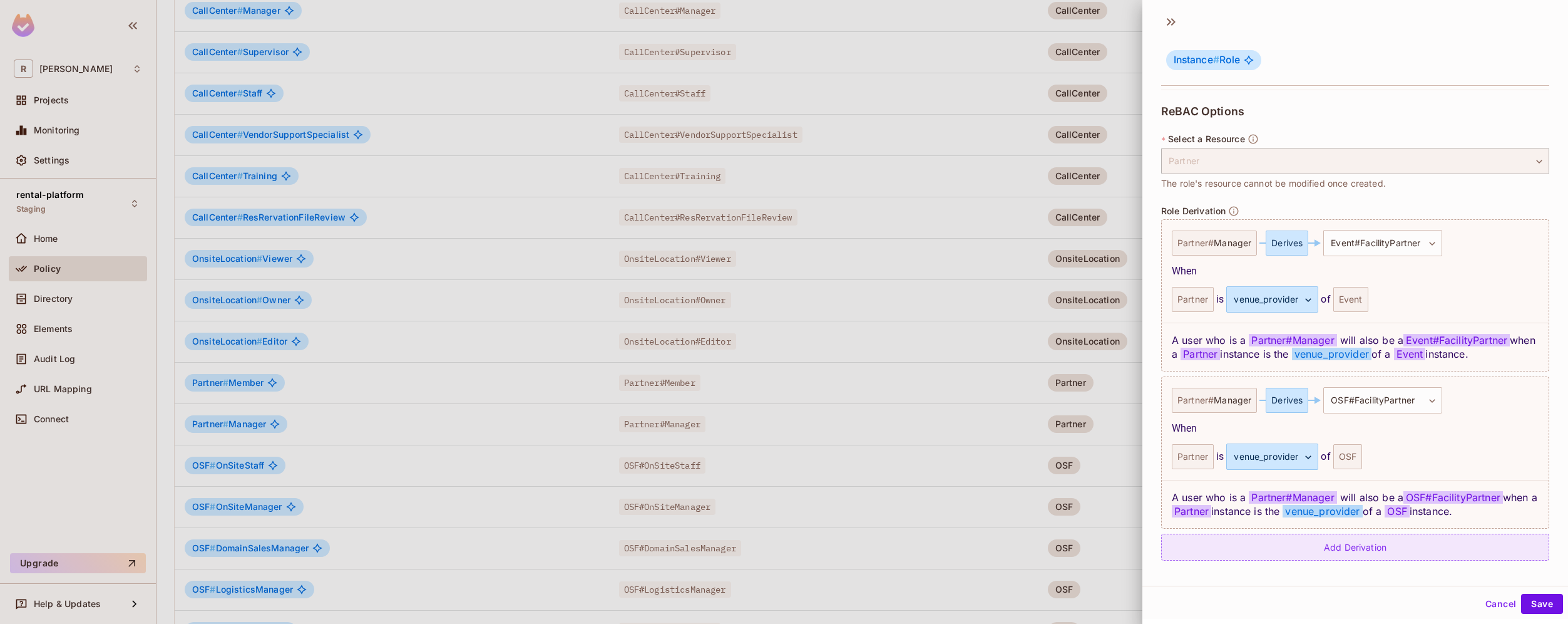
click at [1411, 554] on div "Add Derivation" at bounding box center [1355, 547] width 388 height 27
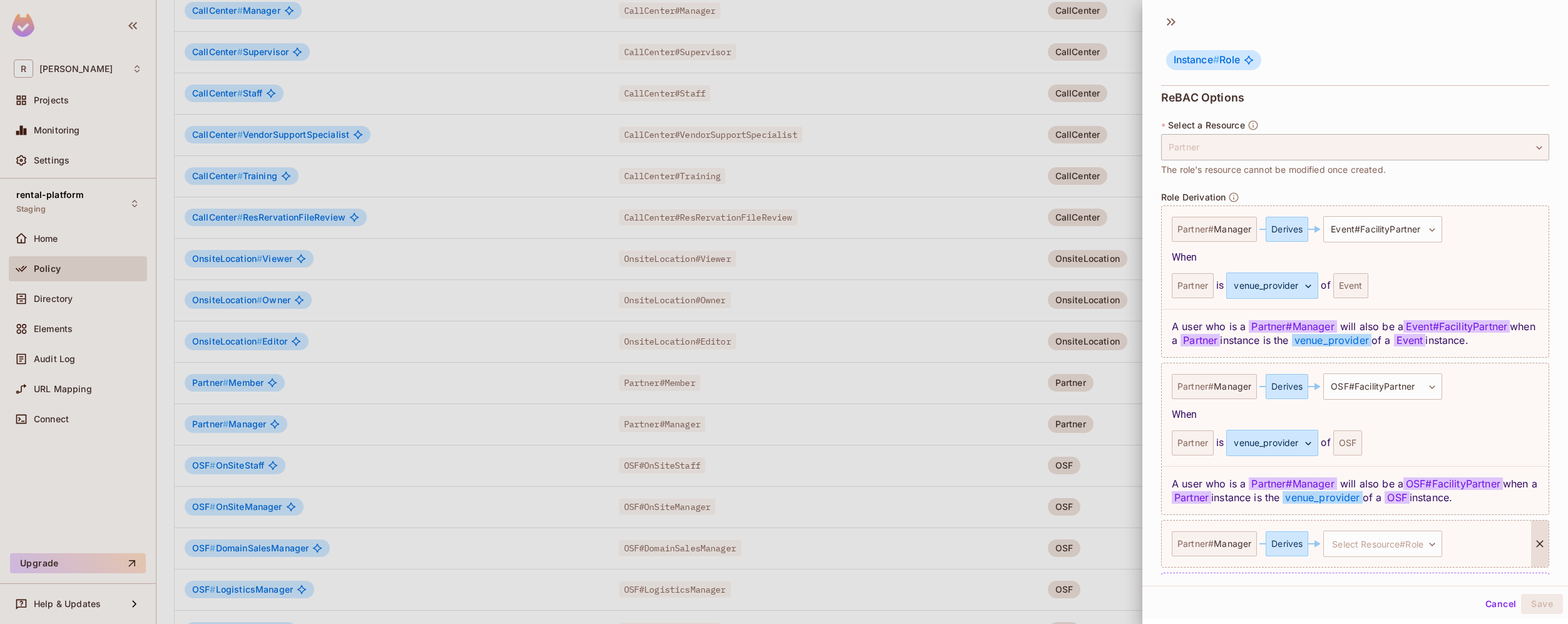
scroll to position [287, 0]
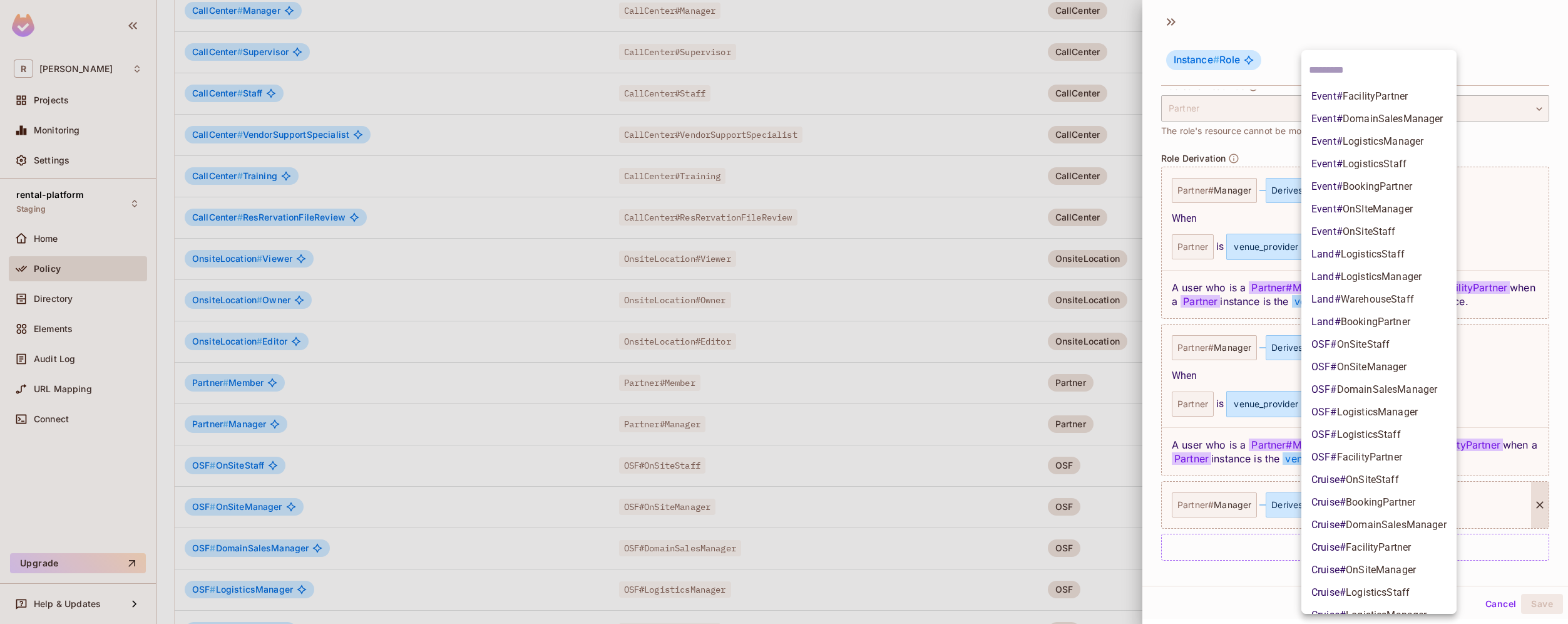
click at [1417, 509] on body "R [PERSON_NAME]-poc Projects Monitoring Settings rental-platform Staging Home P…" at bounding box center [784, 312] width 1568 height 624
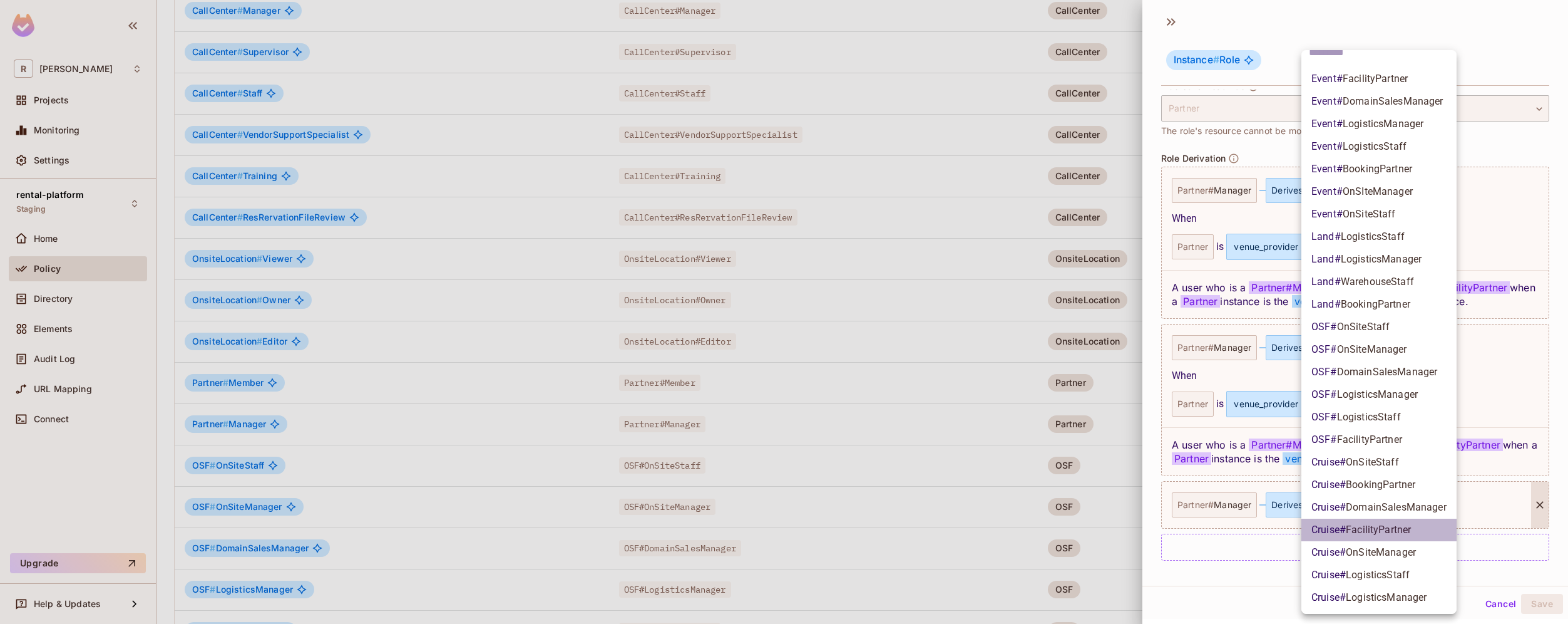
click at [1418, 531] on li "Cruise # FacilityPartner" at bounding box center [1379, 530] width 155 height 23
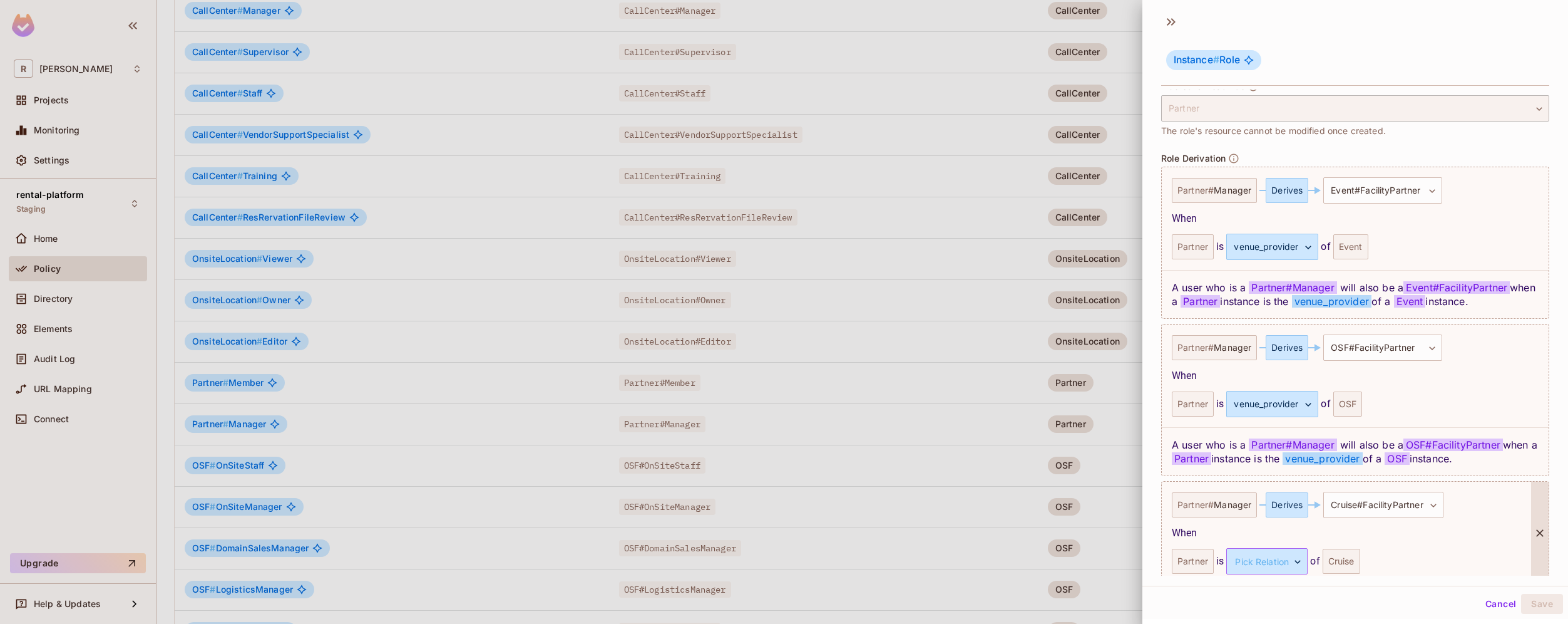
click at [1288, 558] on body "R [PERSON_NAME]-poc Projects Monitoring Settings rental-platform Staging Home P…" at bounding box center [784, 312] width 1568 height 624
click at [1294, 578] on li "venue_provider" at bounding box center [1265, 575] width 115 height 23
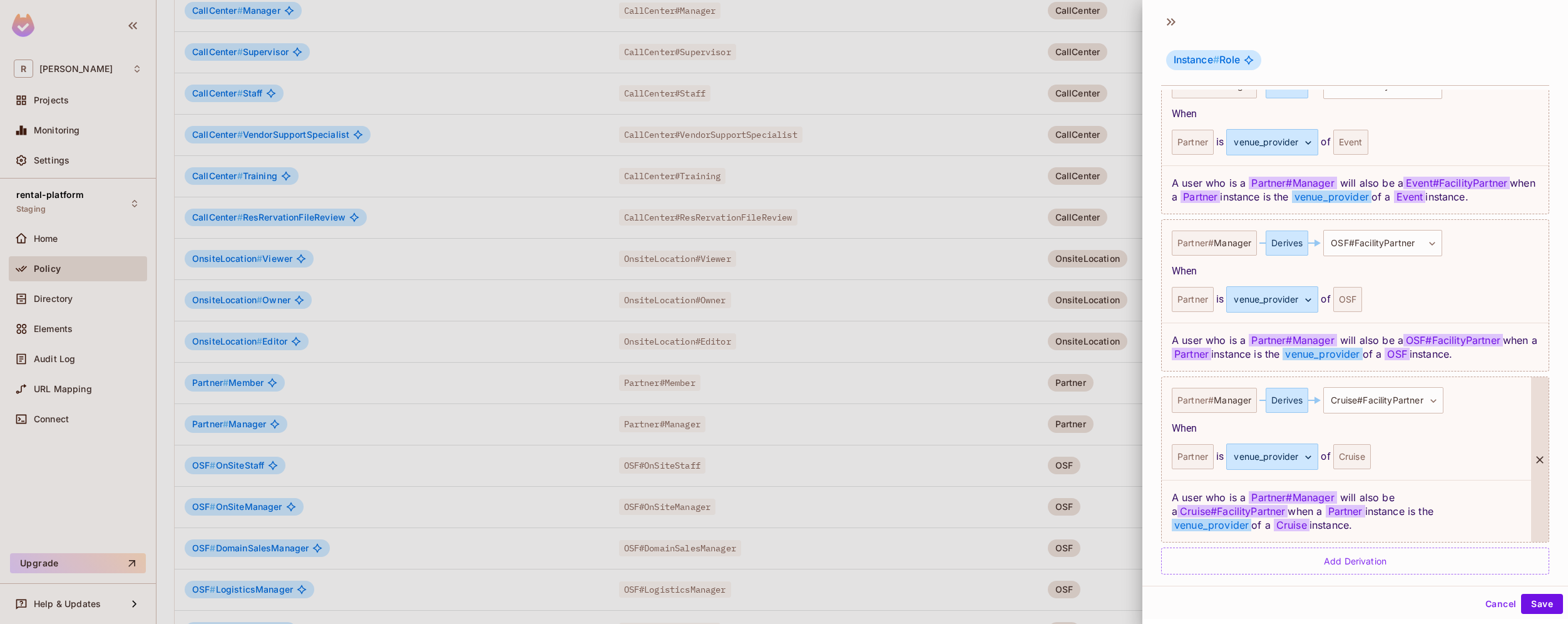
scroll to position [405, 0]
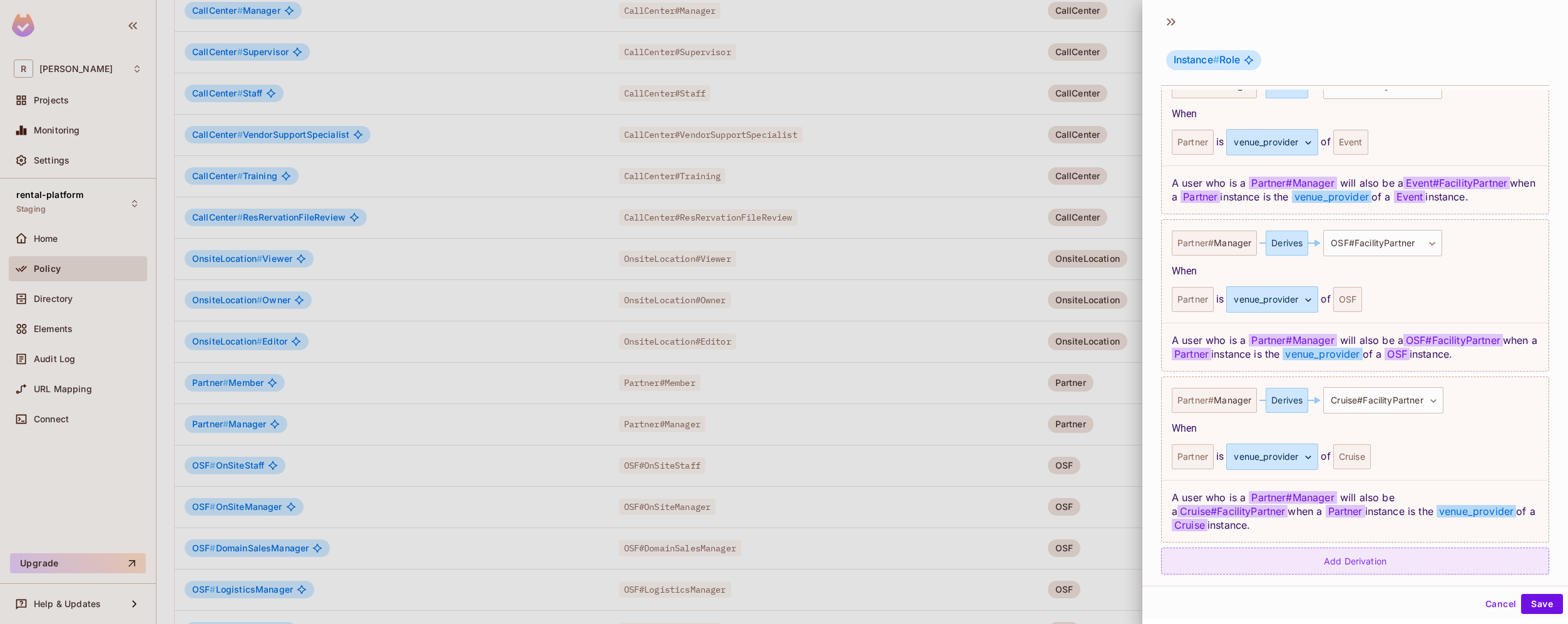
click at [1411, 551] on div "Add Derivation" at bounding box center [1355, 561] width 388 height 27
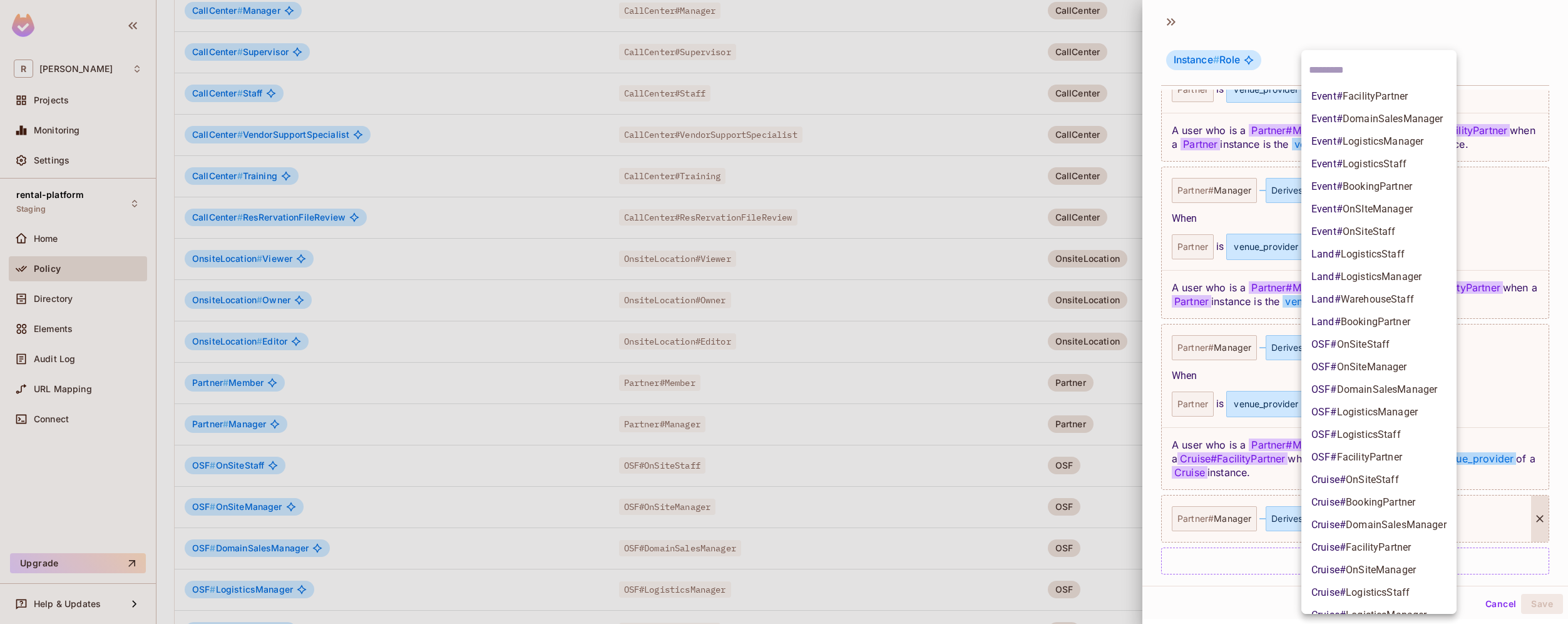
click at [1393, 511] on body "R [PERSON_NAME]-poc Projects Monitoring Settings rental-platform Staging Home P…" at bounding box center [784, 312] width 1568 height 624
click at [1413, 185] on li "Event # BookingPartner" at bounding box center [1379, 187] width 155 height 23
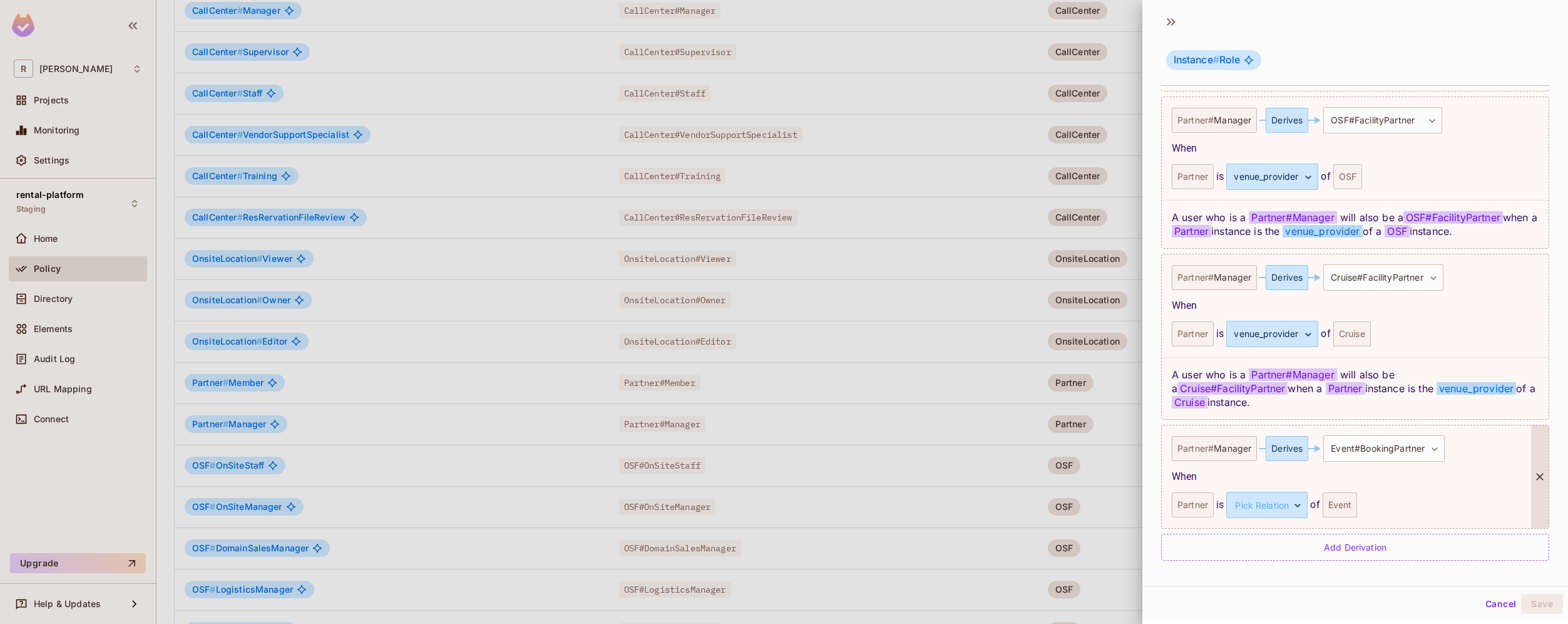
scroll to position [500, 0]
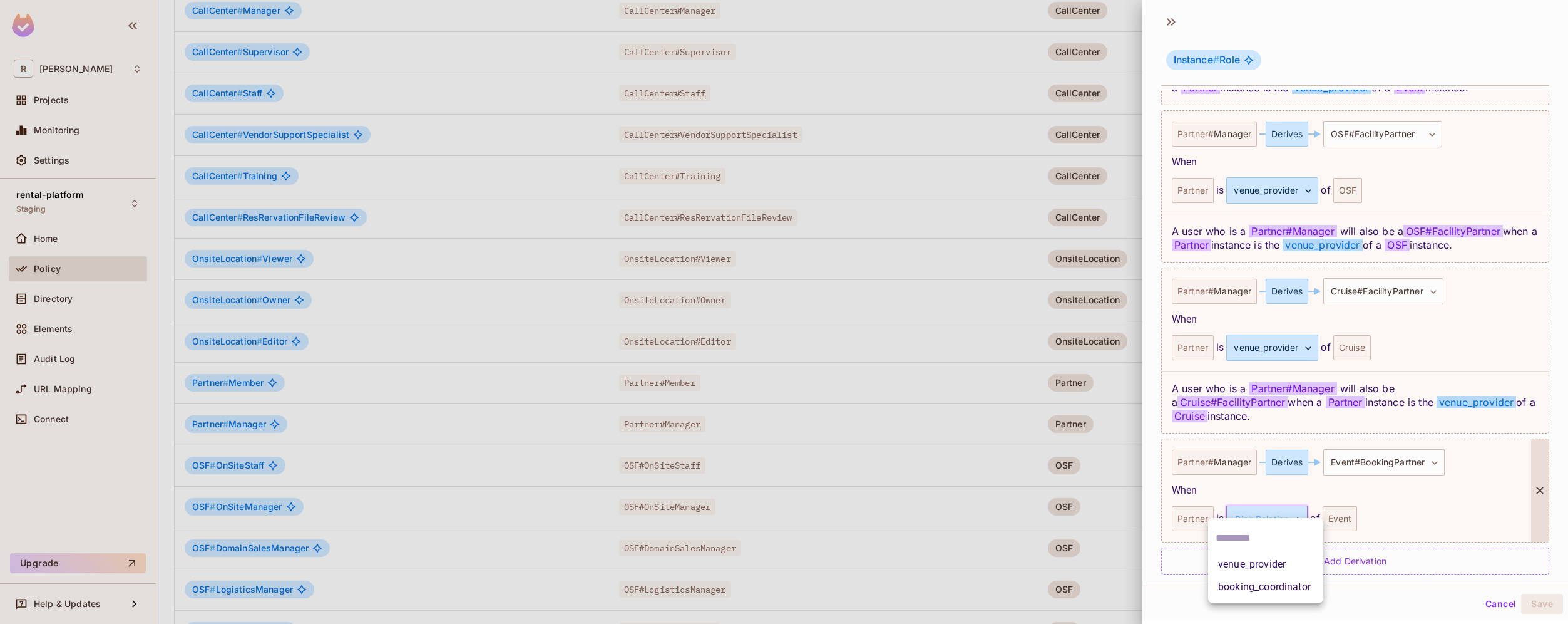
click at [1288, 506] on body "R [PERSON_NAME]-poc Projects Monitoring Settings rental-platform Staging Home P…" at bounding box center [784, 312] width 1568 height 624
click at [1274, 585] on li "booking_coordinator" at bounding box center [1265, 587] width 115 height 23
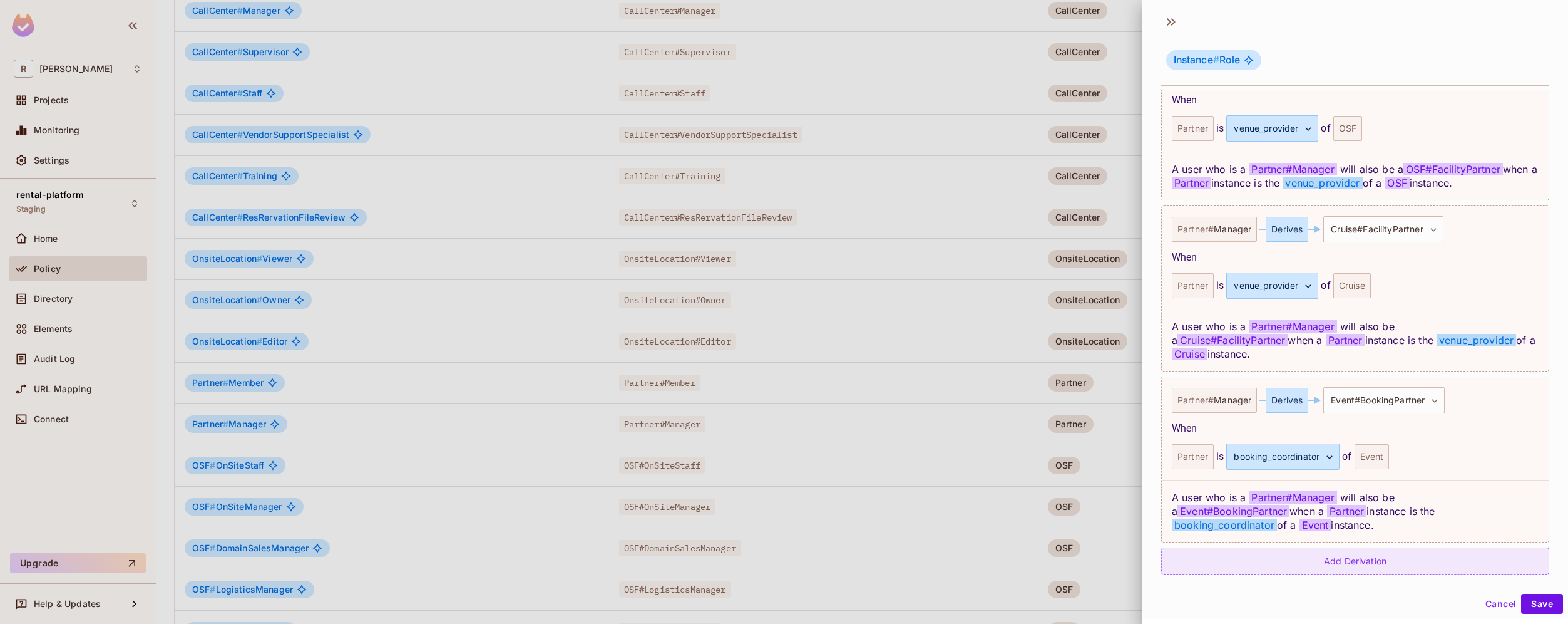
click at [1373, 548] on div "Add Derivation" at bounding box center [1355, 561] width 388 height 27
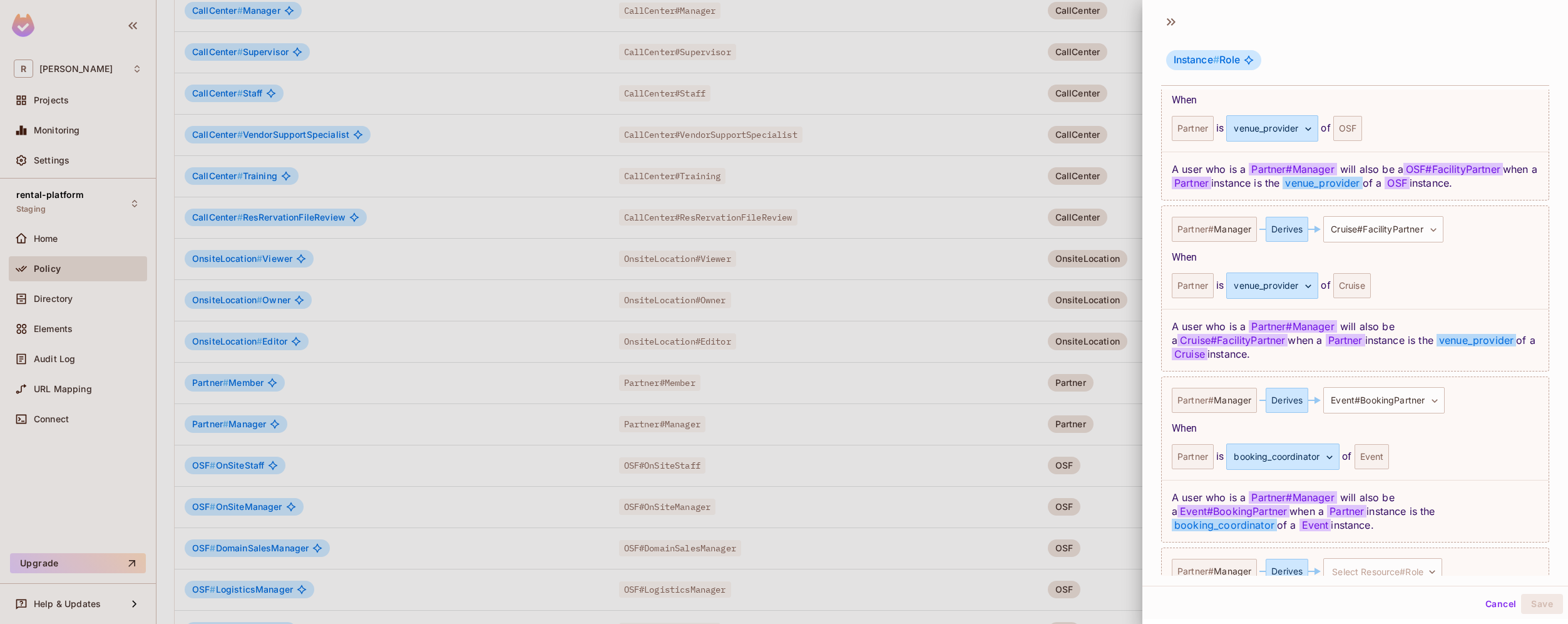
scroll to position [615, 0]
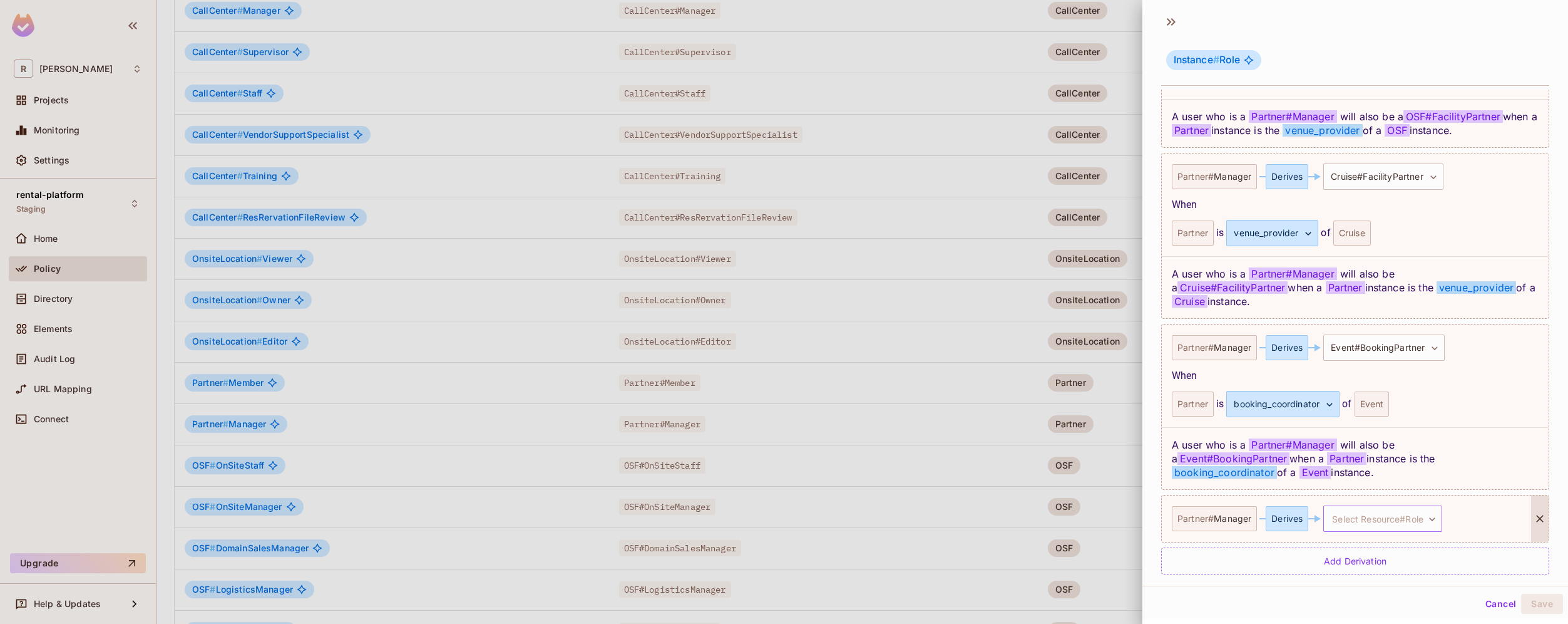
click at [1401, 500] on body "R [PERSON_NAME]-poc Projects Monitoring Settings rental-platform Staging Home P…" at bounding box center [784, 312] width 1568 height 624
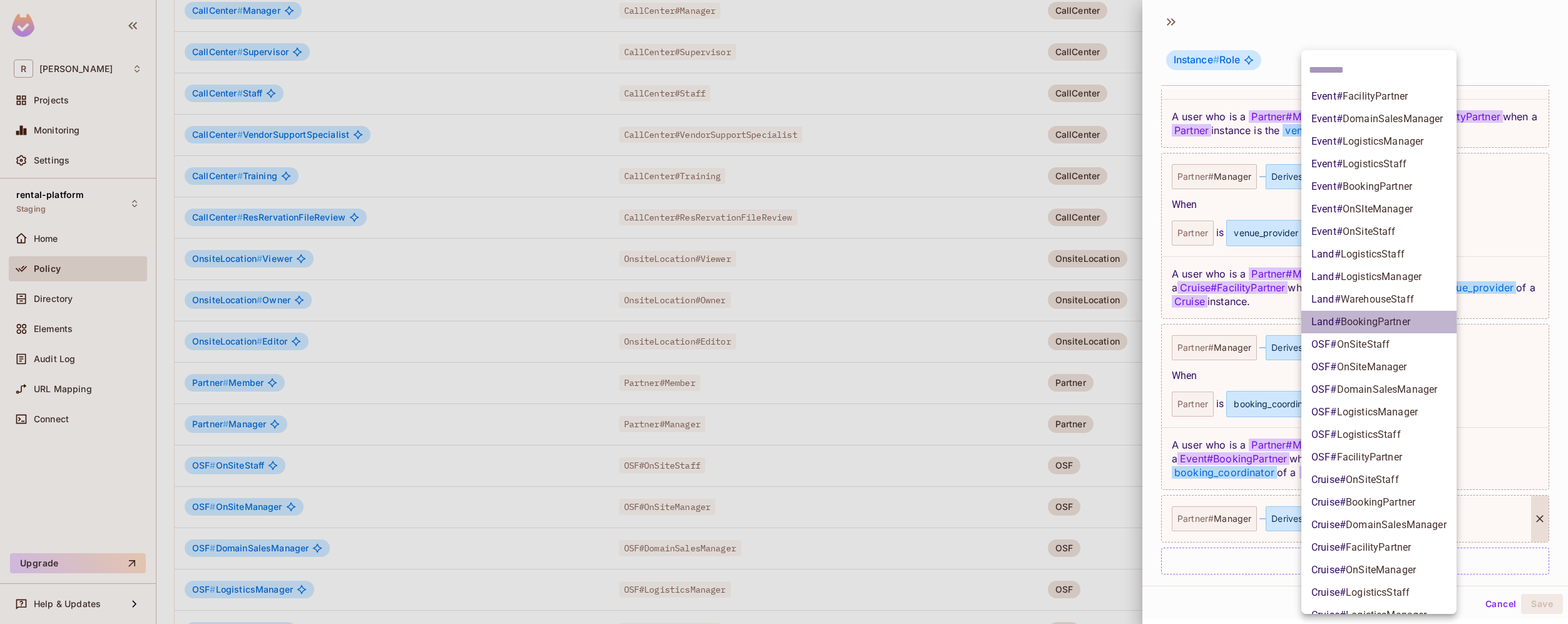
click at [1383, 319] on span "BookingPartner" at bounding box center [1375, 322] width 70 height 12
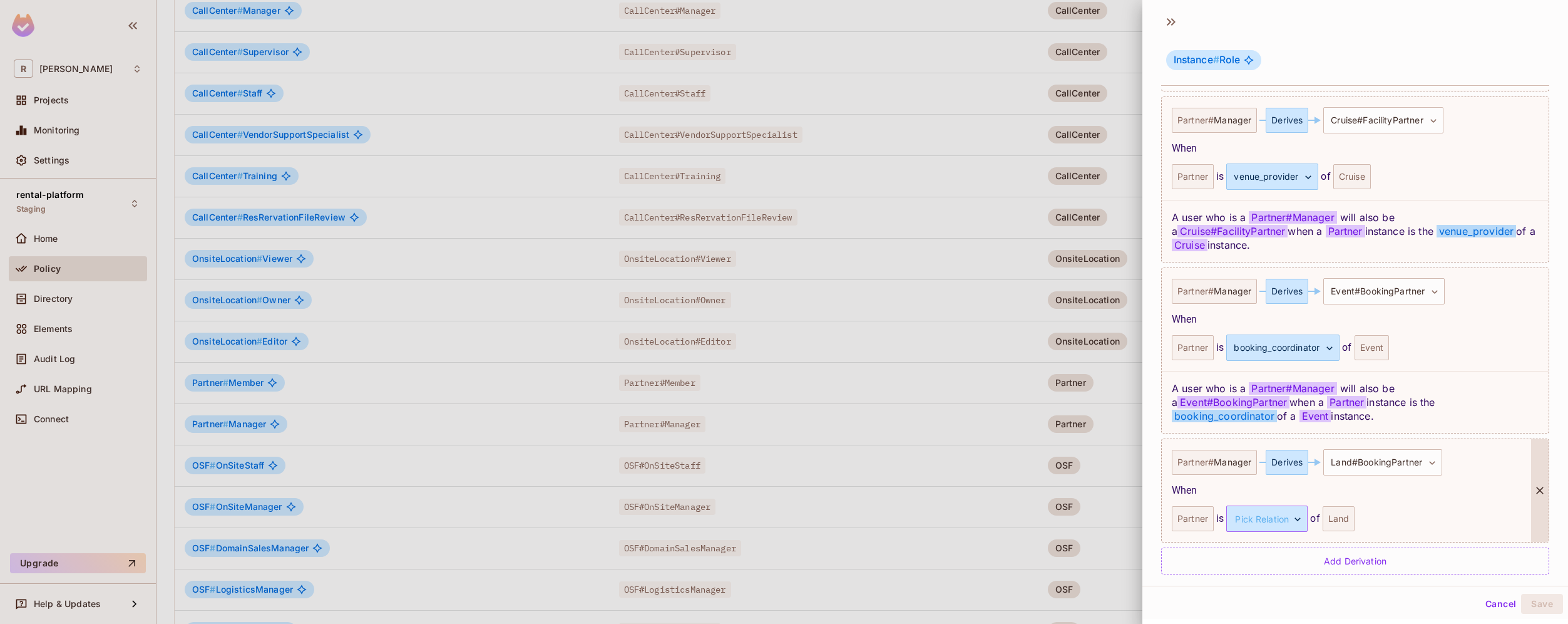
click at [1298, 507] on body "R [PERSON_NAME]-poc Projects Monitoring Settings rental-platform Staging Home P…" at bounding box center [784, 312] width 1568 height 624
click at [1281, 564] on li "booking_coordinator" at bounding box center [1265, 564] width 115 height 23
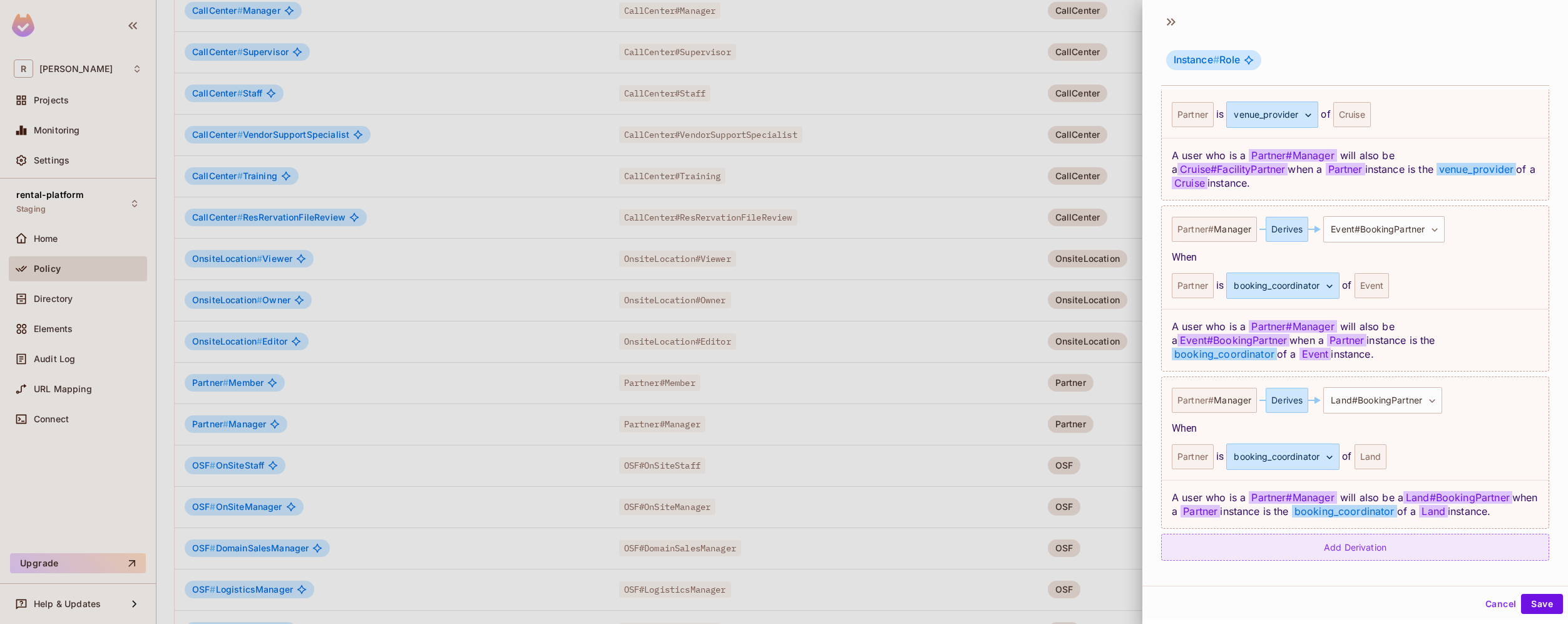
click at [1350, 550] on div "Add Derivation" at bounding box center [1355, 547] width 388 height 27
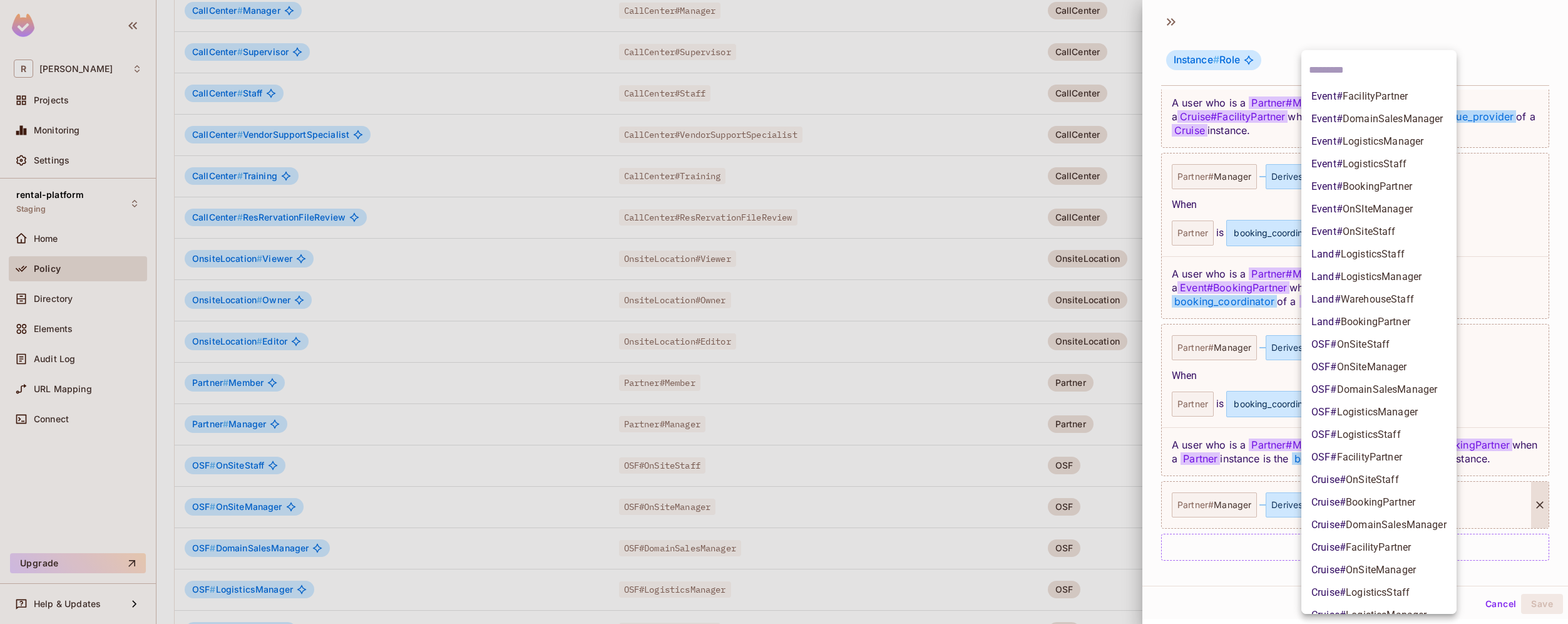
click at [1423, 505] on body "R [PERSON_NAME]-poc Projects Monitoring Settings rental-platform Staging Home P…" at bounding box center [784, 312] width 1568 height 624
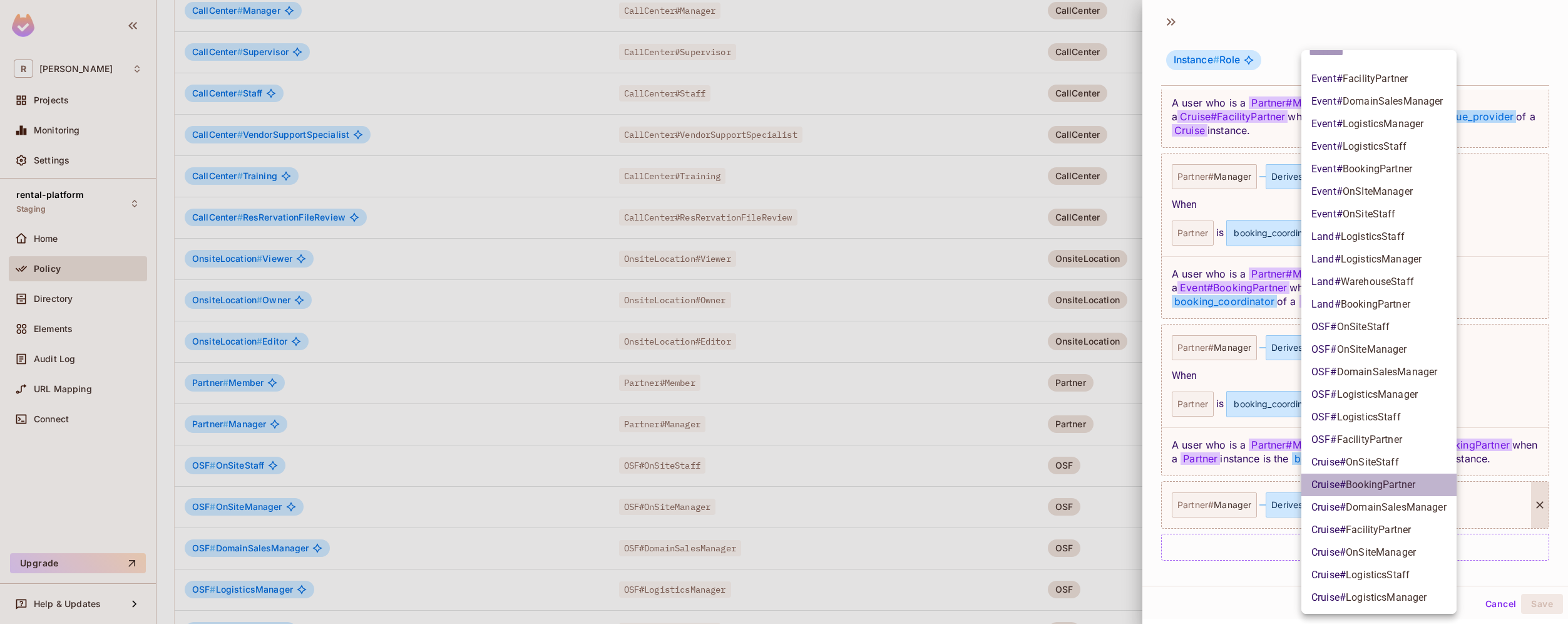
click at [1401, 482] on span "BookingPartner" at bounding box center [1381, 484] width 70 height 12
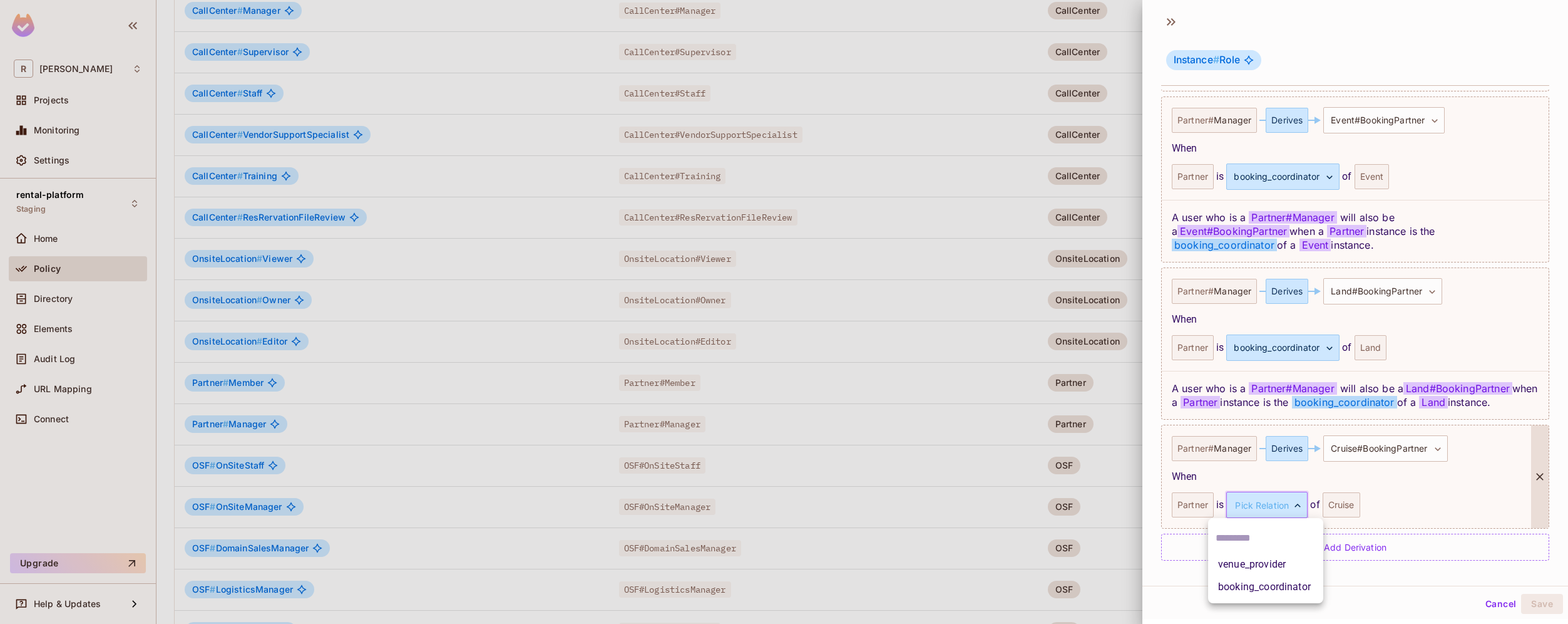
click at [1288, 506] on body "R [PERSON_NAME]-poc Projects Monitoring Settings rental-platform Staging Home P…" at bounding box center [784, 312] width 1568 height 624
click at [1284, 582] on li "booking_coordinator" at bounding box center [1265, 587] width 115 height 23
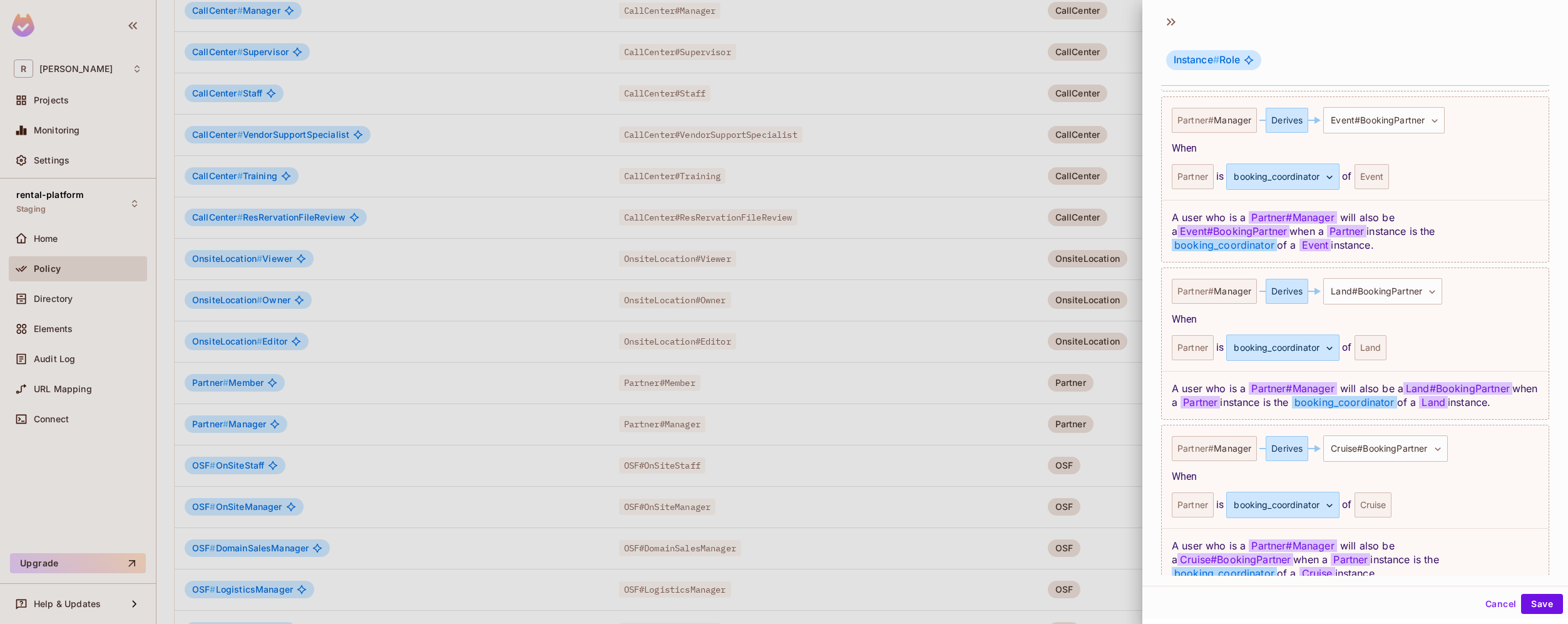
scroll to position [904, 0]
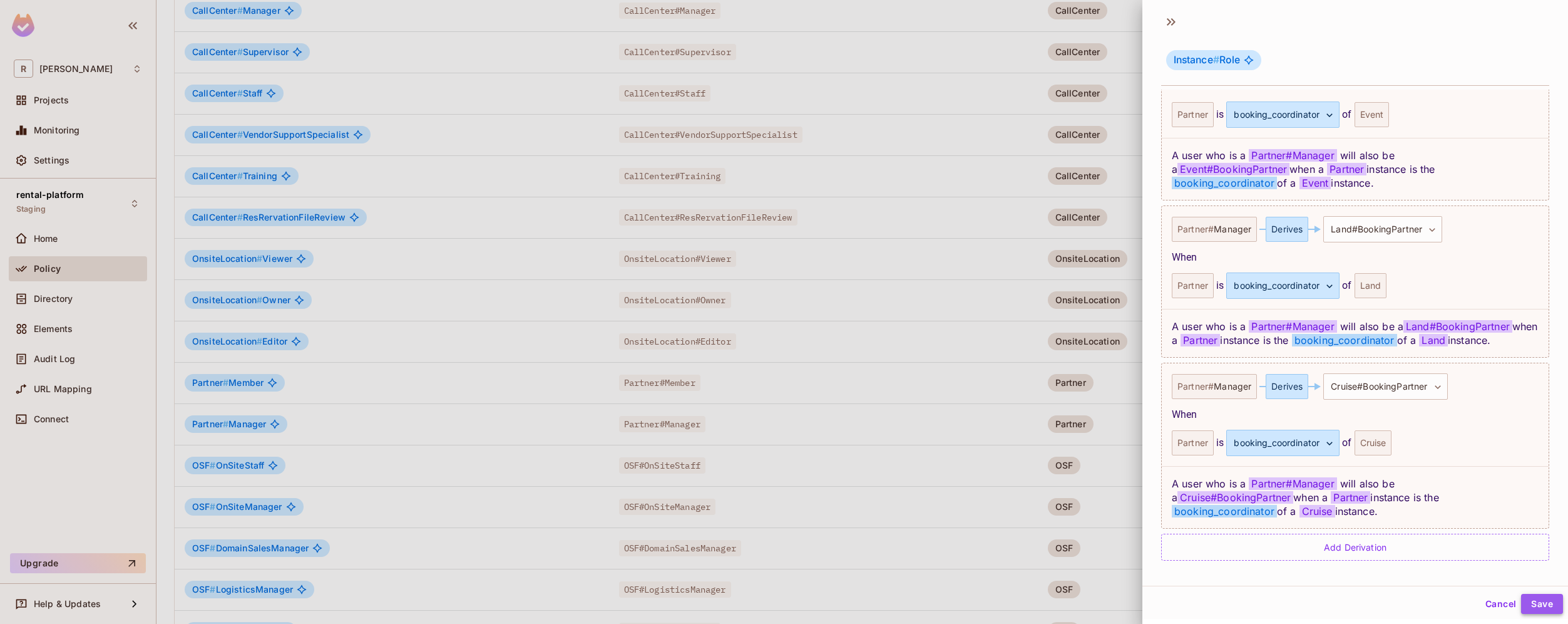
click at [1537, 602] on button "Save" at bounding box center [1541, 604] width 42 height 20
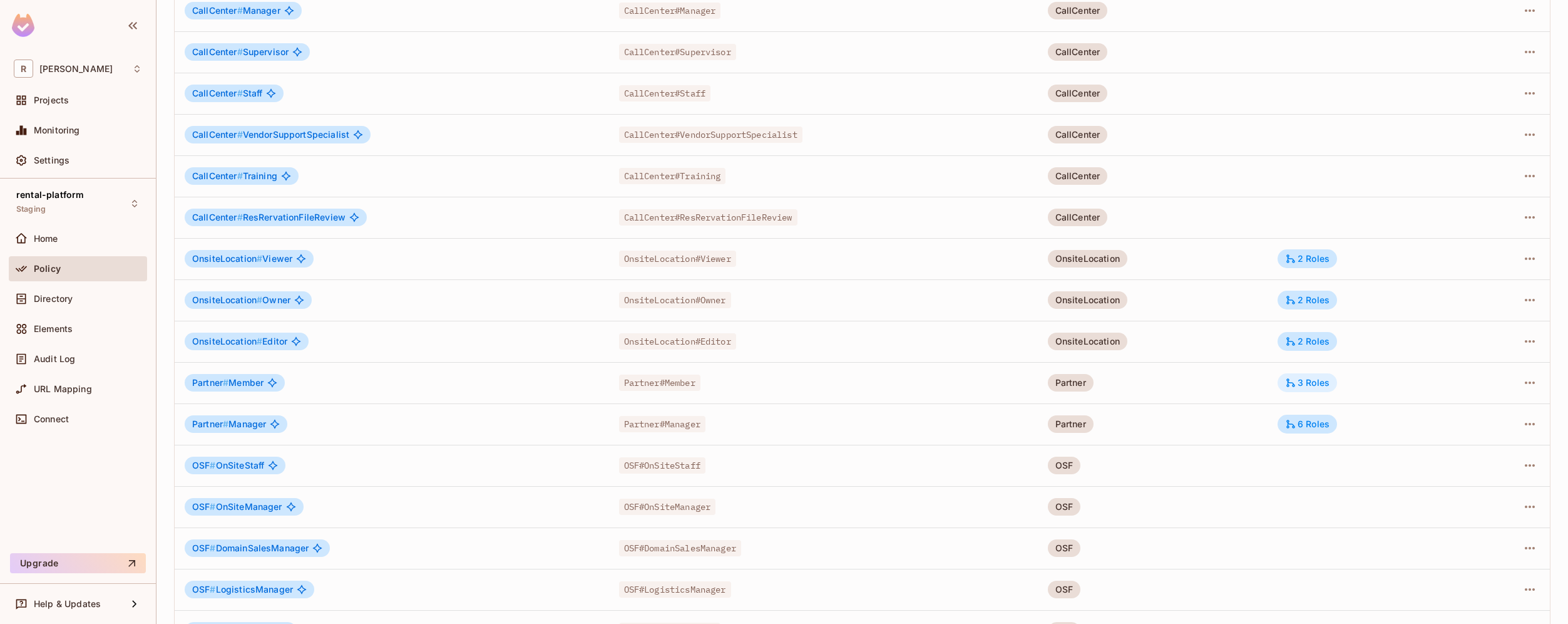
click at [1323, 387] on div "3 Roles" at bounding box center [1307, 382] width 44 height 11
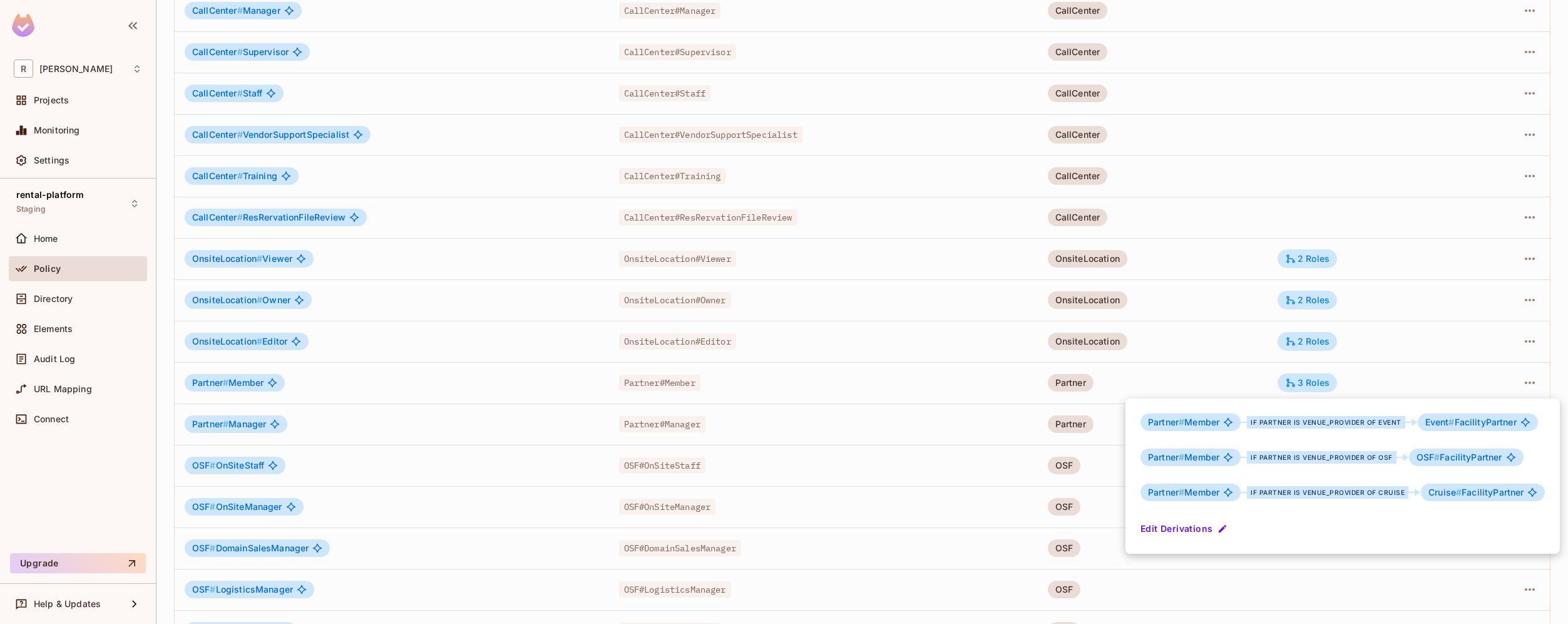
click at [1235, 253] on div at bounding box center [784, 312] width 1568 height 624
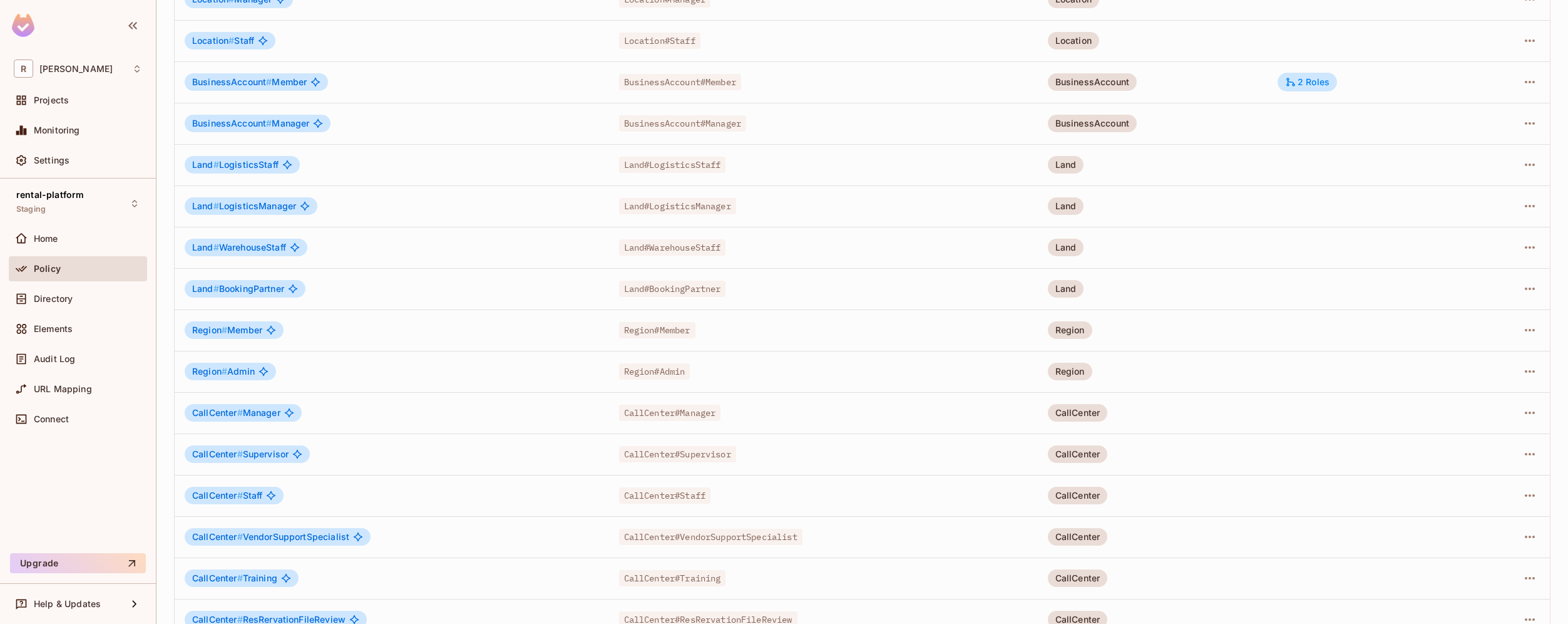
scroll to position [285, 0]
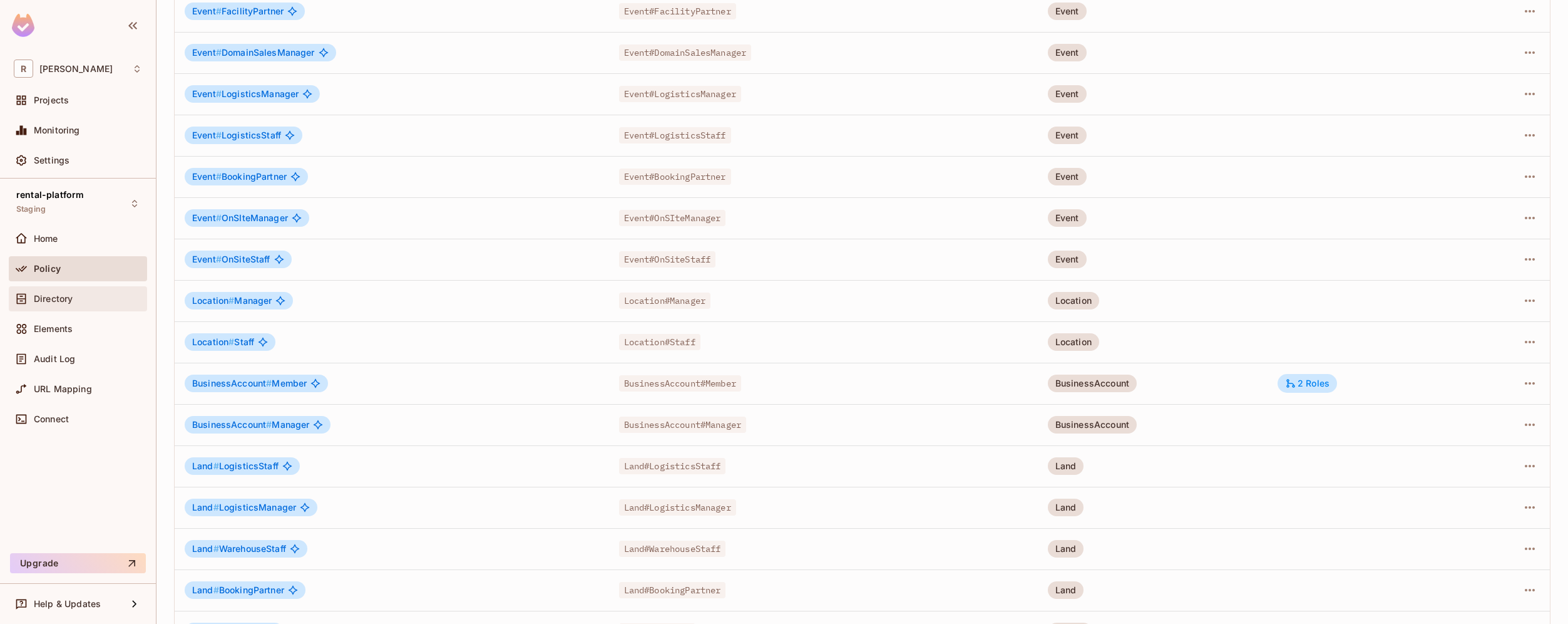
click at [56, 305] on div "Directory" at bounding box center [78, 298] width 128 height 15
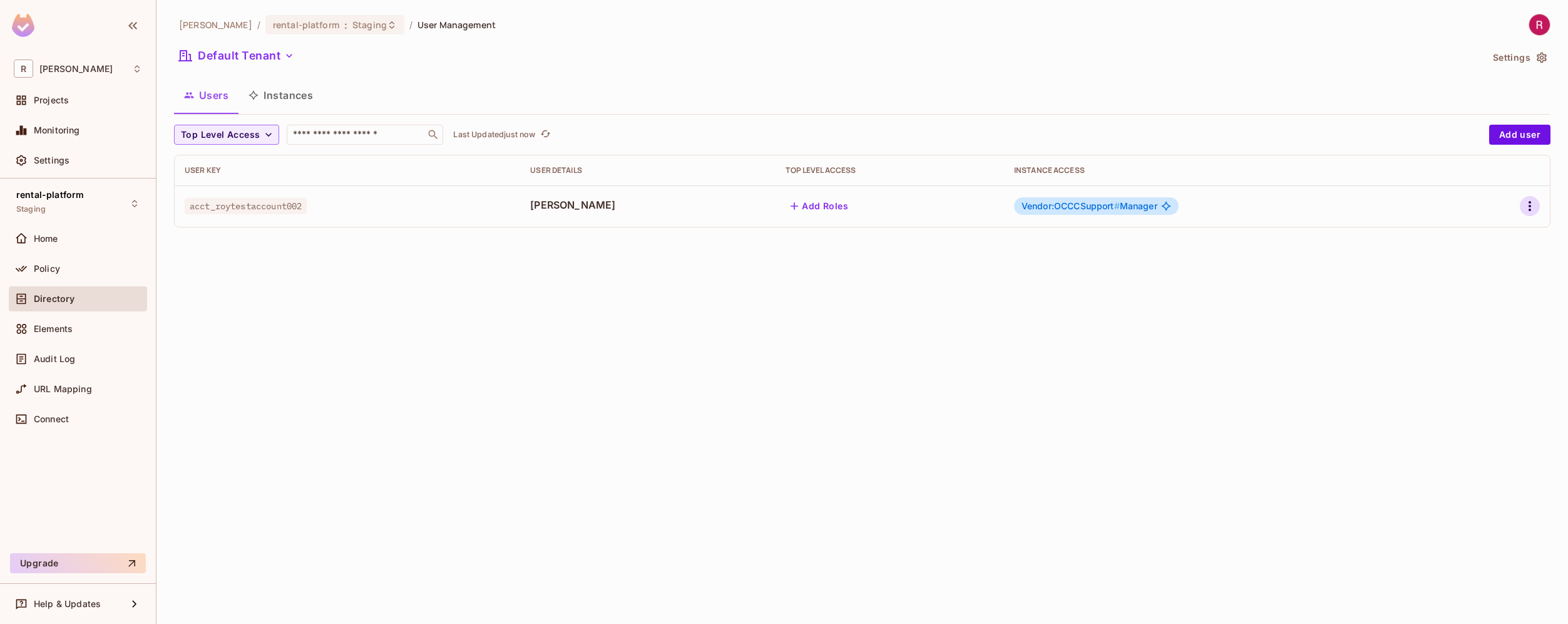
click at [1529, 213] on icon "button" at bounding box center [1529, 206] width 15 height 15
click at [1477, 232] on li "Edit" at bounding box center [1476, 235] width 111 height 27
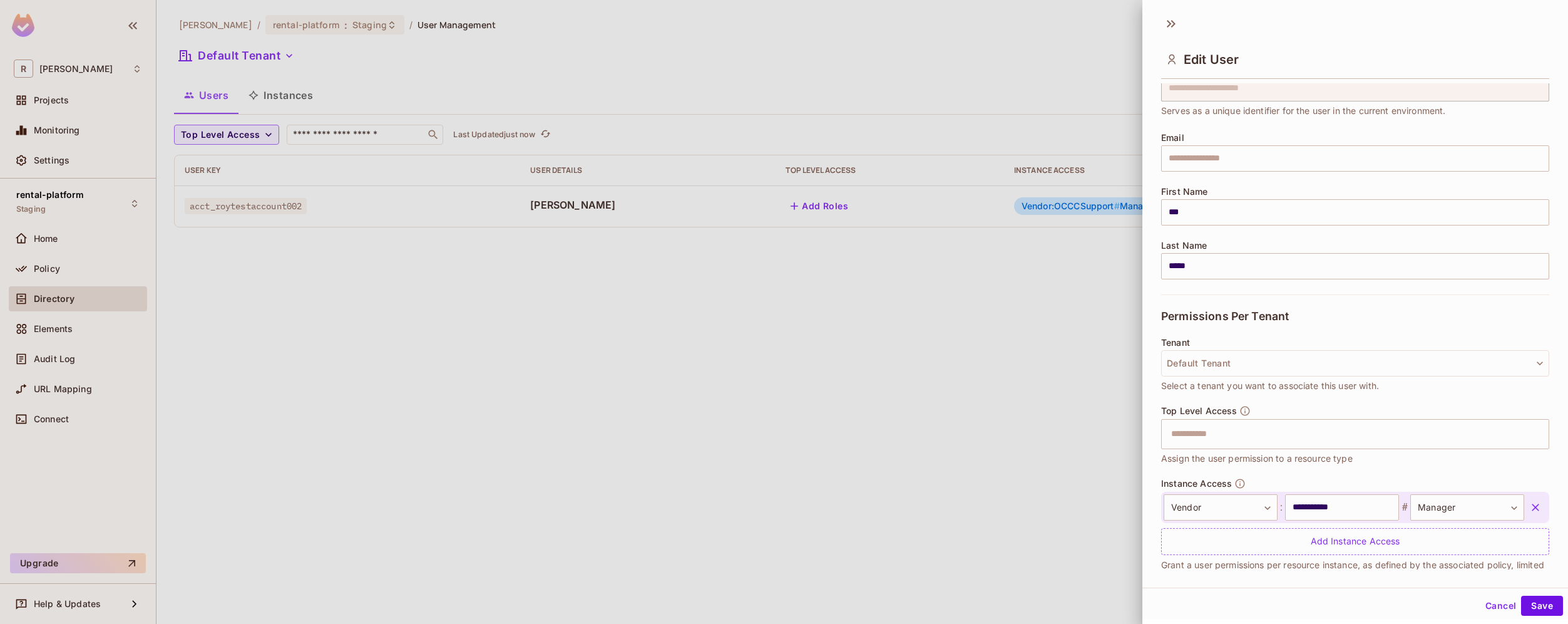
scroll to position [79, 0]
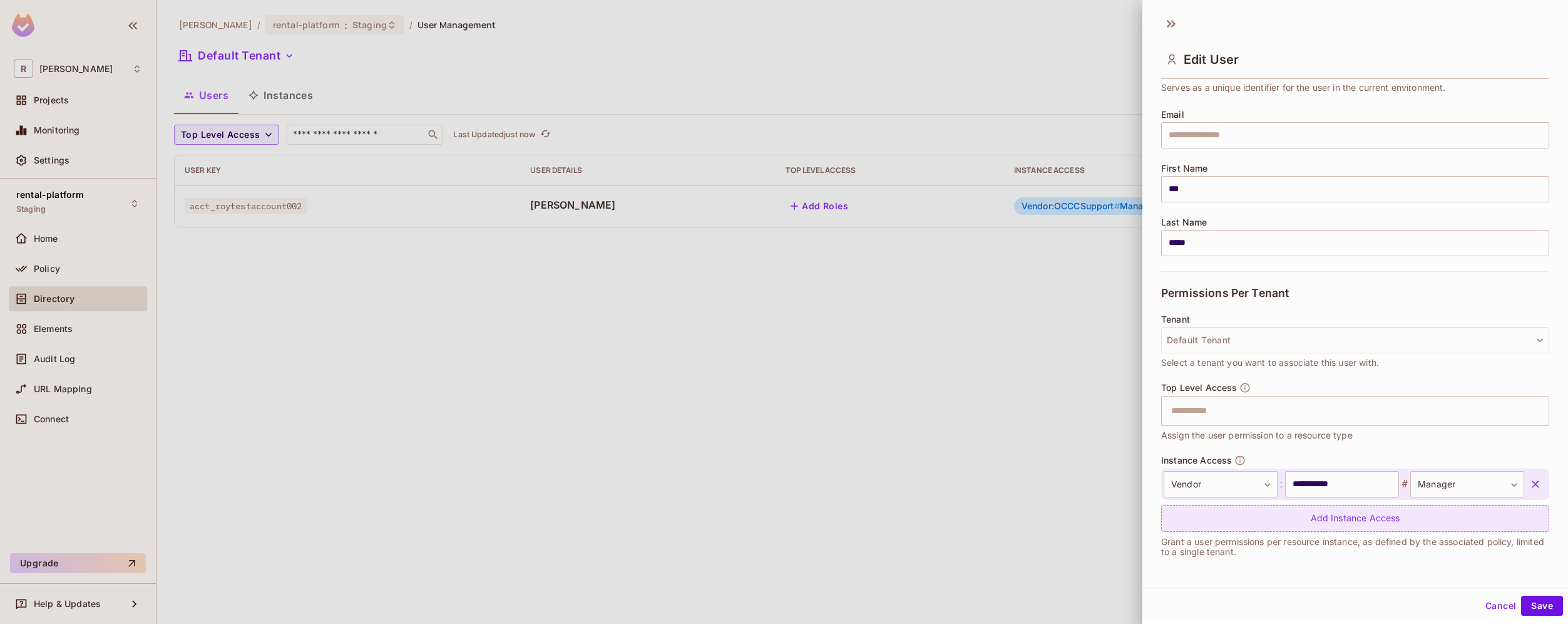
click at [1253, 520] on div "Add Instance Access" at bounding box center [1355, 518] width 388 height 27
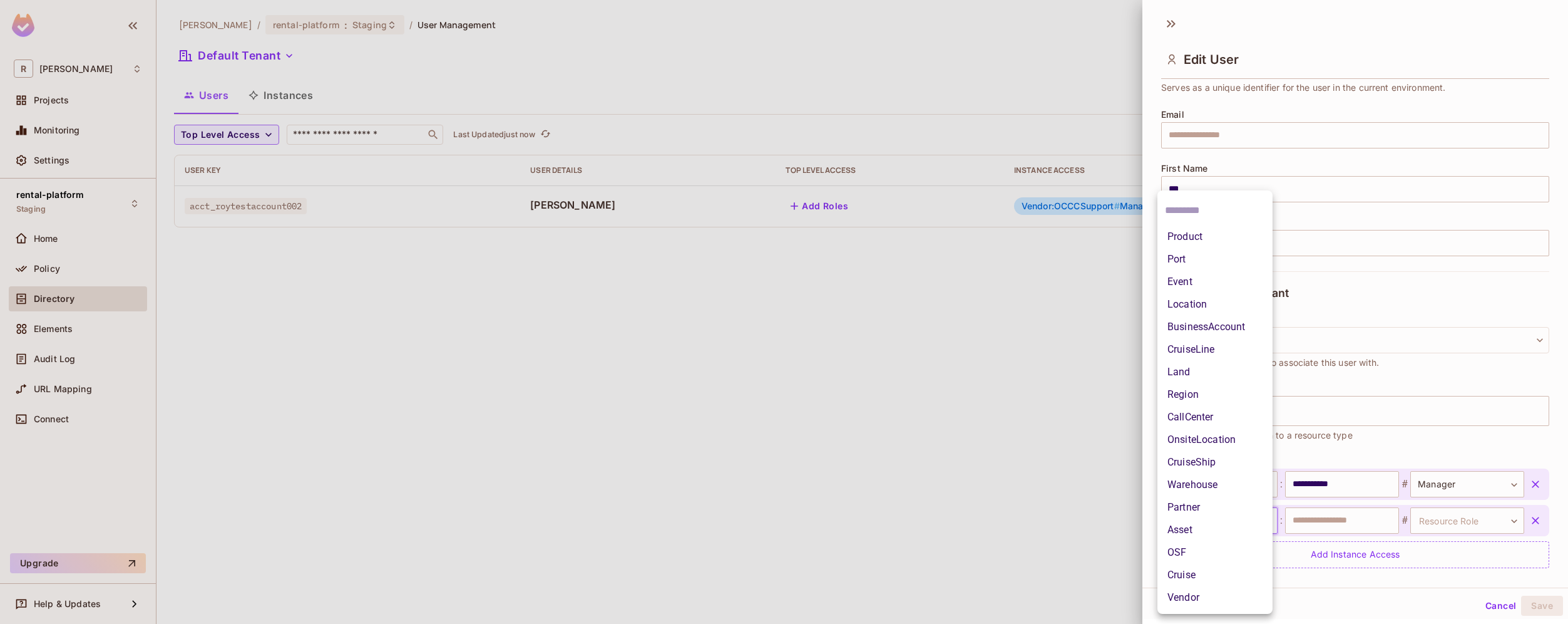
click at [1251, 520] on body "**********" at bounding box center [784, 312] width 1568 height 624
click at [1211, 503] on li "Partner" at bounding box center [1215, 508] width 115 height 23
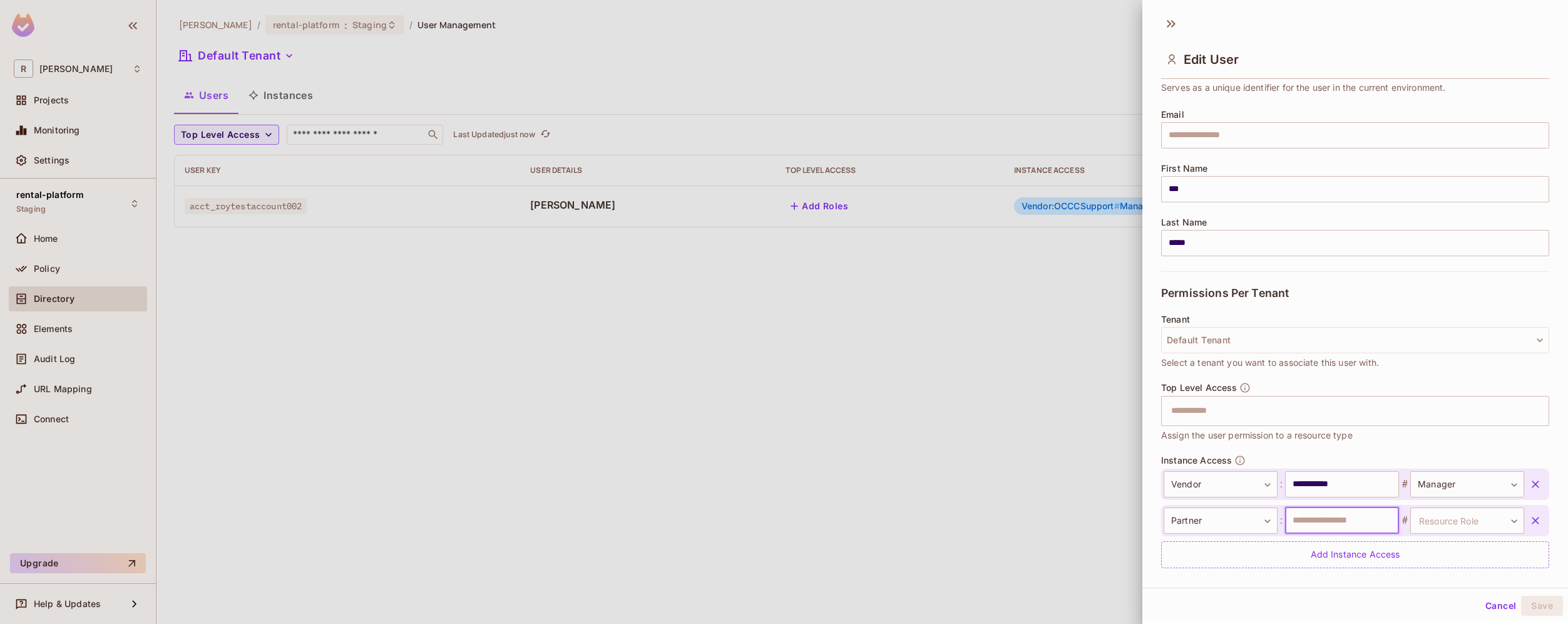
click at [1348, 519] on input "text" at bounding box center [1342, 520] width 114 height 27
click at [1073, 508] on div at bounding box center [784, 312] width 1568 height 624
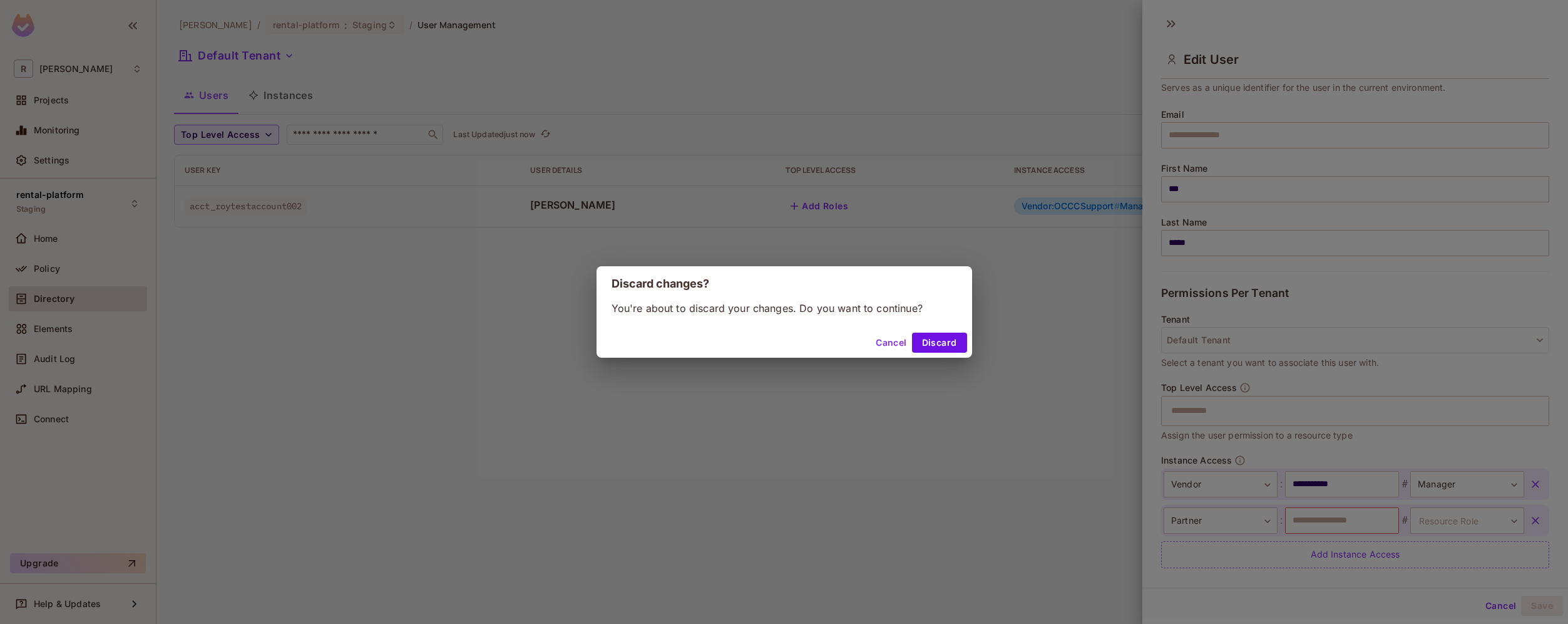
click at [949, 353] on div "Cancel Discard" at bounding box center [784, 342] width 376 height 30
click at [938, 345] on button "Discard" at bounding box center [939, 343] width 55 height 20
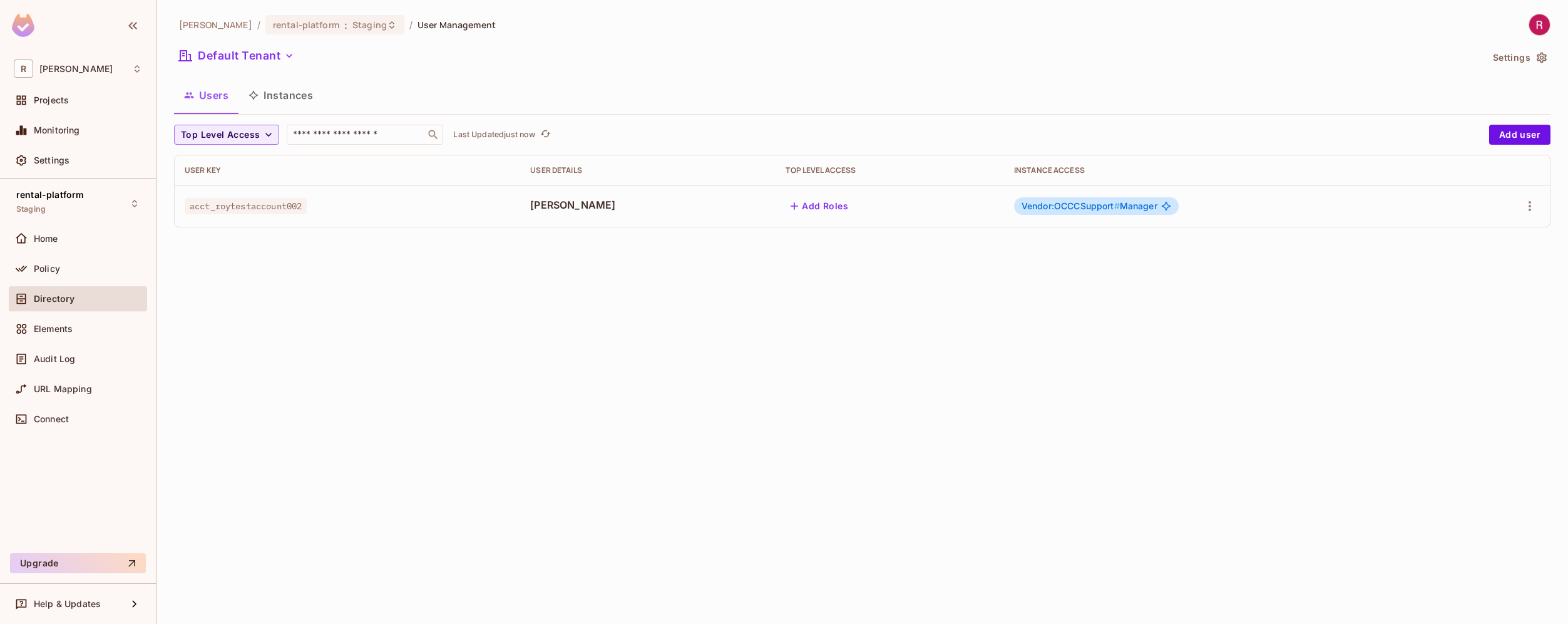
click at [290, 102] on button "Instances" at bounding box center [280, 95] width 84 height 31
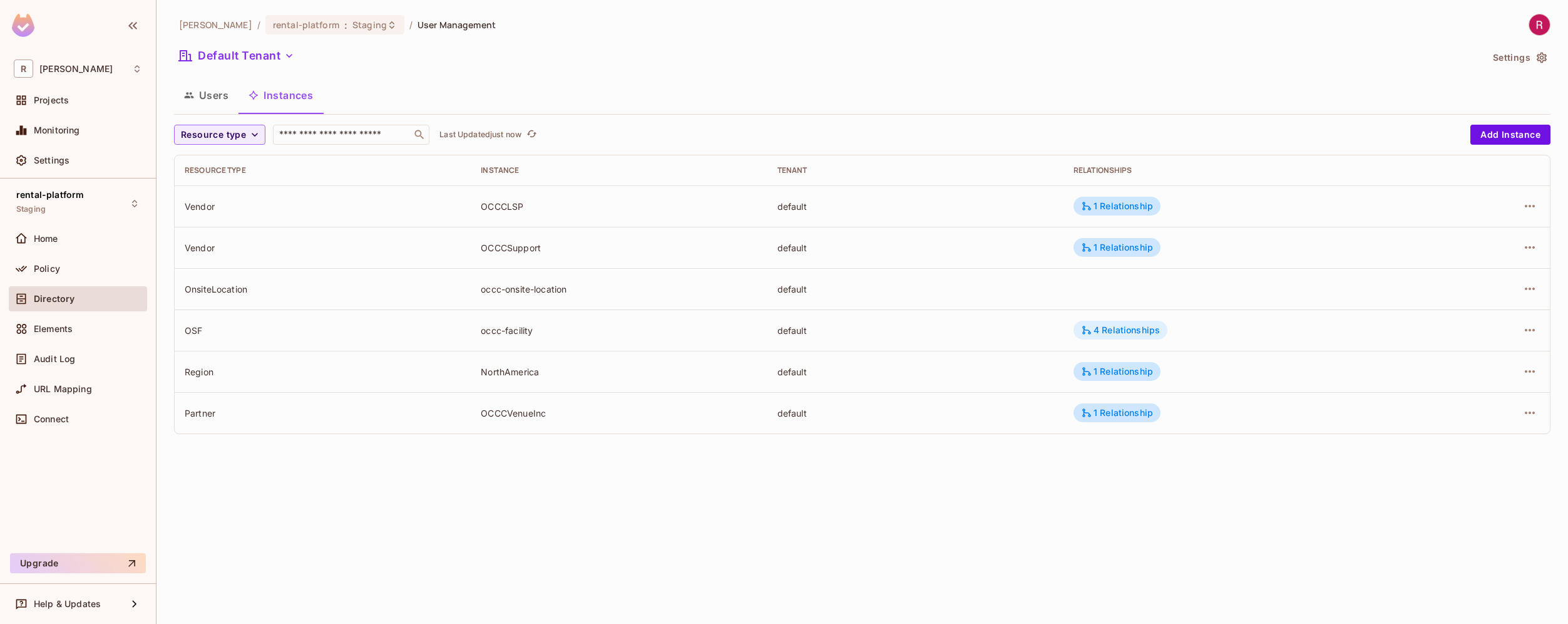
click at [1114, 323] on div "4 Relationships" at bounding box center [1120, 330] width 94 height 19
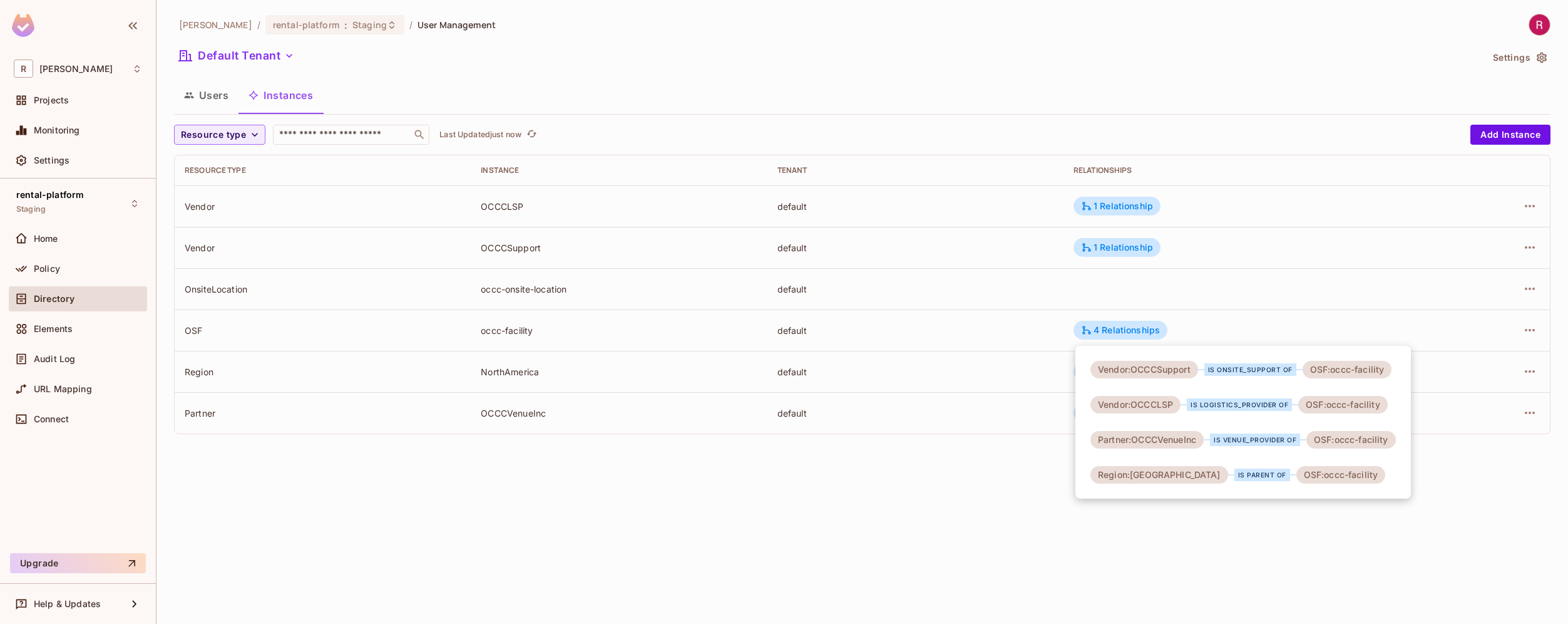
click at [1114, 324] on div at bounding box center [784, 312] width 1568 height 624
